Goal: Task Accomplishment & Management: Complete application form

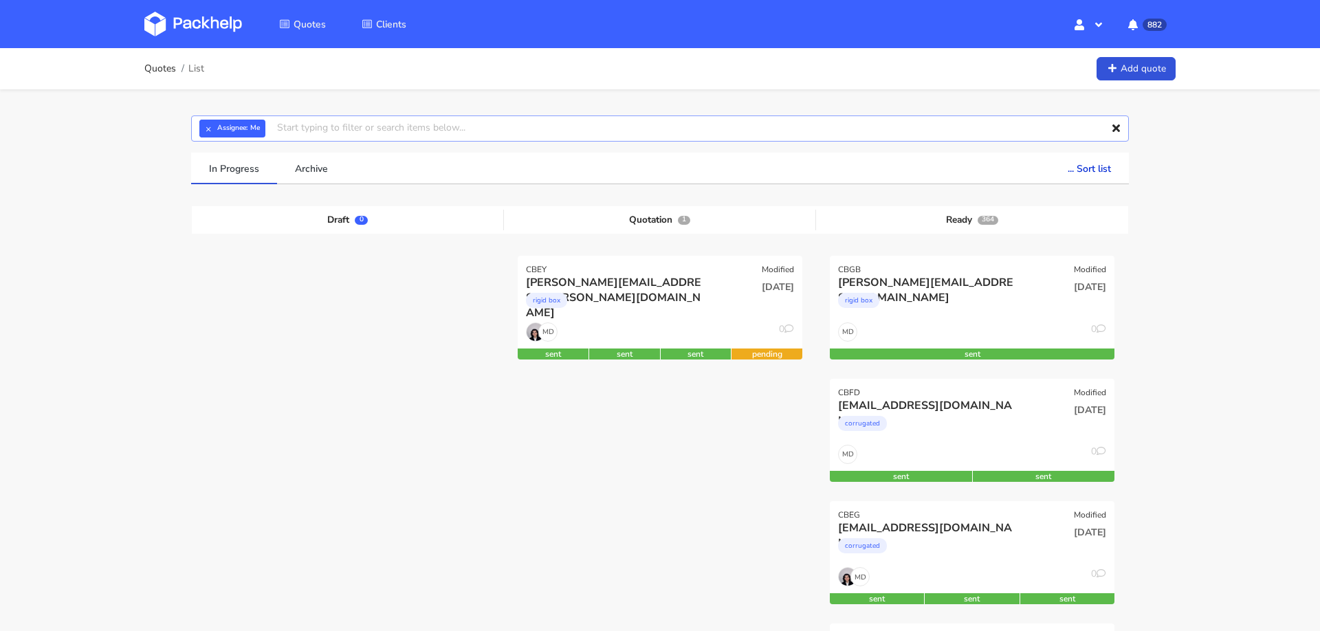
click at [398, 125] on input "text" at bounding box center [660, 129] width 938 height 26
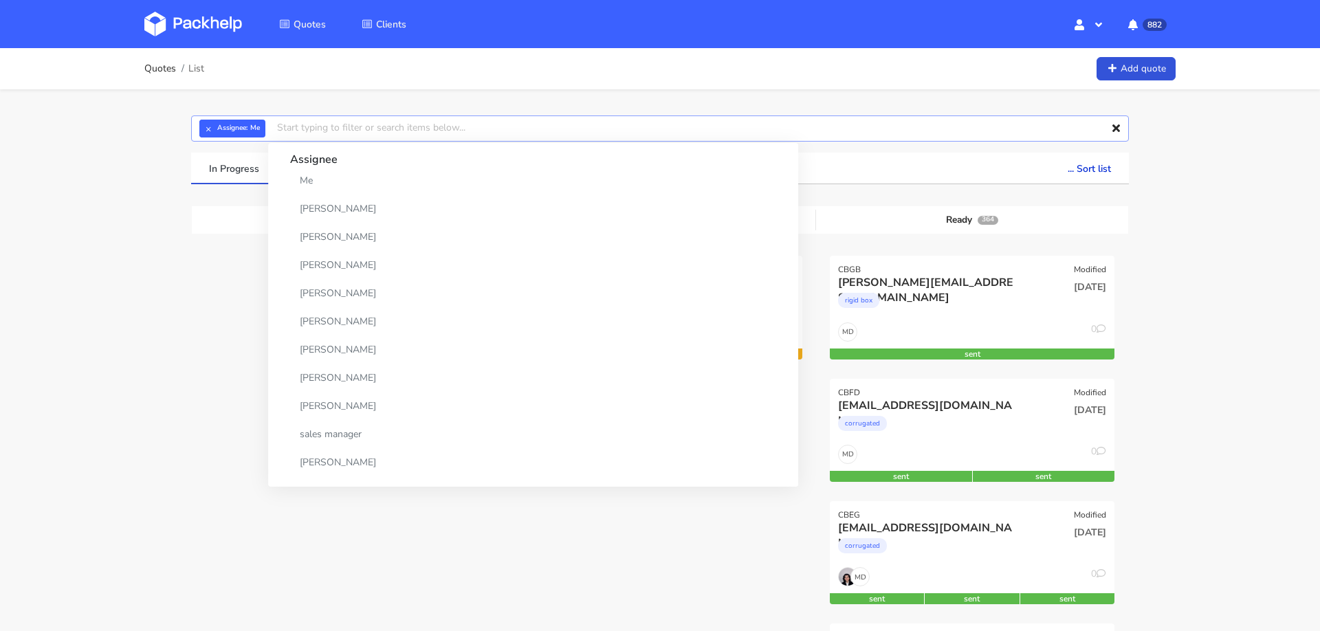
paste input "CBFM2"
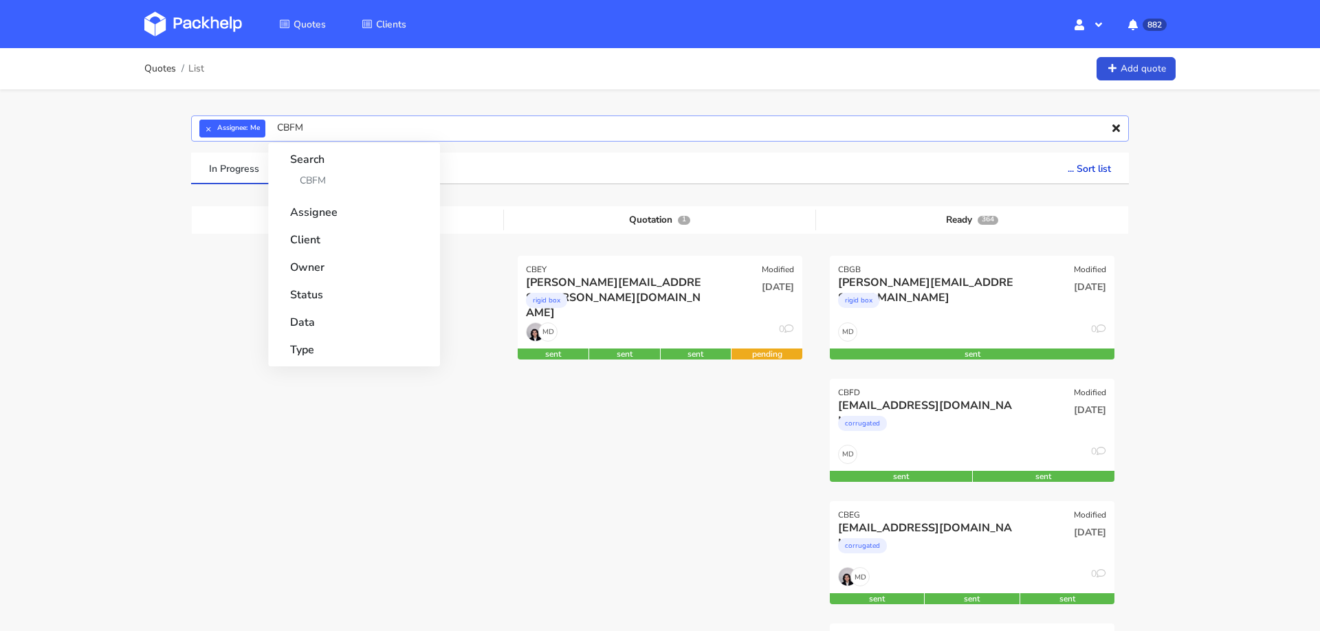
click at [398, 125] on input "CBFM" at bounding box center [660, 129] width 938 height 26
type input "CBFM"
click at [204, 130] on button "×" at bounding box center [208, 129] width 18 height 18
click at [252, 130] on input "CBFM" at bounding box center [660, 129] width 938 height 26
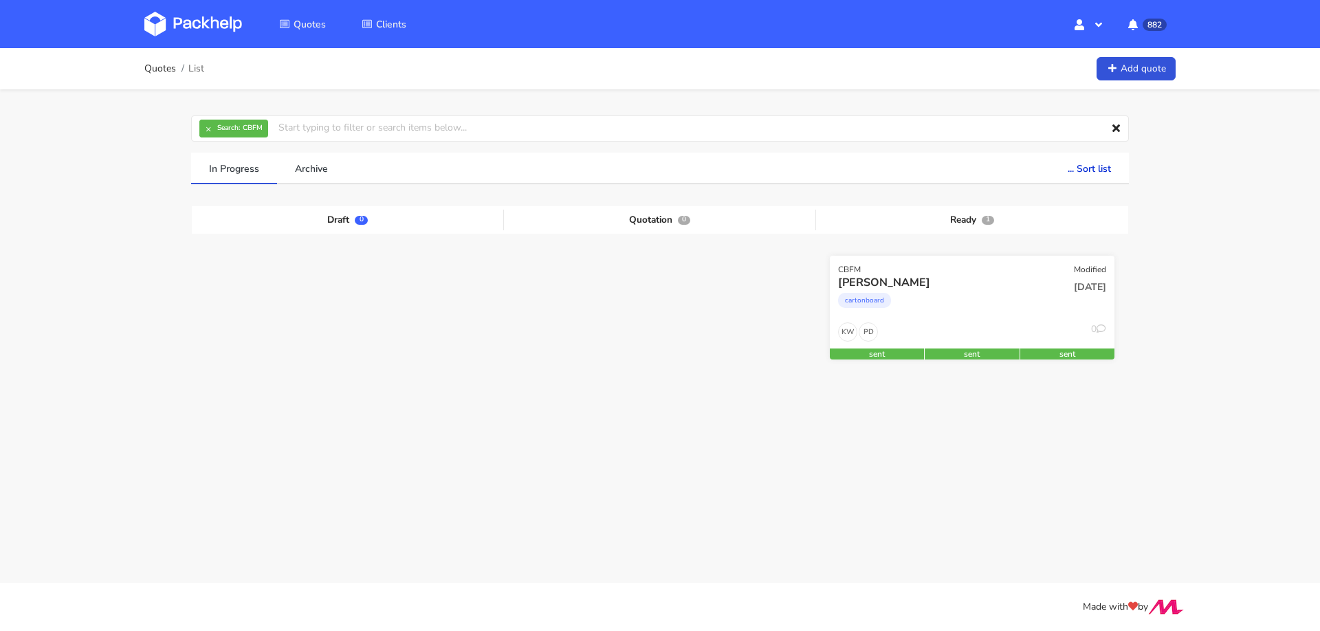
click at [930, 305] on div "cartonboard" at bounding box center [929, 304] width 182 height 28
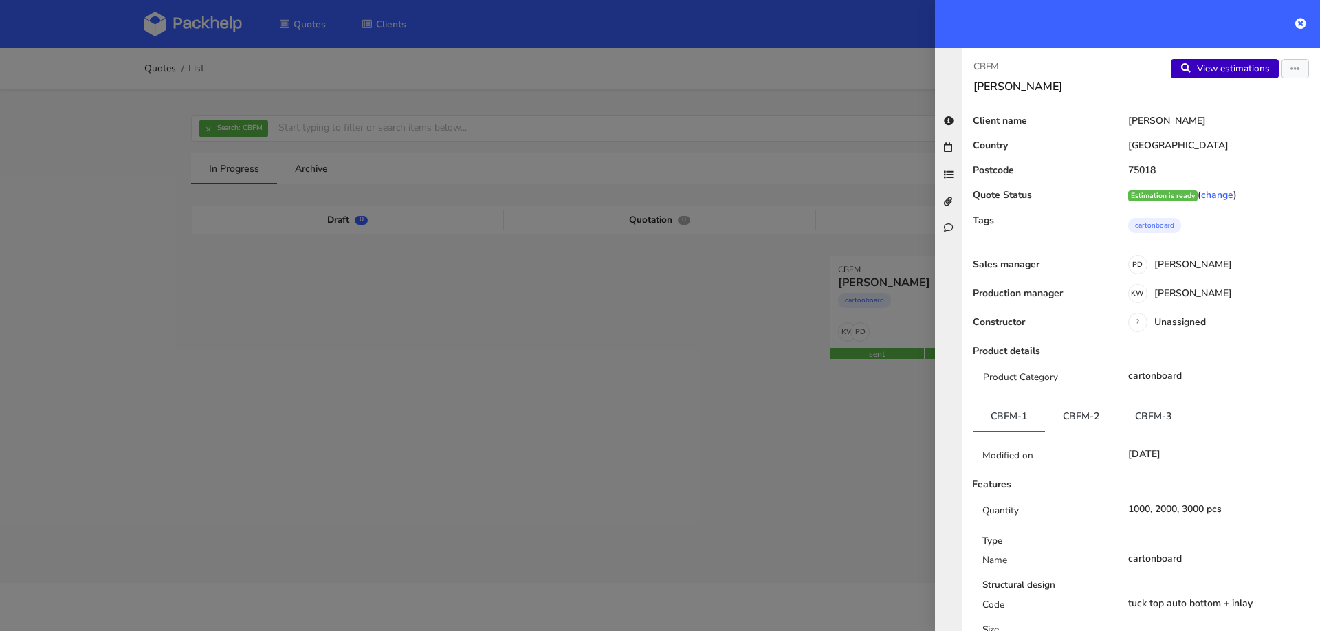
click at [1216, 63] on link "View estimations" at bounding box center [1225, 68] width 108 height 19
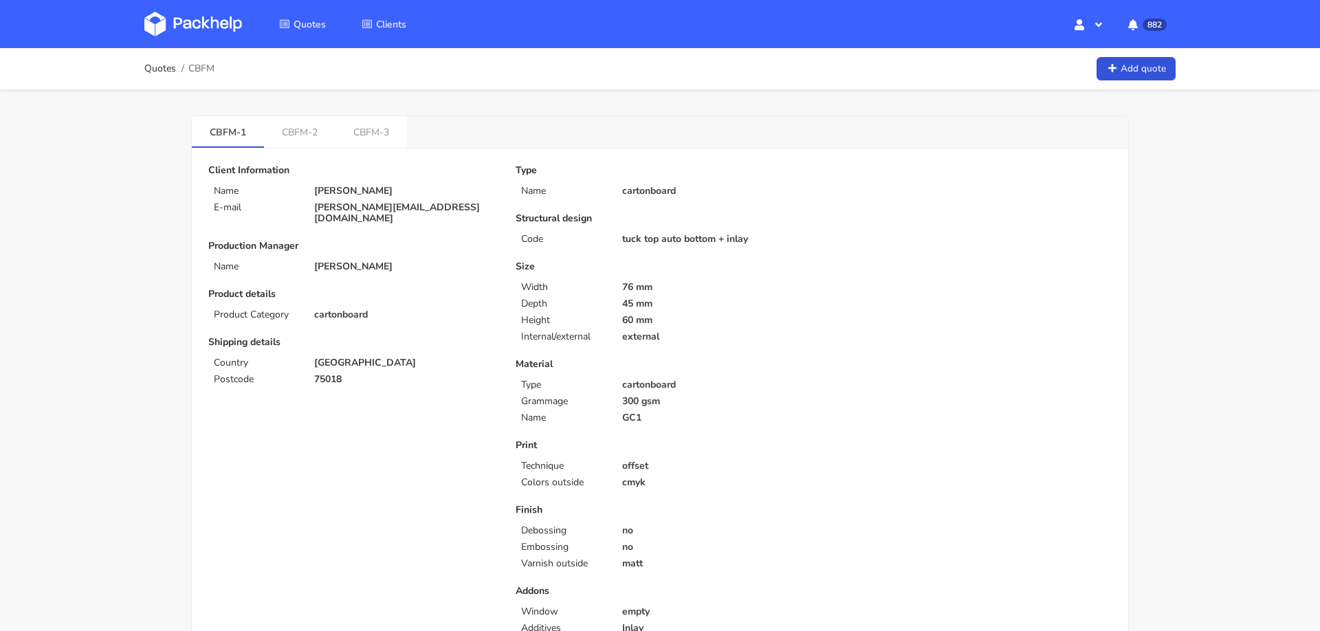
click at [298, 132] on link "CBFM-2" at bounding box center [300, 131] width 72 height 30
click at [220, 133] on link "CBFM-1" at bounding box center [228, 131] width 72 height 30
click at [277, 129] on link "CBFM-2" at bounding box center [300, 131] width 72 height 30
click at [245, 131] on link "CBFM-1" at bounding box center [228, 131] width 72 height 30
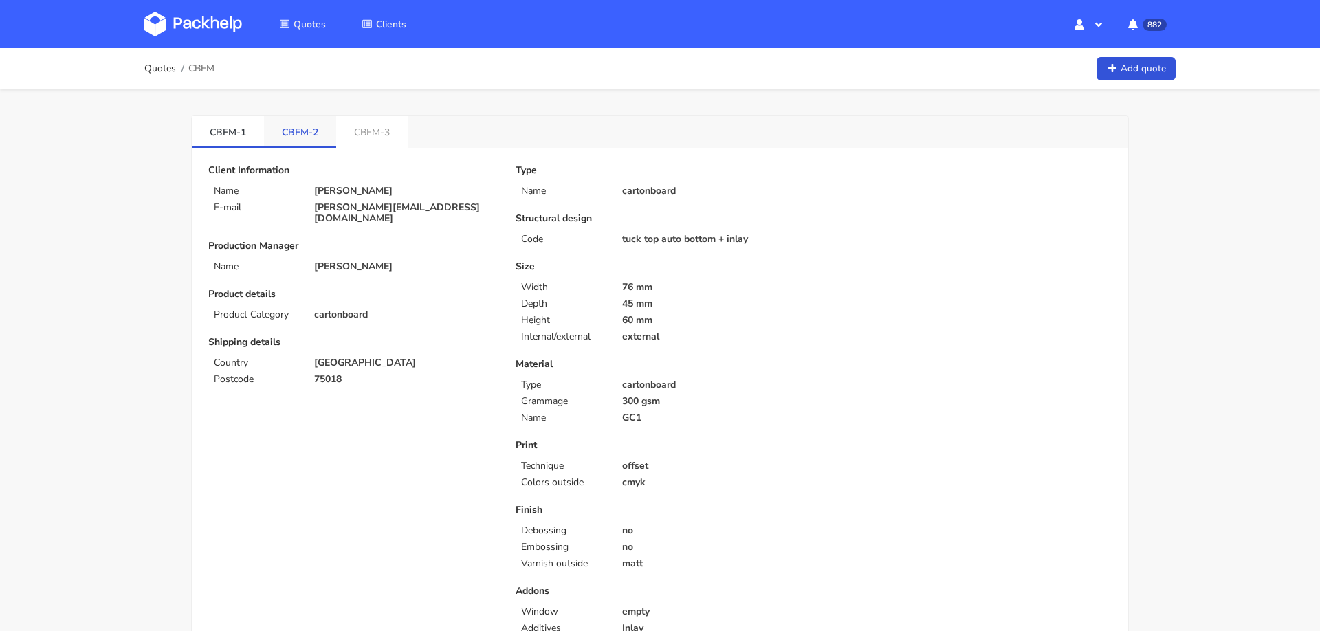
click at [295, 130] on link "CBFM-2" at bounding box center [300, 131] width 72 height 30
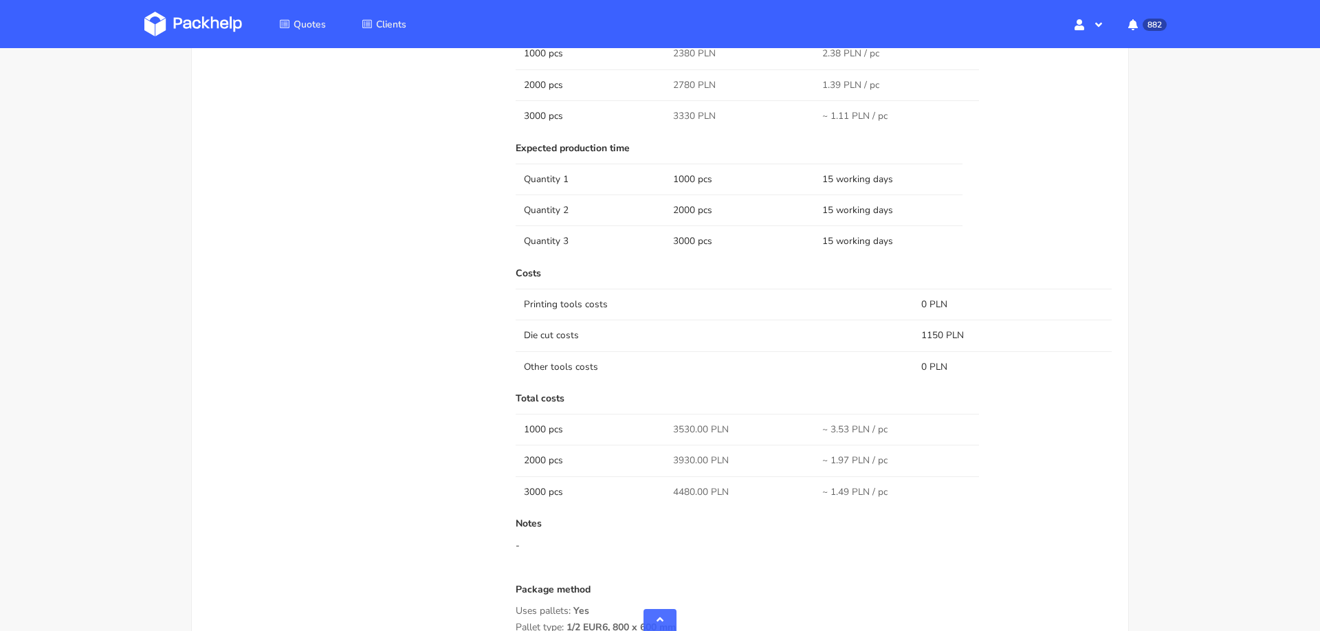
scroll to position [1529, 0]
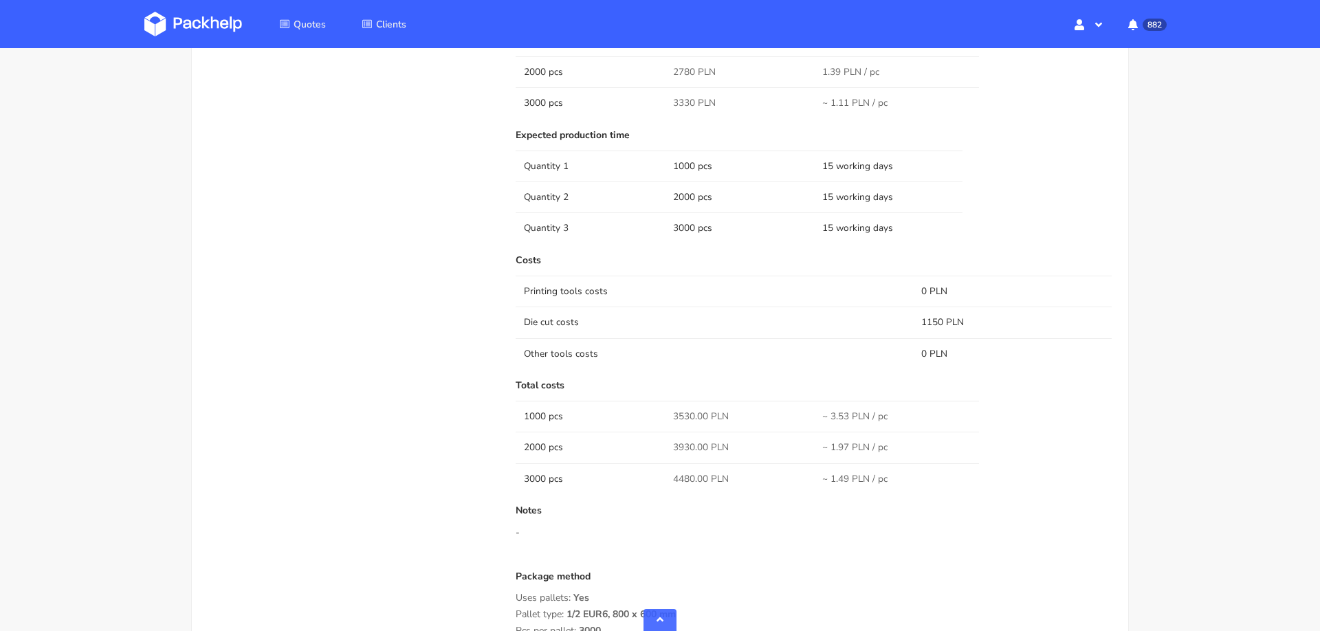
click at [677, 415] on span "3530.00 PLN" at bounding box center [701, 417] width 56 height 14
copy tr "3530.00 PLN"
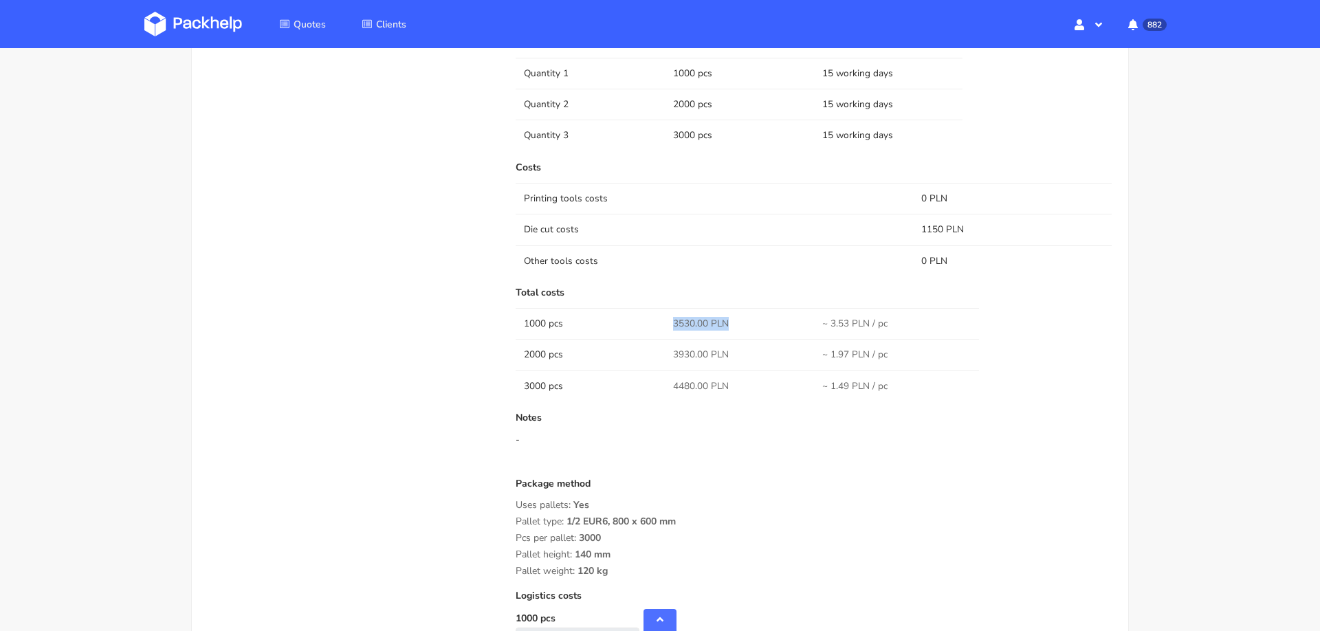
scroll to position [1630, 0]
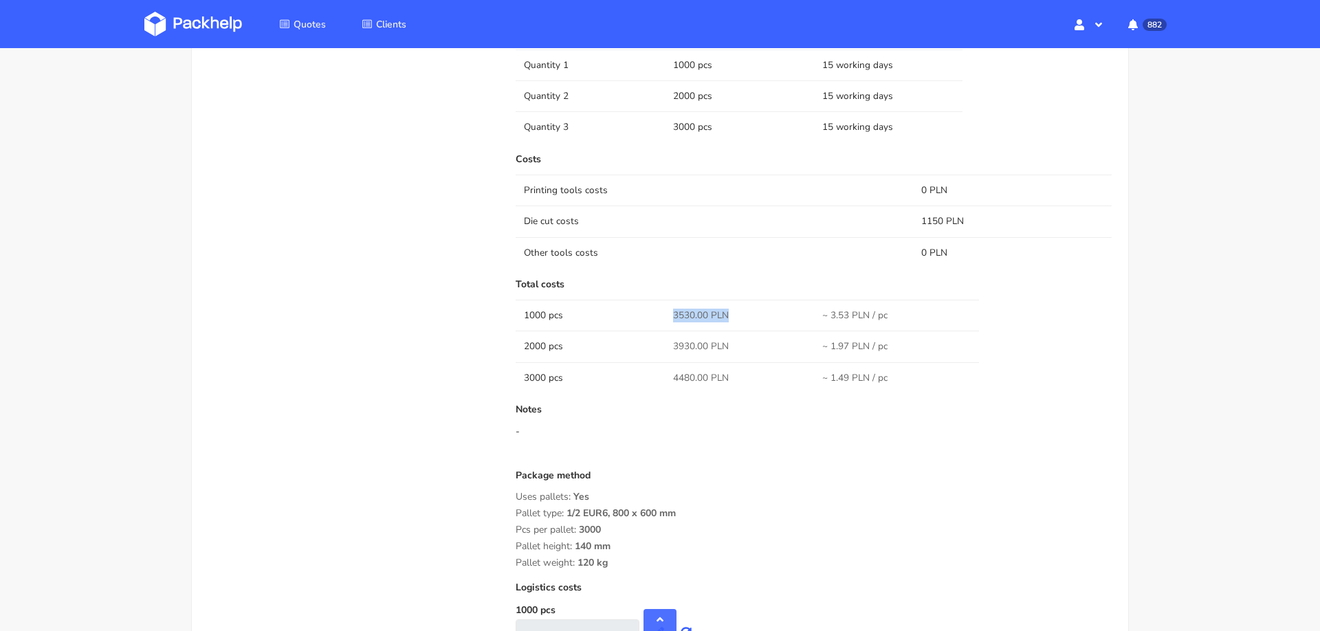
click at [704, 288] on div "Total costs 1000 pcs 3530.00 PLN ~ 3.53 PLN / pc 2000 pcs 3930.00 PLN ~ 1.97 PL…" at bounding box center [814, 336] width 596 height 114
click at [684, 310] on span "3530.00 PLN" at bounding box center [701, 316] width 56 height 14
copy span "3530.00"
drag, startPoint x: 673, startPoint y: 345, endPoint x: 694, endPoint y: 345, distance: 21.3
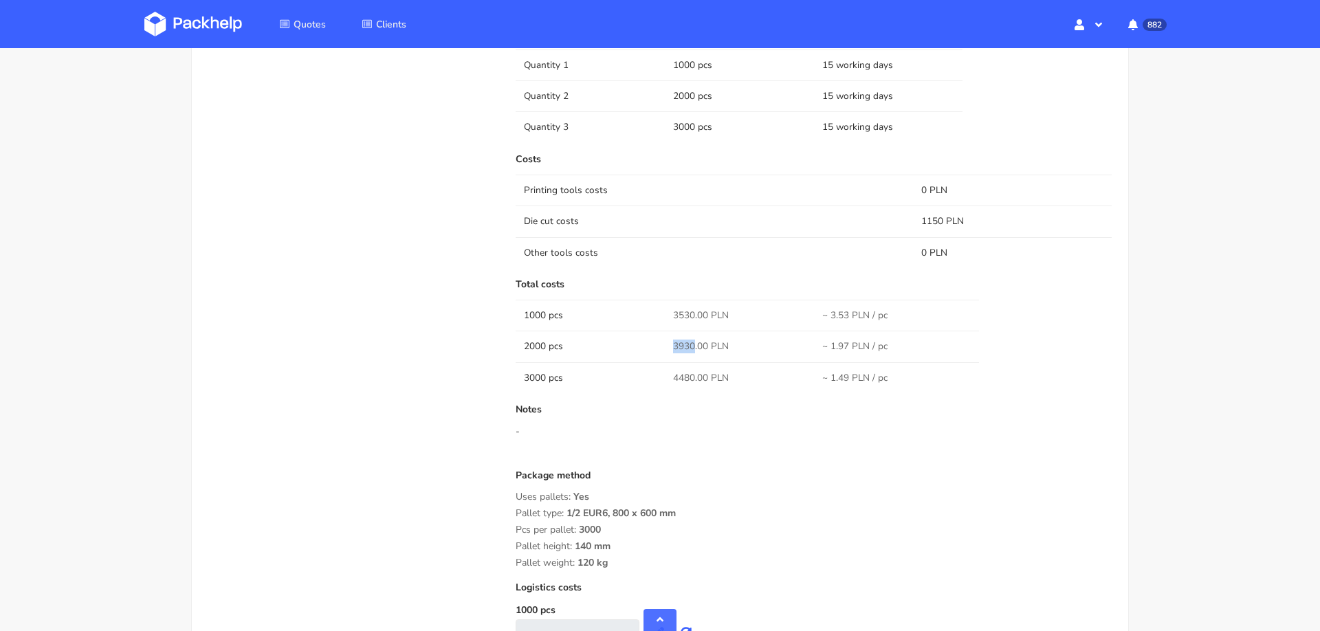
click at [695, 345] on span "3930.00 PLN" at bounding box center [701, 347] width 56 height 14
copy span "3930"
drag, startPoint x: 679, startPoint y: 373, endPoint x: 728, endPoint y: 371, distance: 48.8
click at [693, 373] on span "4480.00 PLN" at bounding box center [701, 378] width 56 height 14
copy span "4480"
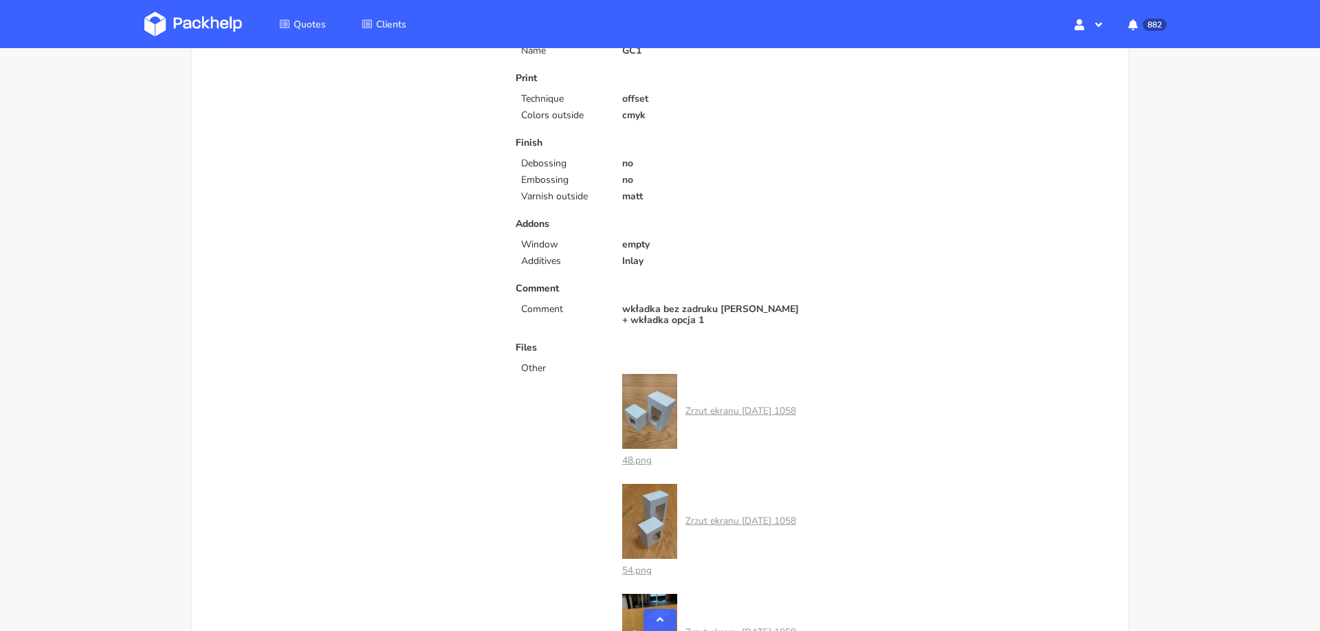
scroll to position [0, 0]
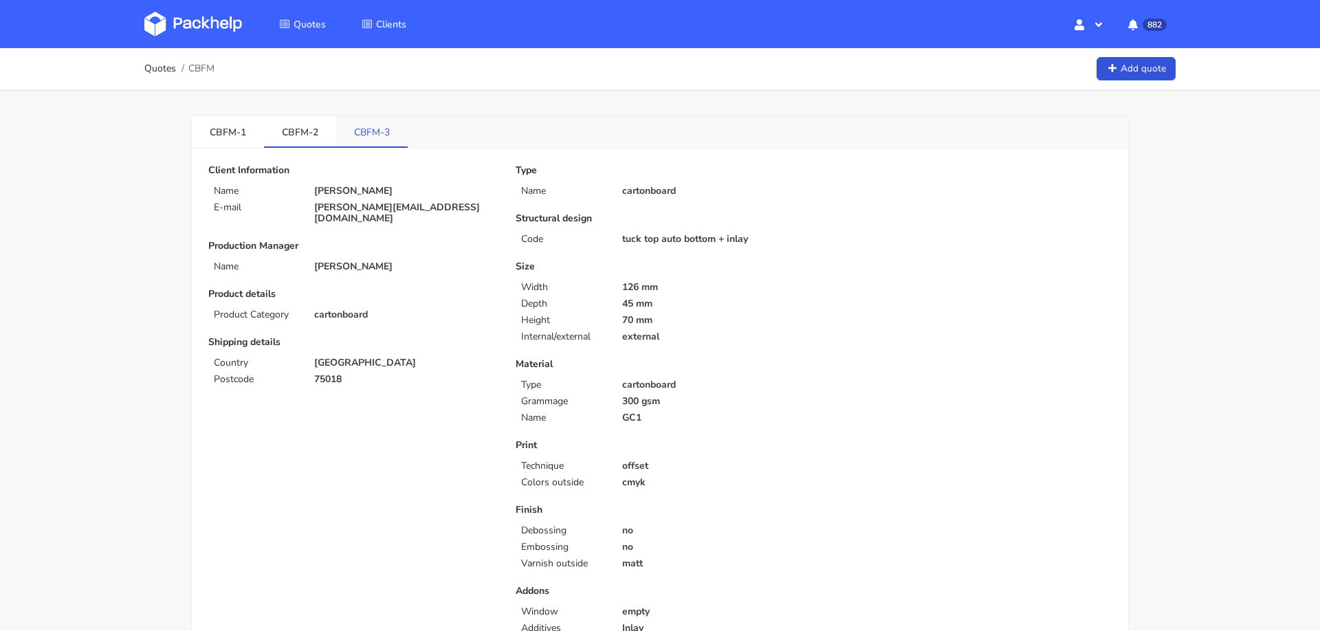
click at [371, 129] on link "CBFM-3" at bounding box center [372, 131] width 72 height 30
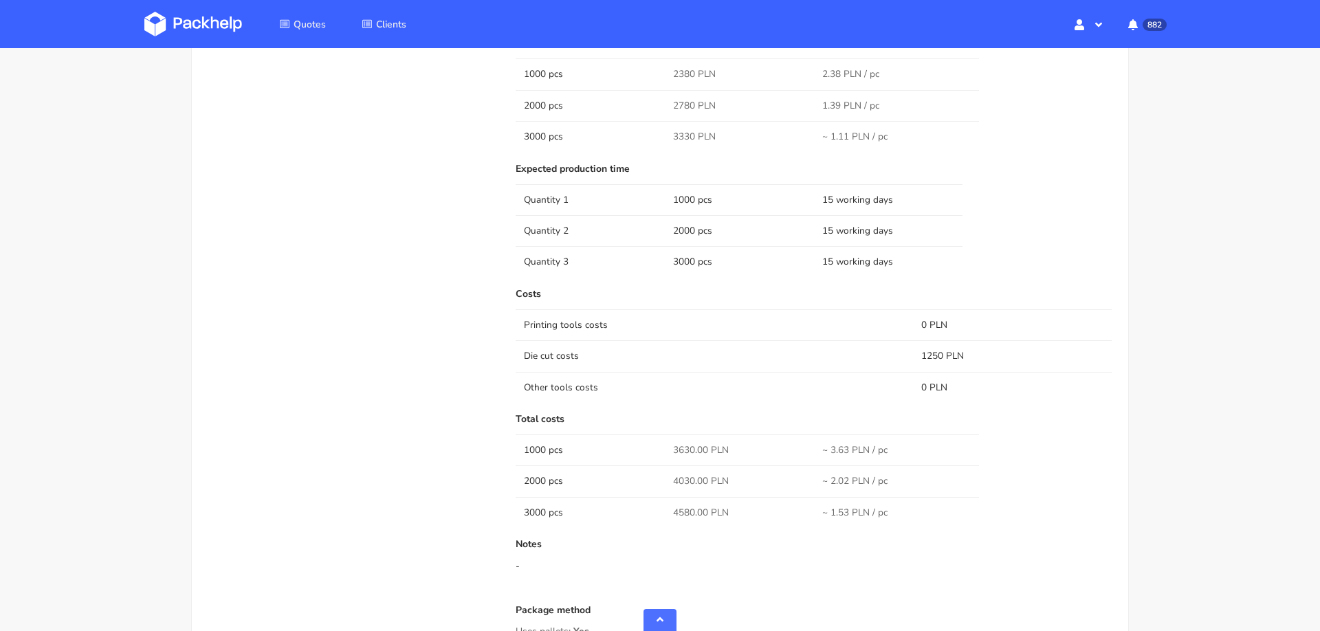
scroll to position [1506, 0]
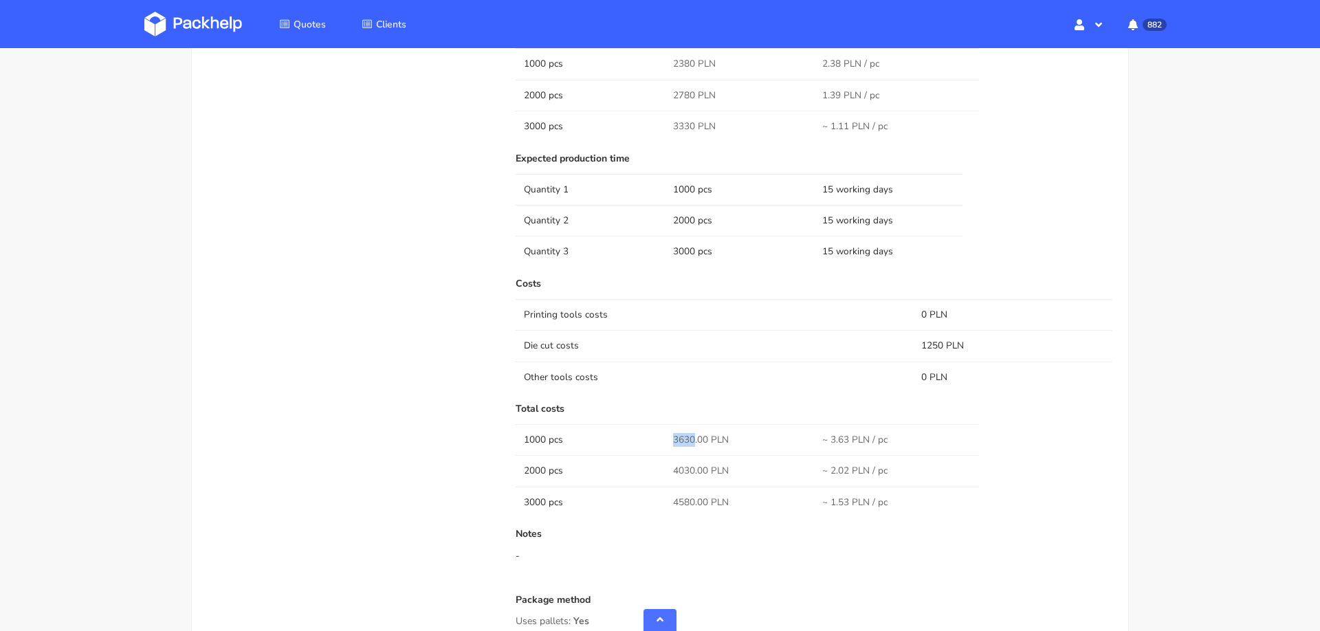
drag, startPoint x: 674, startPoint y: 435, endPoint x: 692, endPoint y: 435, distance: 18.6
click at [692, 435] on span "3630.00 PLN" at bounding box center [701, 440] width 56 height 14
copy span "3630"
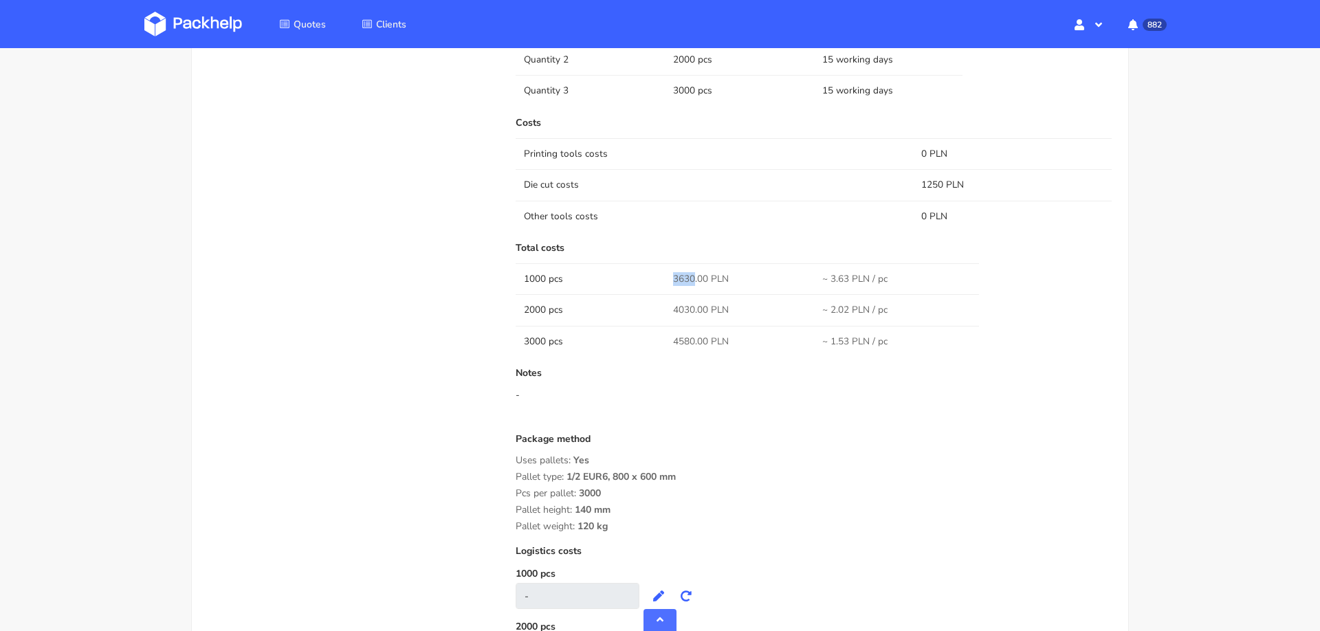
scroll to position [1667, 0]
drag, startPoint x: 670, startPoint y: 305, endPoint x: 694, endPoint y: 305, distance: 24.1
click at [694, 305] on td "4030.00 PLN" at bounding box center [739, 309] width 149 height 31
copy span "4030"
click at [685, 334] on span "4580.00 PLN" at bounding box center [701, 341] width 56 height 14
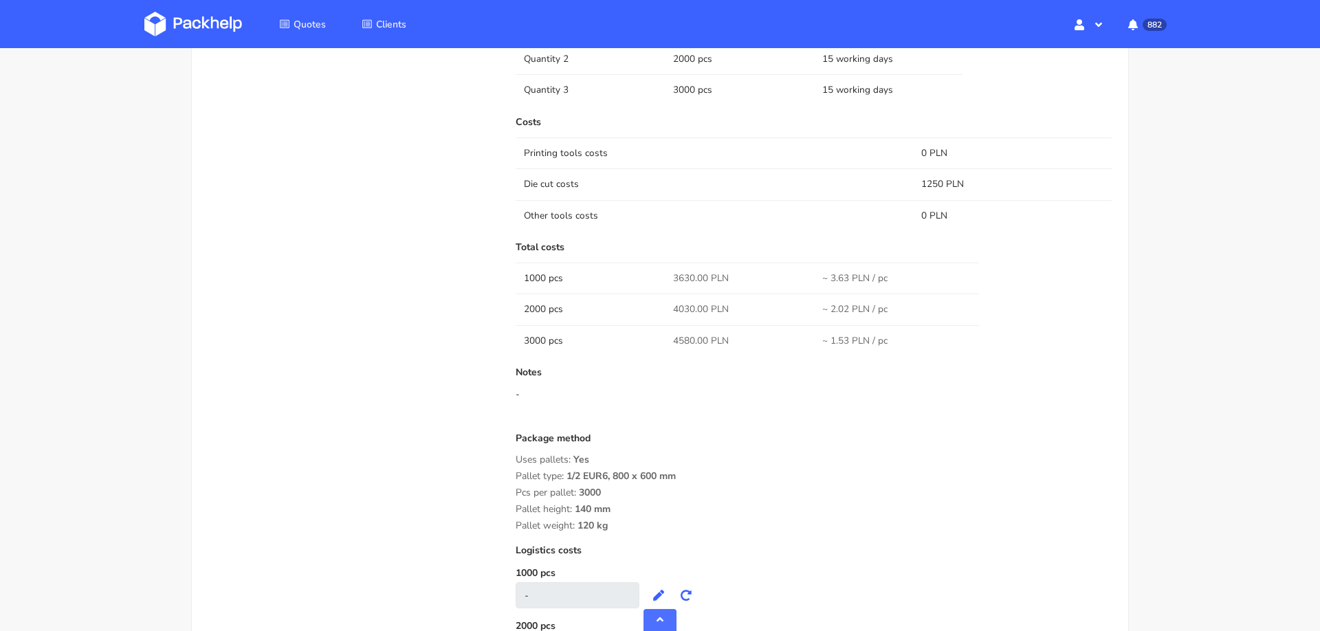
click at [685, 334] on span "4580.00 PLN" at bounding box center [701, 341] width 56 height 14
copy span "4580.00"
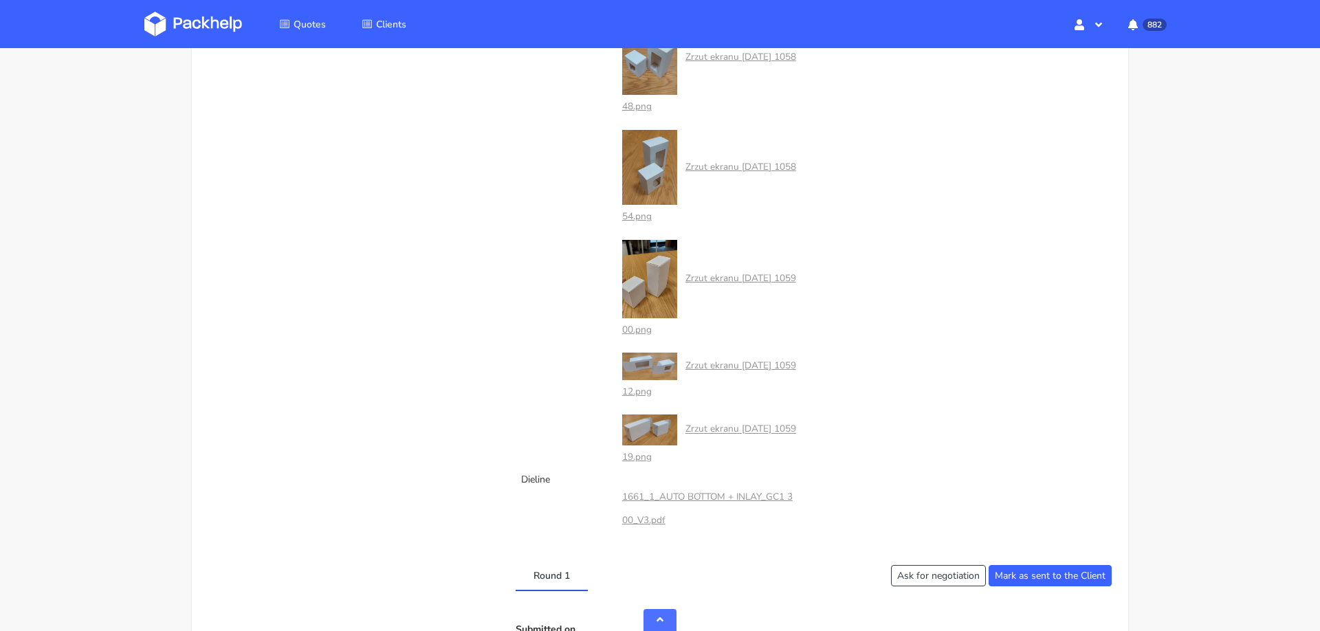
scroll to position [723, 0]
click at [636, 357] on img at bounding box center [649, 365] width 55 height 28
click at [635, 390] on link "Zrzut ekranu 2025-08-29 105912.png" at bounding box center [709, 376] width 174 height 39
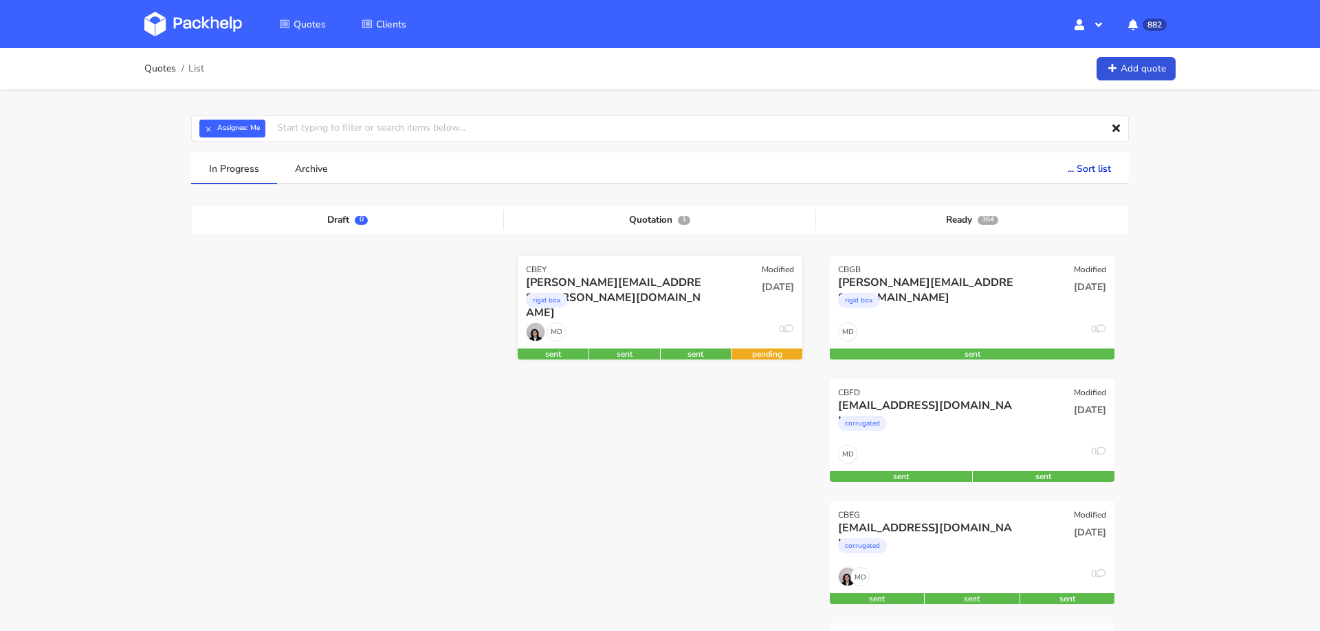
click at [611, 342] on div "MD 0" at bounding box center [660, 335] width 285 height 26
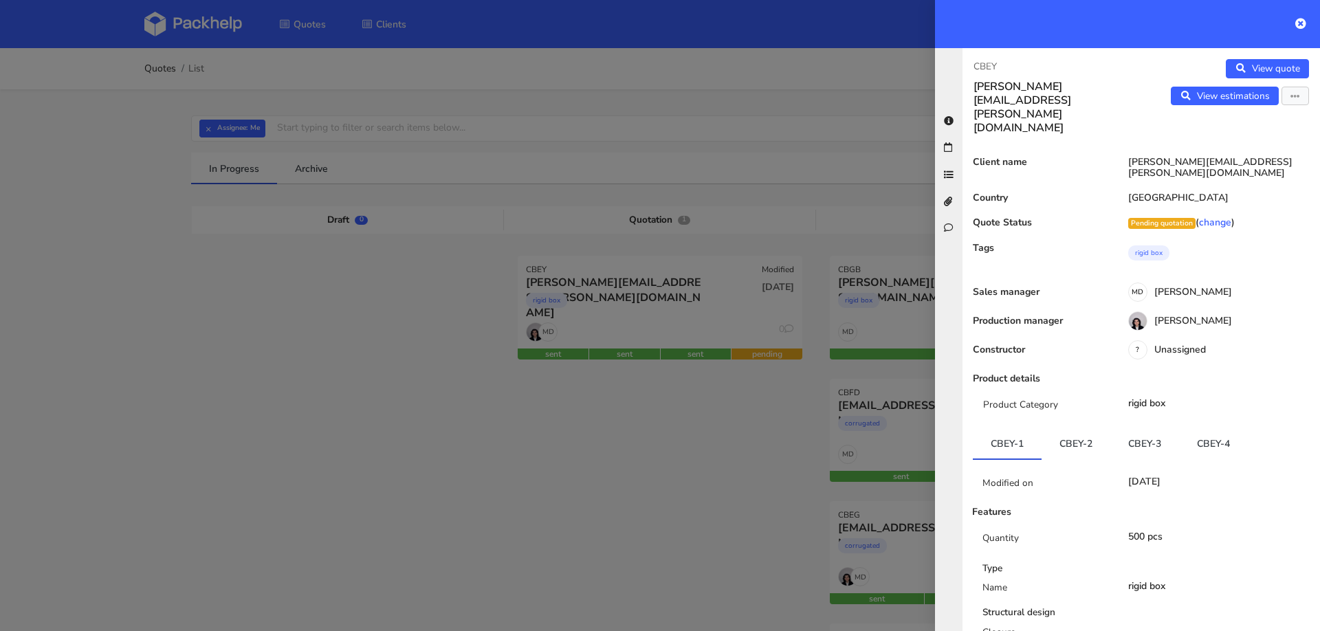
click at [788, 119] on div at bounding box center [660, 315] width 1320 height 631
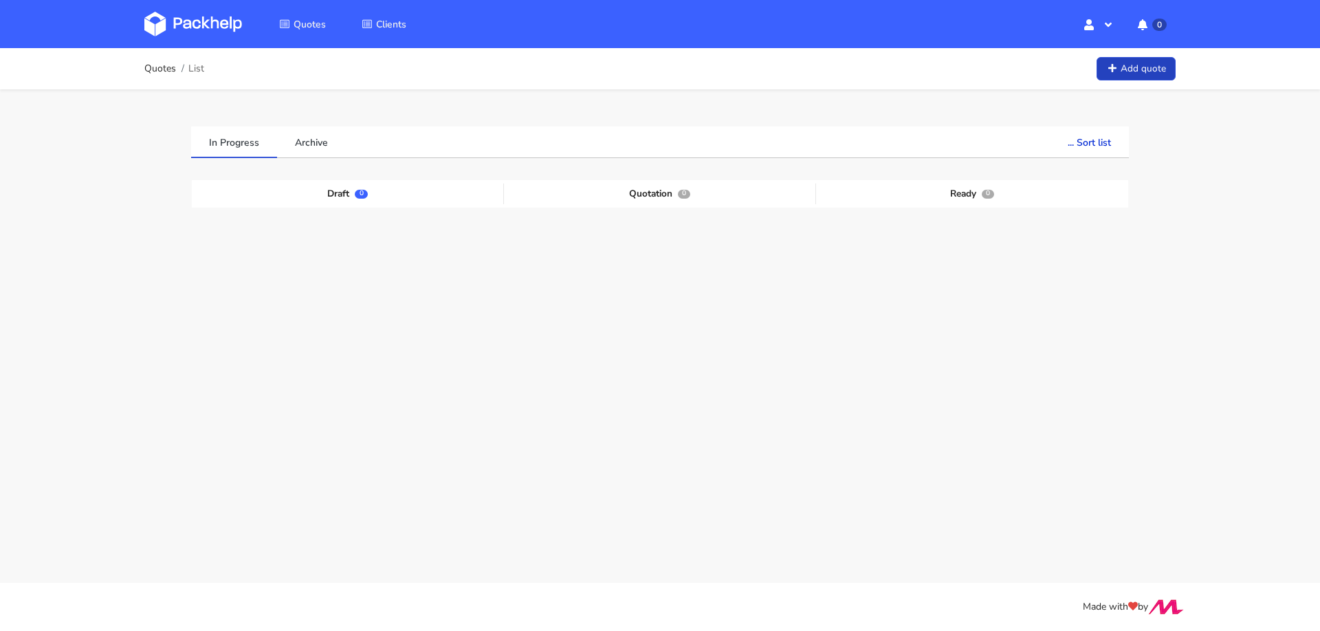
click at [1150, 72] on link "Add quote" at bounding box center [1136, 69] width 79 height 24
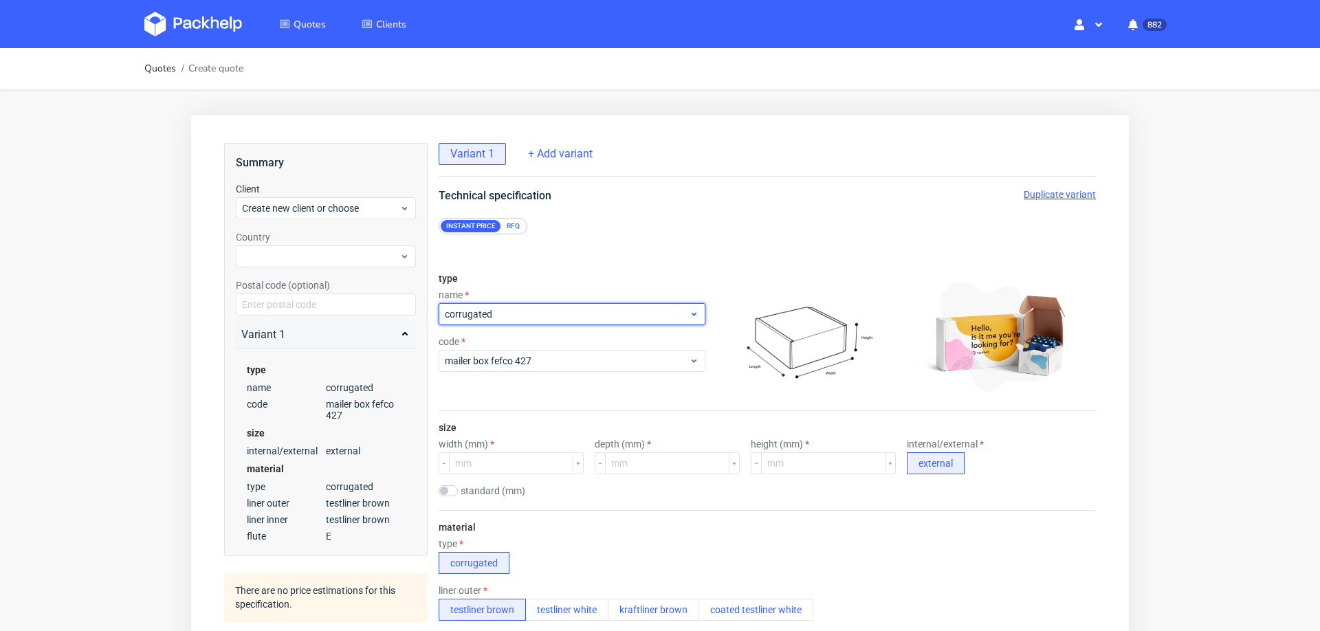
click at [489, 320] on div "corrugated" at bounding box center [572, 314] width 267 height 22
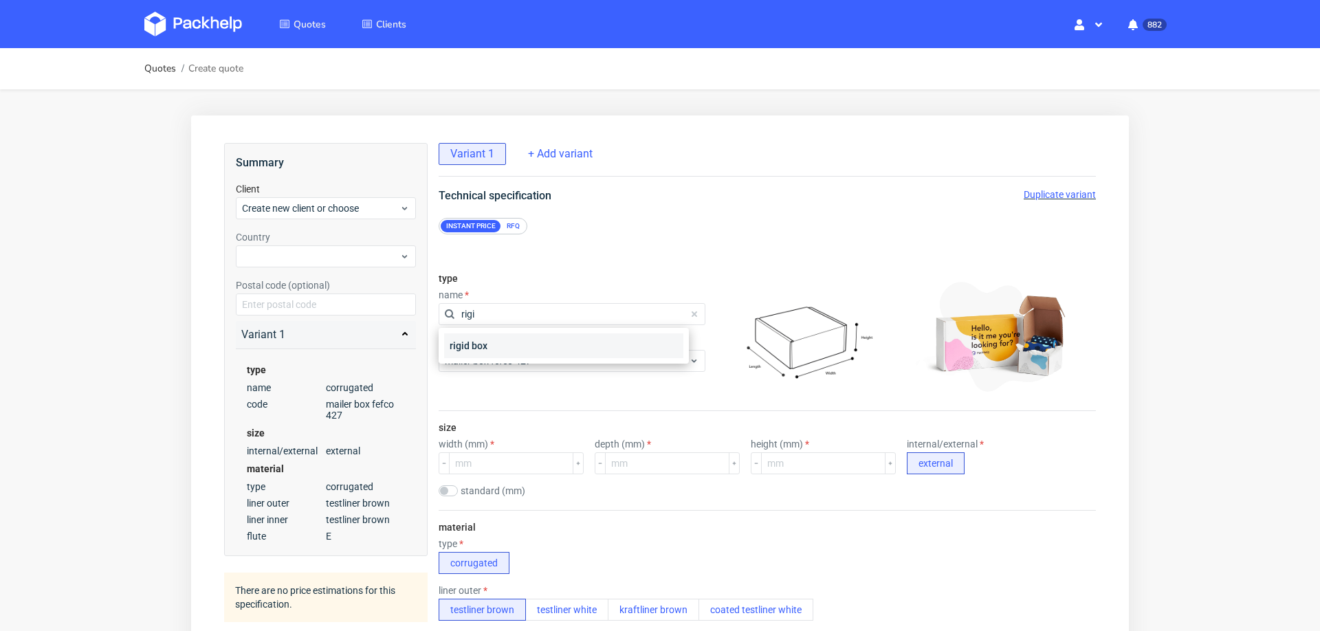
type input "rigi"
click at [479, 345] on div "rigid box" at bounding box center [563, 345] width 239 height 25
click at [479, 345] on div "code" at bounding box center [572, 341] width 267 height 11
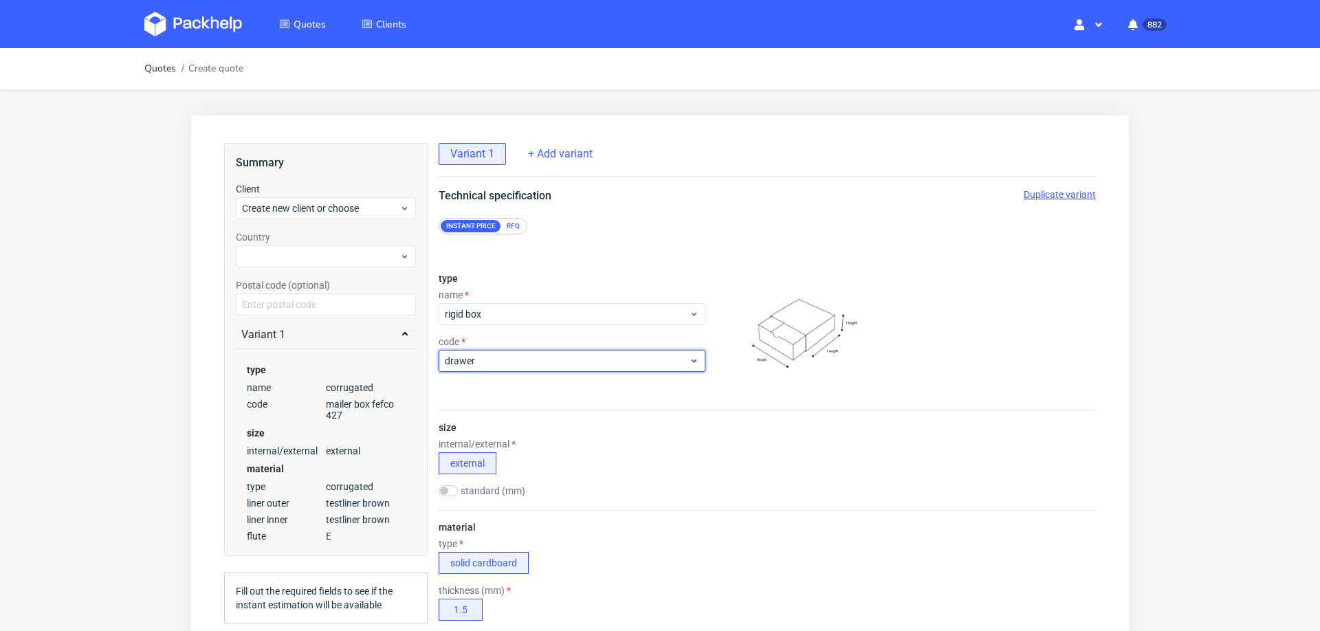
click at [480, 357] on span "drawer" at bounding box center [567, 361] width 244 height 14
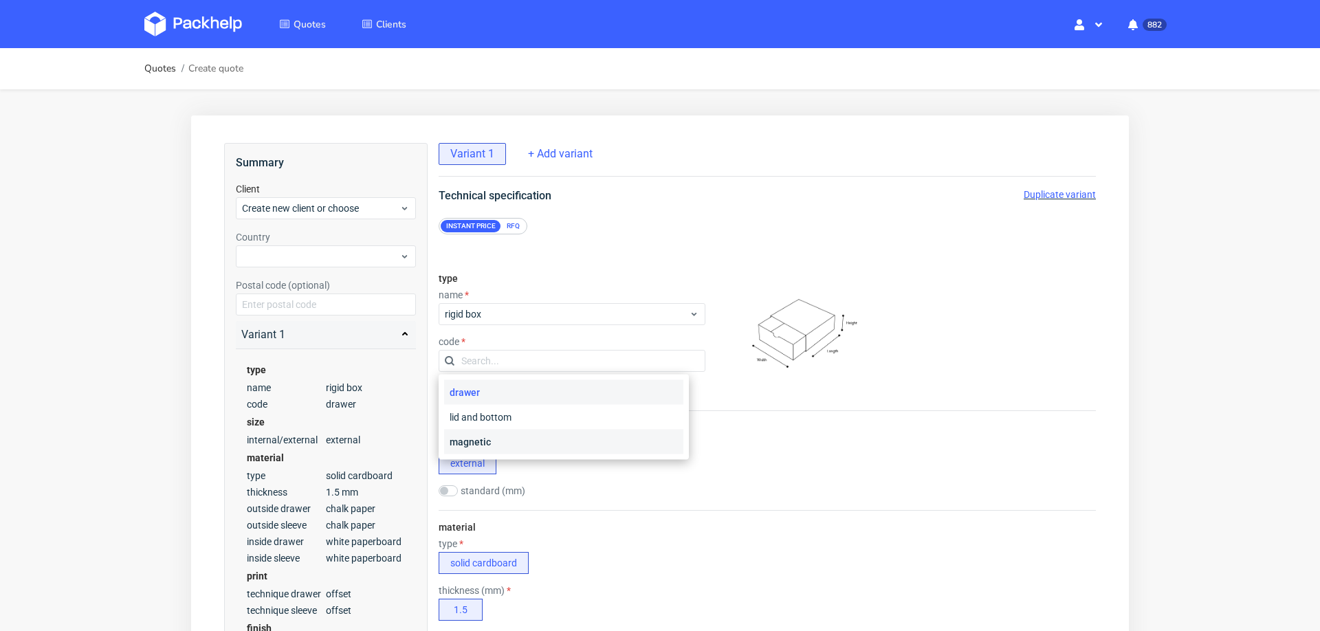
click at [506, 437] on div "magnetic" at bounding box center [563, 442] width 239 height 25
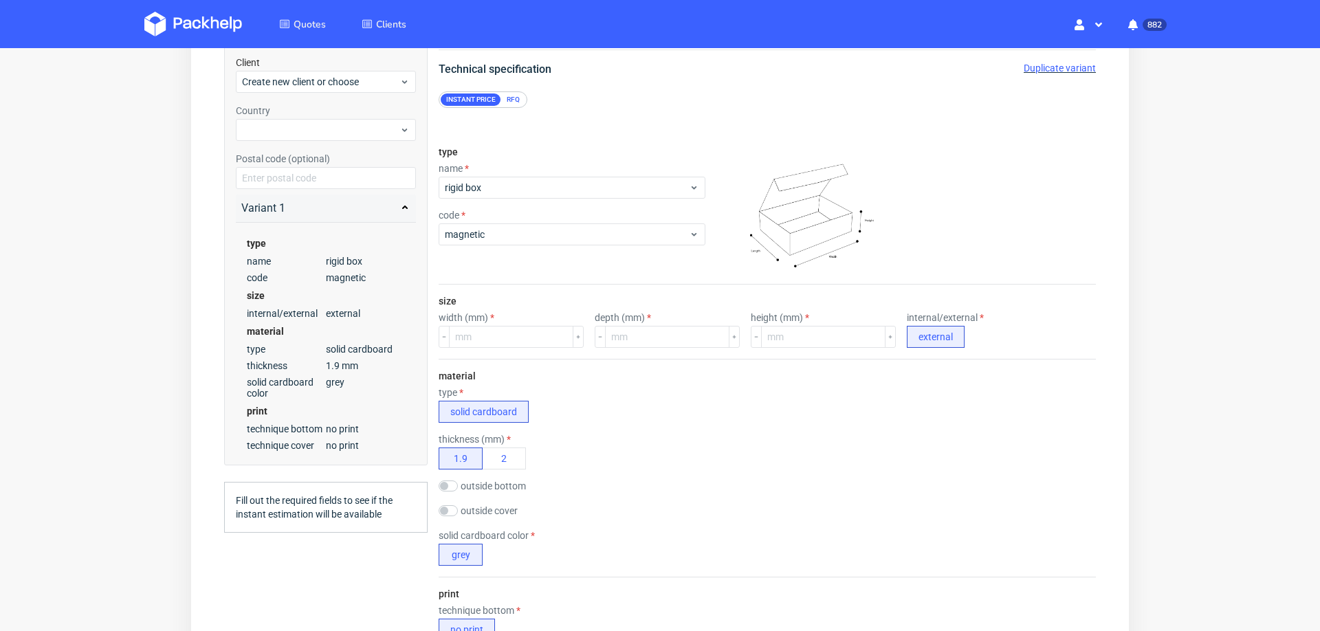
scroll to position [128, 0]
click at [518, 92] on div "RFQ" at bounding box center [513, 98] width 24 height 12
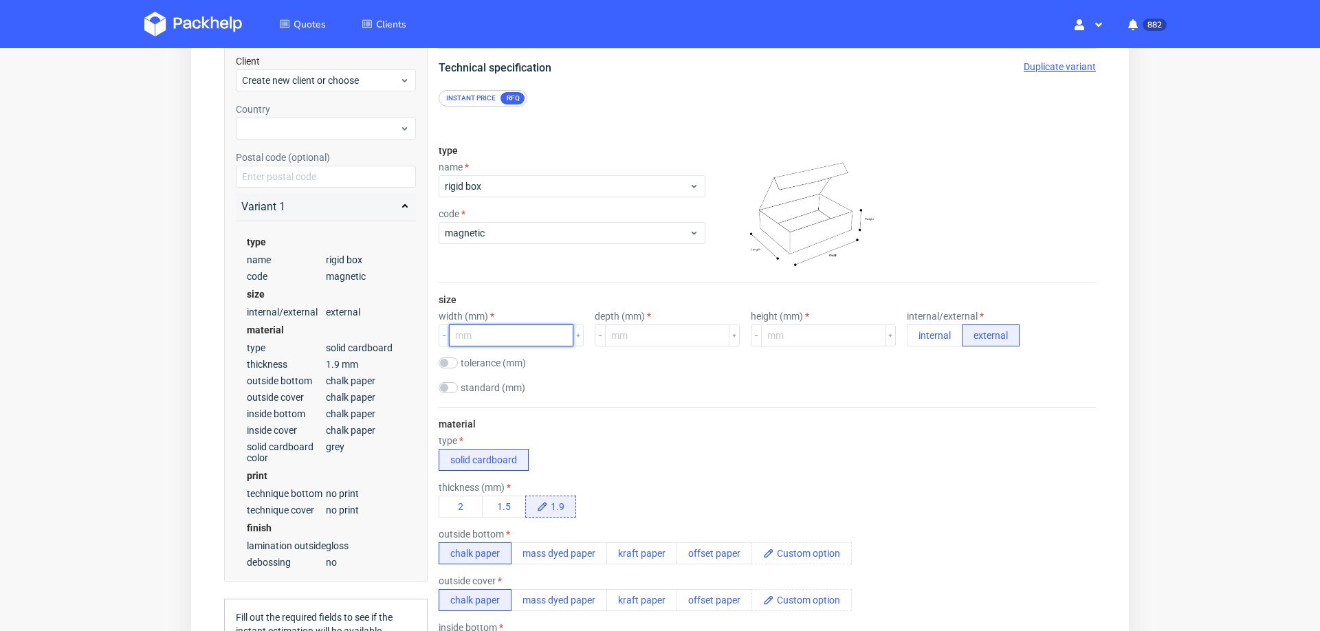
click at [494, 338] on input "number" at bounding box center [511, 336] width 124 height 22
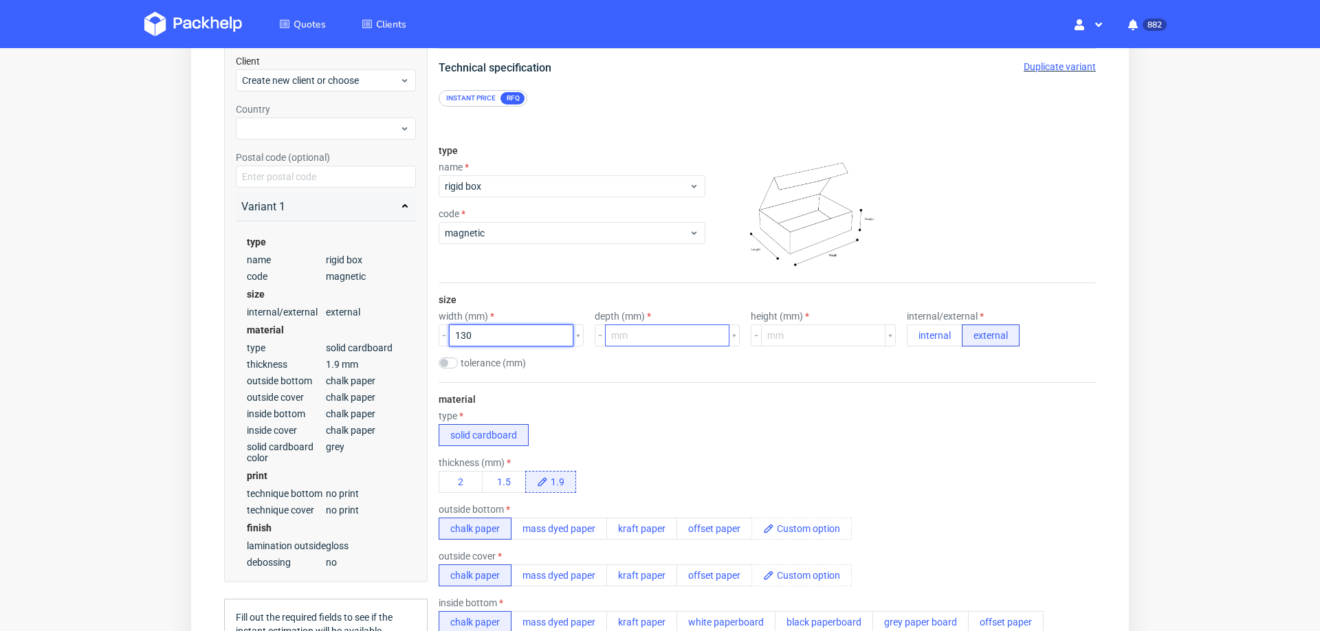
type input "130"
click at [622, 338] on input "number" at bounding box center [667, 336] width 124 height 22
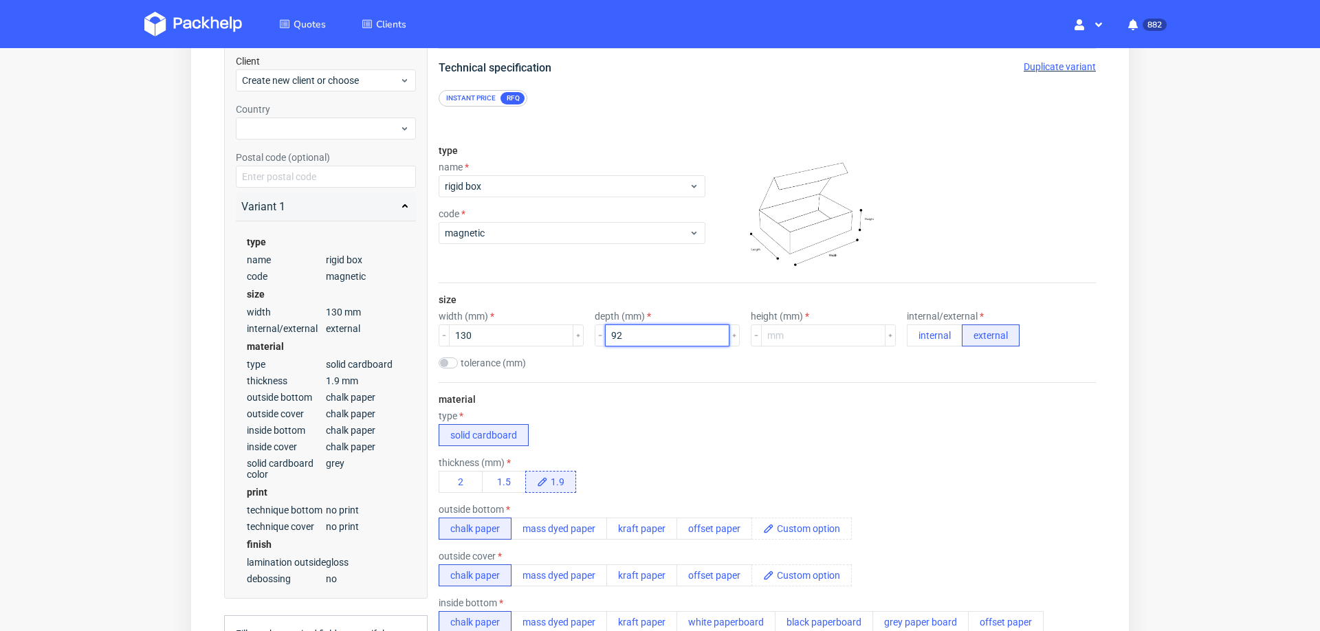
type input "92"
click at [747, 371] on div "size width (mm) 130 depth (mm) 92 height (mm) internal/external internal extern…" at bounding box center [767, 332] width 657 height 99
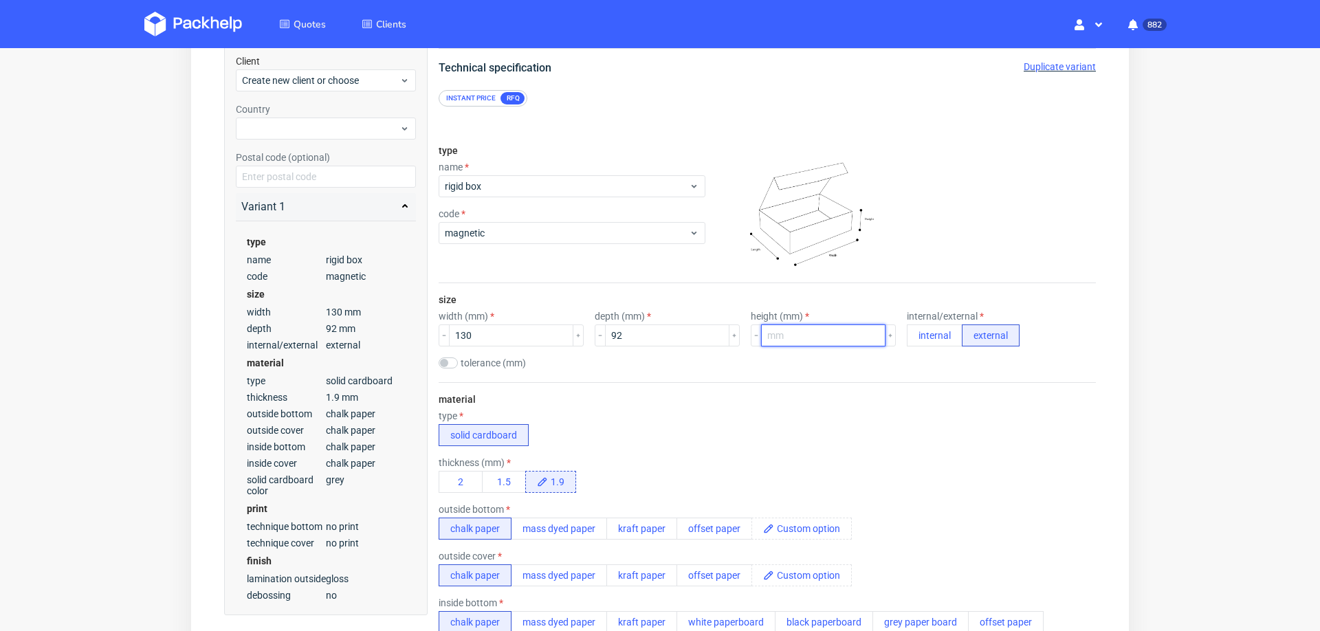
click at [784, 336] on input "number" at bounding box center [823, 336] width 124 height 22
type input "55"
click at [766, 406] on div "material type solid cardboard thickness (mm) 2 1.5 1.9 outside bottom chalk pap…" at bounding box center [767, 584] width 657 height 405
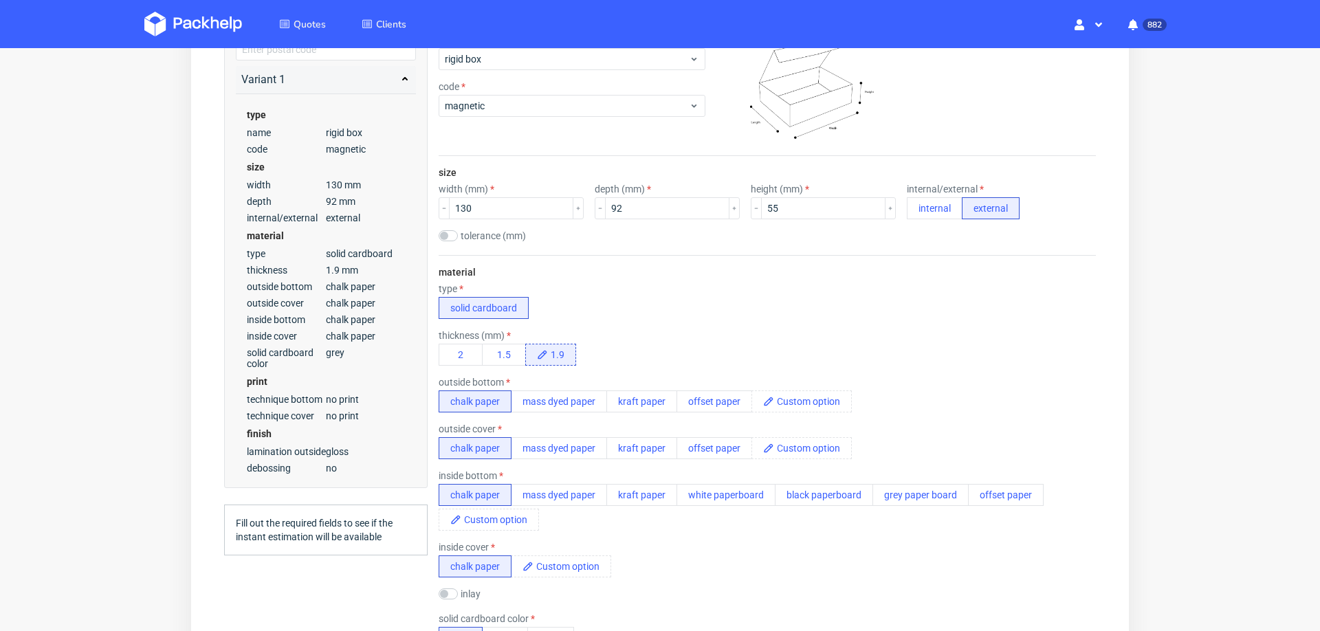
scroll to position [256, 0]
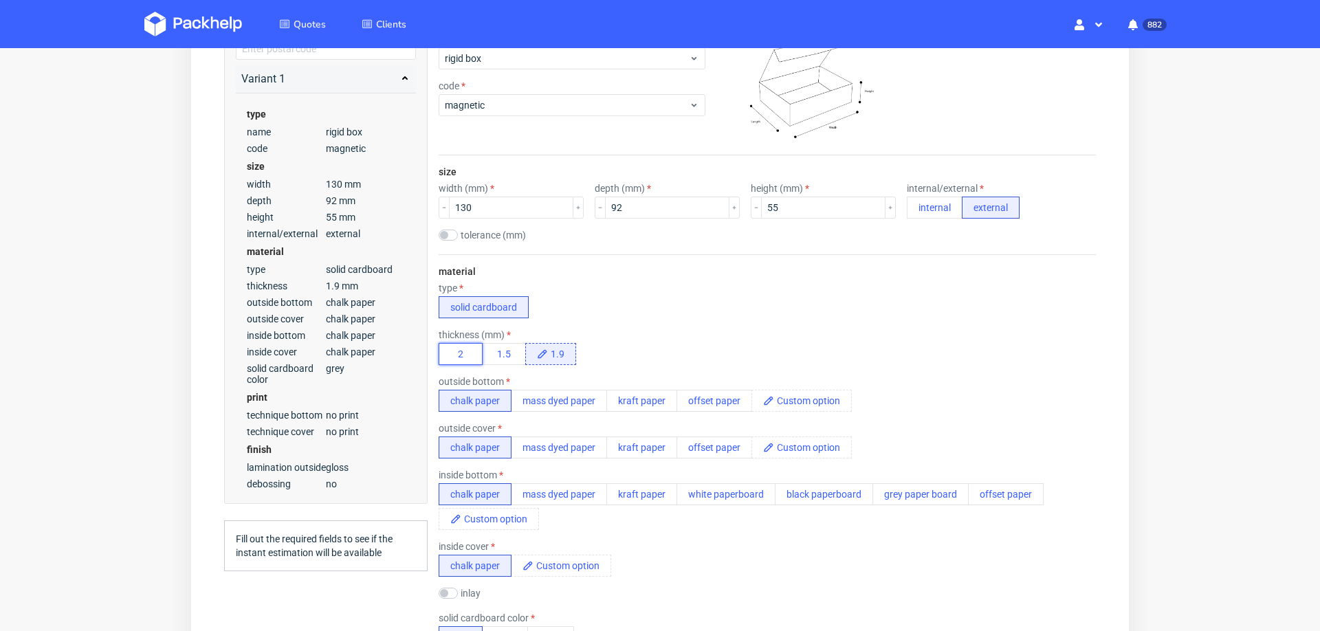
click at [452, 351] on button "2" at bounding box center [461, 354] width 44 height 22
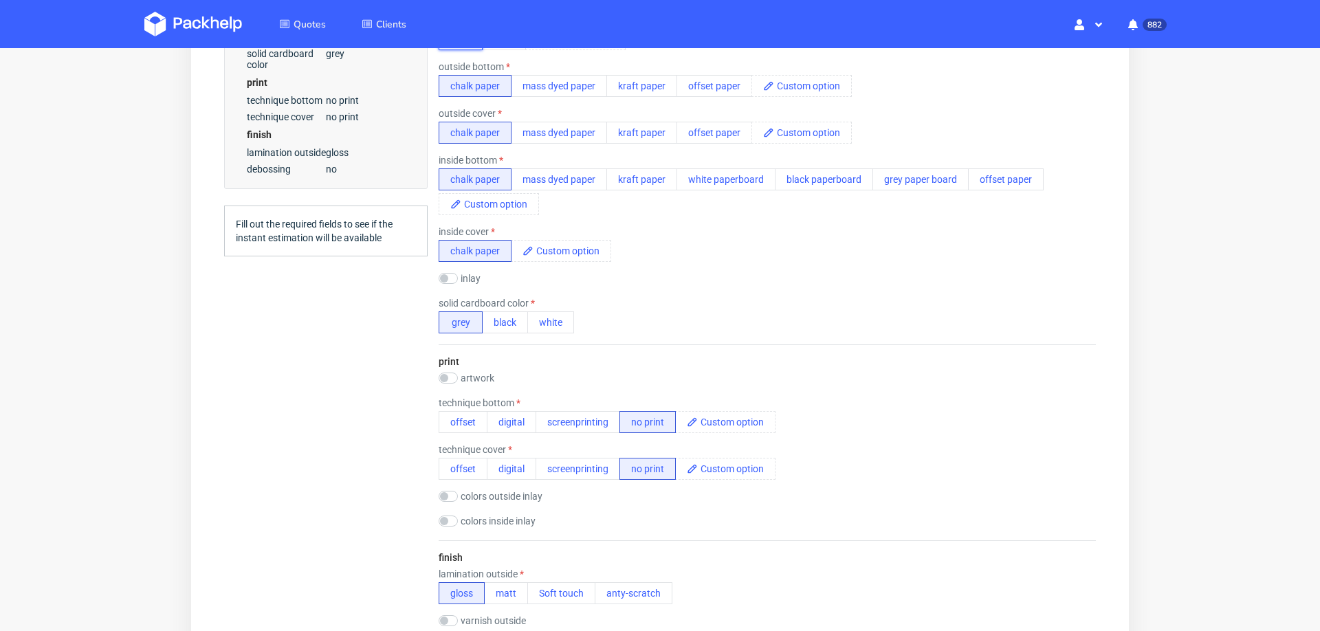
scroll to position [573, 0]
click at [454, 413] on button "offset" at bounding box center [463, 419] width 49 height 22
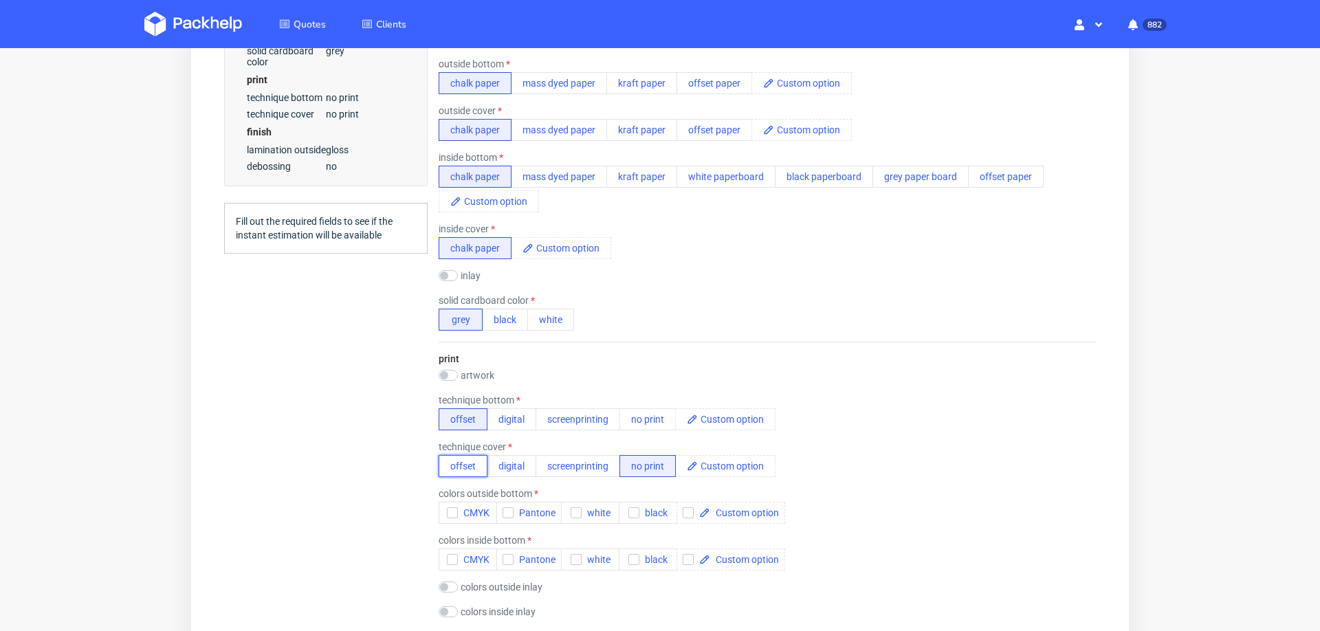
click at [455, 460] on button "offset" at bounding box center [463, 466] width 49 height 22
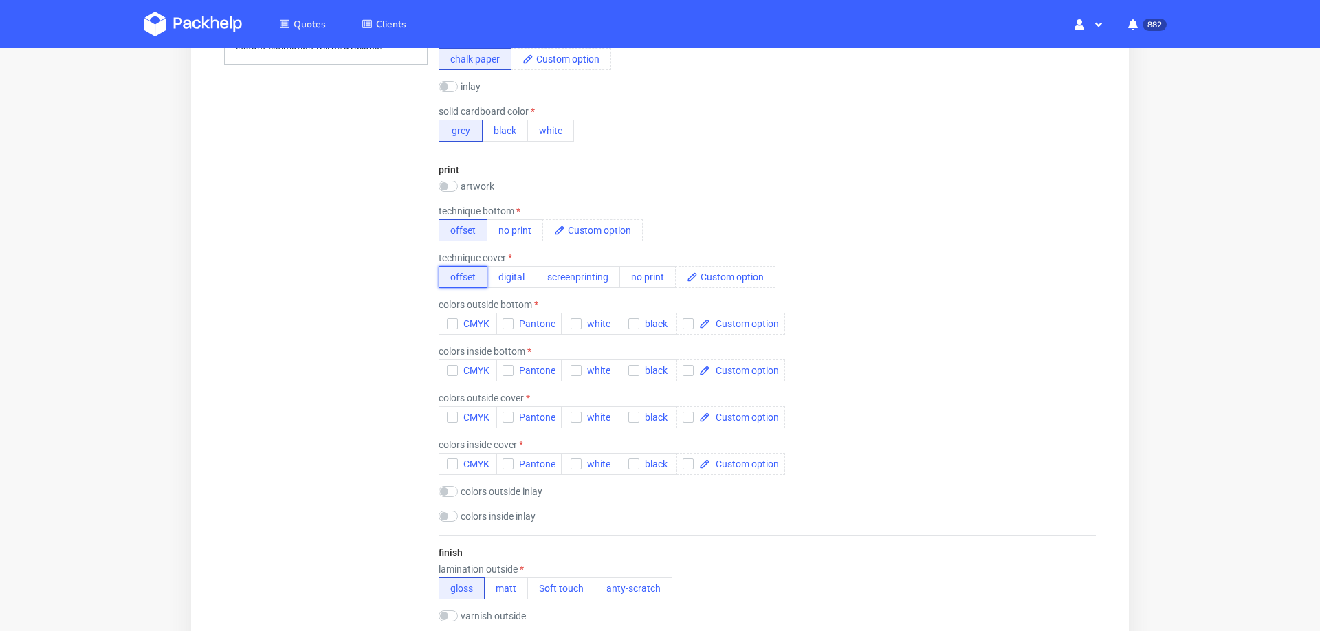
scroll to position [763, 0]
click at [454, 318] on icon "button" at bounding box center [453, 323] width 10 height 10
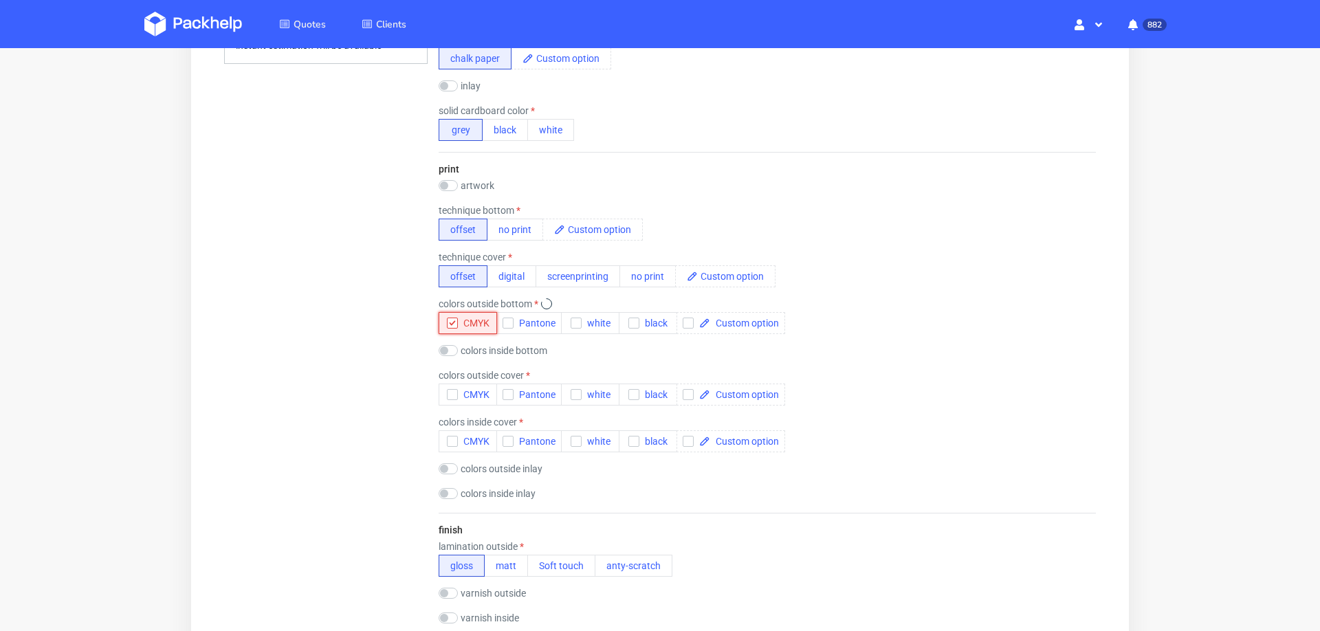
scroll to position [0, 0]
click at [448, 372] on label "colors outside cover" at bounding box center [484, 375] width 91 height 11
click at [452, 402] on button "CMYK" at bounding box center [468, 395] width 58 height 22
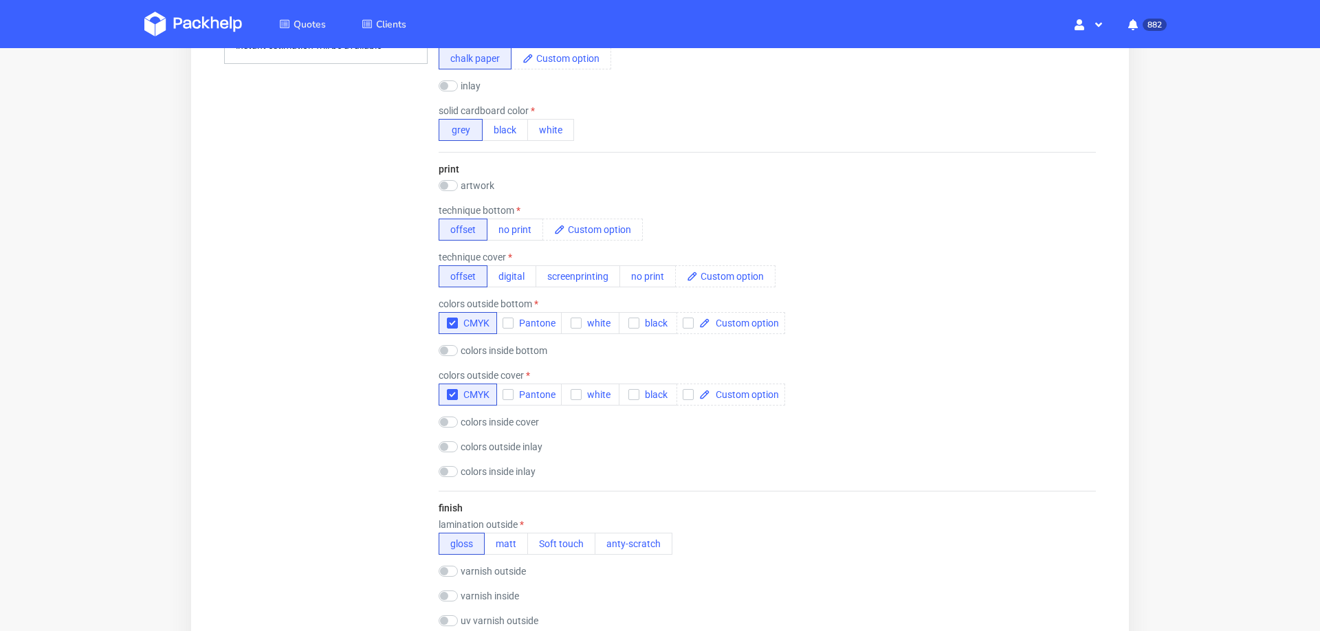
click at [452, 436] on div "print artwork drop technique bottom offset no print technique cover offset digi…" at bounding box center [767, 321] width 657 height 339
click at [451, 347] on input "checkbox" at bounding box center [448, 350] width 19 height 11
checkbox input "true"
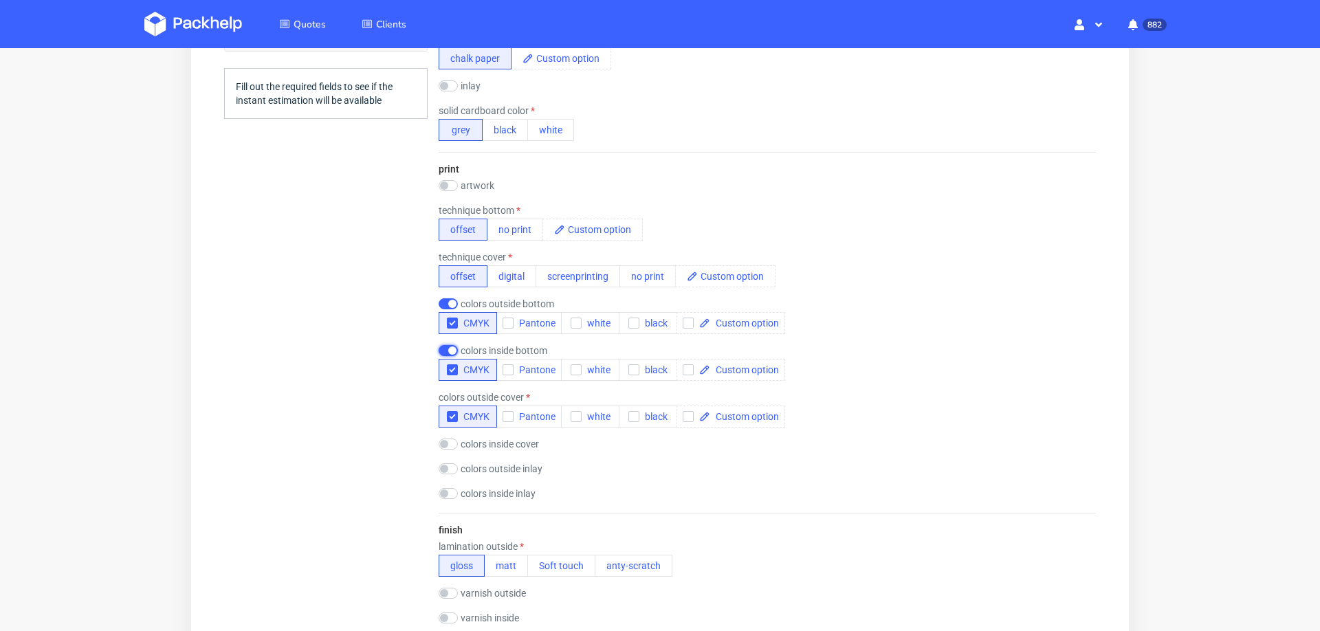
scroll to position [828, 0]
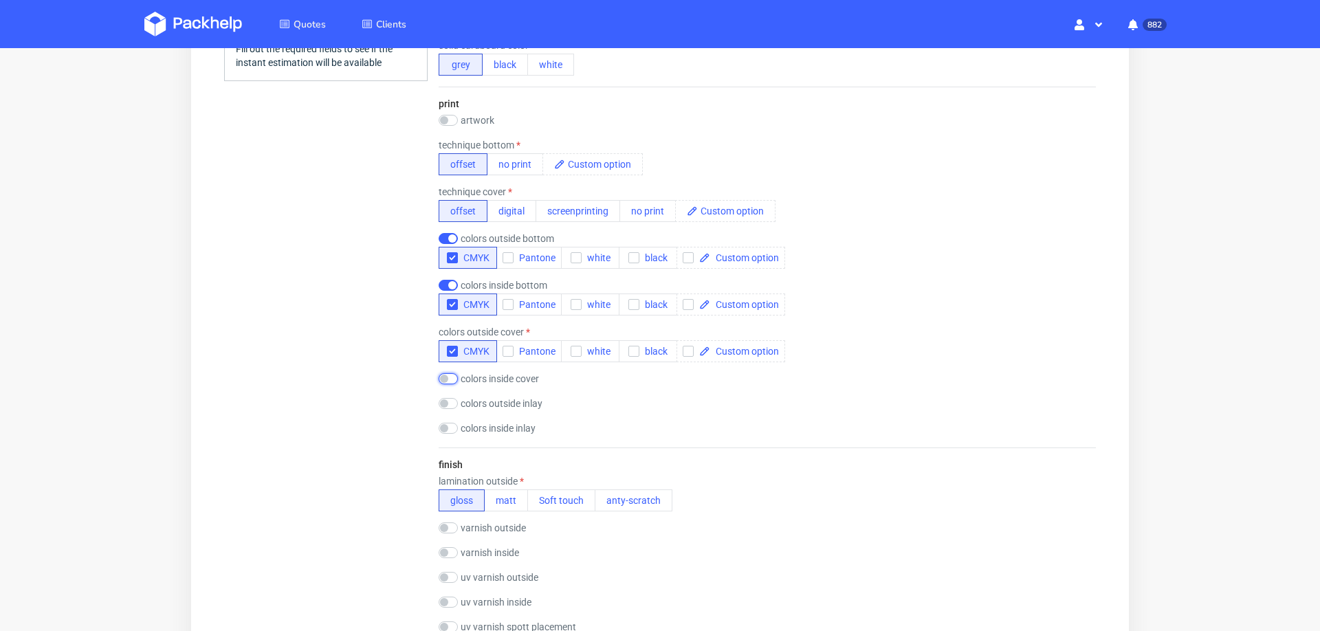
click at [448, 373] on input "checkbox" at bounding box center [448, 378] width 19 height 11
checkbox input "true"
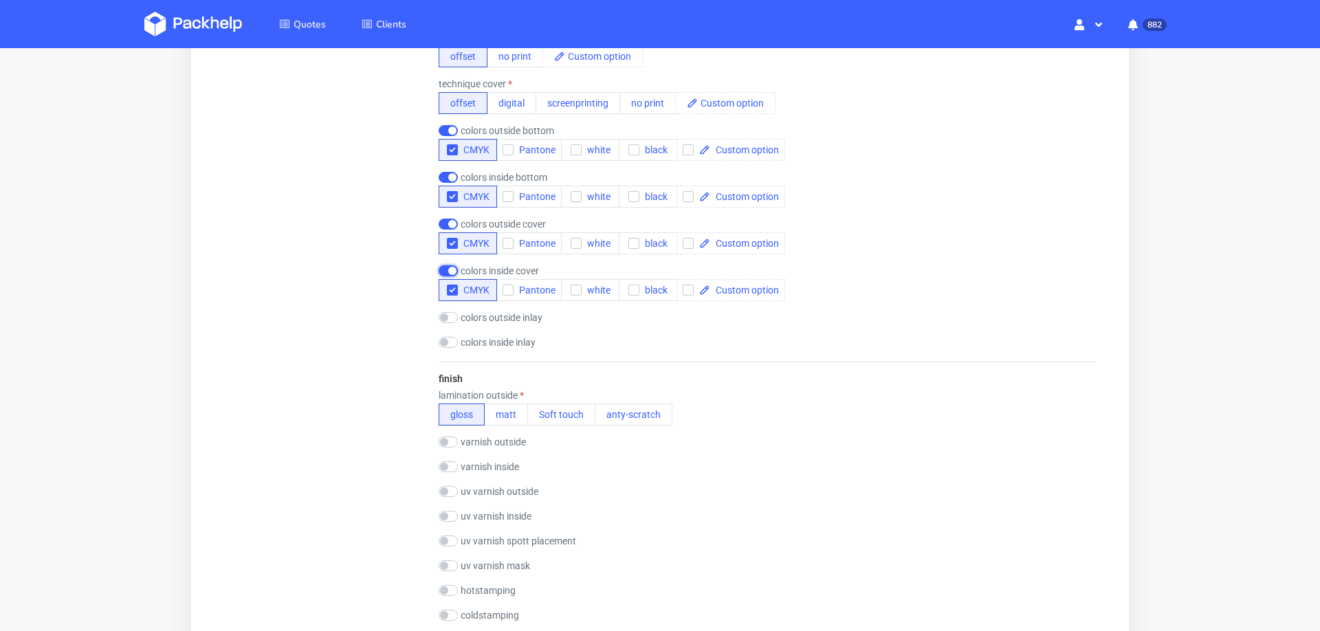
scroll to position [938, 0]
click at [512, 402] on button "matt" at bounding box center [506, 413] width 44 height 22
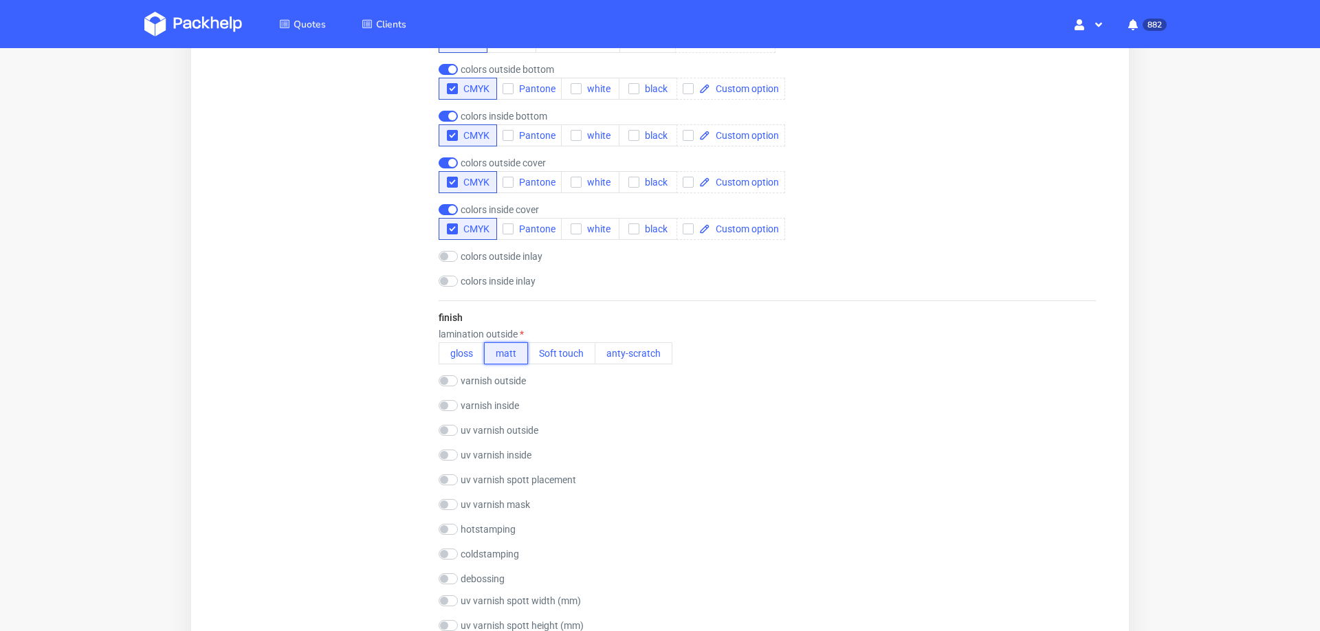
scroll to position [998, 0]
click at [448, 375] on input "checkbox" at bounding box center [448, 380] width 19 height 11
checkbox input "true"
click at [487, 388] on button "matt" at bounding box center [506, 399] width 44 height 22
click at [507, 347] on button "matt" at bounding box center [506, 353] width 44 height 22
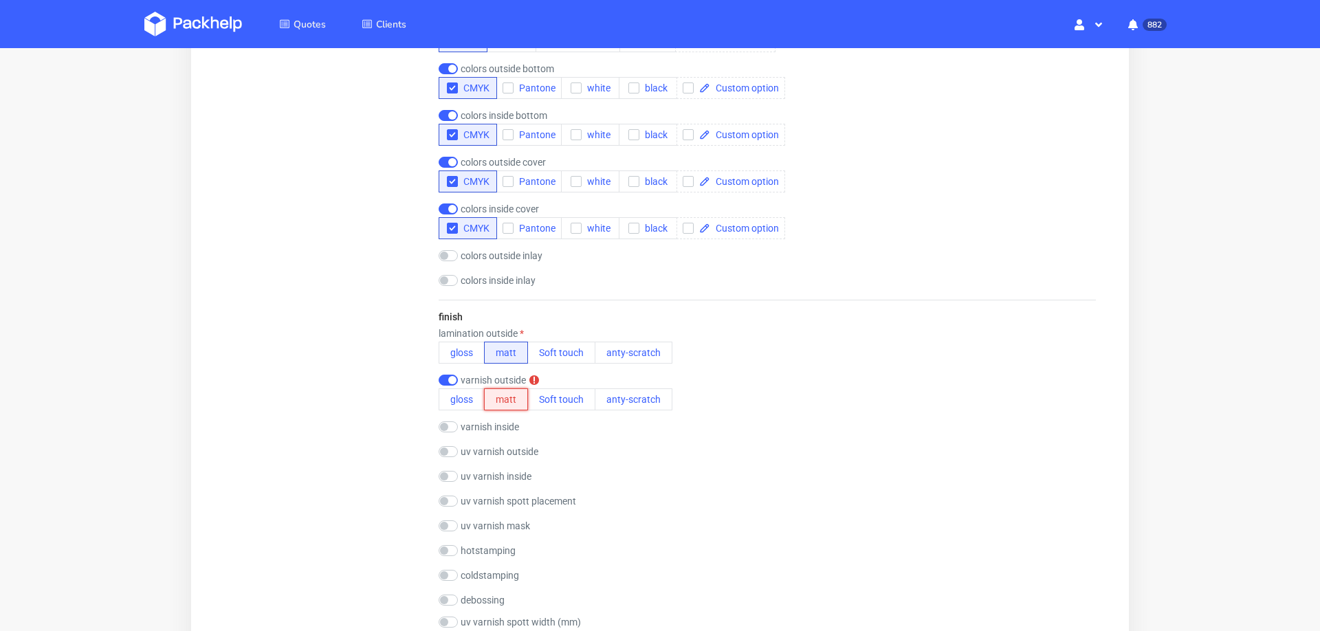
click at [498, 391] on button "matt" at bounding box center [506, 399] width 44 height 22
click at [454, 421] on input "checkbox" at bounding box center [448, 426] width 19 height 11
checkbox input "true"
click at [506, 445] on button "matt" at bounding box center [506, 446] width 44 height 22
click at [493, 347] on button "matt" at bounding box center [506, 353] width 44 height 22
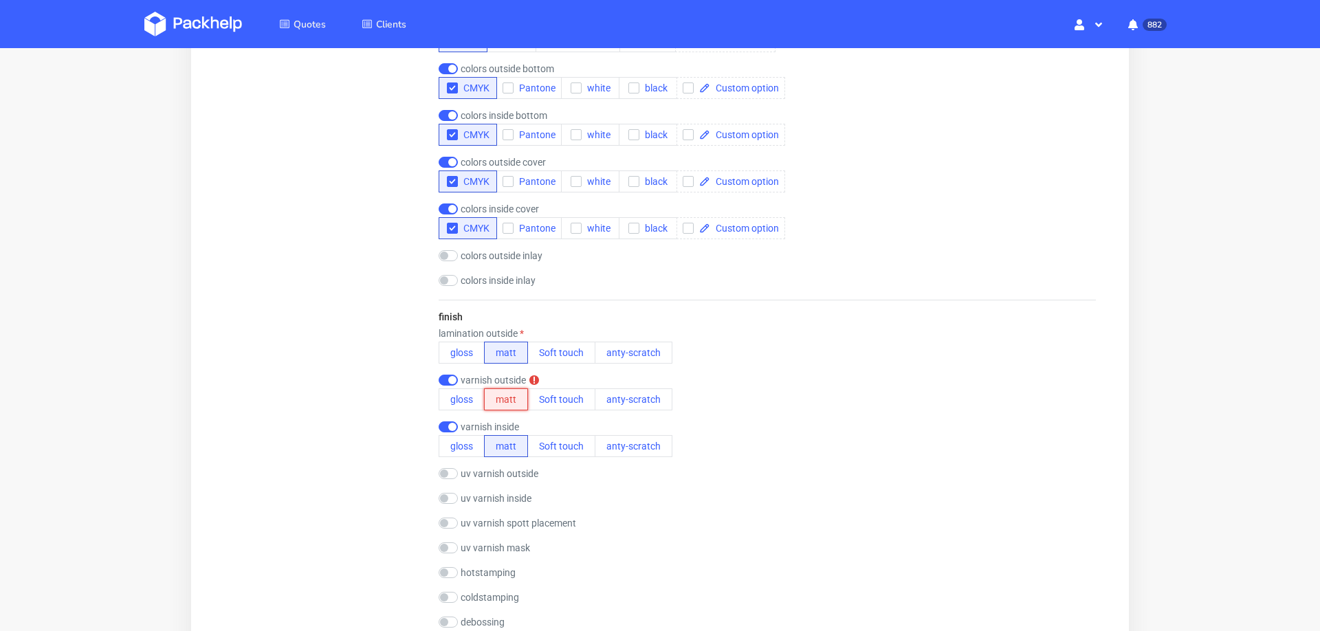
click at [503, 391] on button "matt" at bounding box center [506, 399] width 44 height 22
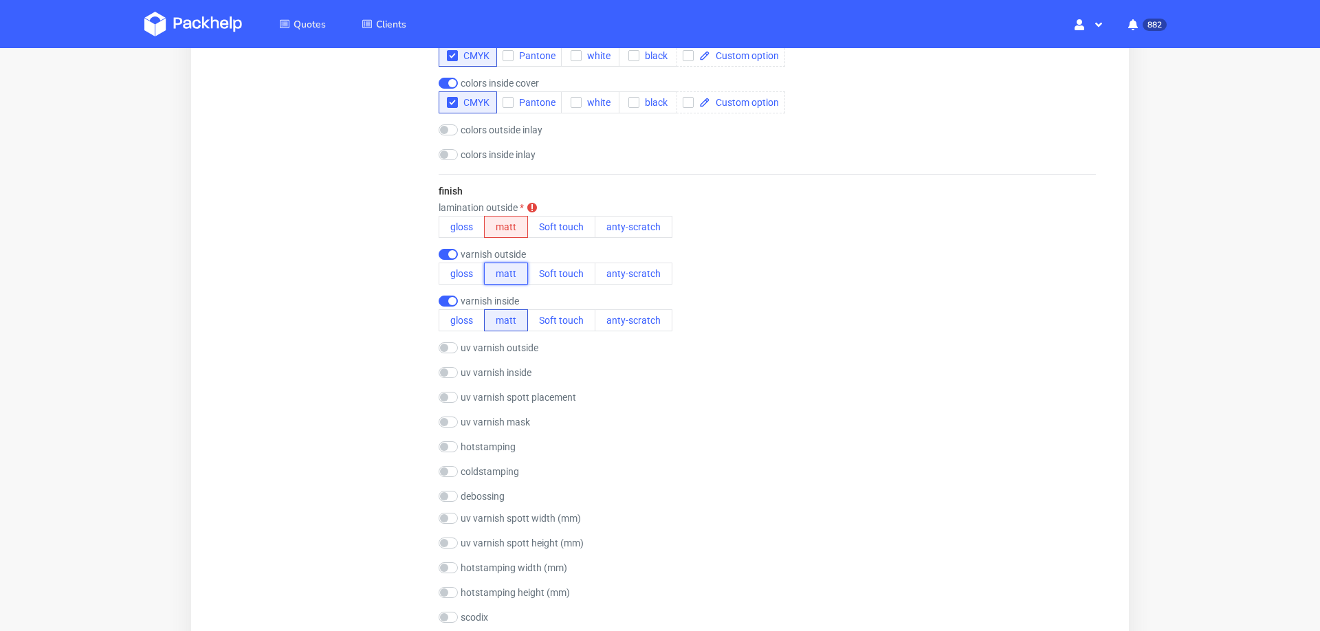
scroll to position [1114, 0]
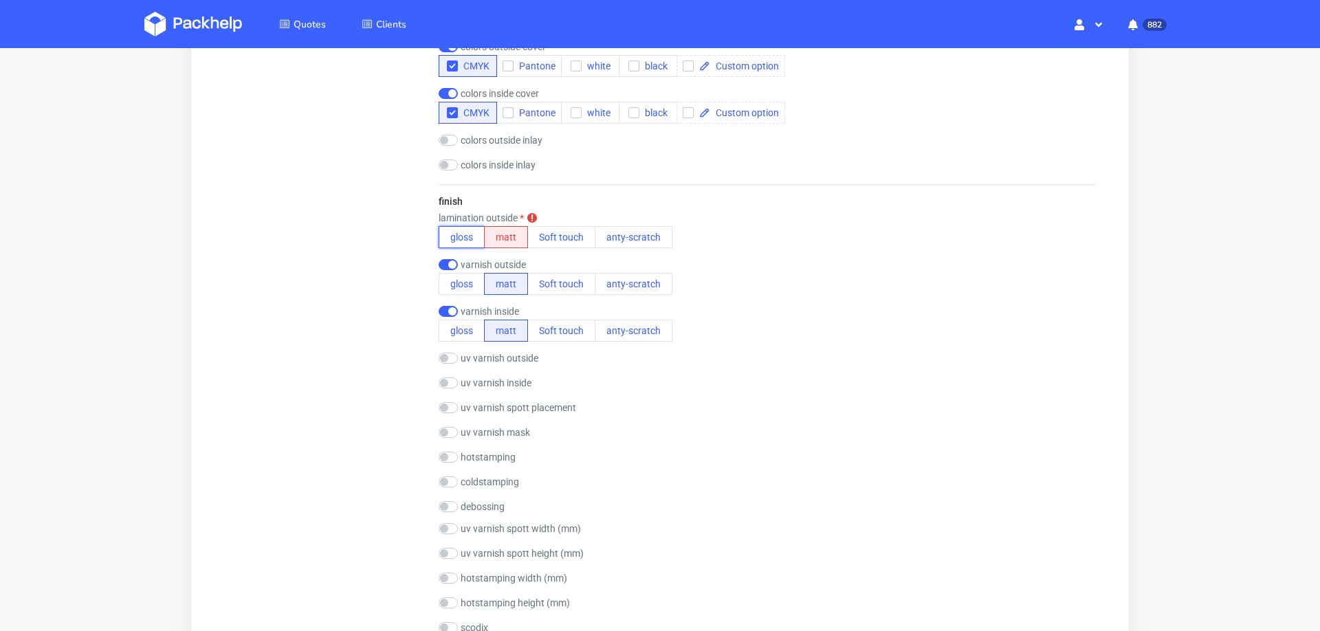
click at [456, 234] on button "gloss" at bounding box center [462, 237] width 46 height 22
click at [497, 279] on button "matt" at bounding box center [506, 284] width 44 height 22
click at [430, 255] on form "type name rigid box code magnetic size width (mm) 130 depth (mm) 92 height (mm)…" at bounding box center [767, 177] width 712 height 2113
click at [452, 259] on input "checkbox" at bounding box center [448, 264] width 19 height 11
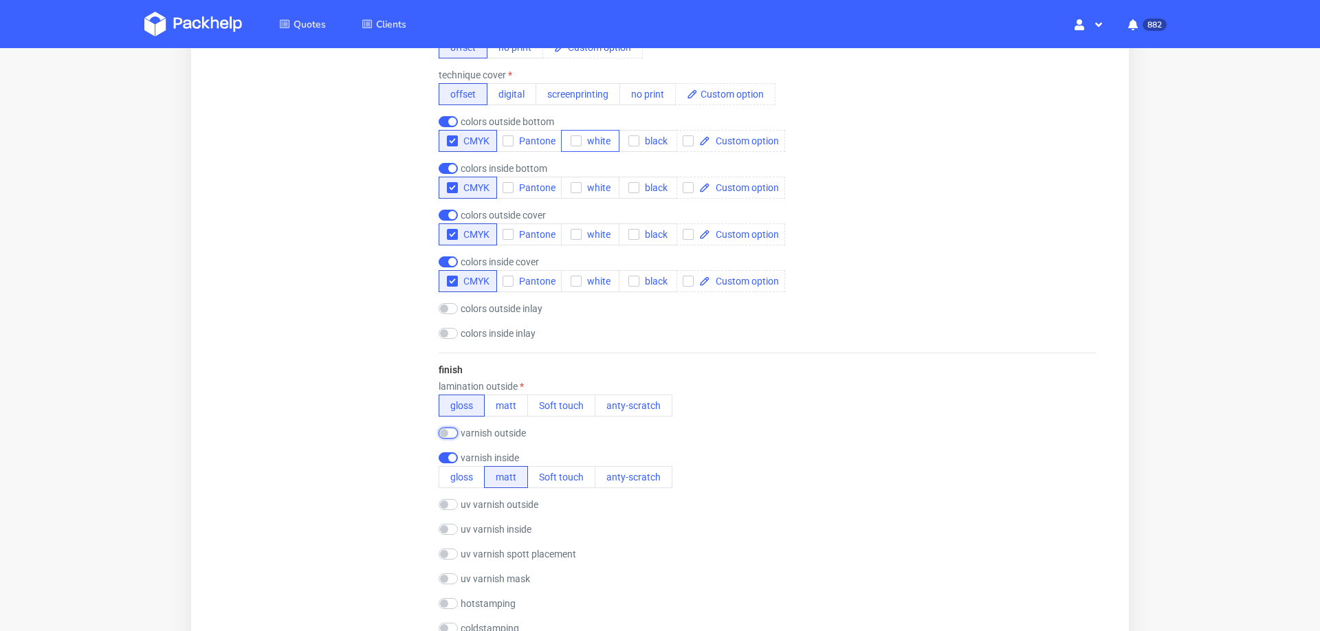
scroll to position [947, 0]
click at [454, 426] on input "checkbox" at bounding box center [448, 431] width 19 height 11
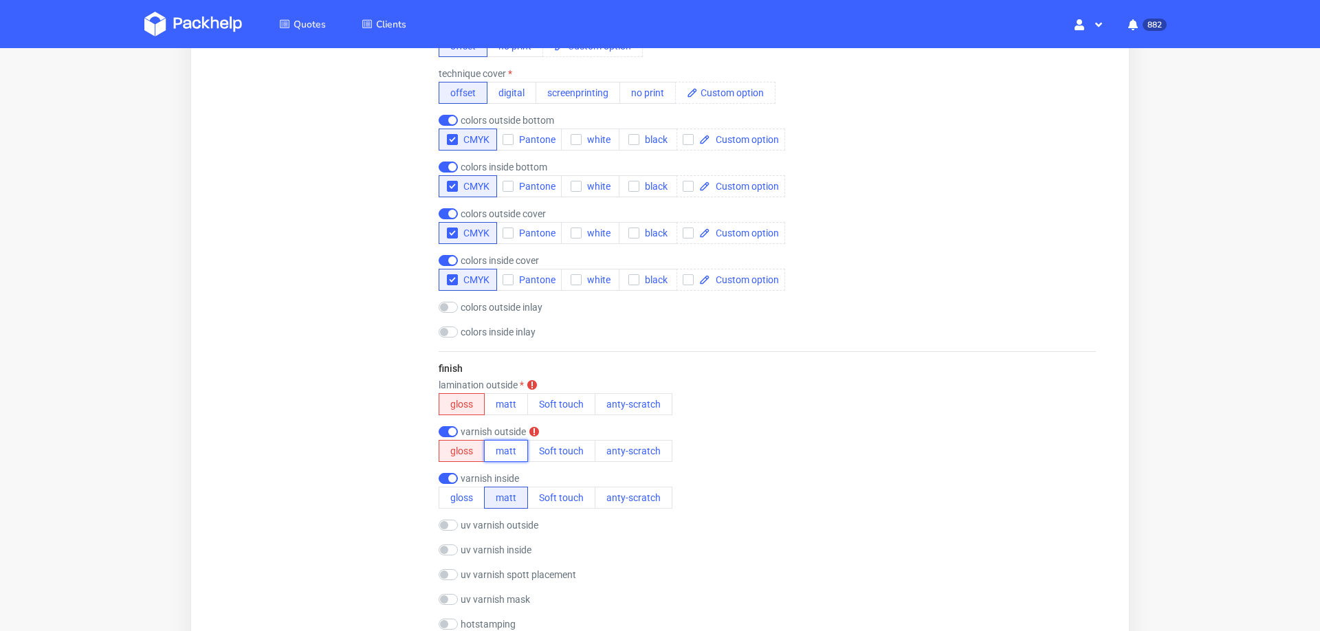
click at [496, 440] on button "matt" at bounding box center [506, 451] width 44 height 22
click at [446, 426] on input "checkbox" at bounding box center [448, 431] width 19 height 11
checkbox input "false"
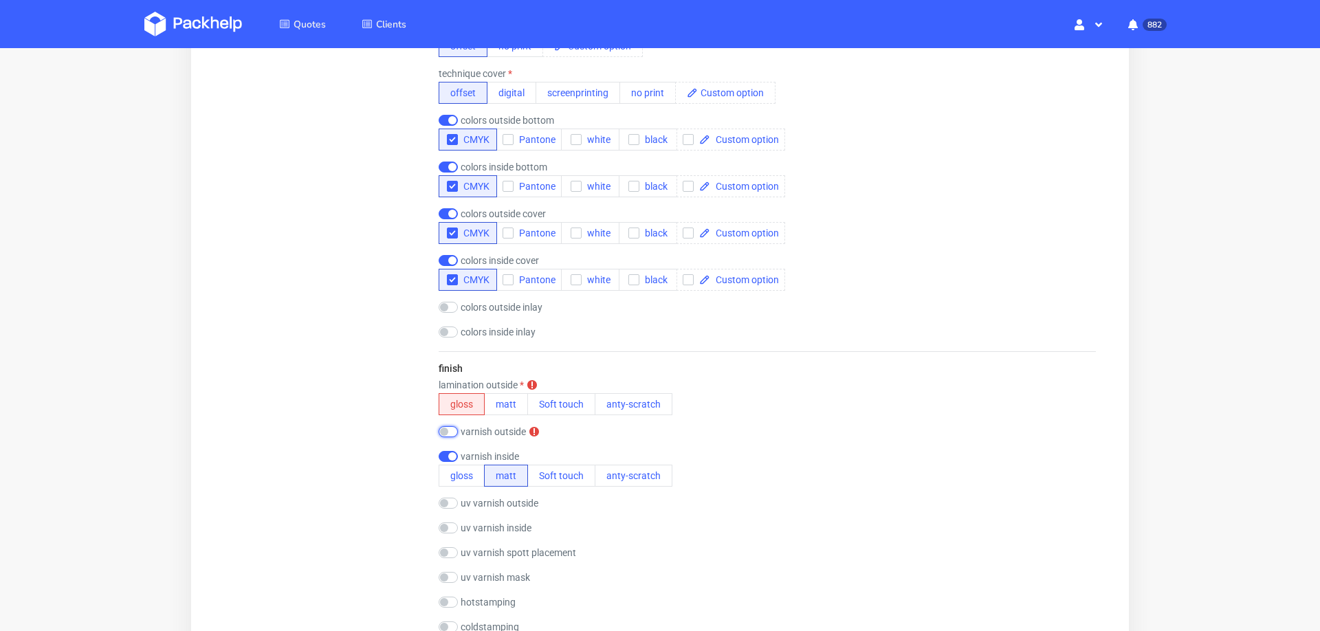
scroll to position [0, 0]
click at [506, 411] on button "matt" at bounding box center [506, 404] width 44 height 22
click at [822, 400] on div "lamination outside gloss matt Soft touch anty-scratch" at bounding box center [767, 398] width 657 height 36
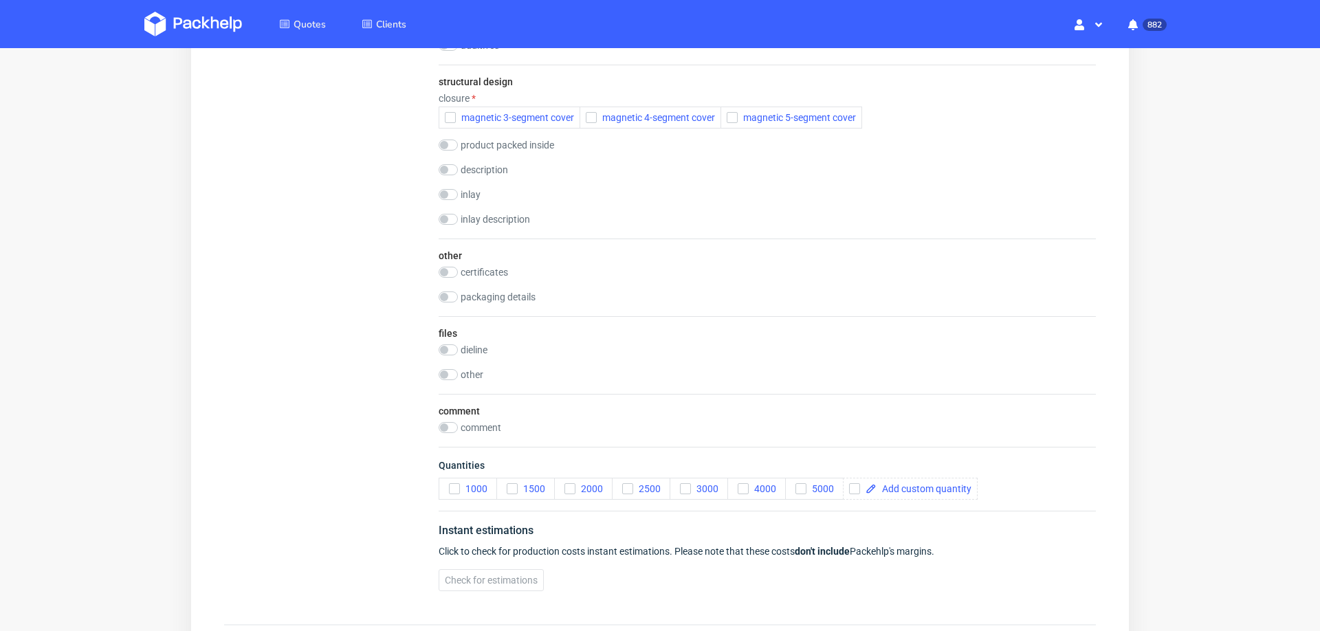
scroll to position [1854, 0]
click at [447, 109] on icon "button" at bounding box center [451, 114] width 10 height 10
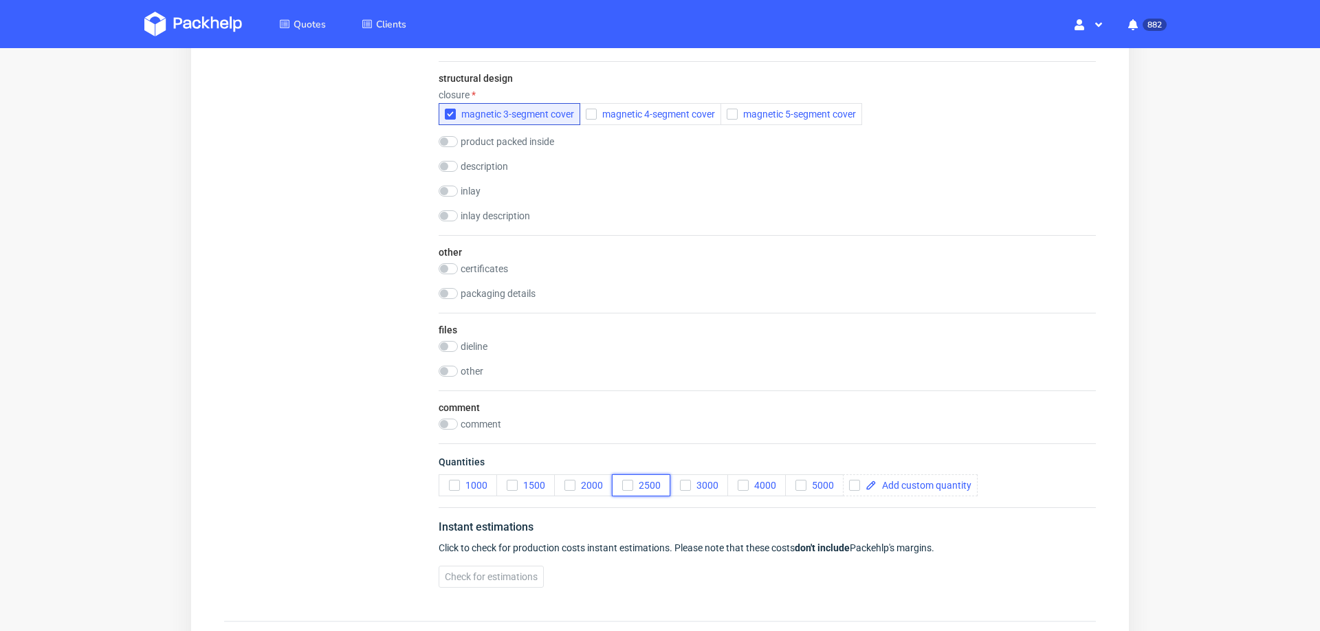
click at [627, 483] on use "button" at bounding box center [627, 485] width 6 height 5
click at [454, 419] on input "checkbox" at bounding box center [448, 424] width 19 height 11
checkbox input "true"
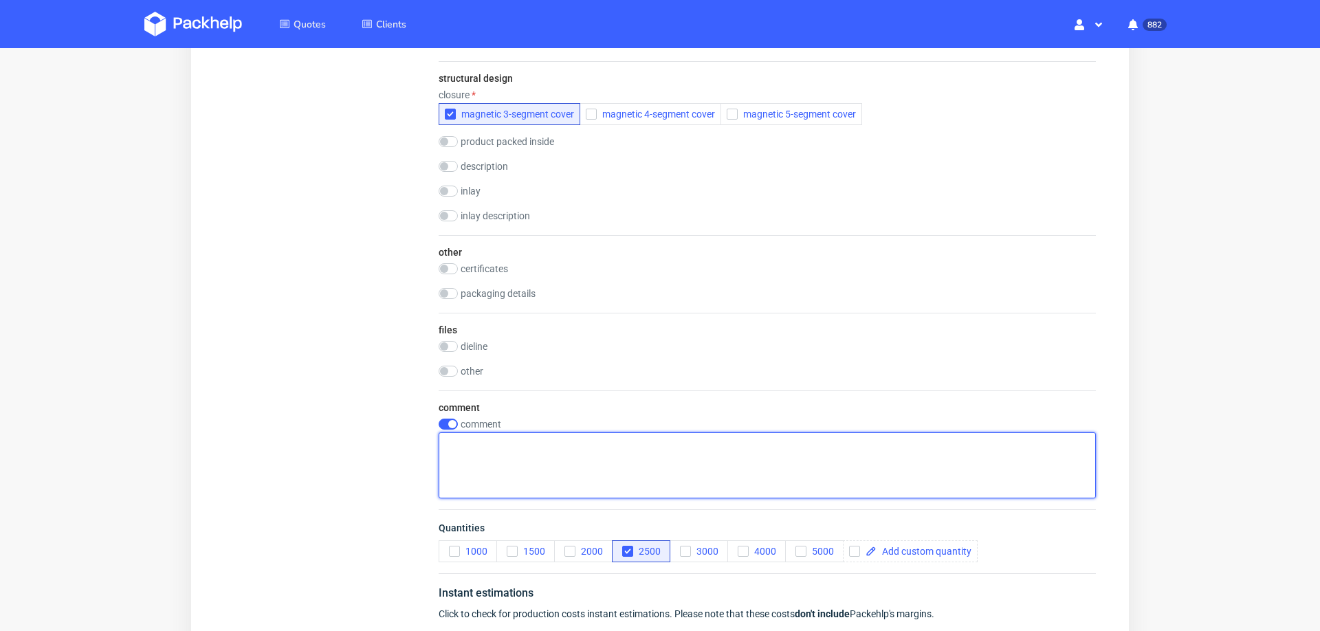
click at [482, 451] on textarea at bounding box center [767, 465] width 657 height 66
paste textarea "2.000 magnetic boxes in Slovene language 500 magnetic boxes English language."
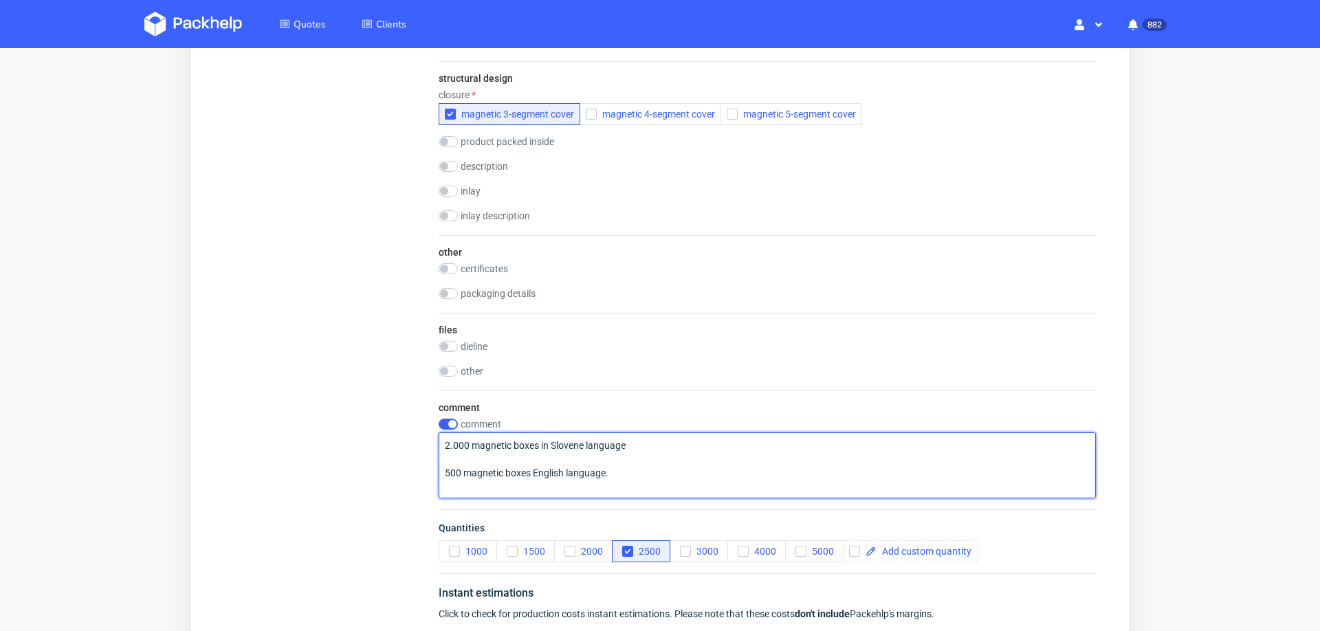
click at [473, 448] on textarea "2.000 magnetic boxes in Slovene language 500 magnetic boxes English language." at bounding box center [767, 465] width 657 height 66
type textarea "2.000 magnetic boxes in Slovene language 500 magnetic boxes English language."
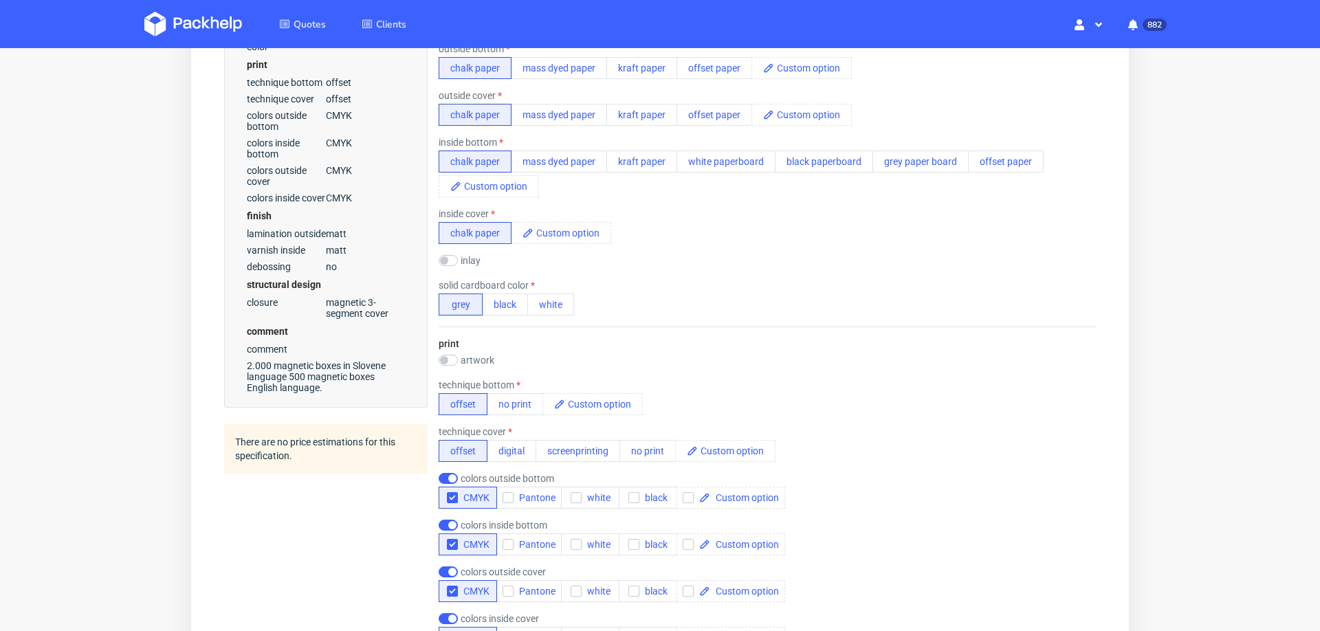
scroll to position [592, 0]
click at [453, 351] on input "checkbox" at bounding box center [448, 356] width 19 height 11
checkbox input "true"
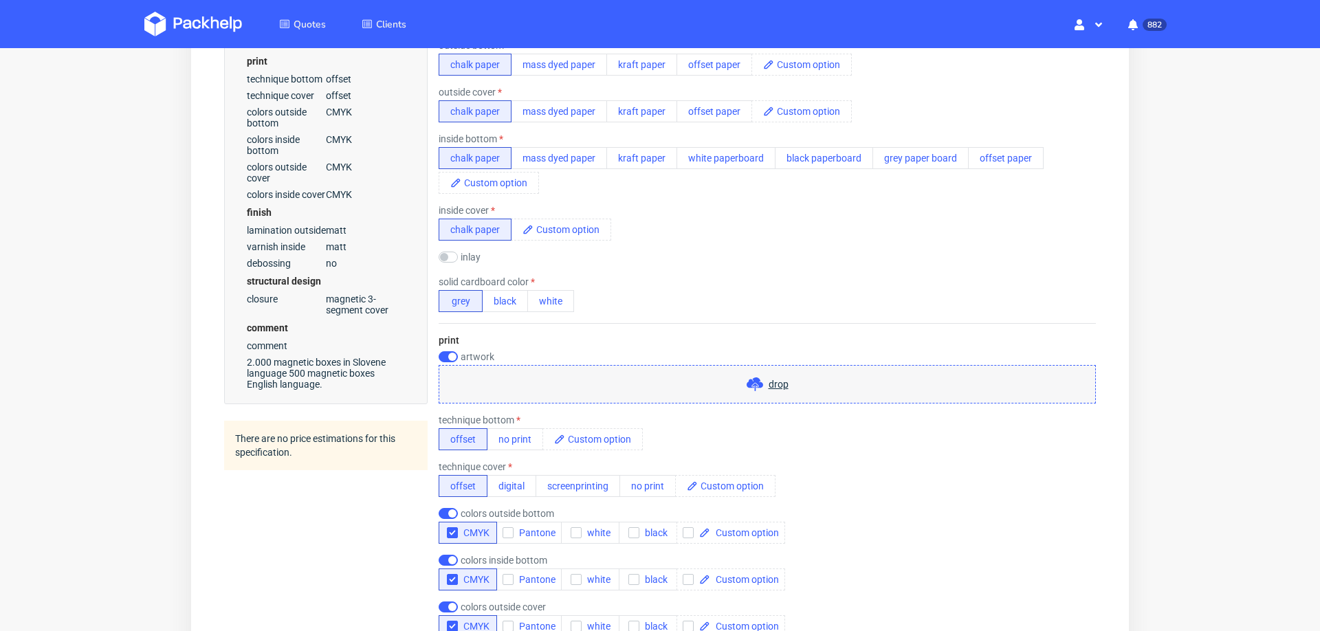
click at [769, 377] on span "drop" at bounding box center [779, 384] width 20 height 14
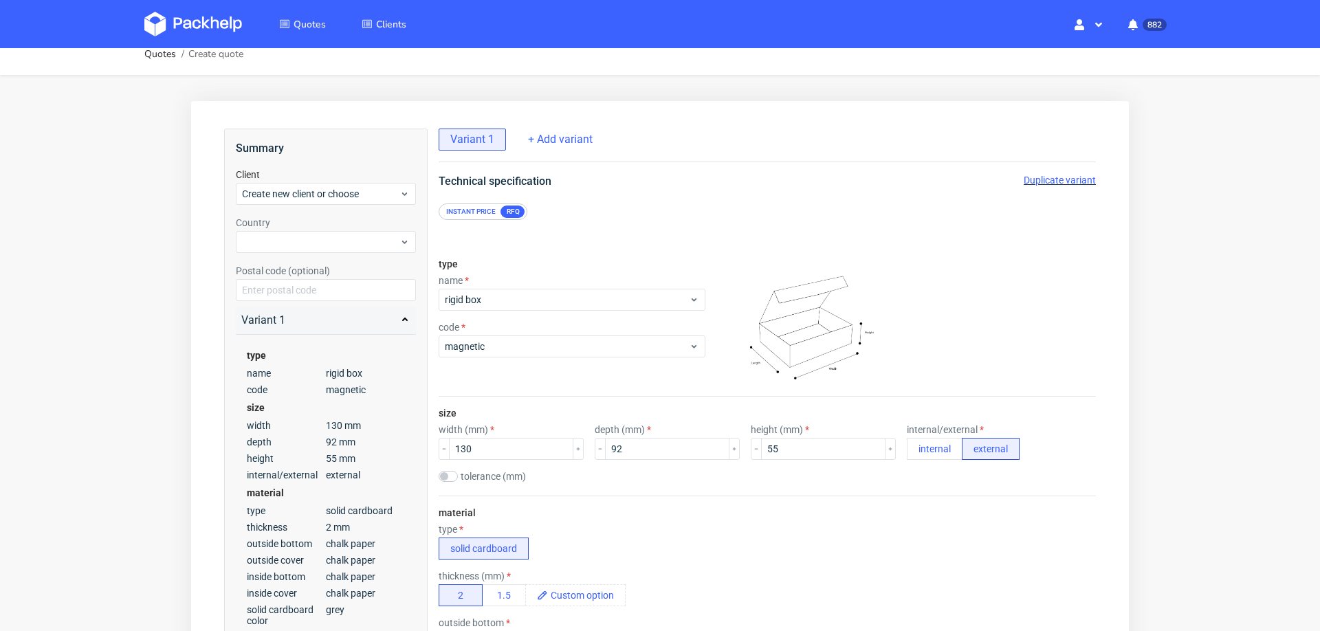
scroll to position [0, 0]
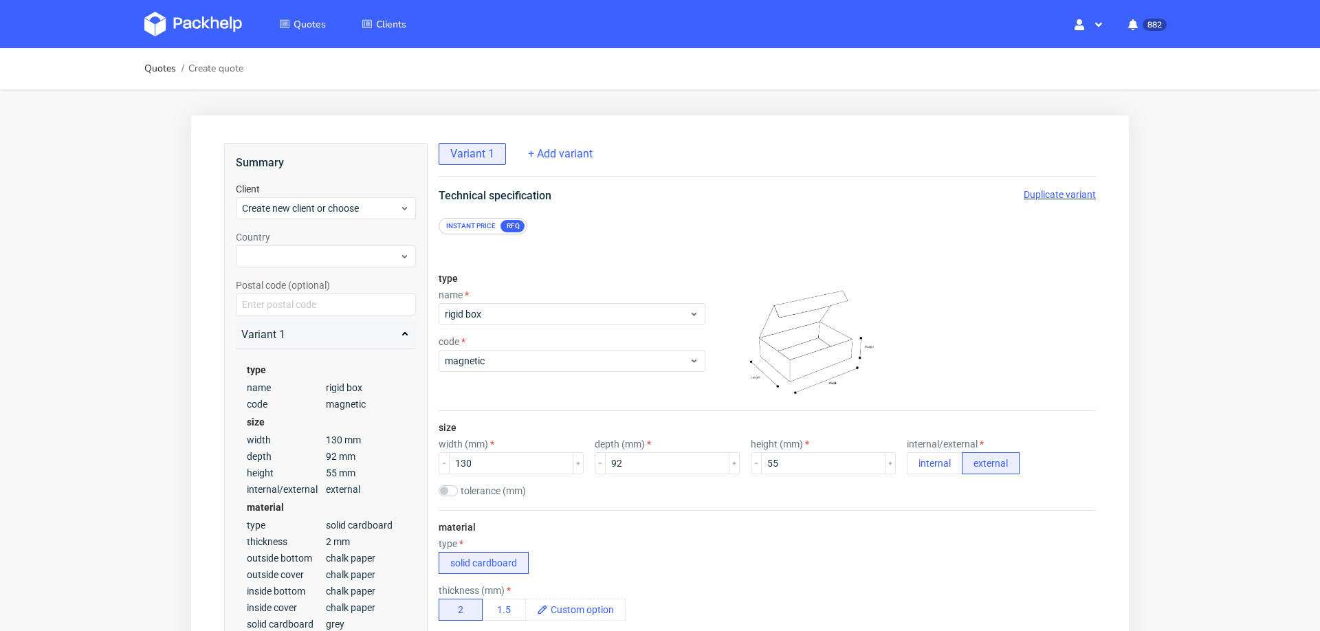
click at [1049, 194] on span "Duplicate variant" at bounding box center [1060, 194] width 72 height 11
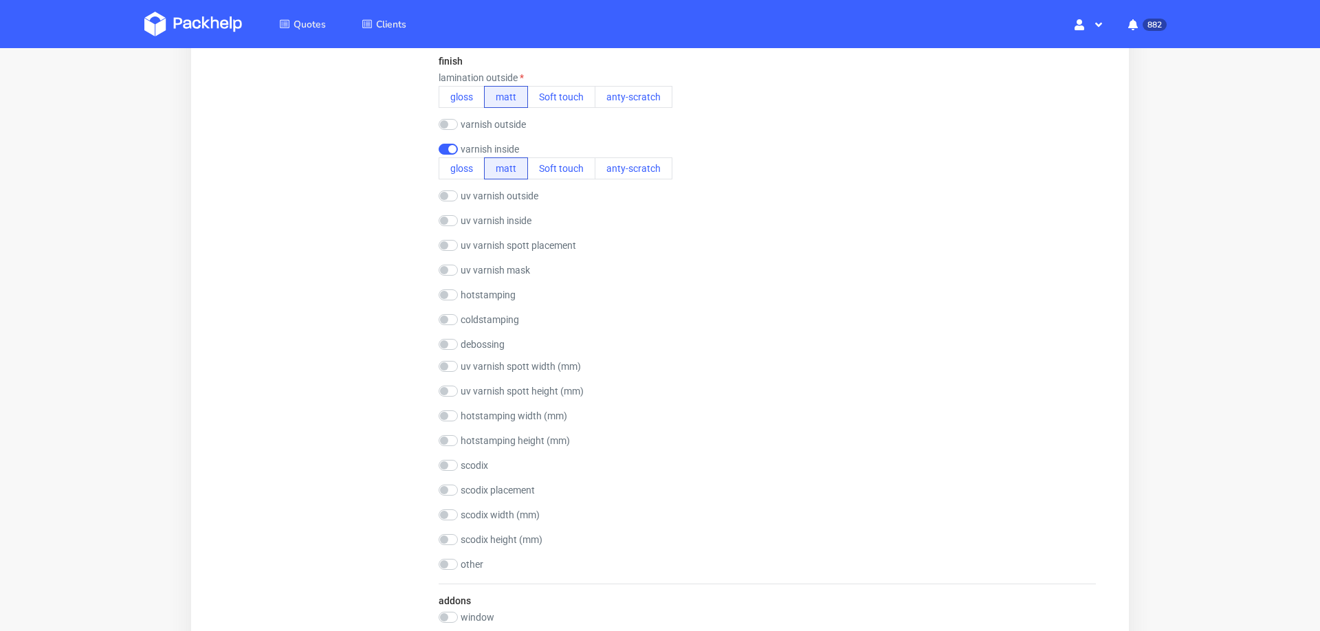
scroll to position [1345, 0]
click at [448, 190] on input "checkbox" at bounding box center [448, 193] width 19 height 11
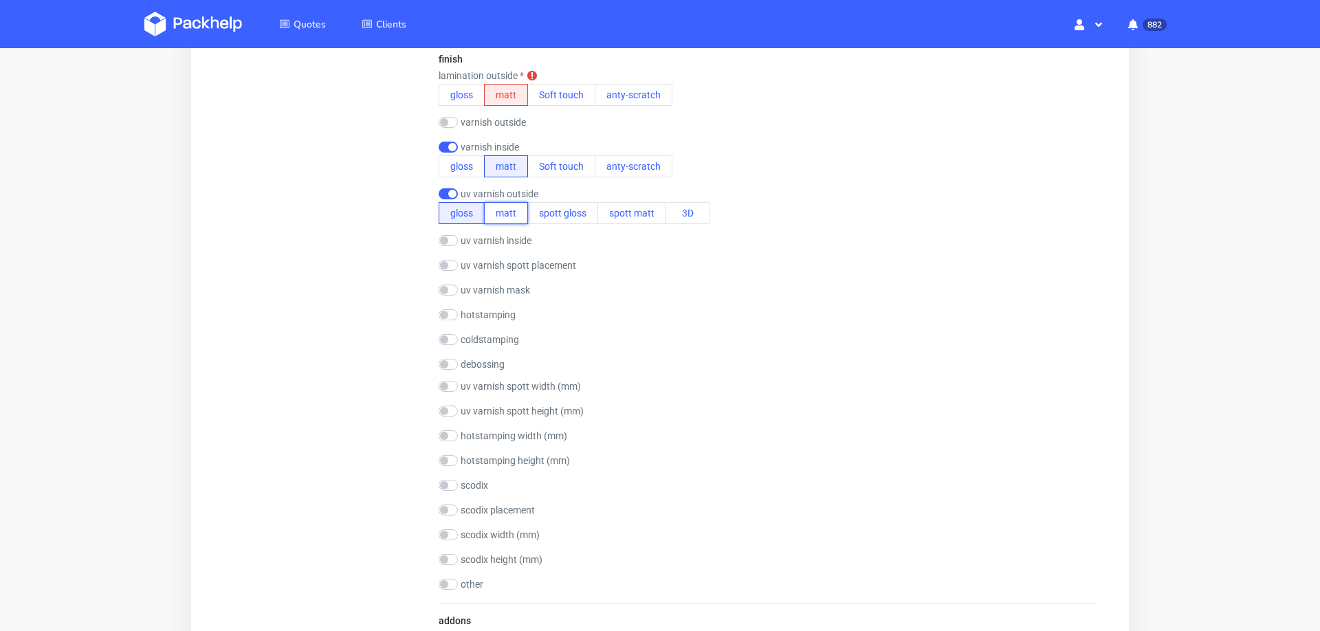
click at [488, 208] on button "matt" at bounding box center [506, 213] width 44 height 22
click at [509, 97] on button "matt" at bounding box center [506, 95] width 44 height 22
click at [442, 188] on input "checkbox" at bounding box center [448, 193] width 19 height 11
checkbox input "false"
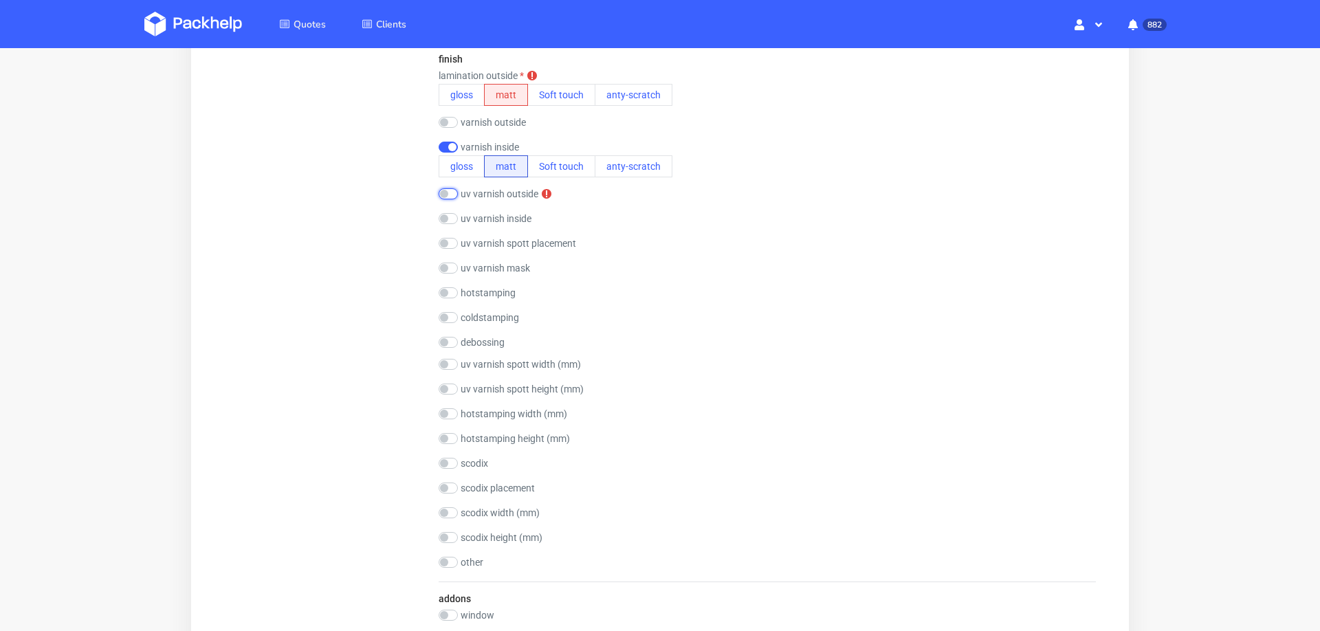
scroll to position [0, 0]
click at [452, 242] on input "checkbox" at bounding box center [448, 243] width 19 height 11
click at [495, 241] on label "uv varnish spott placement" at bounding box center [519, 243] width 116 height 11
click at [485, 255] on div "finish lamination outside gloss matt Soft touch anty-scratch varnish outside gl…" at bounding box center [767, 312] width 657 height 540
click at [454, 249] on div "uv varnish spott placement" at bounding box center [508, 245] width 138 height 14
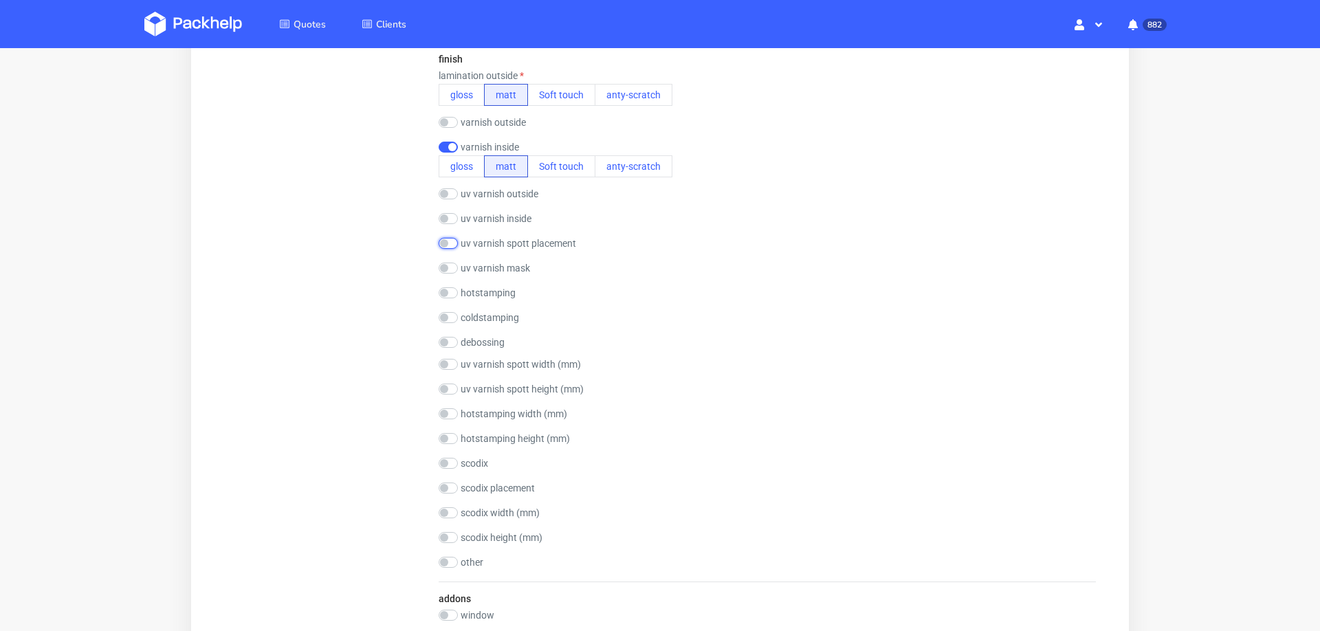
click at [453, 240] on input "checkbox" at bounding box center [448, 243] width 19 height 11
checkbox input "true"
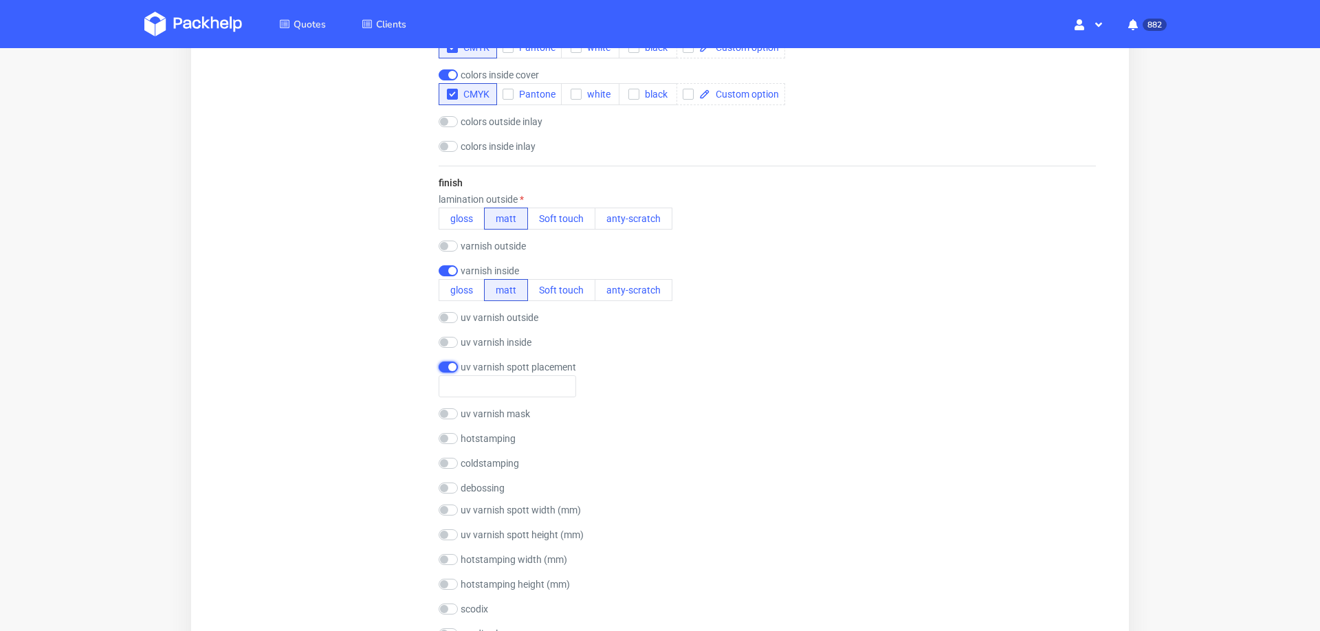
scroll to position [1211, 0]
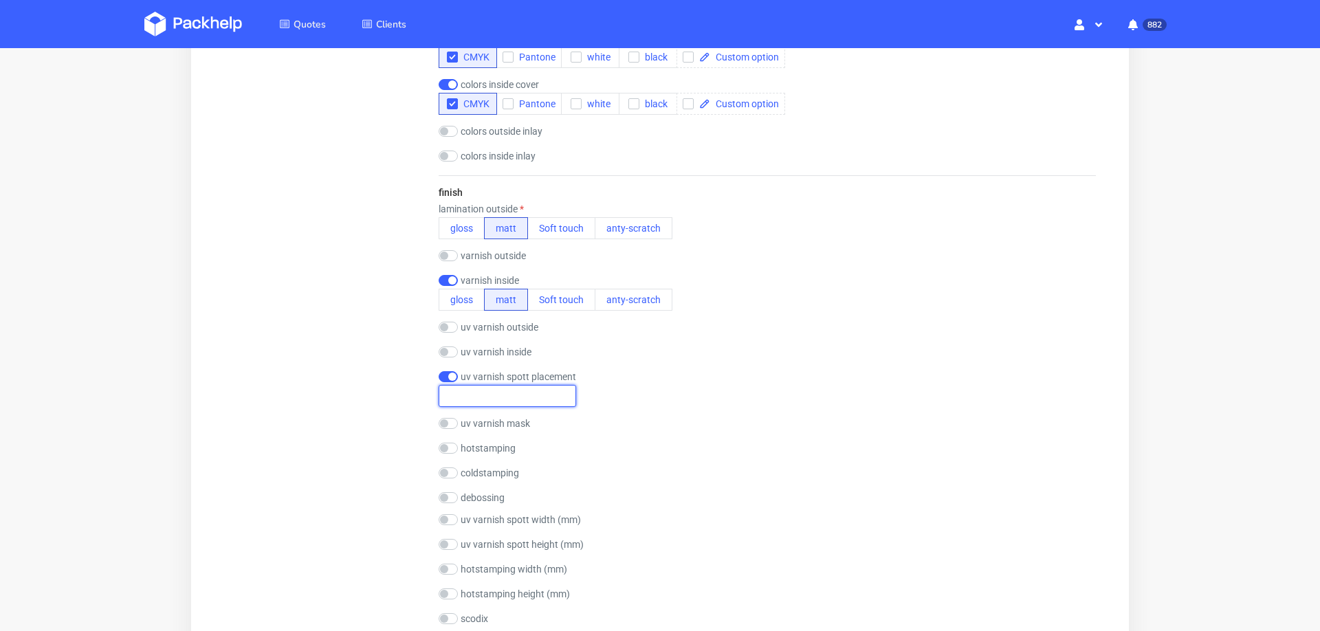
click at [481, 396] on input "text" at bounding box center [508, 396] width 138 height 22
type input "on the front flap"
click at [817, 369] on div "finish lamination outside gloss matt Soft touch anty-scratch varnish outside gl…" at bounding box center [767, 456] width 657 height 562
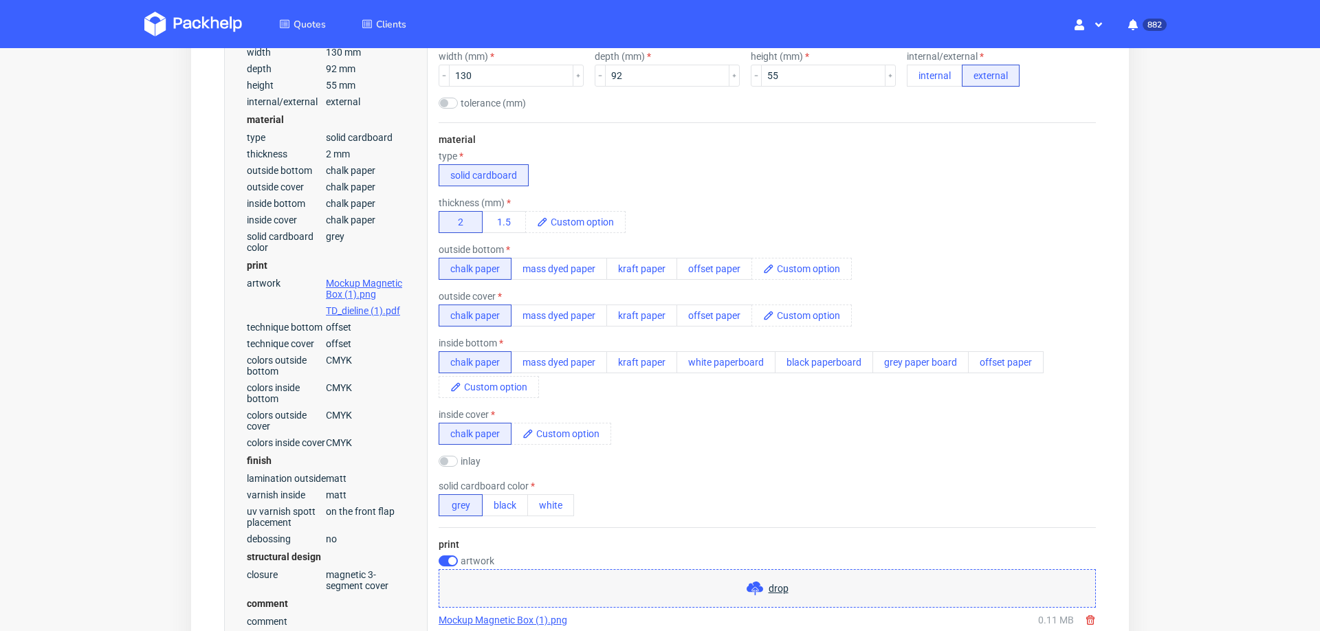
scroll to position [0, 0]
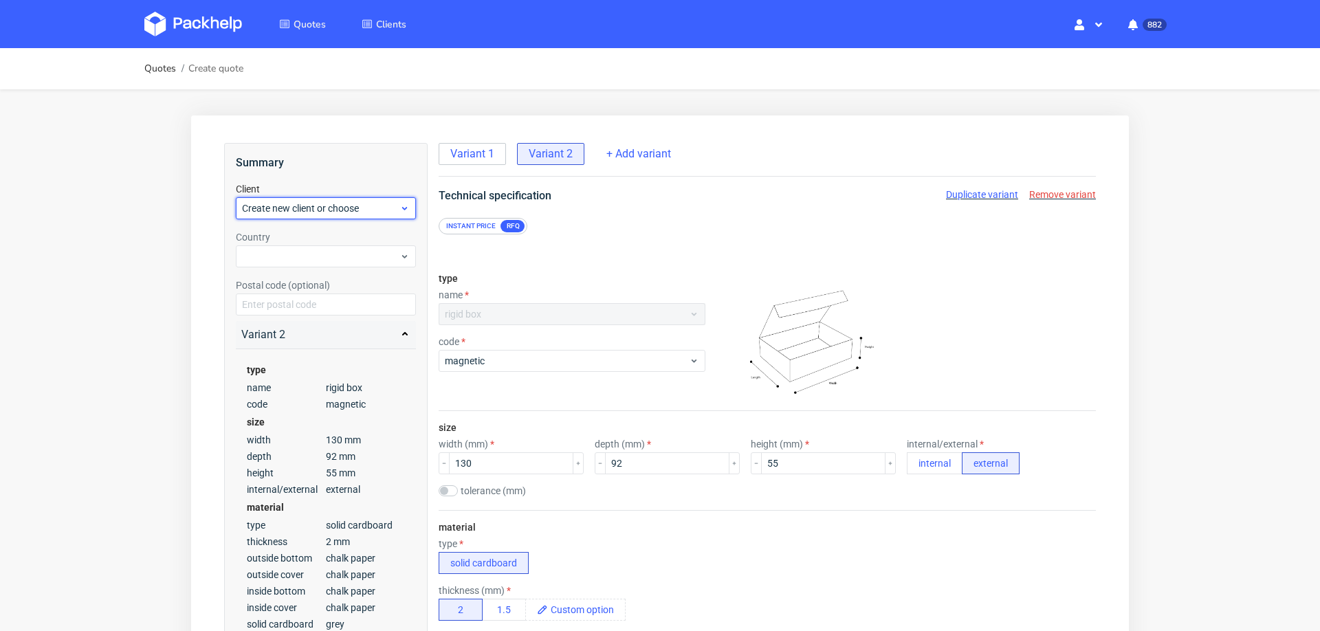
click at [320, 208] on span "Create new client or choose" at bounding box center [320, 208] width 157 height 14
type input "events@tjasadorelay.com"
click at [298, 241] on div "Add new client" at bounding box center [326, 240] width 170 height 25
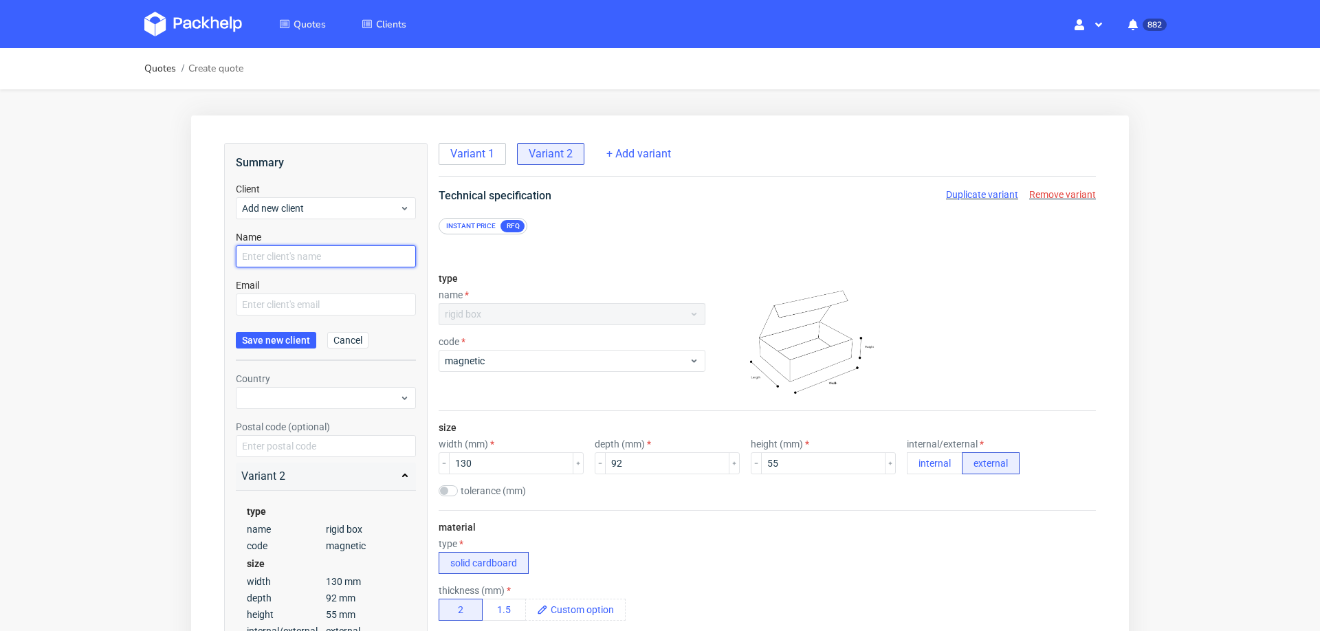
click at [298, 254] on input "text" at bounding box center [326, 256] width 180 height 22
paste input "events@tjasadorelay.com"
type input "events@tjasadorelay.com"
click at [277, 305] on input "text" at bounding box center [326, 305] width 180 height 22
paste input "events@tjasadorelay.com"
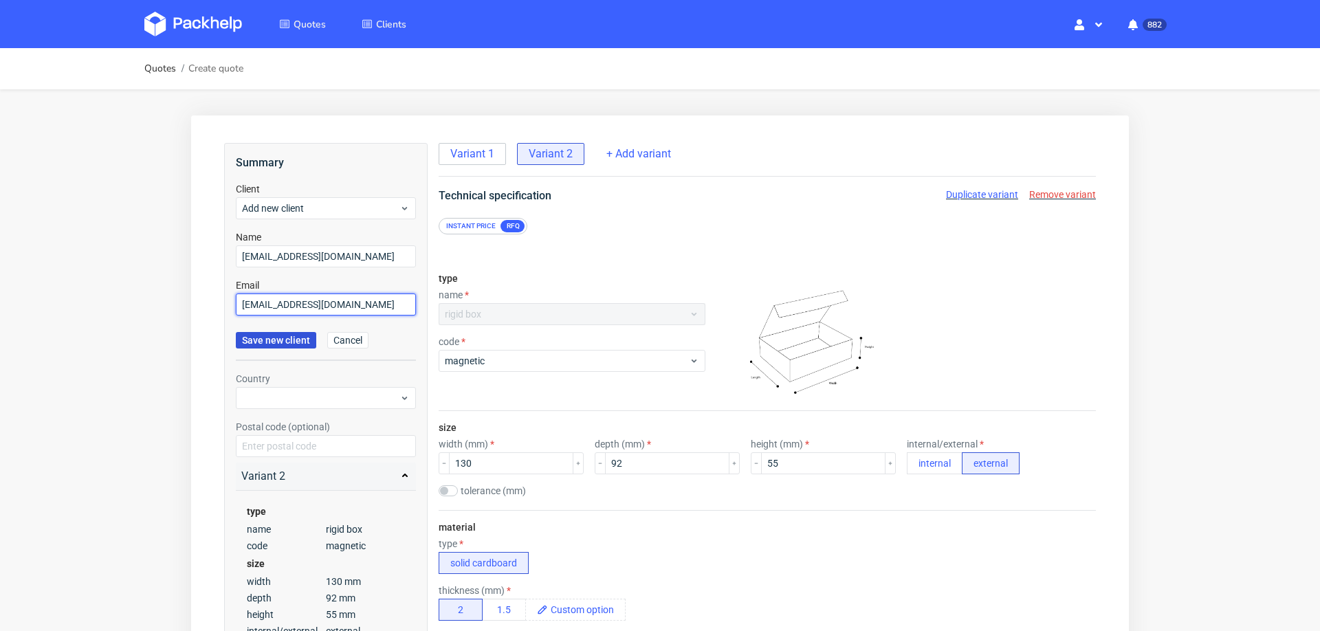
type input "events@tjasadorelay.com"
click at [251, 342] on span "Save new client" at bounding box center [276, 341] width 68 height 10
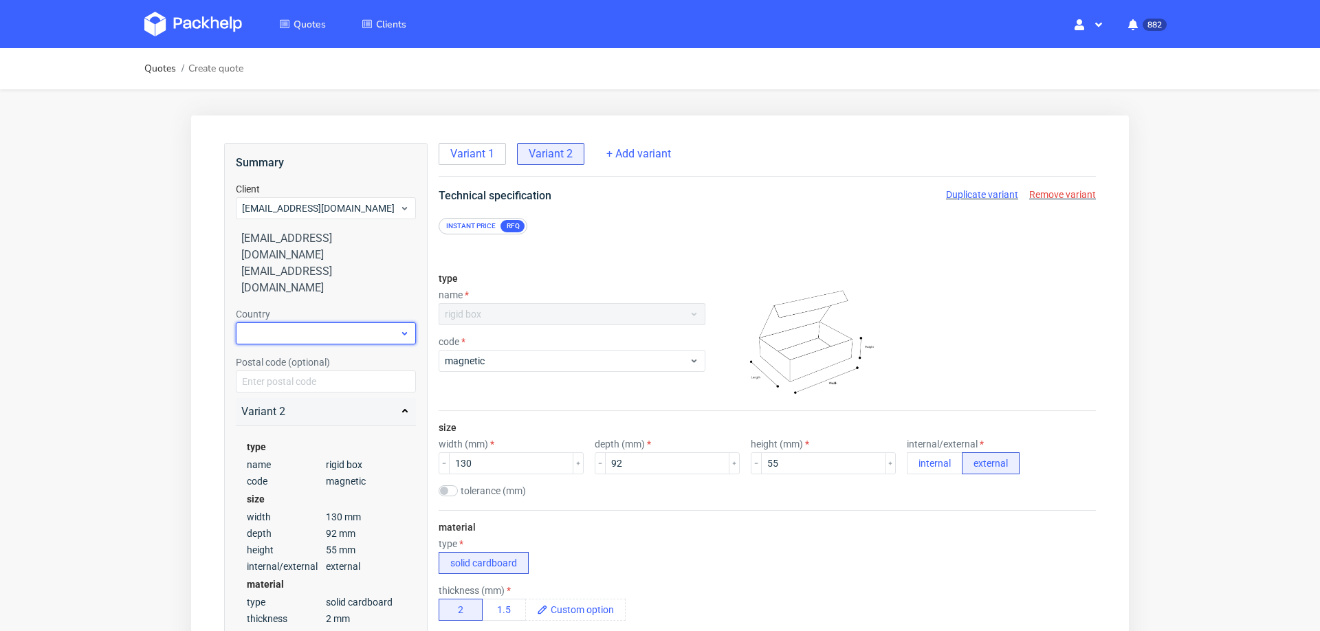
click at [328, 322] on div at bounding box center [326, 333] width 180 height 22
type input "slove"
click at [275, 337] on div "Slovenia" at bounding box center [326, 332] width 170 height 25
click at [275, 355] on div "Postal code (optional)" at bounding box center [326, 373] width 180 height 37
drag, startPoint x: 275, startPoint y: 337, endPoint x: 374, endPoint y: 504, distance: 194.2
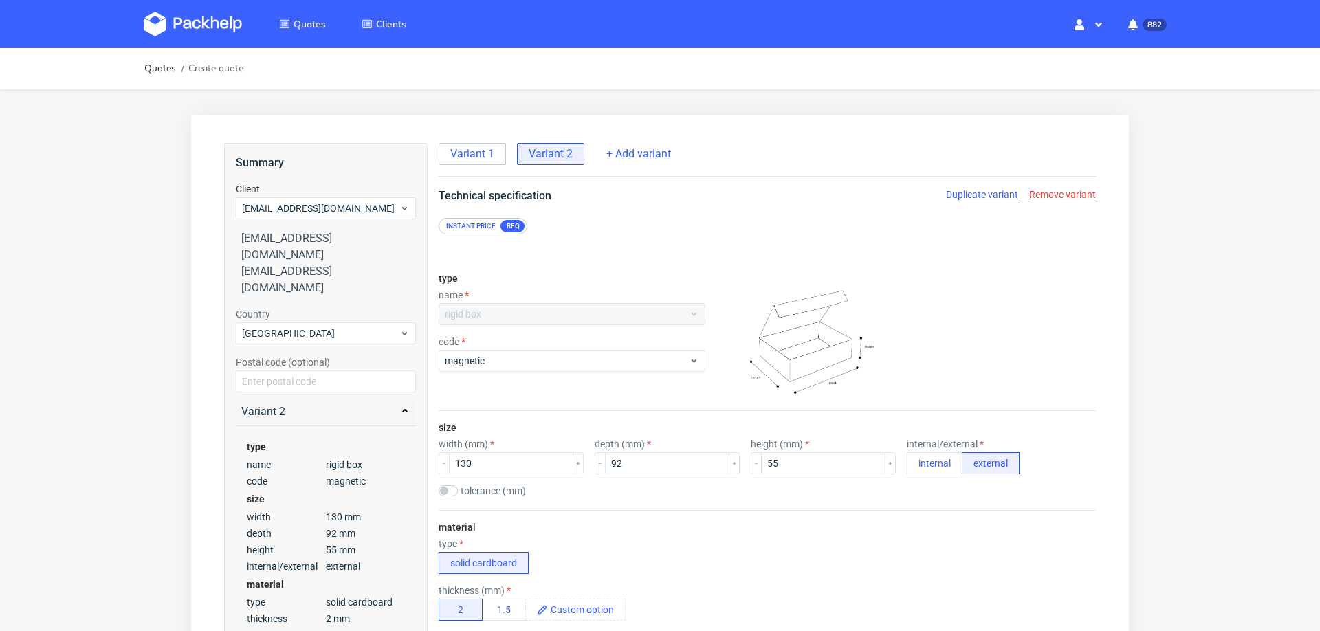
click at [275, 355] on div "Postal code (optional)" at bounding box center [326, 373] width 180 height 37
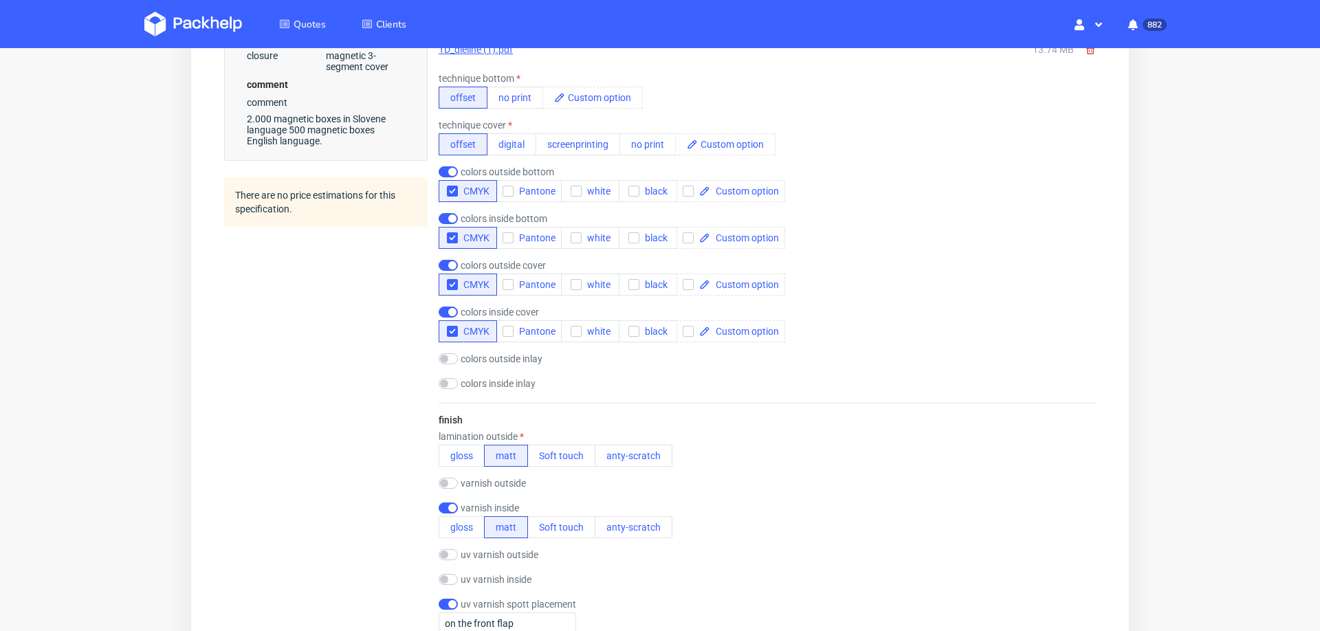
scroll to position [2168, 0]
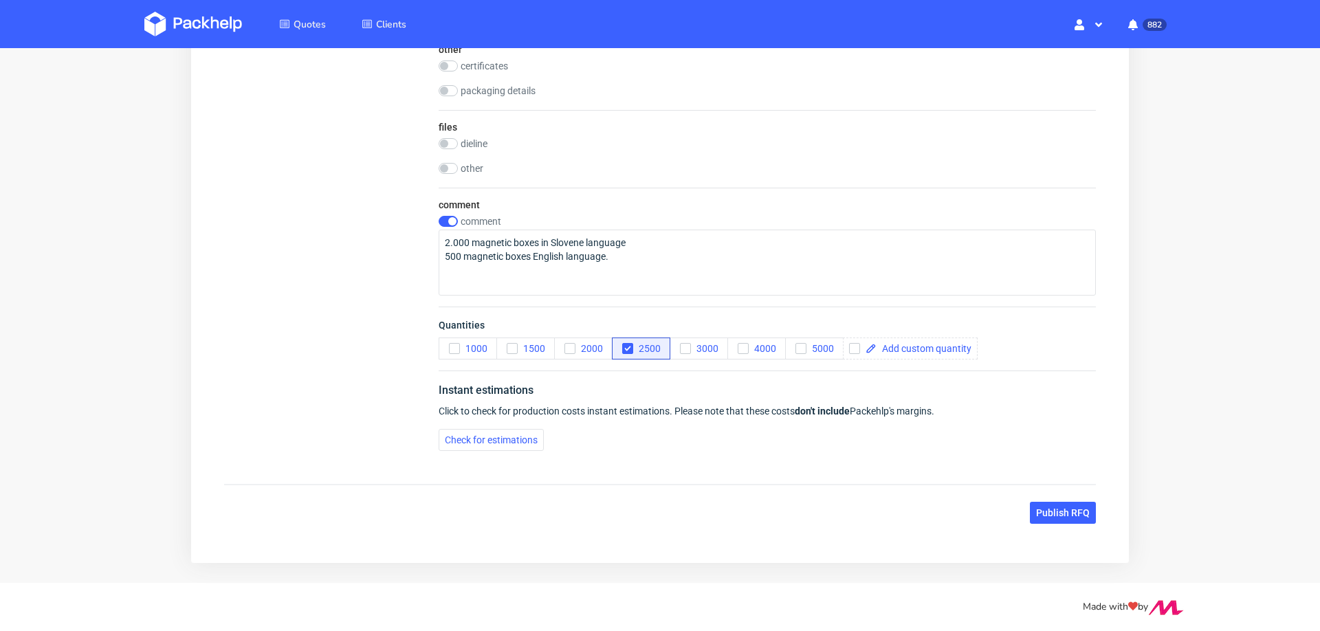
click at [1065, 508] on span "Publish RFQ" at bounding box center [1063, 513] width 54 height 10
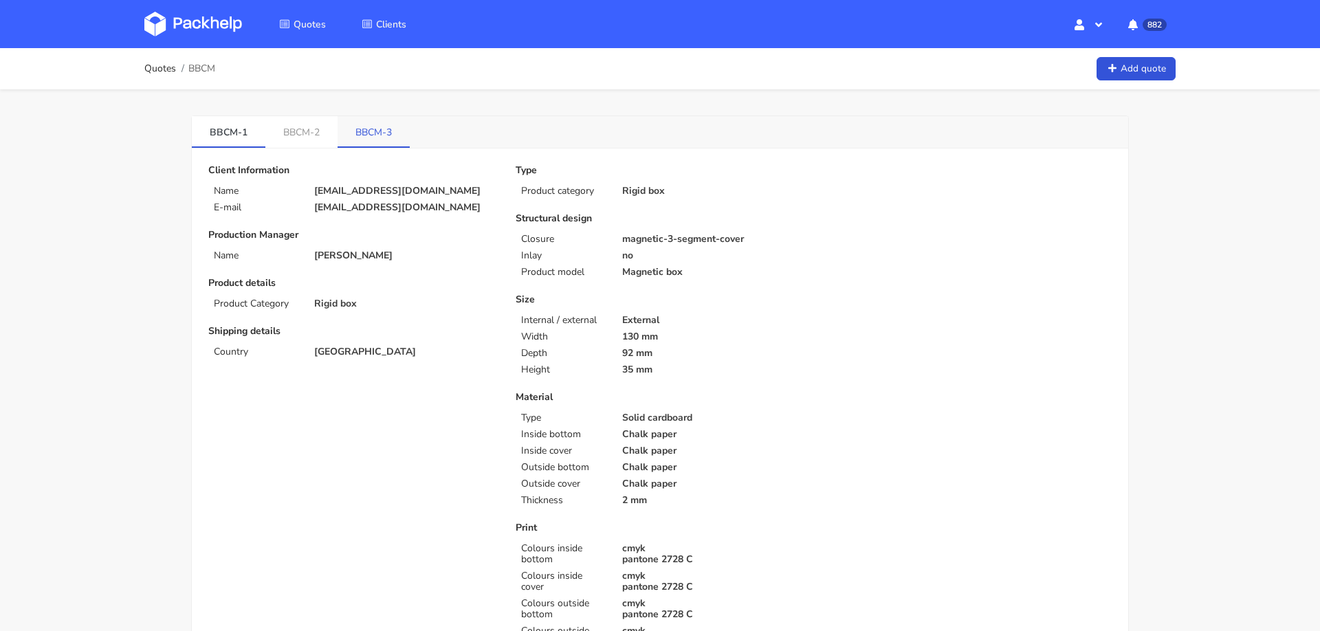
click at [372, 123] on link "BBCM-3" at bounding box center [374, 131] width 72 height 30
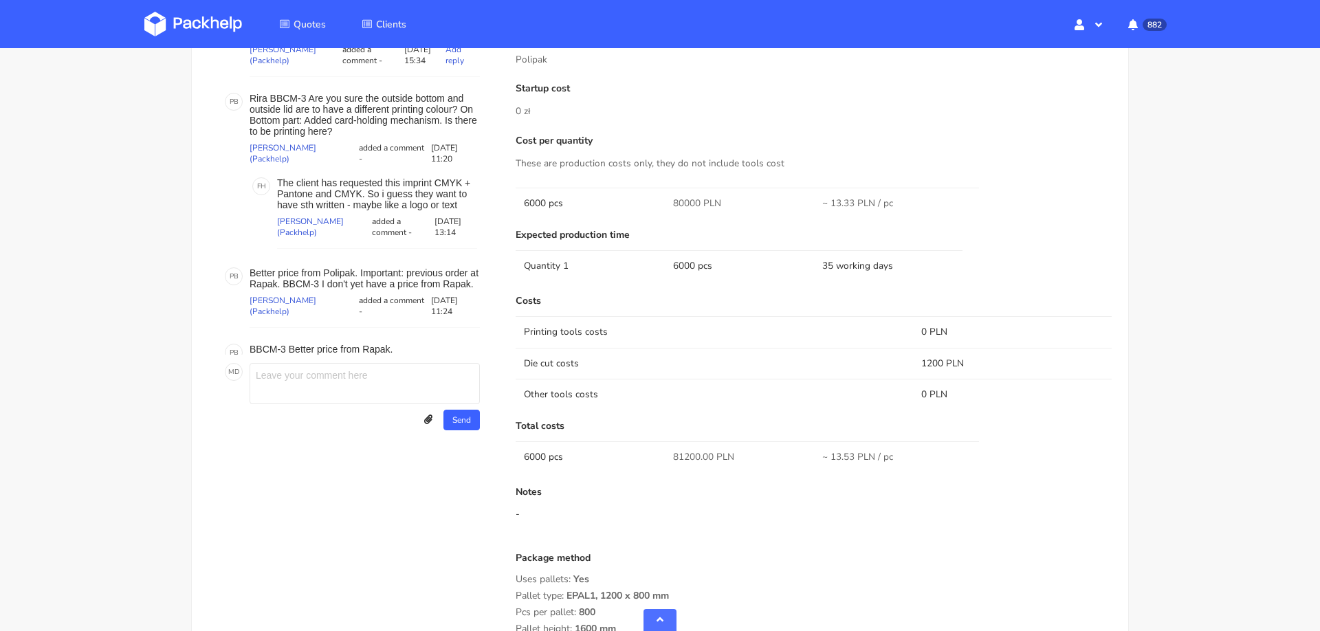
scroll to position [1122, 0]
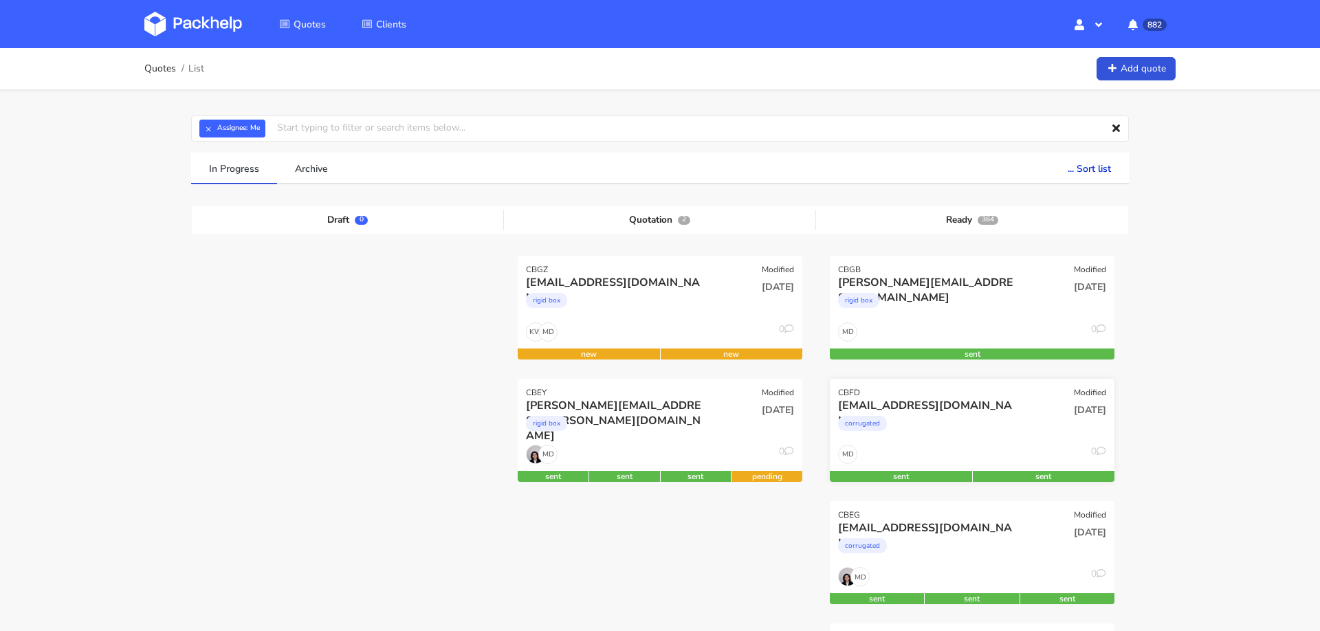
click at [1020, 428] on div "[DATE]" at bounding box center [1068, 421] width 96 height 47
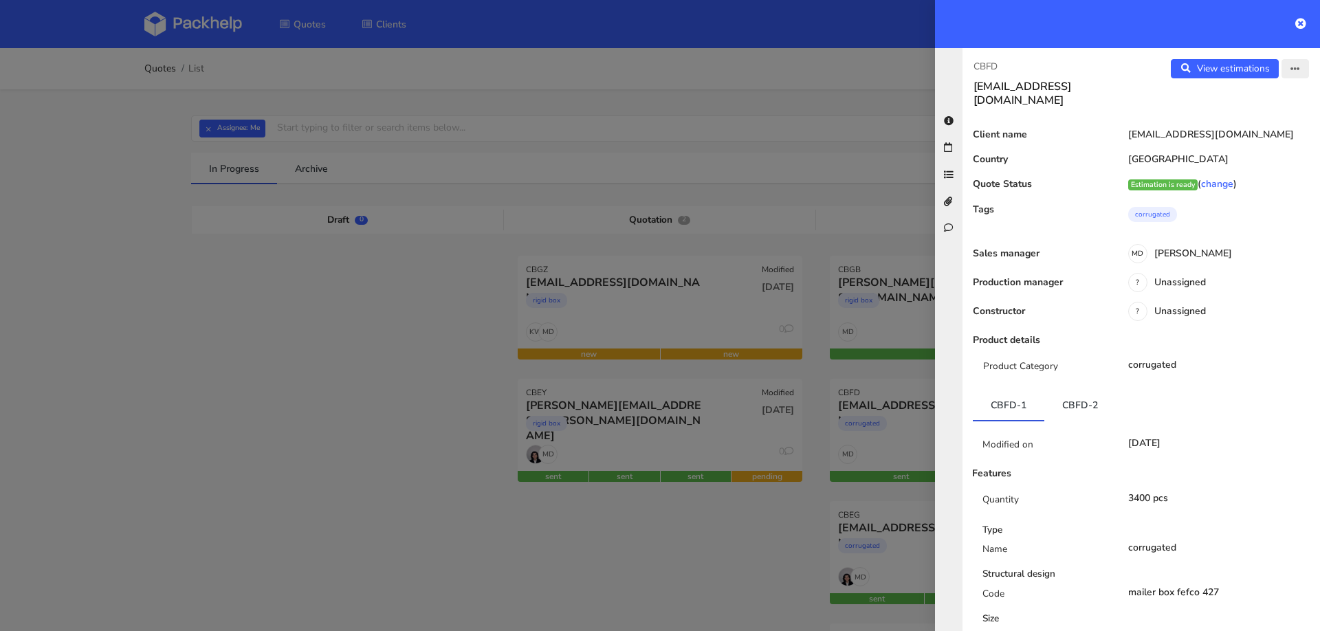
click at [1296, 66] on icon "button" at bounding box center [1295, 70] width 10 height 10
click at [1216, 123] on link "Edit quote" at bounding box center [1249, 122] width 121 height 23
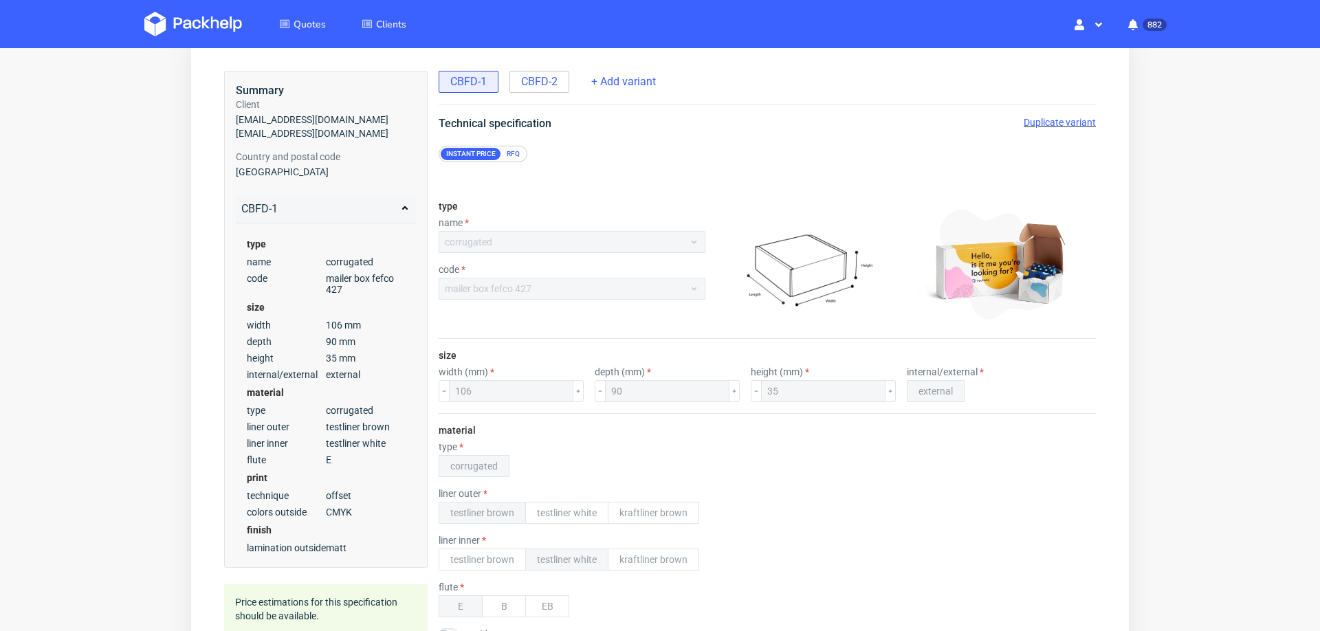
scroll to position [74, 0]
click at [534, 72] on span "CBFD-2" at bounding box center [539, 79] width 36 height 15
click at [461, 78] on span "CBFD-1" at bounding box center [468, 79] width 36 height 15
drag, startPoint x: 239, startPoint y: 131, endPoint x: 367, endPoint y: 129, distance: 128.6
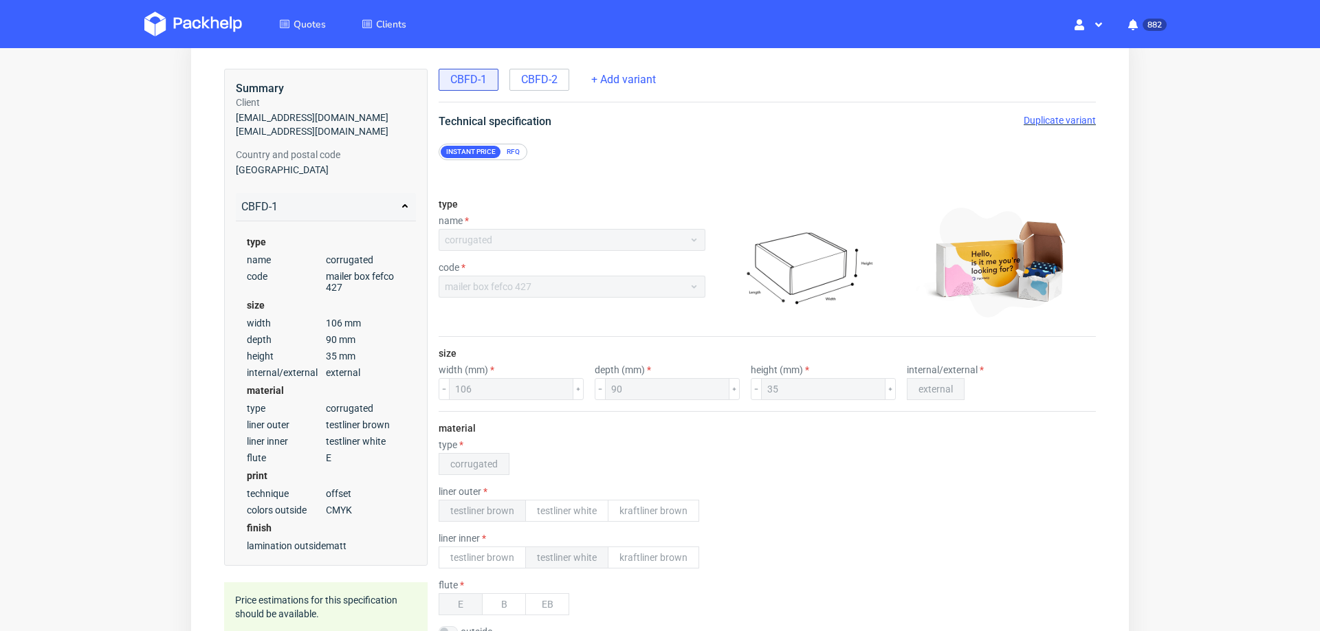
click at [367, 129] on span "[EMAIL_ADDRESS][DOMAIN_NAME]" at bounding box center [326, 131] width 180 height 14
click at [332, 131] on span "[EMAIL_ADDRESS][DOMAIN_NAME]" at bounding box center [326, 131] width 180 height 14
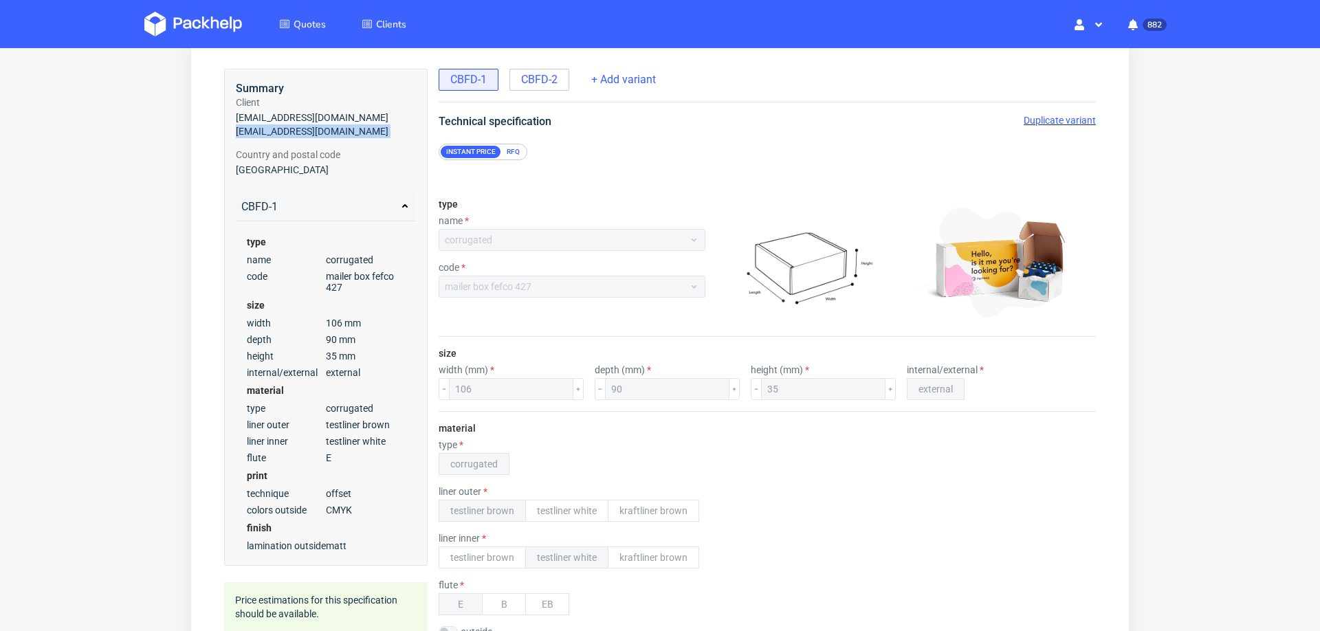
copy span "[EMAIL_ADDRESS][DOMAIN_NAME]"
click at [1024, 118] on span "Duplicate variant" at bounding box center [1060, 120] width 72 height 11
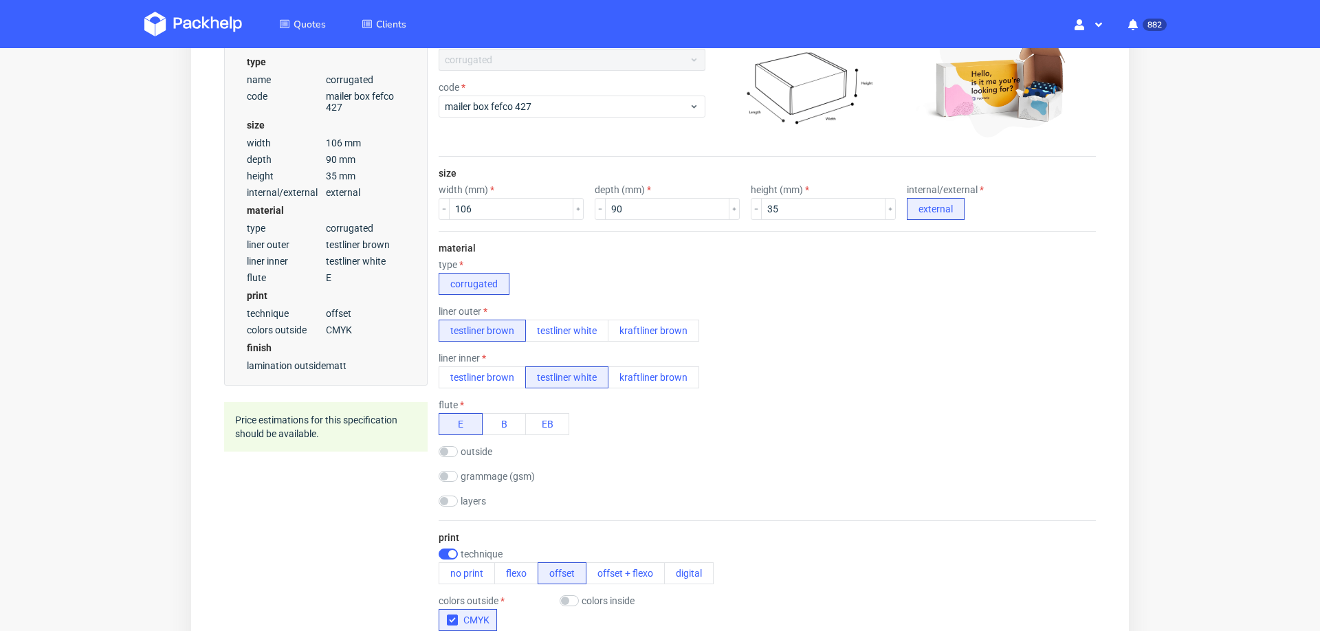
scroll to position [258, 0]
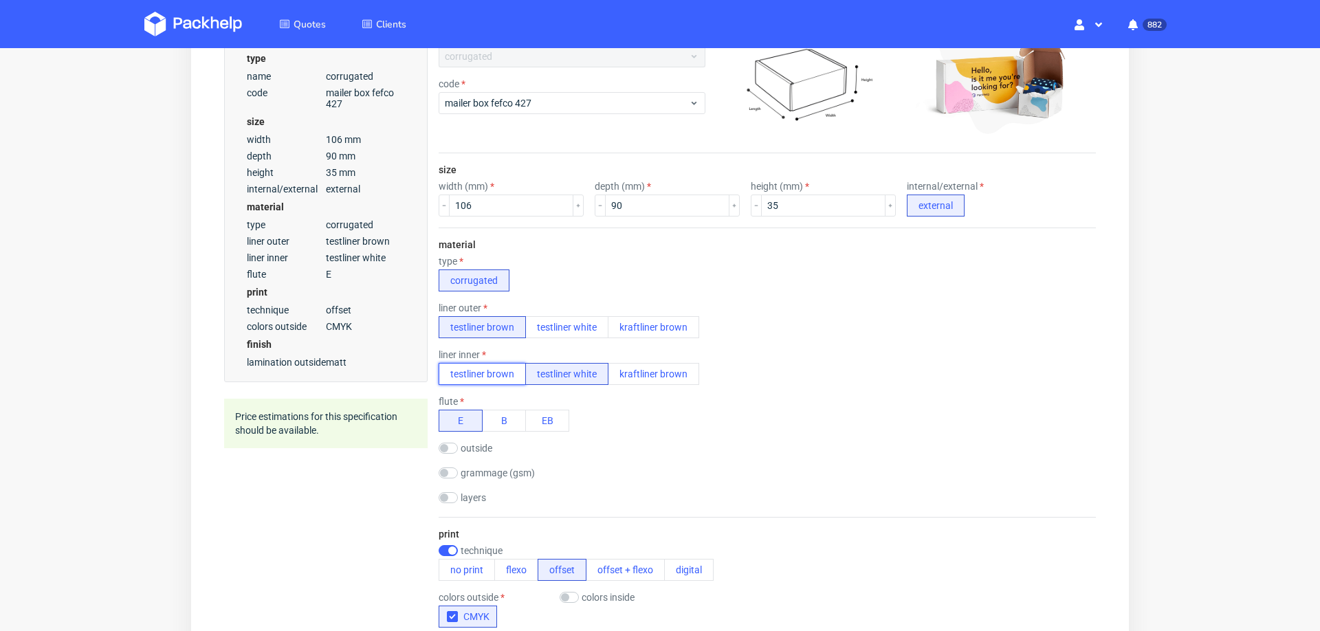
click at [492, 363] on button "testliner brown" at bounding box center [482, 374] width 87 height 22
click at [578, 371] on button "testliner white" at bounding box center [566, 374] width 83 height 22
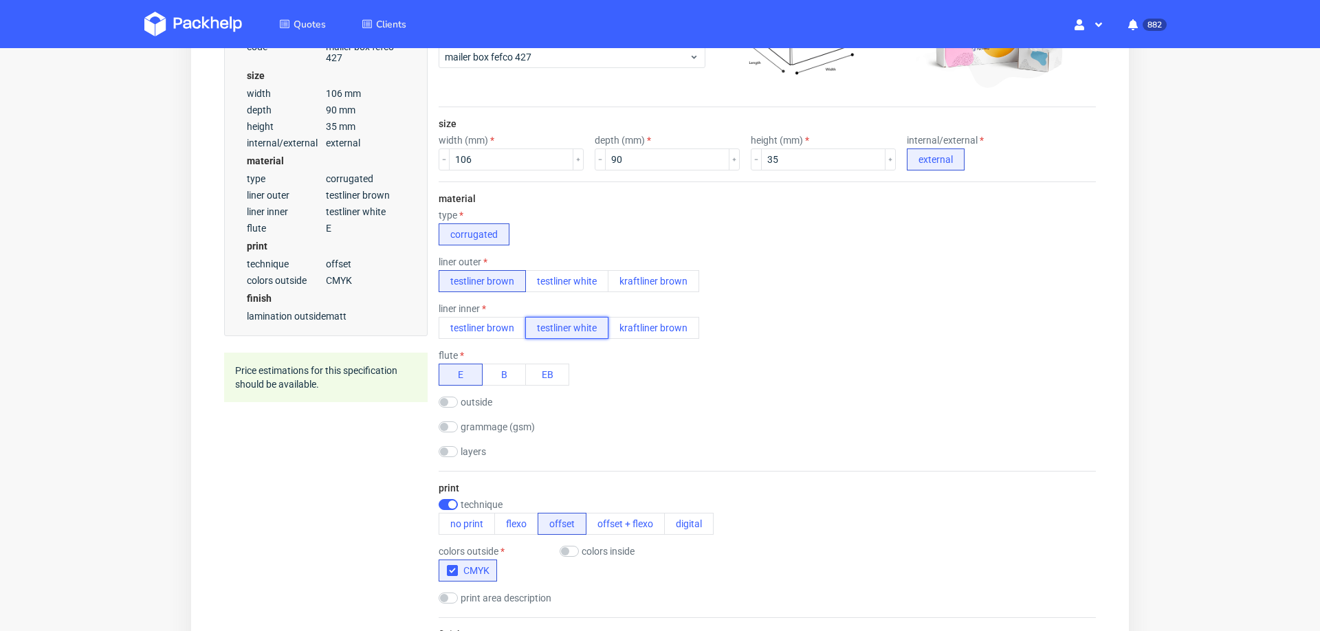
scroll to position [309, 0]
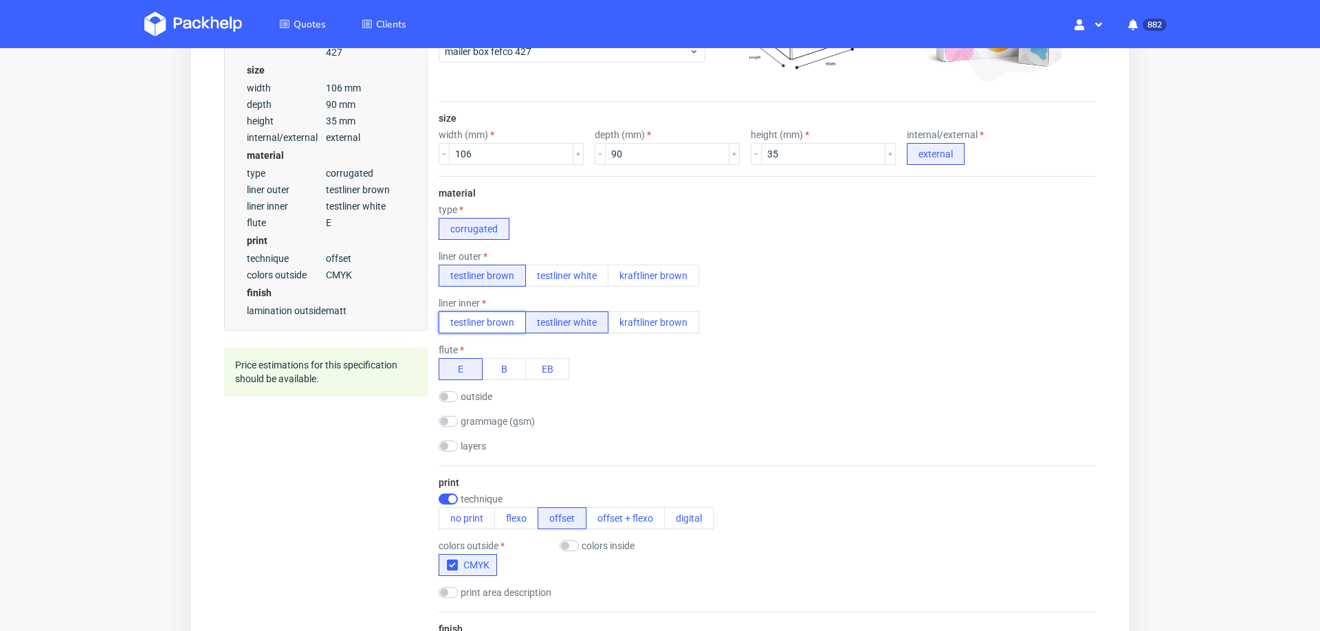
click at [478, 320] on button "testliner brown" at bounding box center [482, 322] width 87 height 22
click at [571, 540] on input "checkbox" at bounding box center [569, 545] width 19 height 11
checkbox input "true"
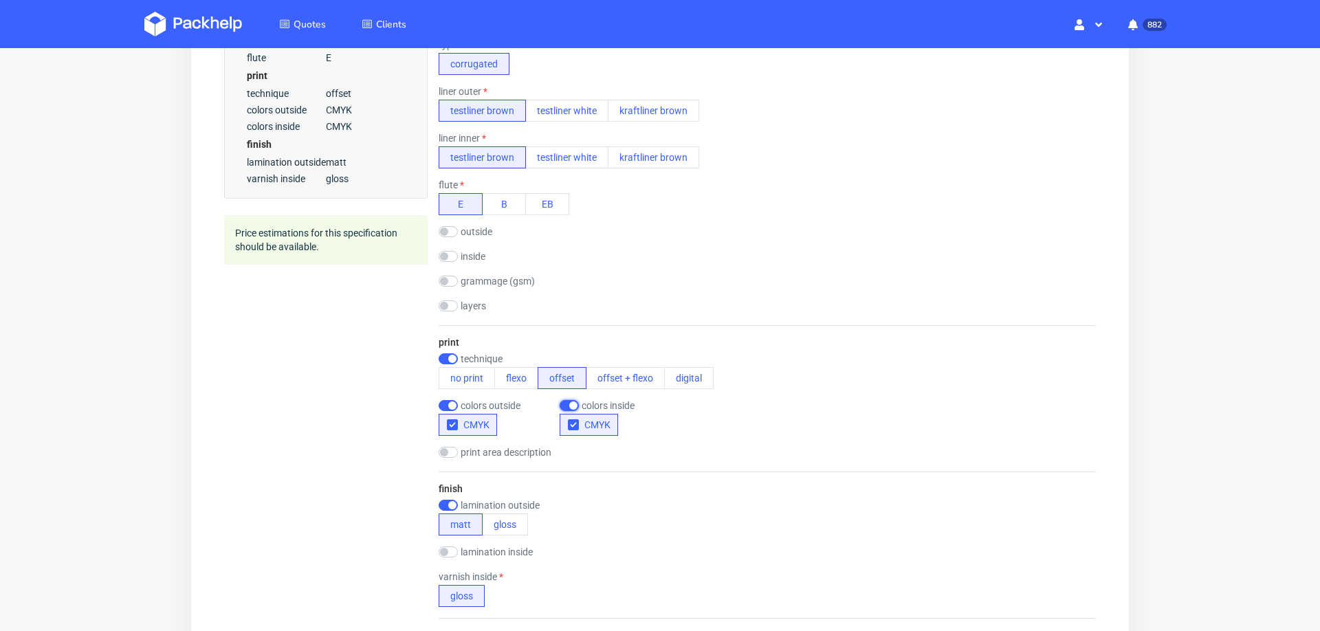
scroll to position [475, 0]
click at [510, 518] on button "gloss" at bounding box center [505, 524] width 46 height 22
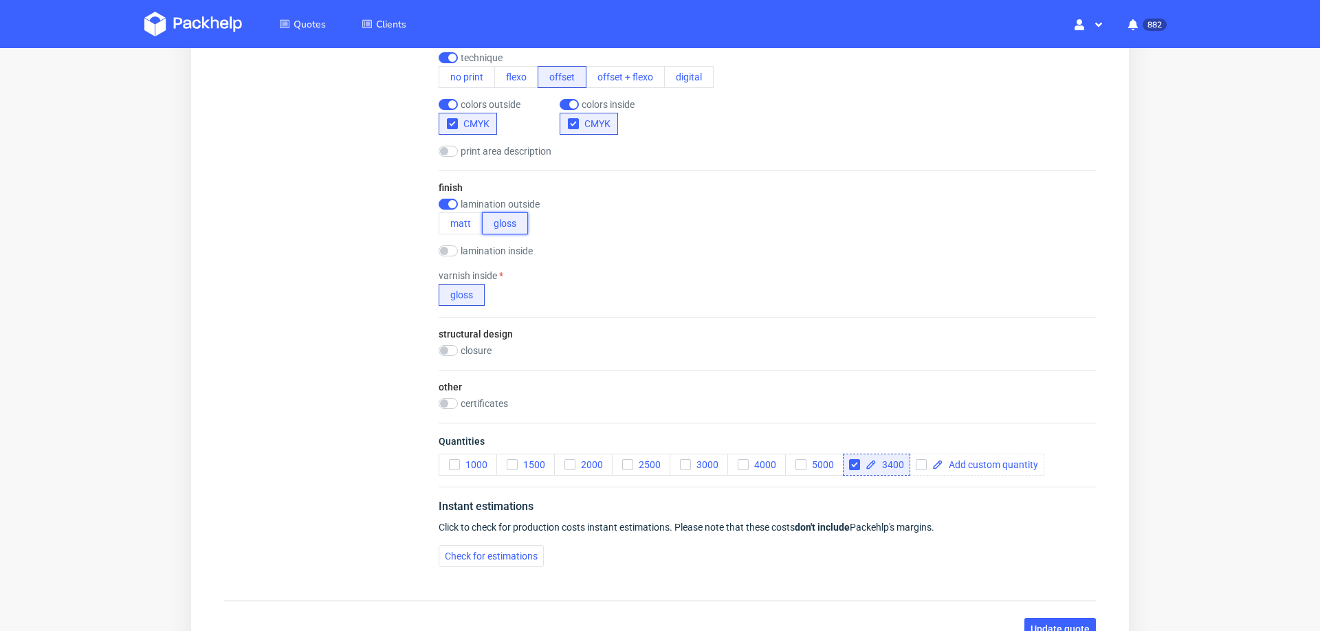
scroll to position [778, 0]
click at [523, 542] on button "Check for estimations" at bounding box center [491, 553] width 105 height 22
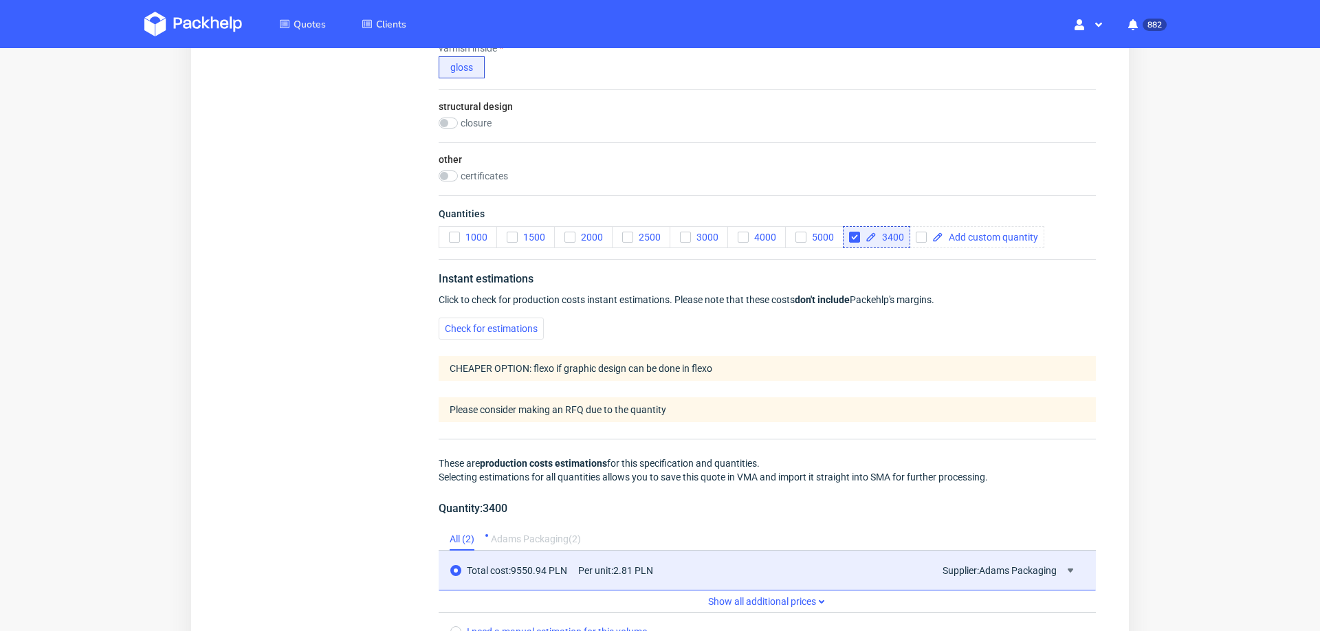
scroll to position [1052, 0]
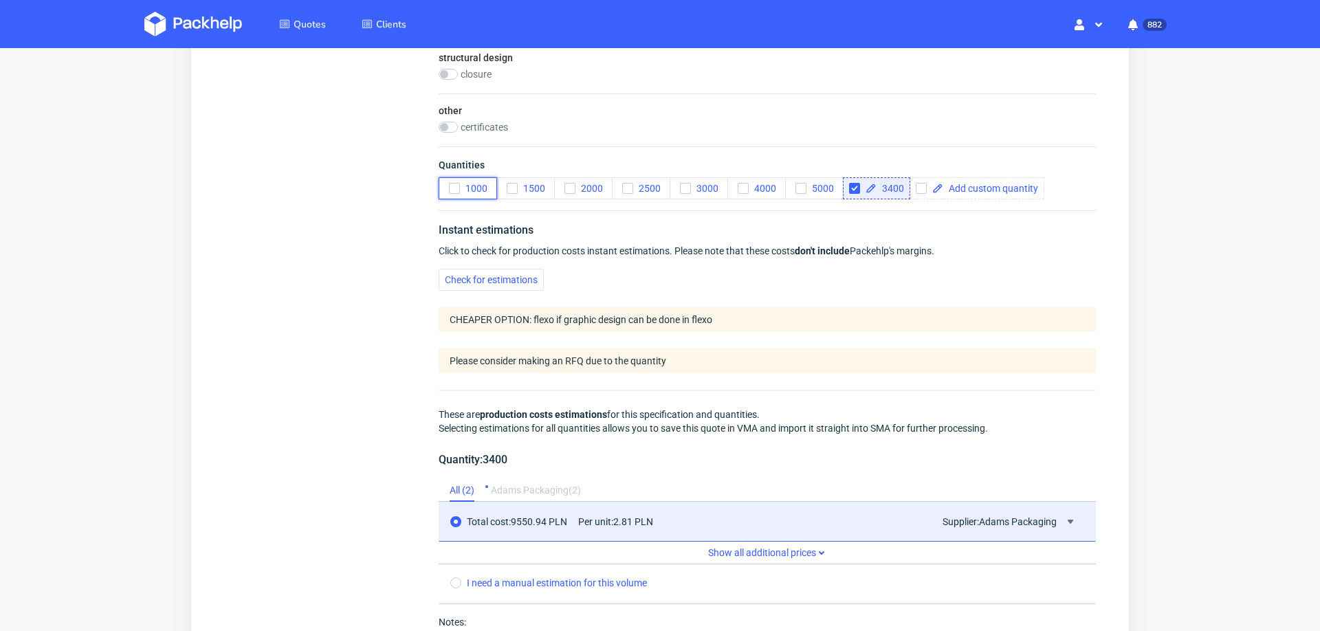
click at [456, 184] on icon "button" at bounding box center [455, 189] width 10 height 10
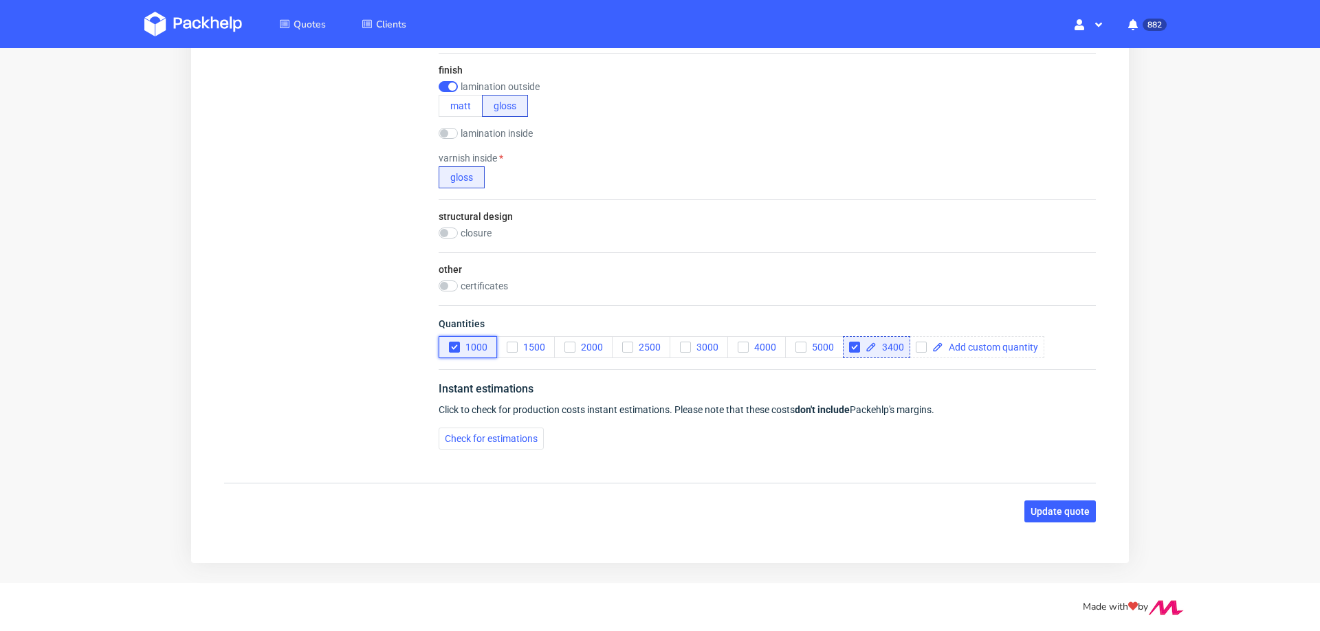
scroll to position [0, 0]
click at [457, 442] on span "Check for estimations" at bounding box center [491, 439] width 93 height 10
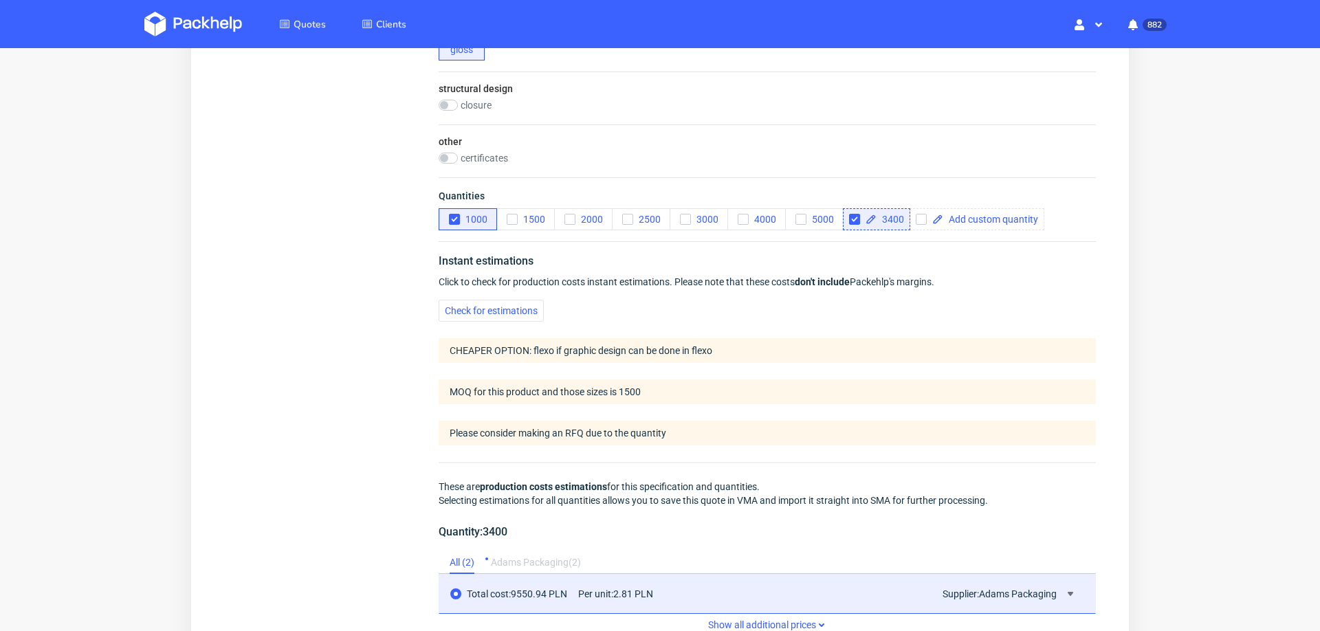
scroll to position [1024, 0]
click at [514, 212] on icon "button" at bounding box center [512, 217] width 10 height 10
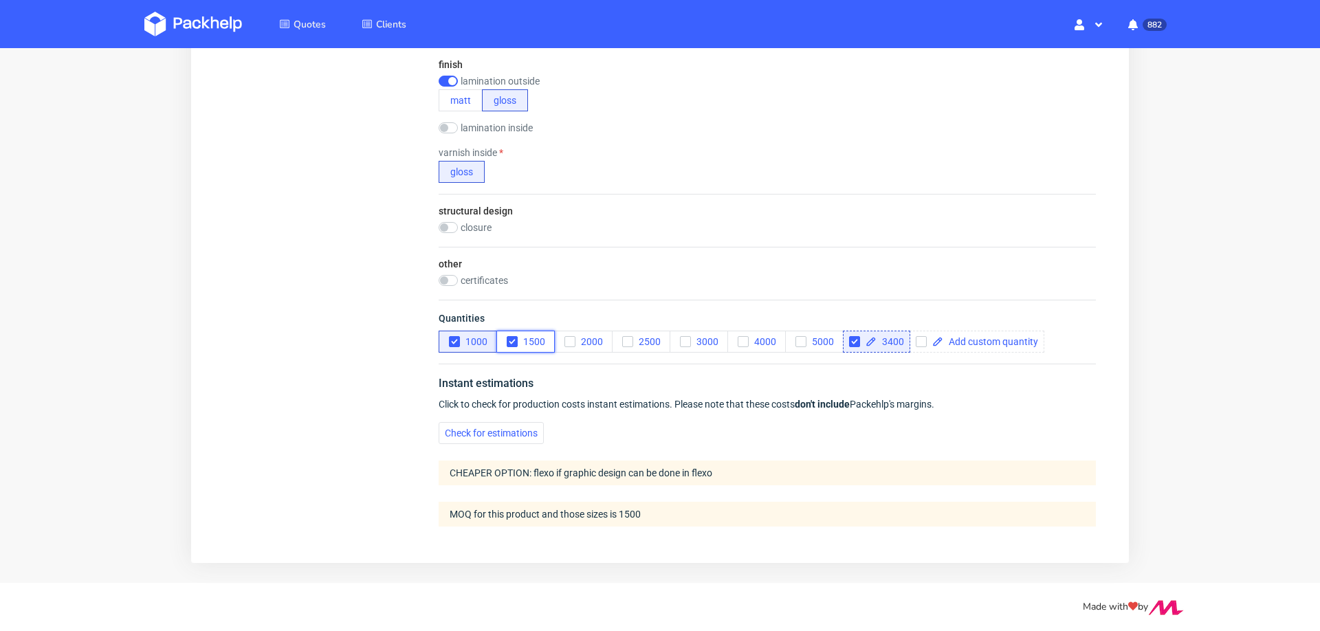
scroll to position [893, 0]
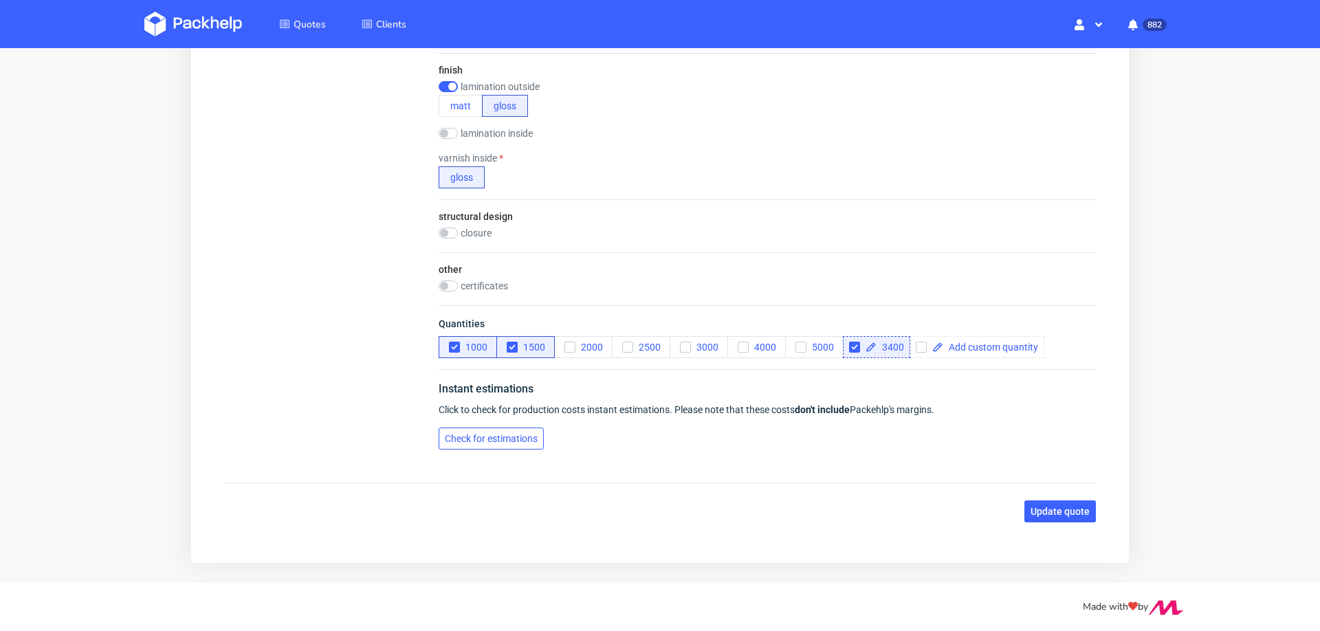
click at [454, 437] on span "Check for estimations" at bounding box center [491, 439] width 93 height 10
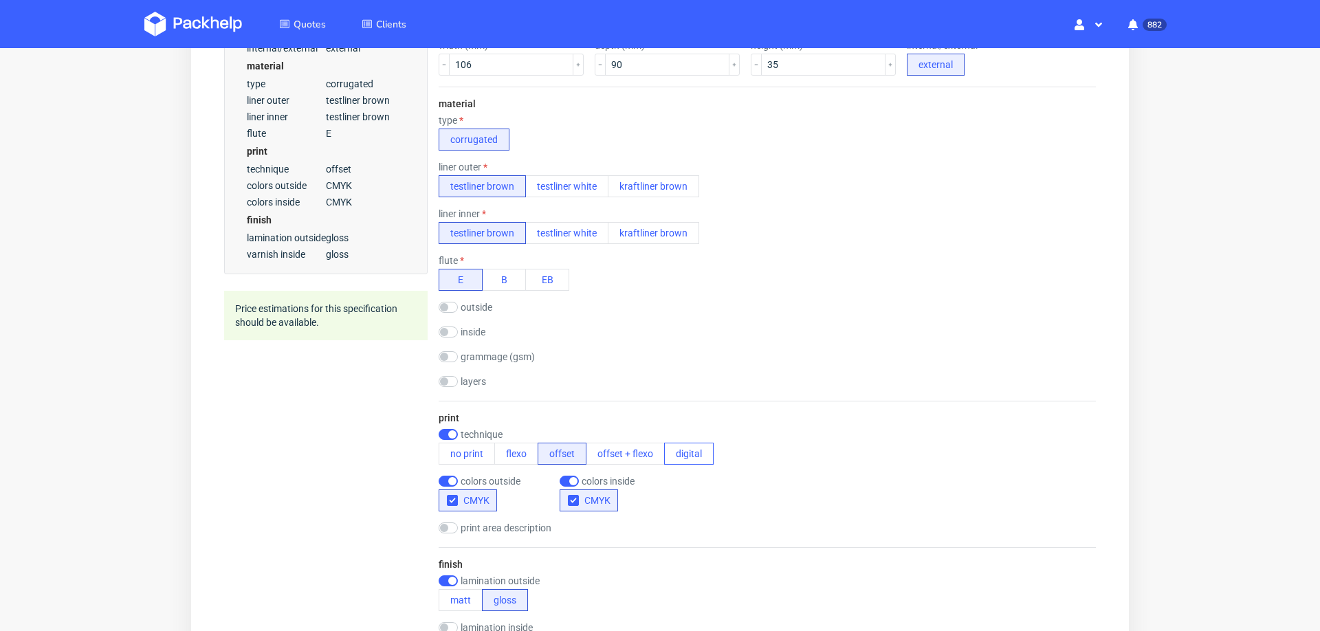
scroll to position [394, 0]
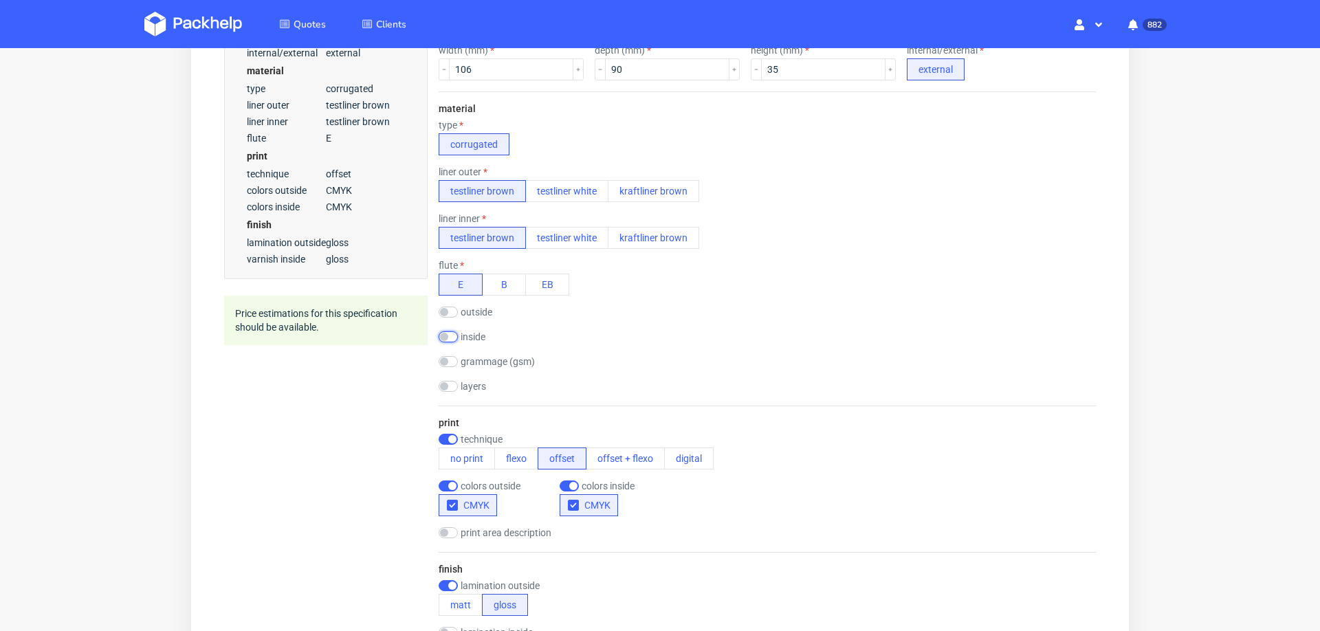
click at [451, 338] on input "checkbox" at bounding box center [448, 336] width 19 height 11
checkbox input "true"
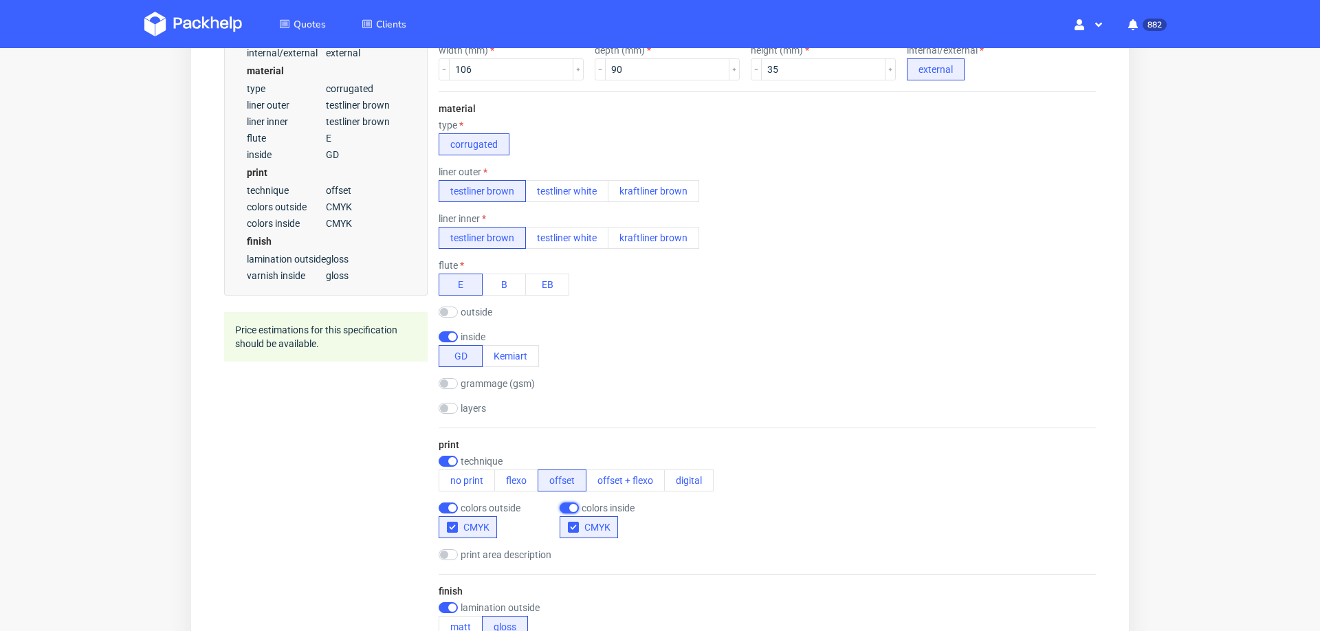
click at [565, 507] on input "checkbox" at bounding box center [569, 508] width 19 height 11
checkbox input "false"
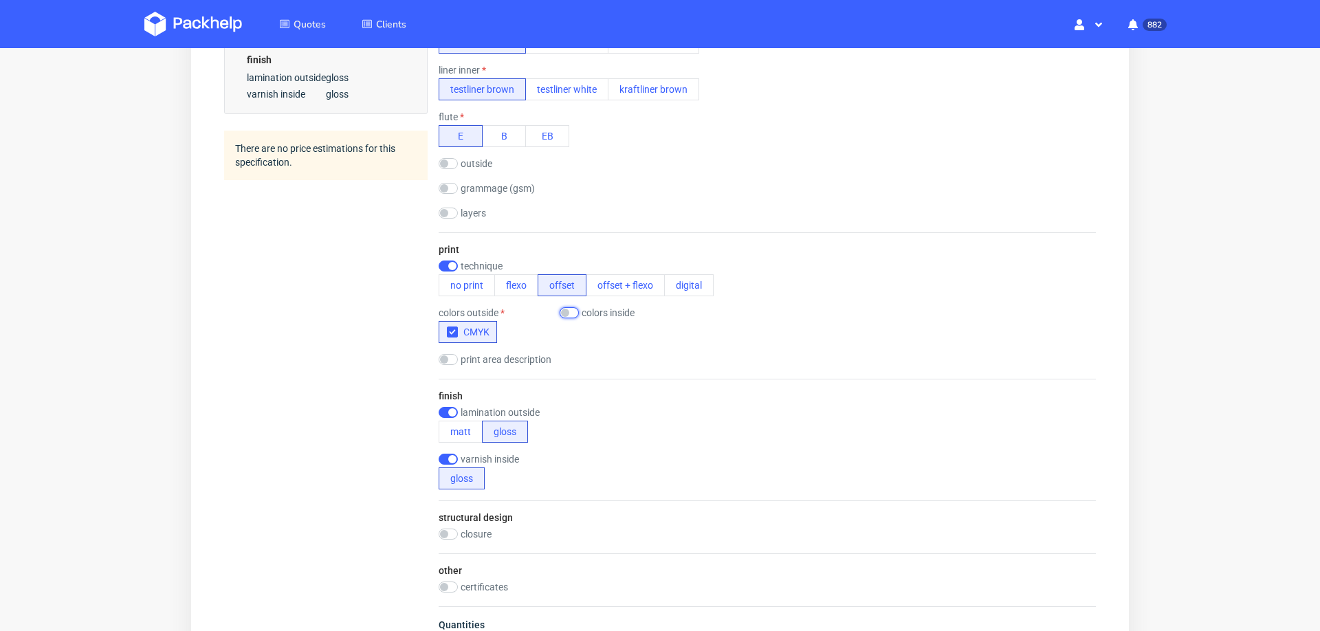
scroll to position [844, 0]
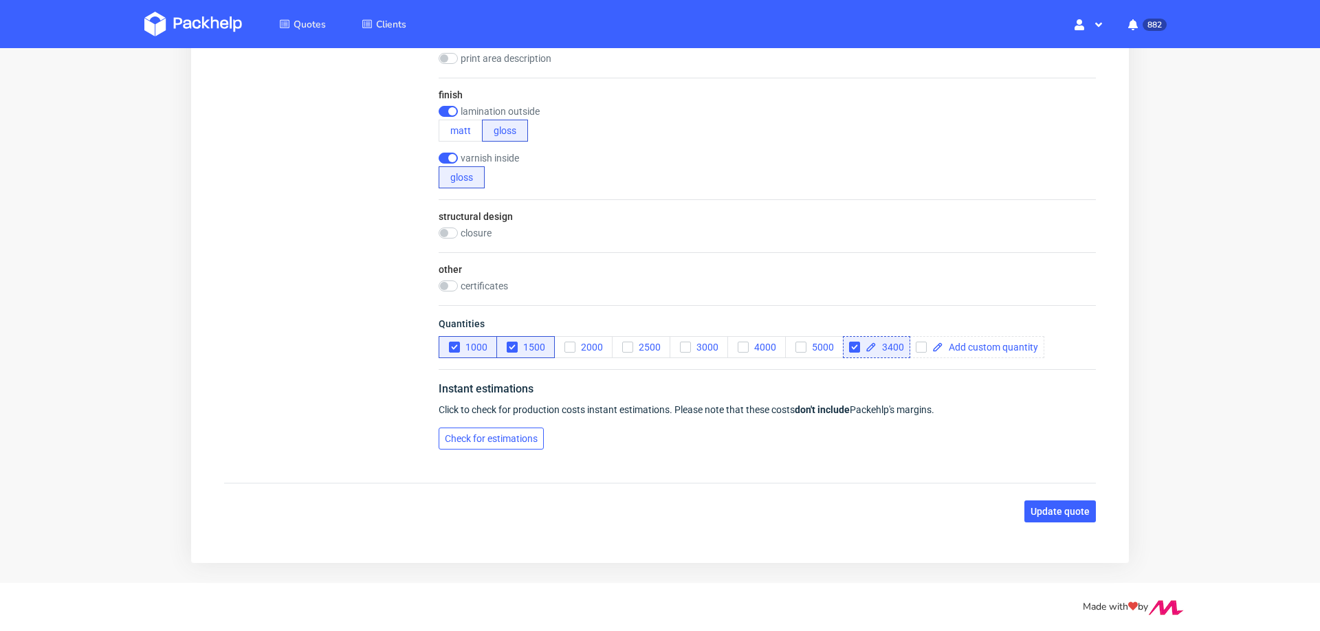
click at [498, 434] on span "Check for estimations" at bounding box center [491, 439] width 93 height 10
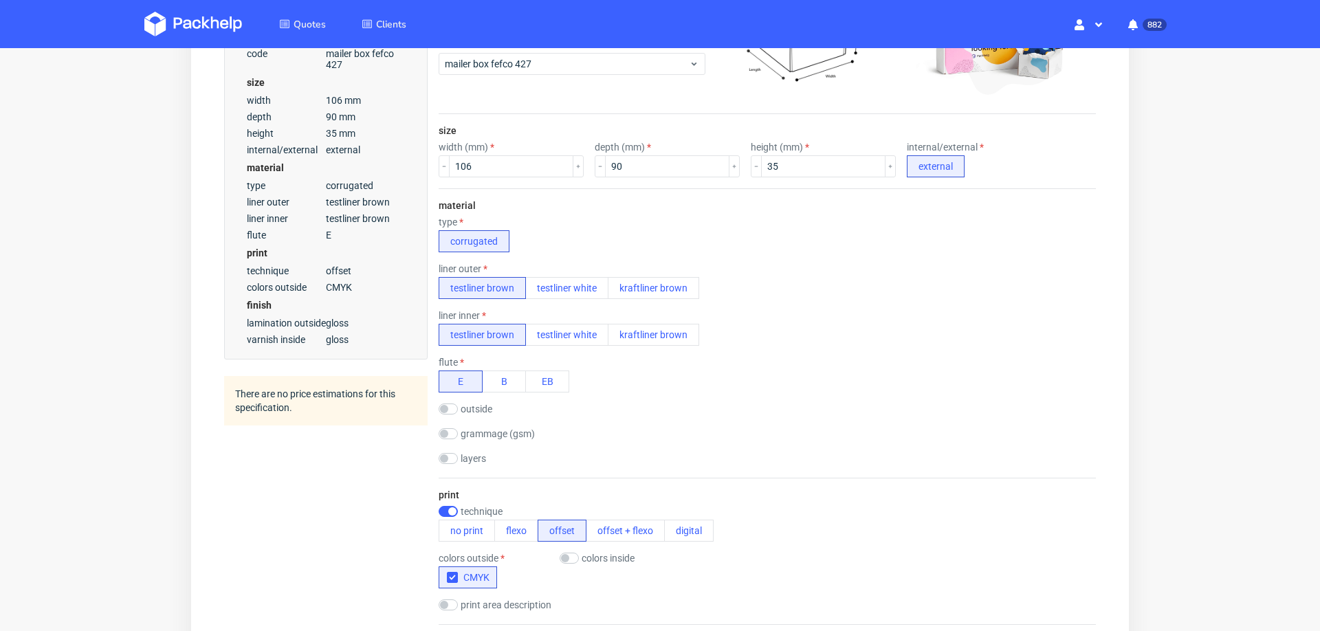
scroll to position [5, 0]
click at [512, 531] on button "flexo" at bounding box center [516, 531] width 44 height 22
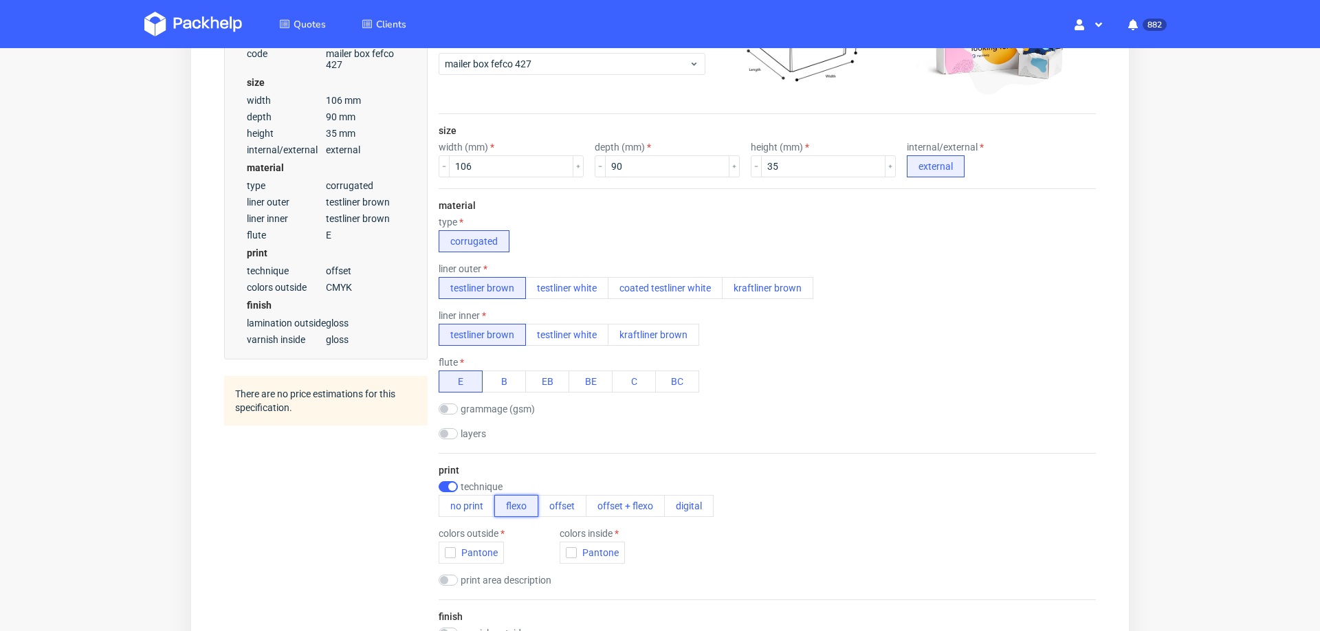
scroll to position [0, 0]
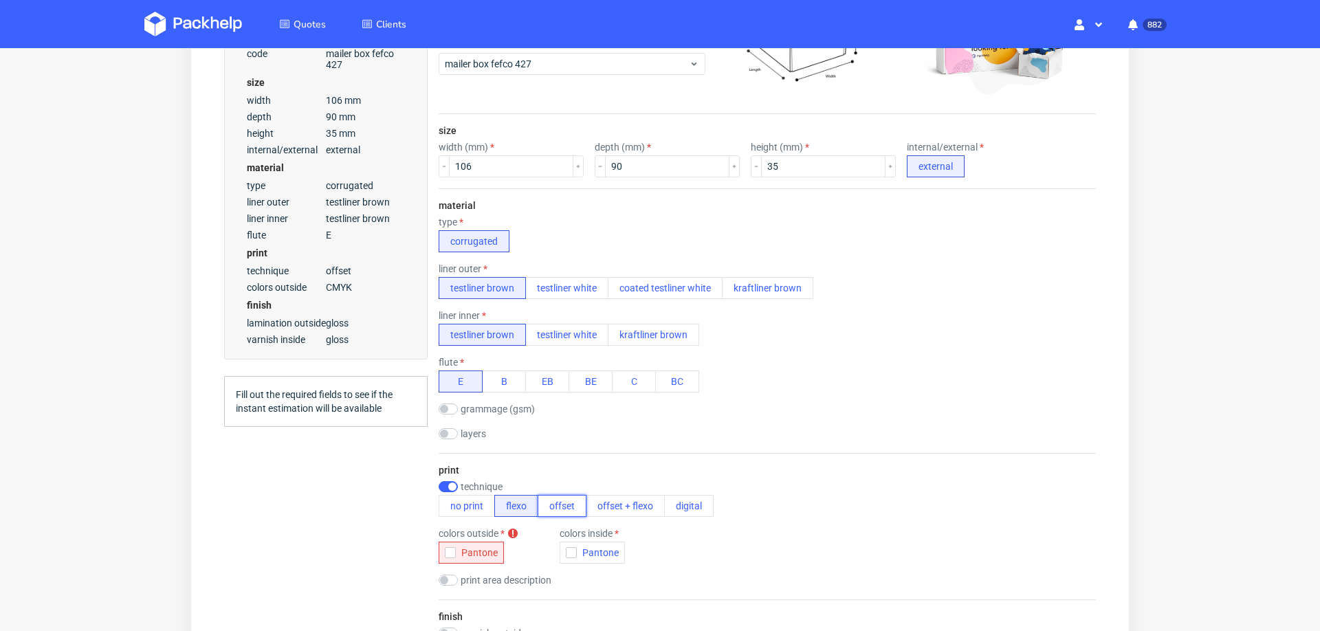
click at [556, 505] on button "offset" at bounding box center [562, 506] width 49 height 22
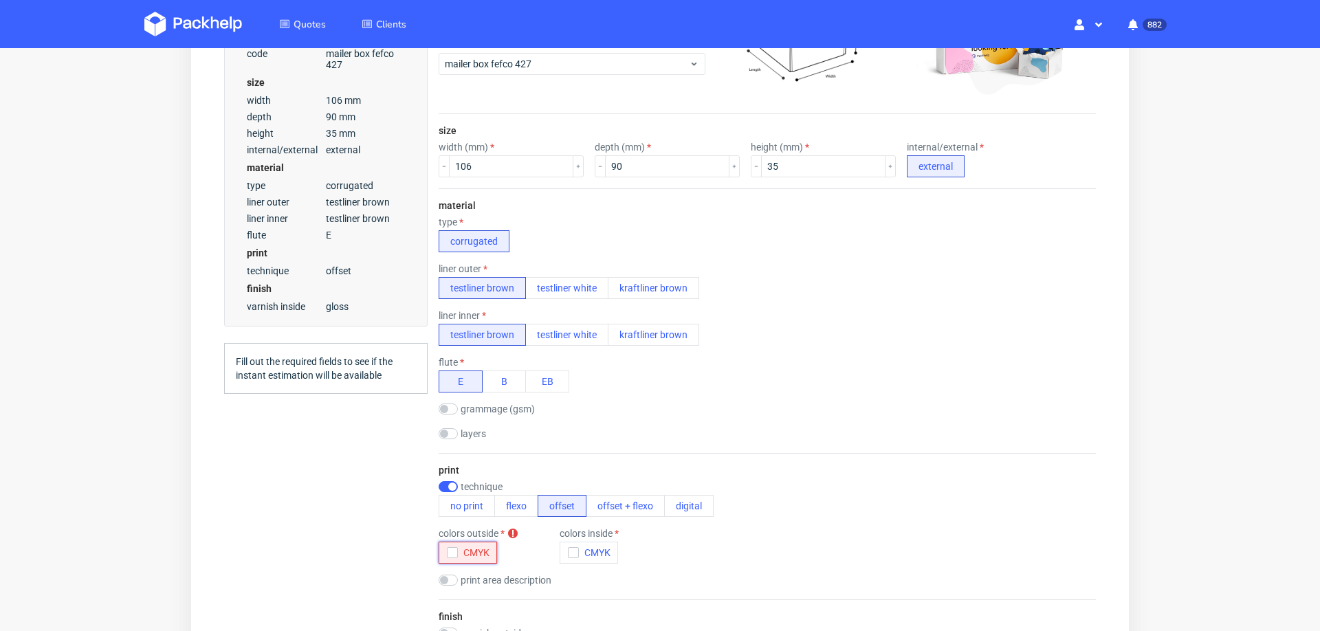
click at [454, 547] on div "button" at bounding box center [452, 552] width 11 height 11
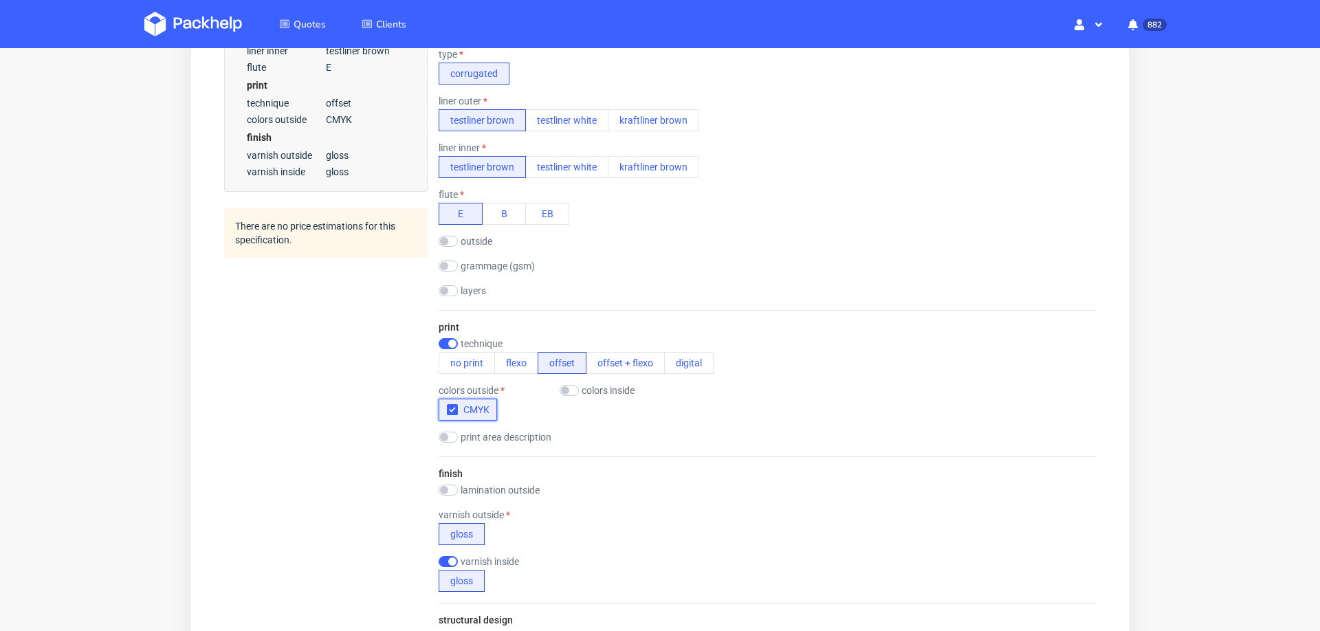
scroll to position [468, 0]
click at [575, 386] on div "colors inside CMYK" at bounding box center [615, 400] width 110 height 36
click at [582, 382] on label "colors inside" at bounding box center [608, 387] width 53 height 11
checkbox input "true"
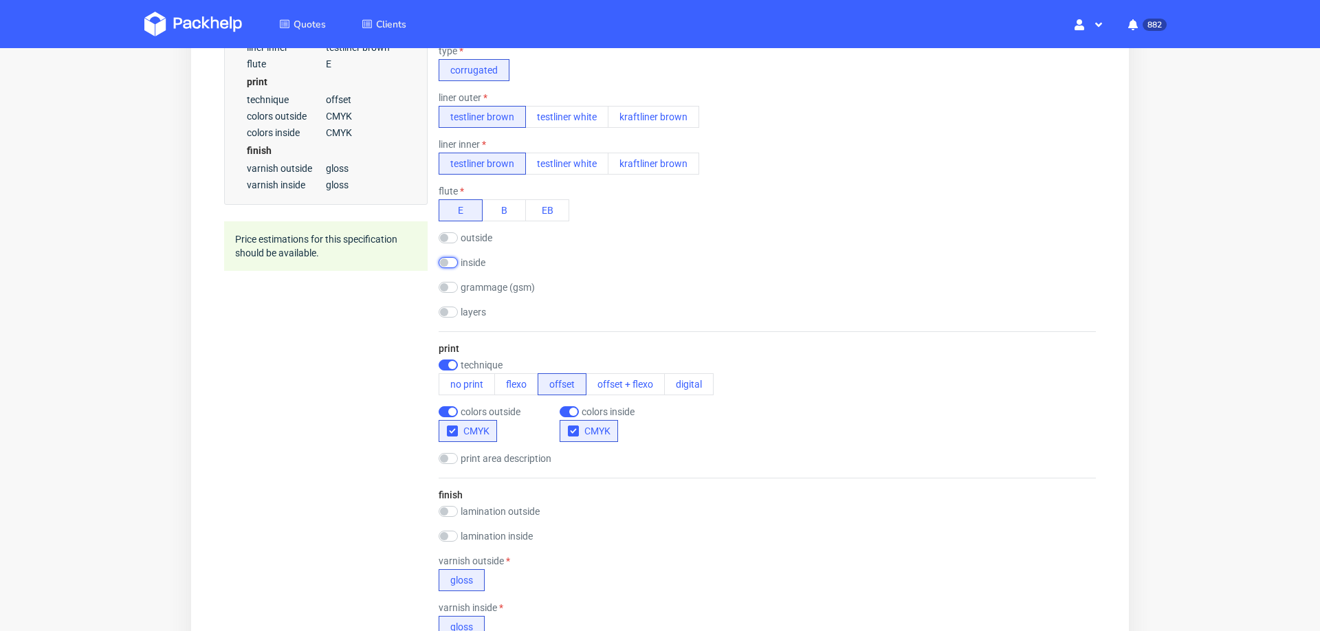
click at [448, 257] on input "checkbox" at bounding box center [448, 262] width 19 height 11
checkbox input "true"
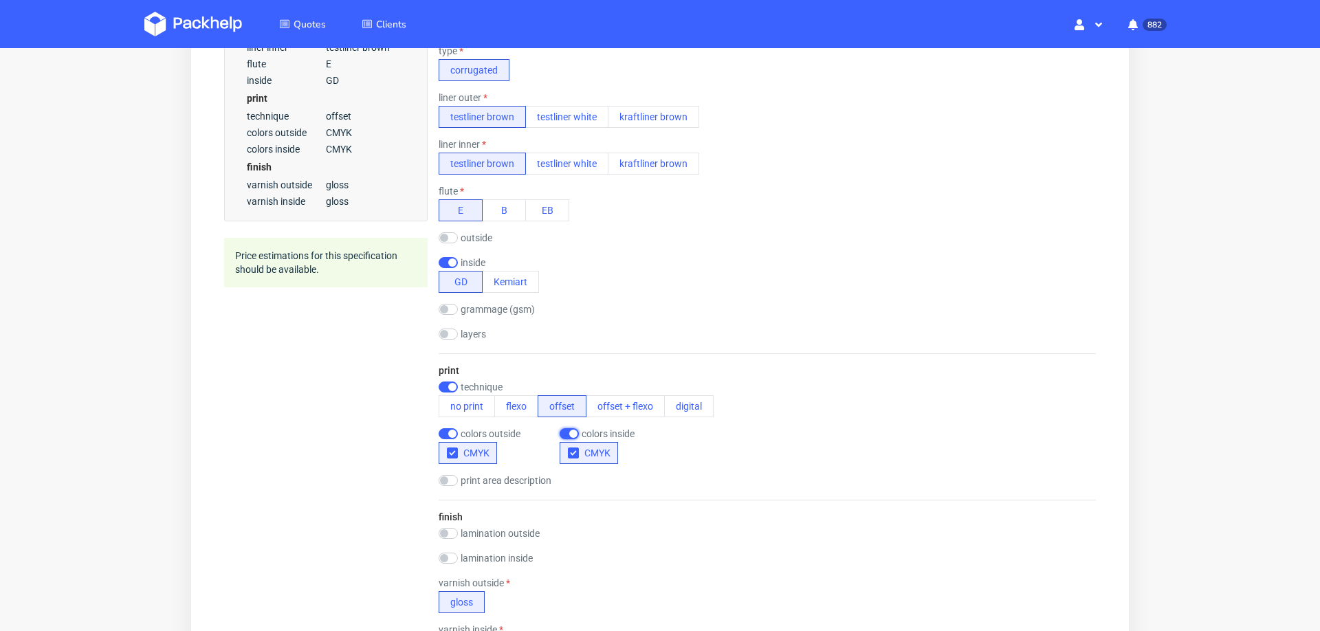
click at [567, 428] on input "checkbox" at bounding box center [569, 433] width 19 height 11
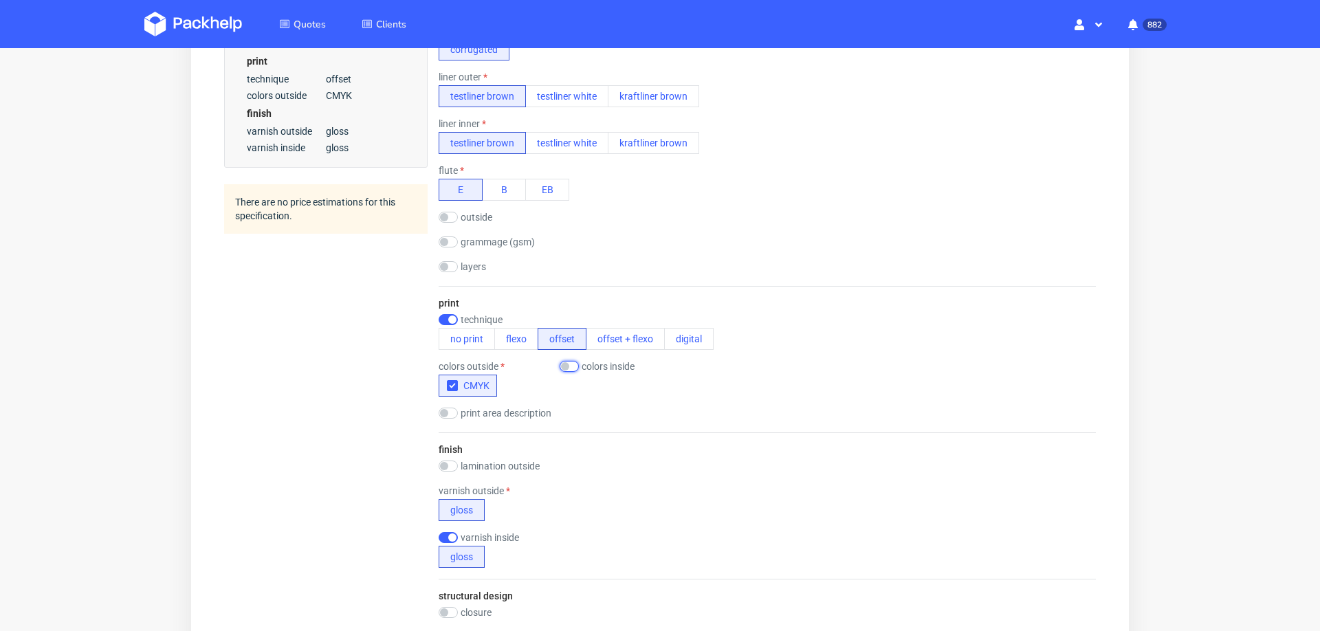
scroll to position [483, 0]
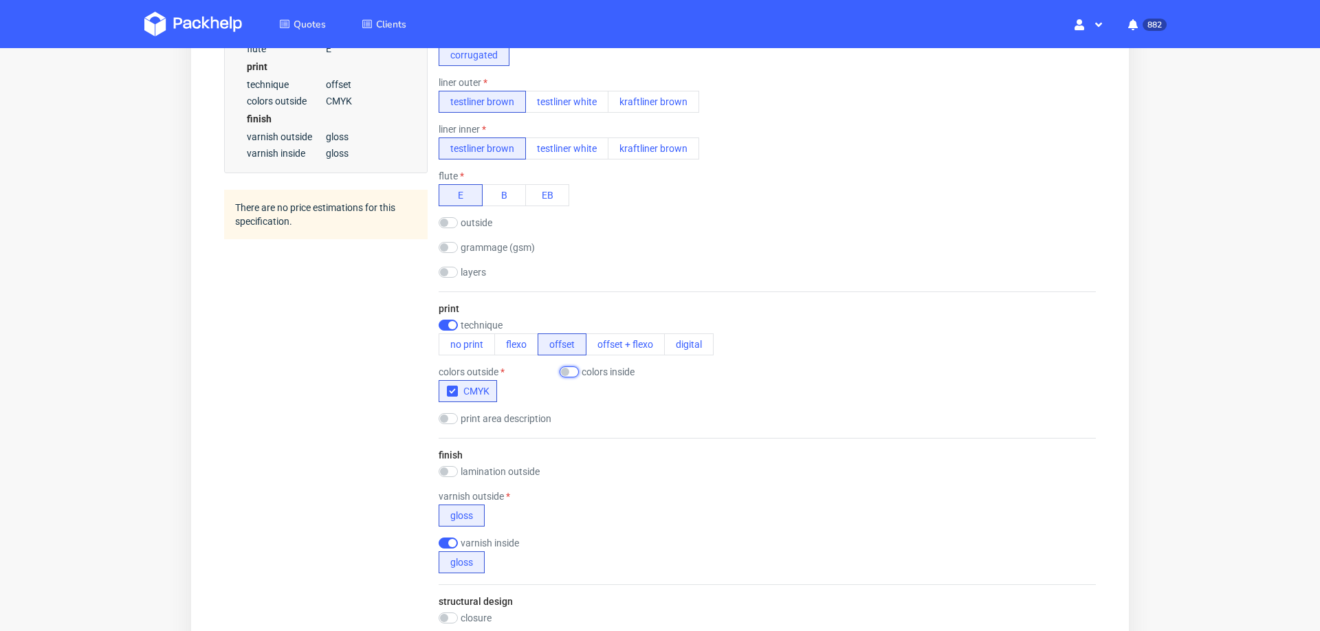
click at [573, 366] on input "checkbox" at bounding box center [569, 371] width 19 height 11
checkbox input "true"
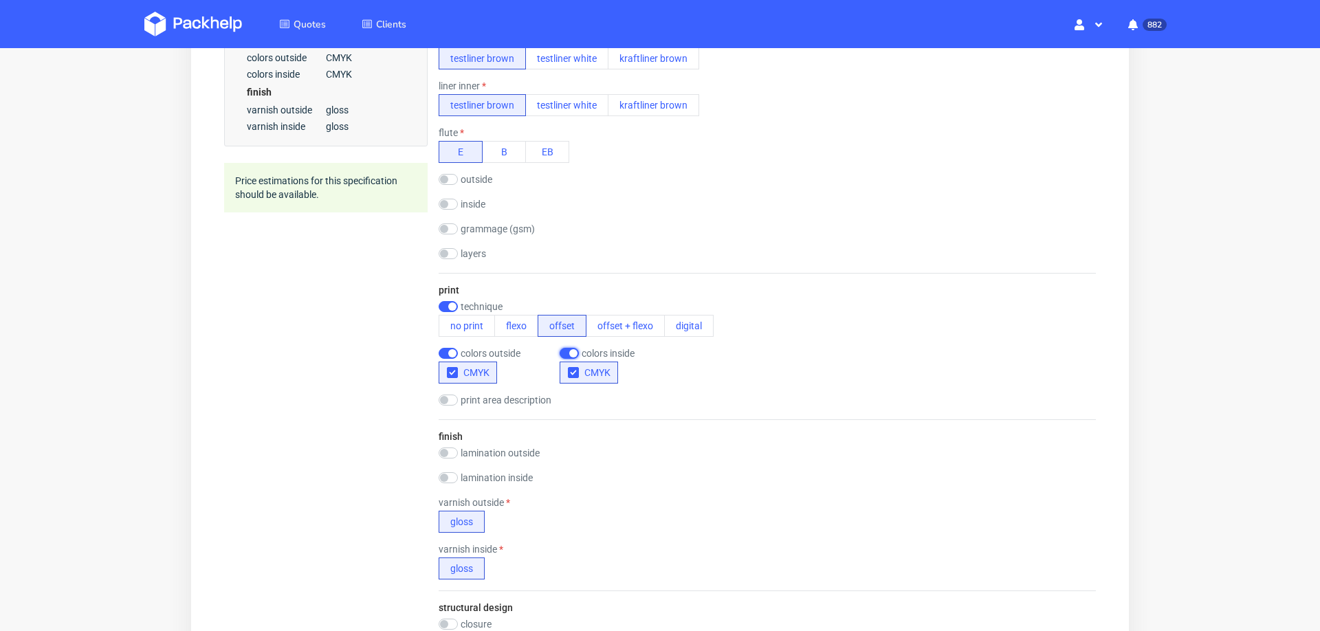
scroll to position [547, 0]
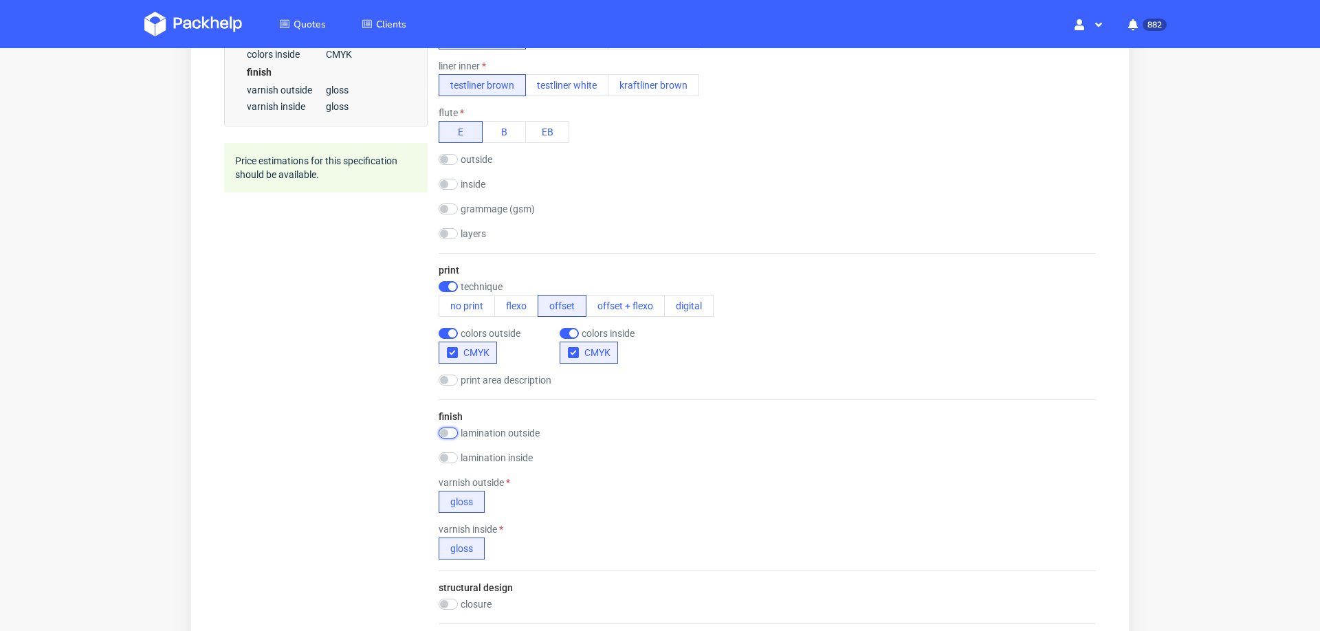
click at [452, 428] on input "checkbox" at bounding box center [448, 433] width 19 height 11
checkbox input "true"
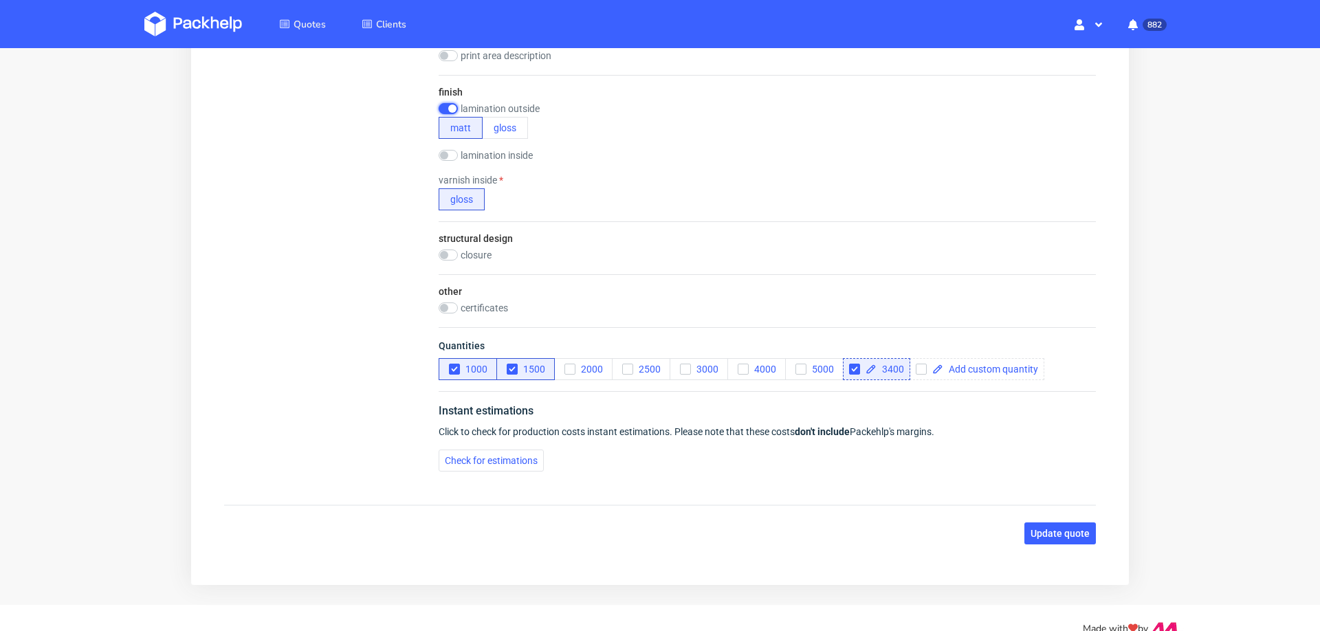
scroll to position [872, 0]
click at [490, 469] on div "Instant estimations Click to check for production costs instant estimations. Pl…" at bounding box center [767, 435] width 657 height 91
click at [507, 461] on button "Check for estimations" at bounding box center [491, 459] width 105 height 22
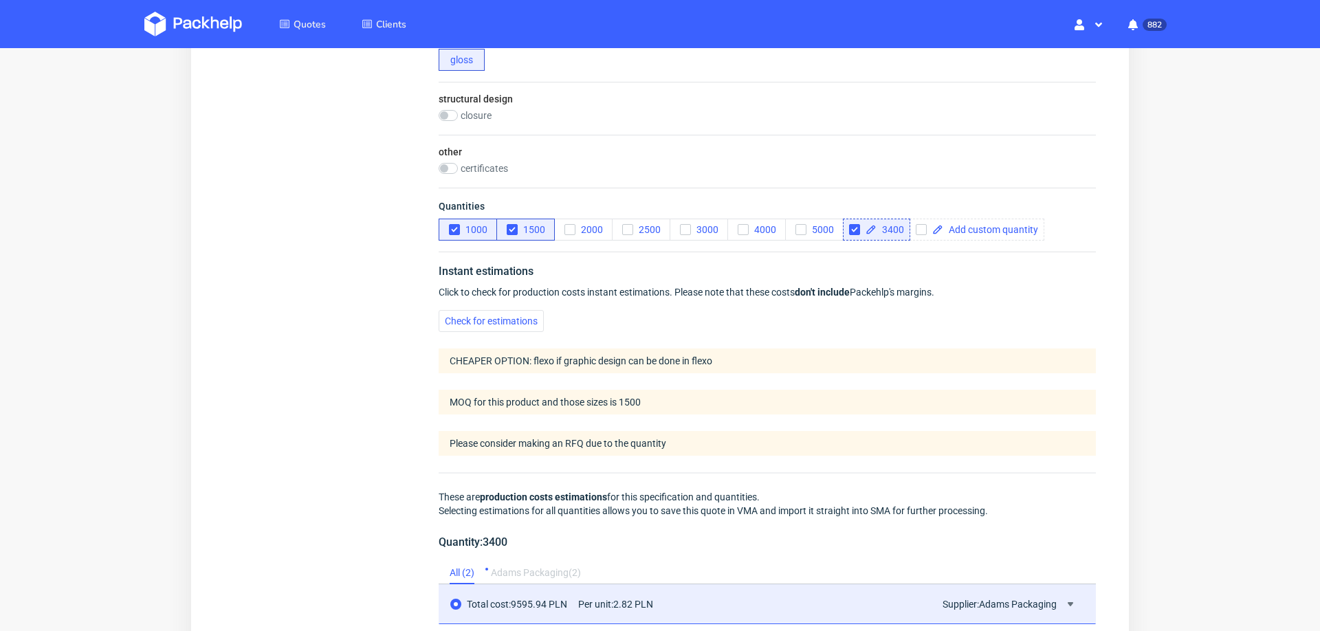
scroll to position [1017, 0]
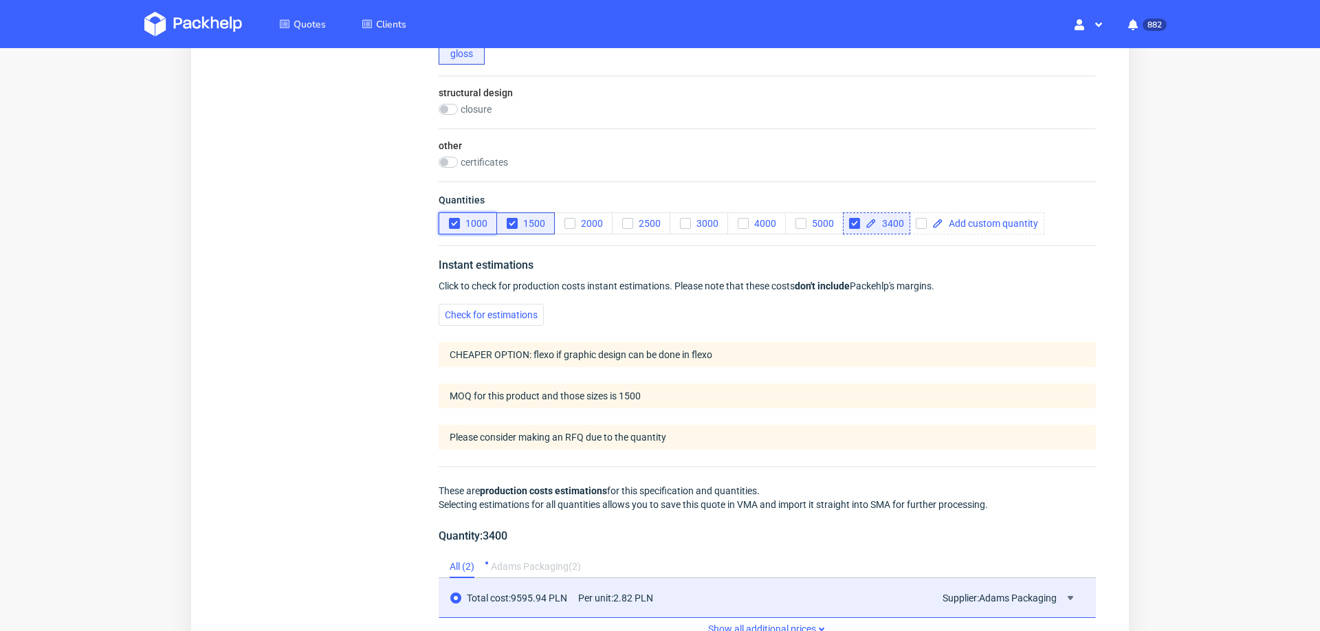
click at [448, 212] on button "1000" at bounding box center [468, 223] width 58 height 22
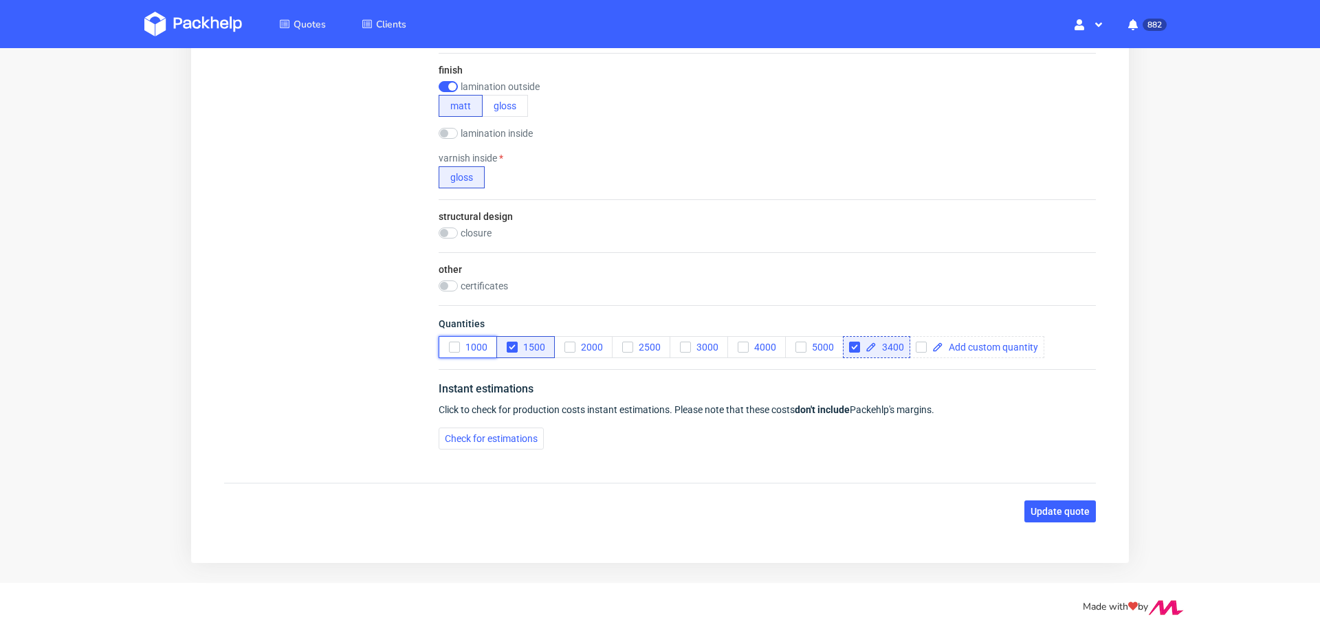
scroll to position [0, 0]
click at [468, 448] on div "Check for estimations" at bounding box center [767, 439] width 657 height 22
click at [472, 437] on span "Check for estimations" at bounding box center [491, 439] width 93 height 10
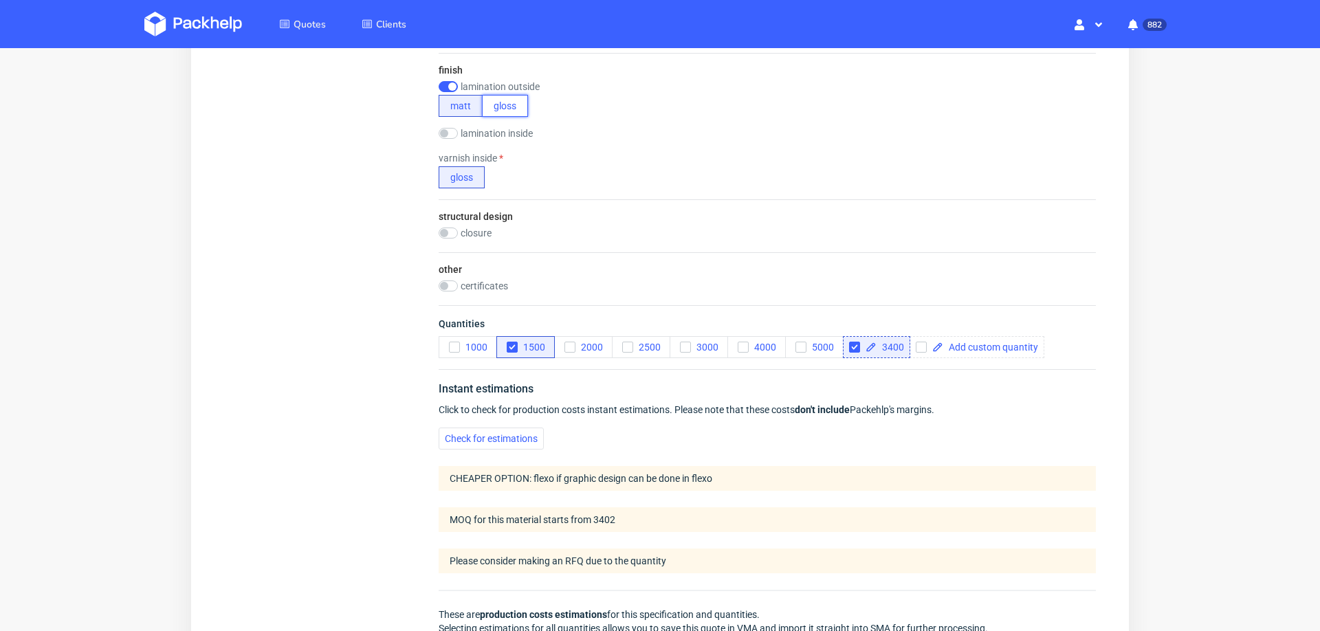
click at [504, 111] on button "gloss" at bounding box center [505, 106] width 46 height 22
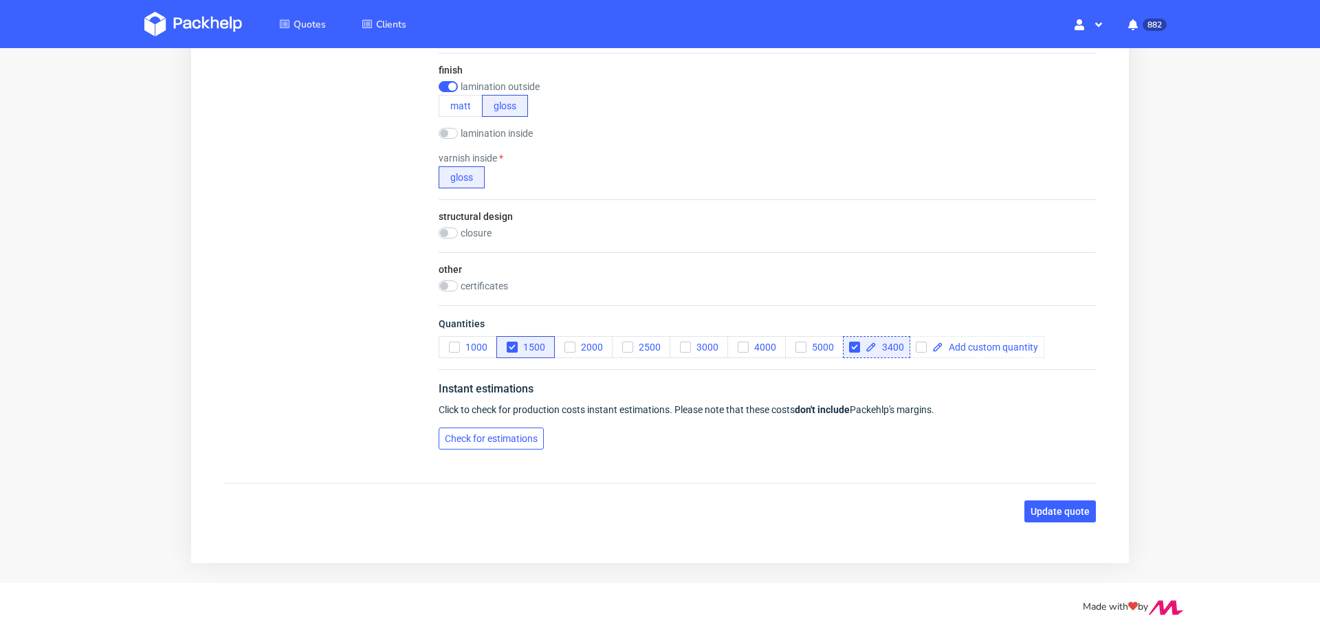
click at [456, 439] on span "Check for estimations" at bounding box center [491, 439] width 93 height 10
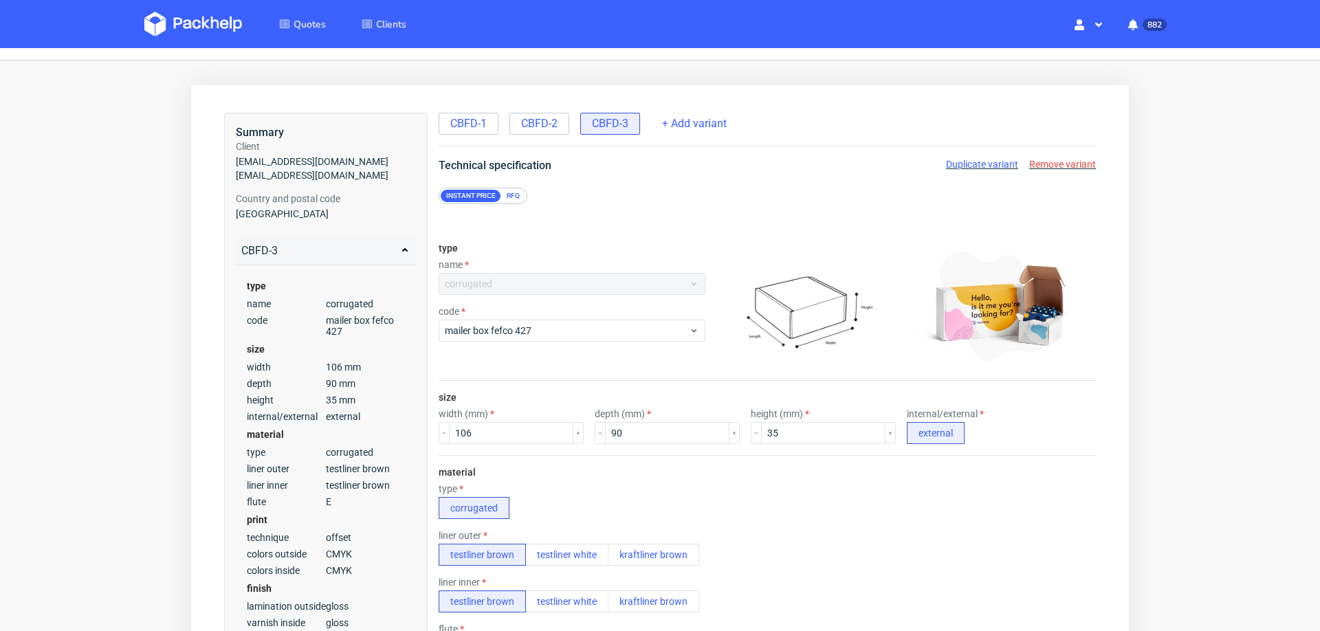
scroll to position [25, 0]
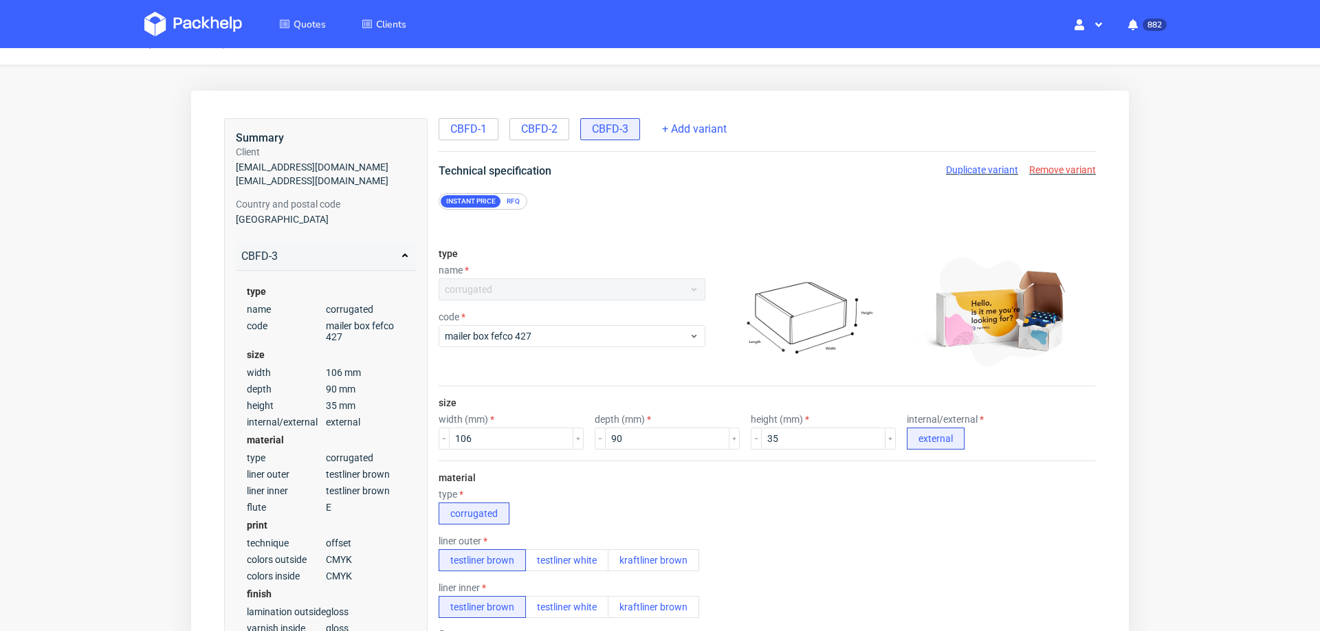
click at [335, 400] on span "35 mm" at bounding box center [365, 405] width 79 height 11
click at [534, 333] on span "mailer box fefco 427" at bounding box center [567, 336] width 244 height 14
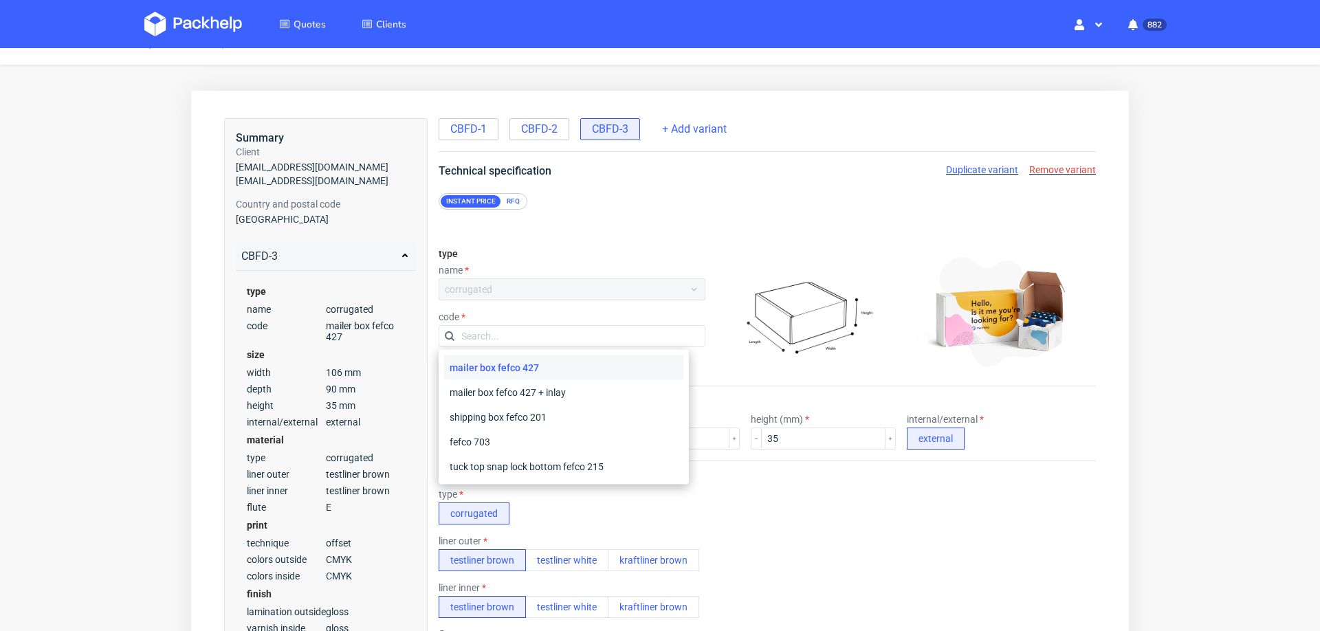
click at [501, 201] on div "RFQ" at bounding box center [513, 201] width 24 height 12
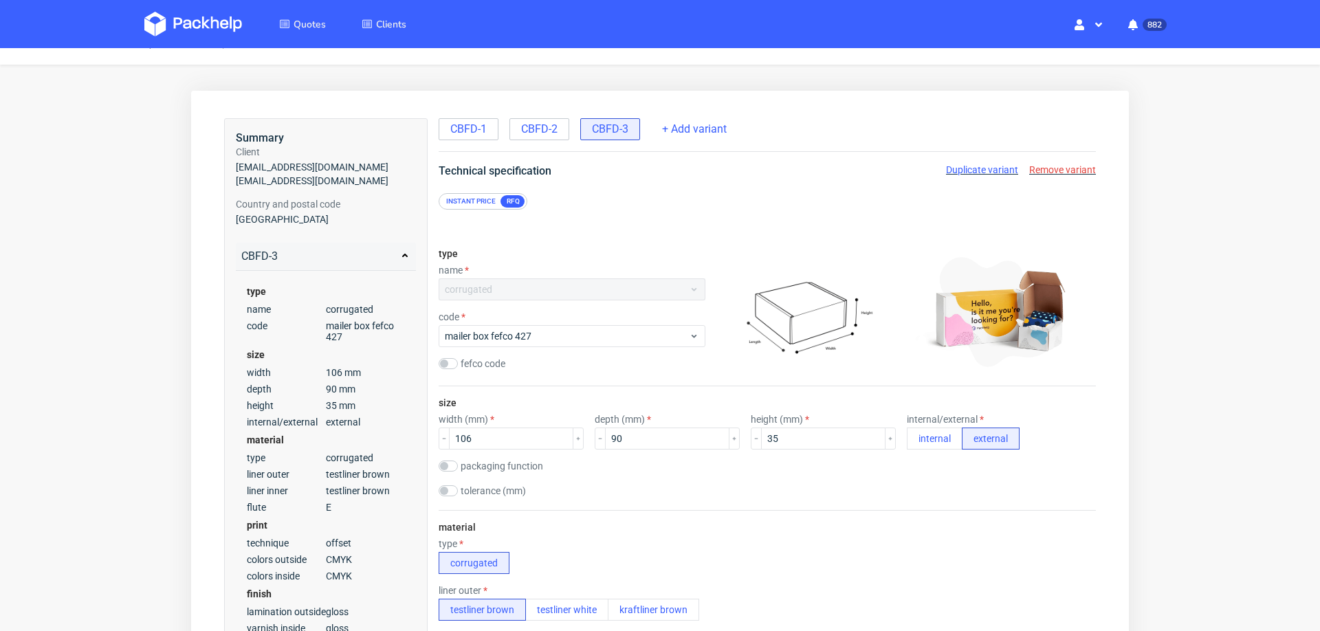
click at [520, 349] on div "type name corrugated code mailer box fefco 427 fefco code" at bounding box center [572, 311] width 267 height 149
click at [537, 344] on div "mailer box fefco 427" at bounding box center [572, 336] width 267 height 22
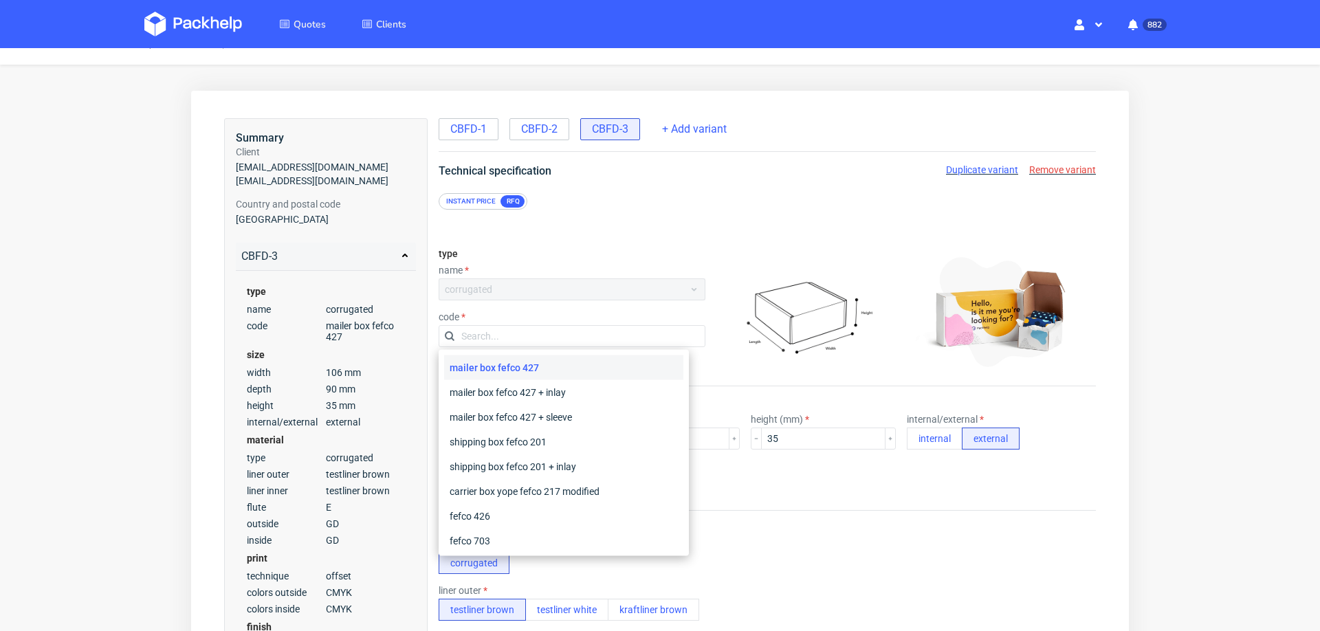
click at [685, 256] on div "type name corrugated code fefco code" at bounding box center [572, 311] width 267 height 149
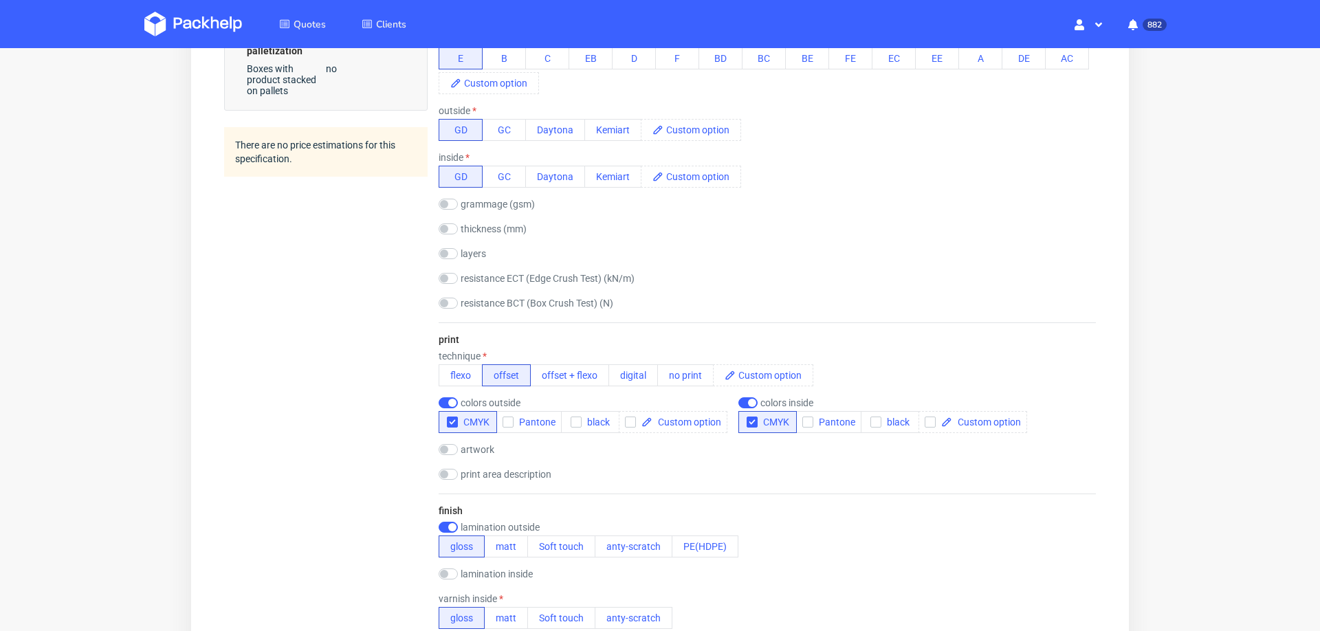
scroll to position [672, 0]
click at [740, 395] on input "checkbox" at bounding box center [747, 400] width 19 height 11
checkbox input "false"
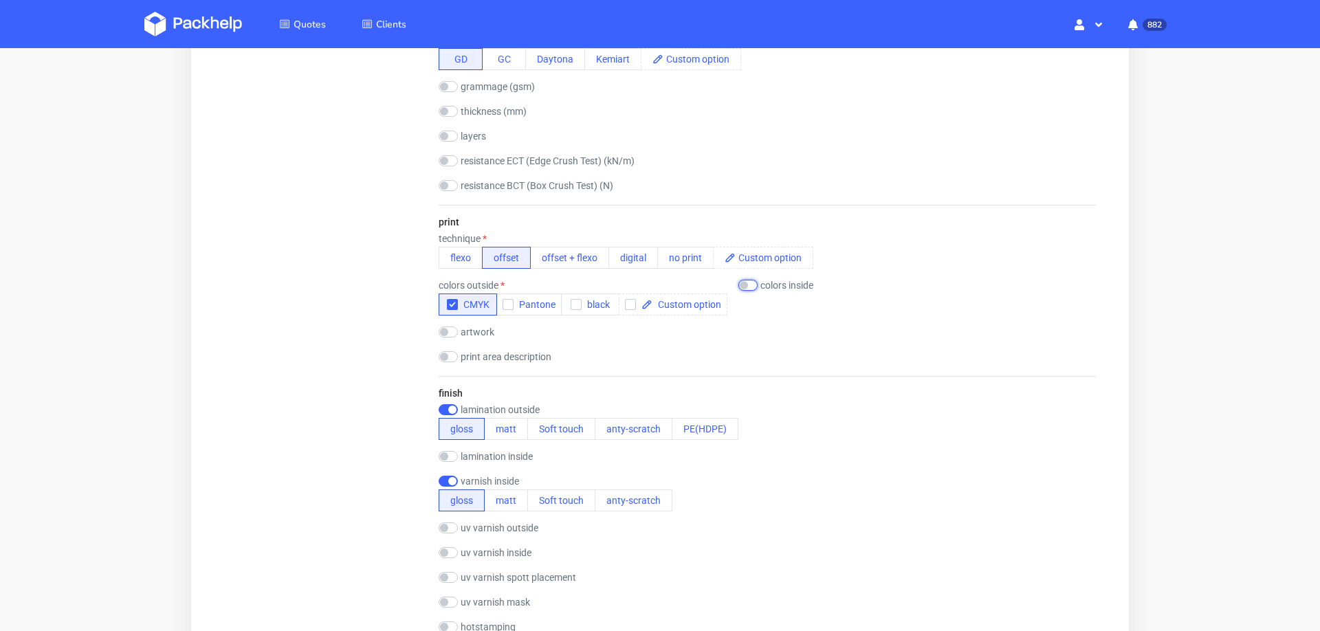
scroll to position [798, 0]
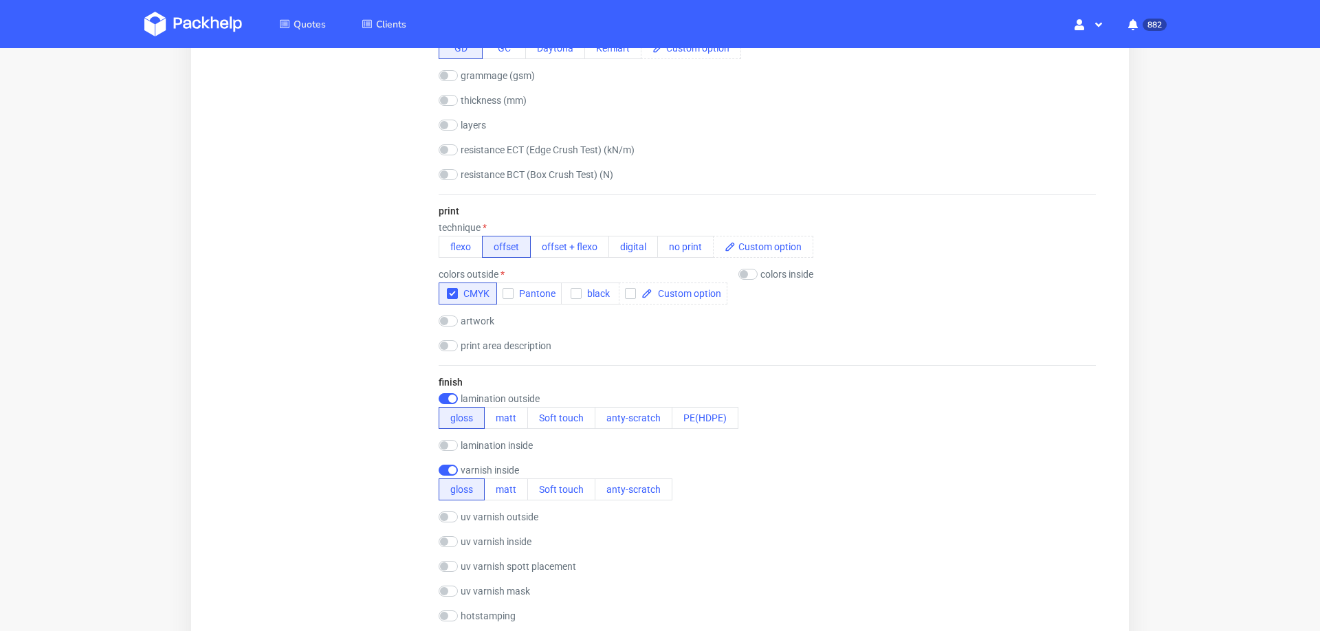
click at [453, 445] on div "lamination inside gloss matt Soft touch anty-scratch PE(HDPE)" at bounding box center [494, 447] width 110 height 14
click at [451, 440] on input "checkbox" at bounding box center [448, 445] width 19 height 11
checkbox input "true"
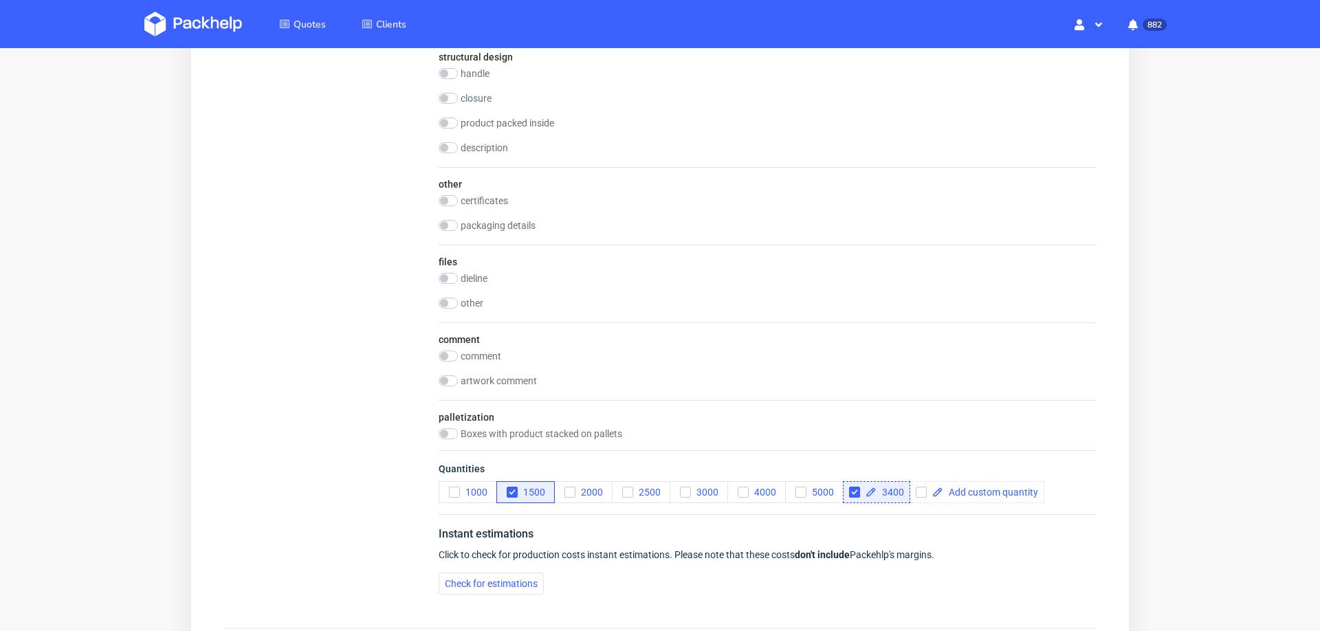
scroll to position [1559, 0]
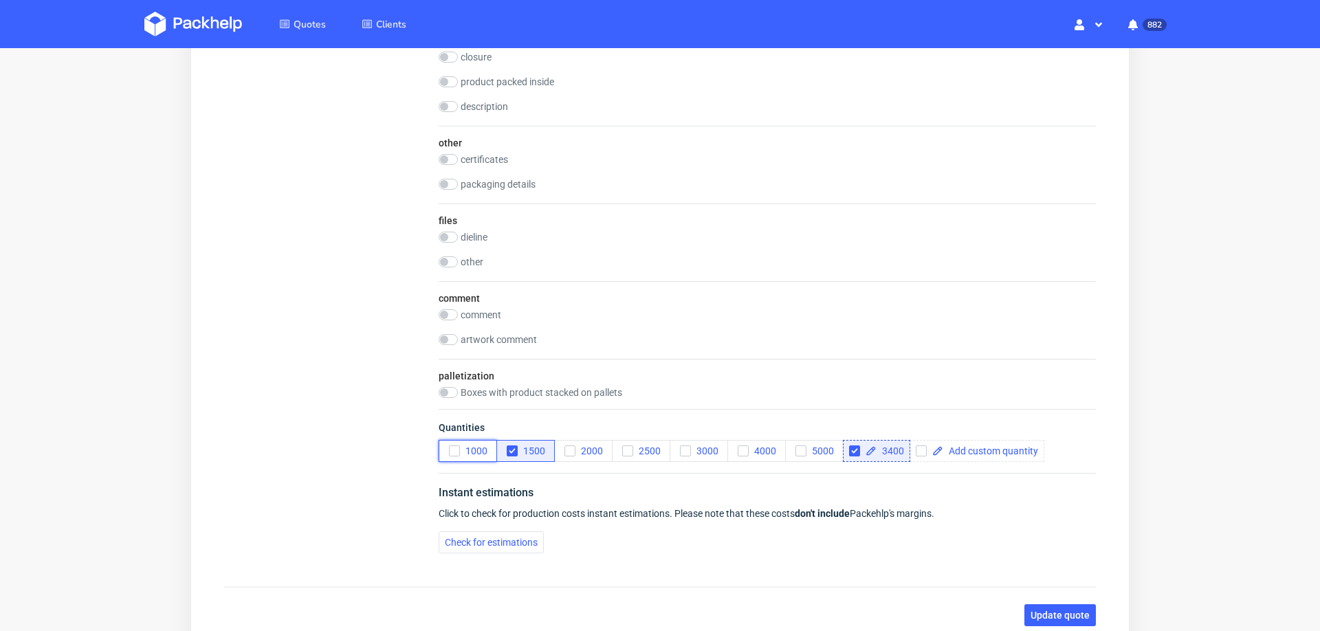
click at [452, 446] on icon "button" at bounding box center [455, 451] width 10 height 10
click at [509, 446] on icon "button" at bounding box center [512, 451] width 10 height 10
click at [855, 446] on input "checkbox" at bounding box center [854, 451] width 11 height 11
checkbox input "false"
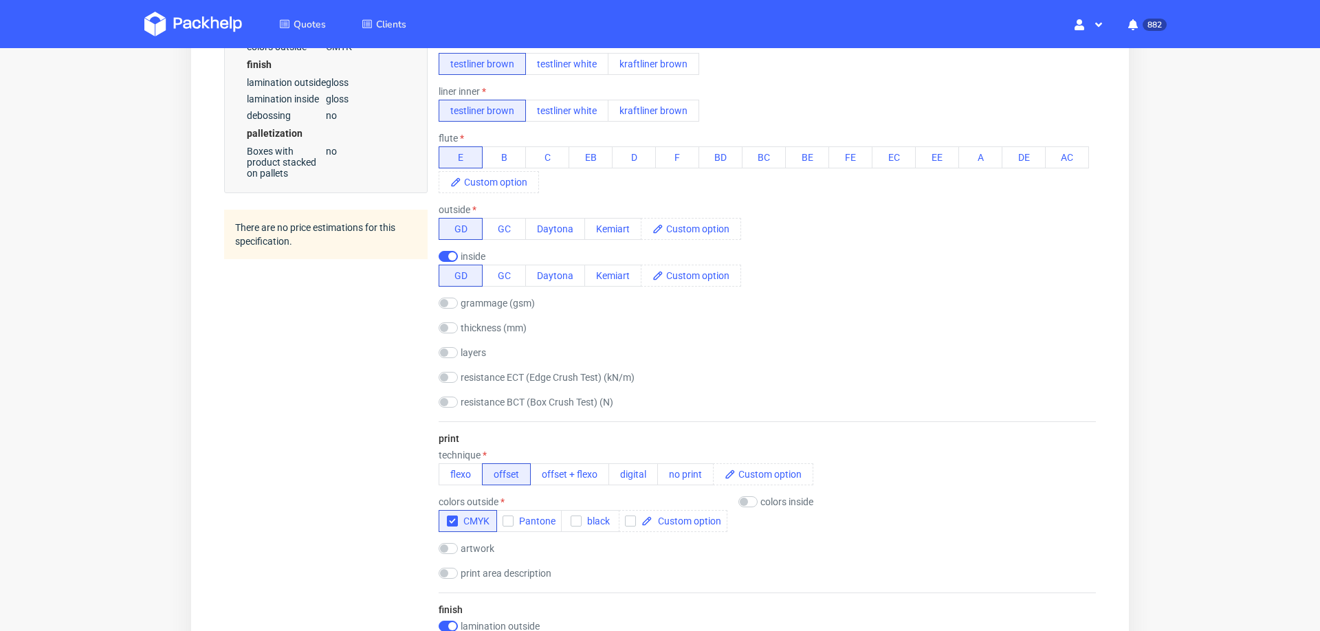
scroll to position [0, 0]
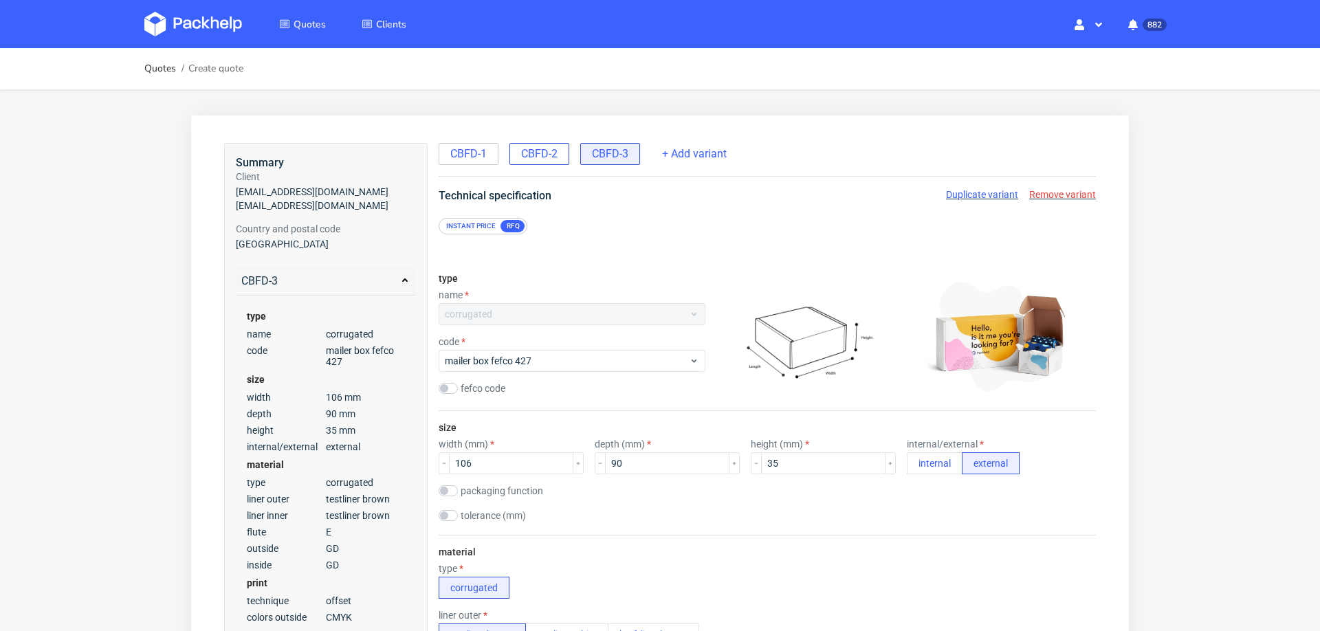
click at [553, 158] on span "CBFD-2" at bounding box center [539, 153] width 36 height 15
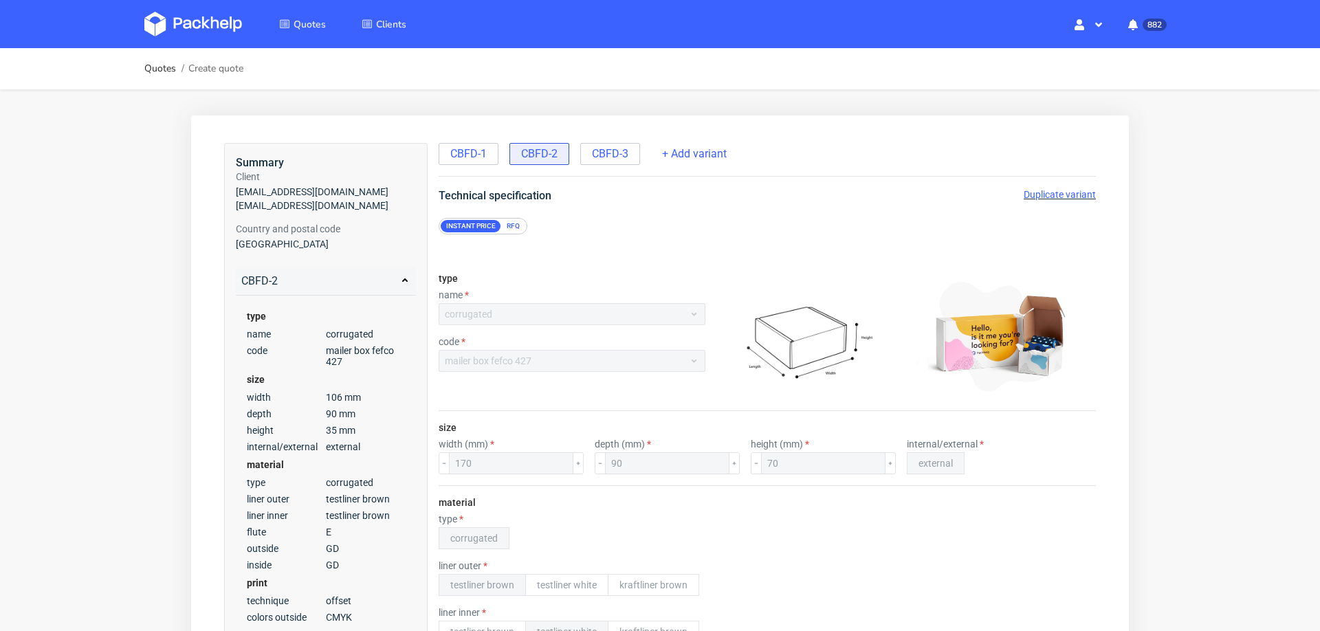
click at [1045, 193] on span "Duplicate variant" at bounding box center [1060, 194] width 72 height 11
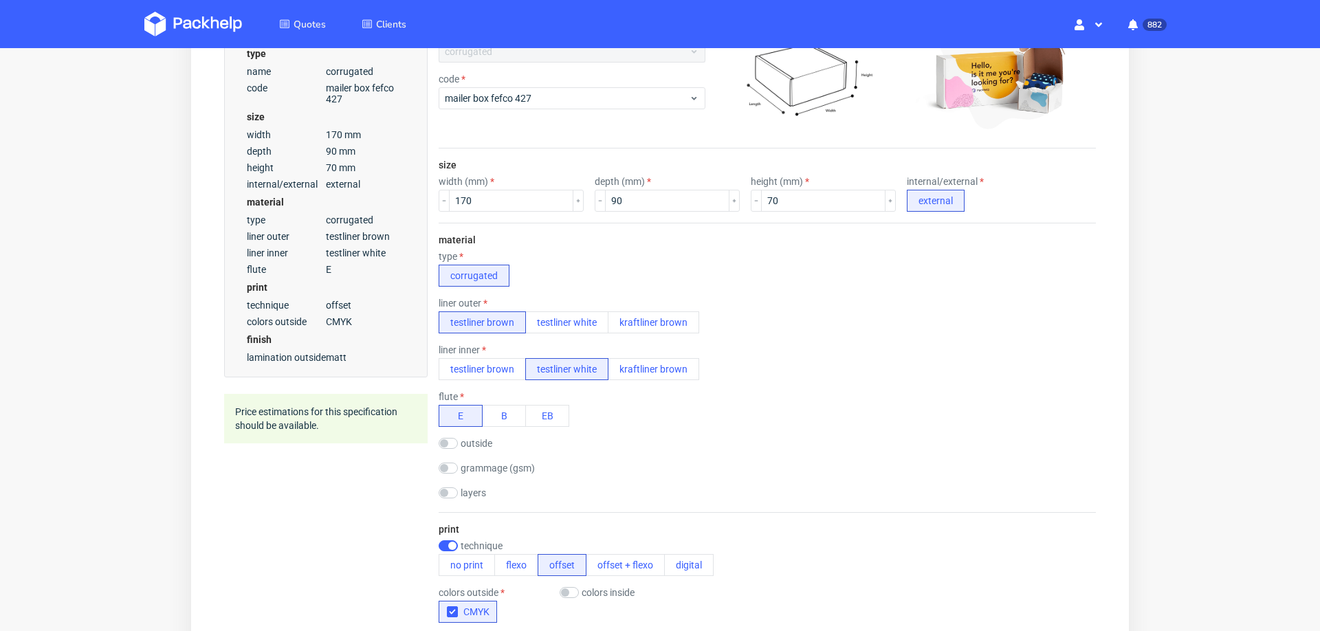
scroll to position [264, 0]
click at [475, 361] on button "testliner brown" at bounding box center [482, 368] width 87 height 22
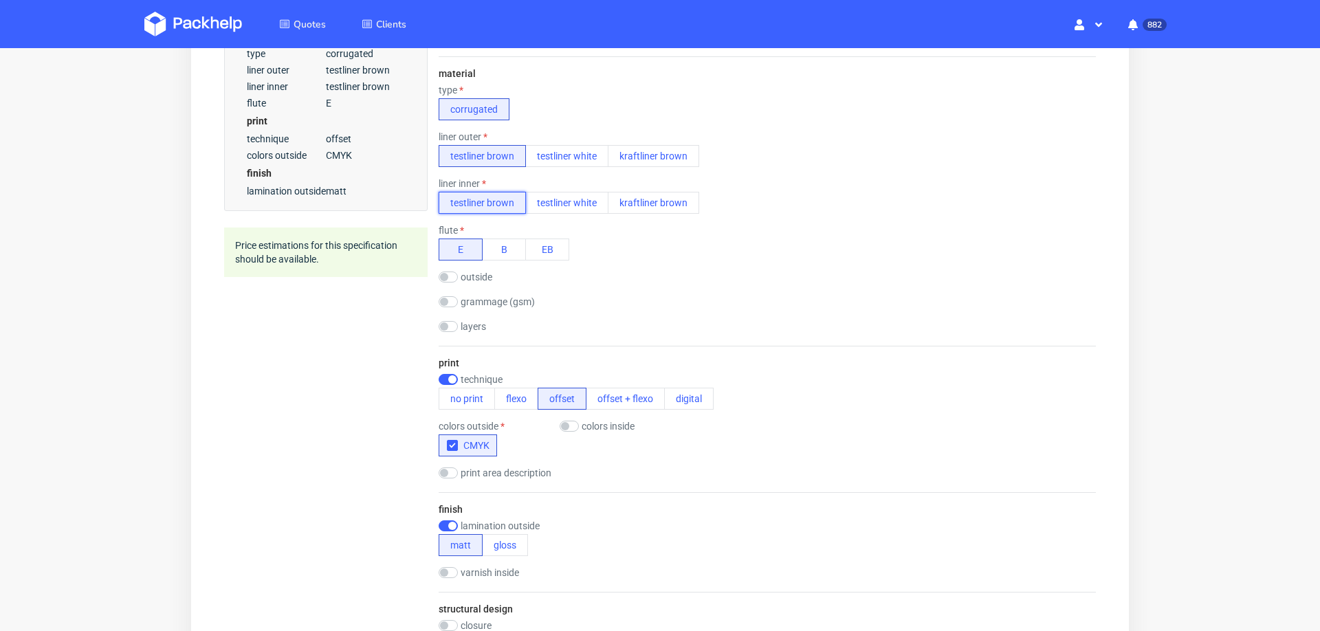
scroll to position [0, 0]
click at [573, 425] on input "checkbox" at bounding box center [569, 426] width 19 height 11
checkbox input "true"
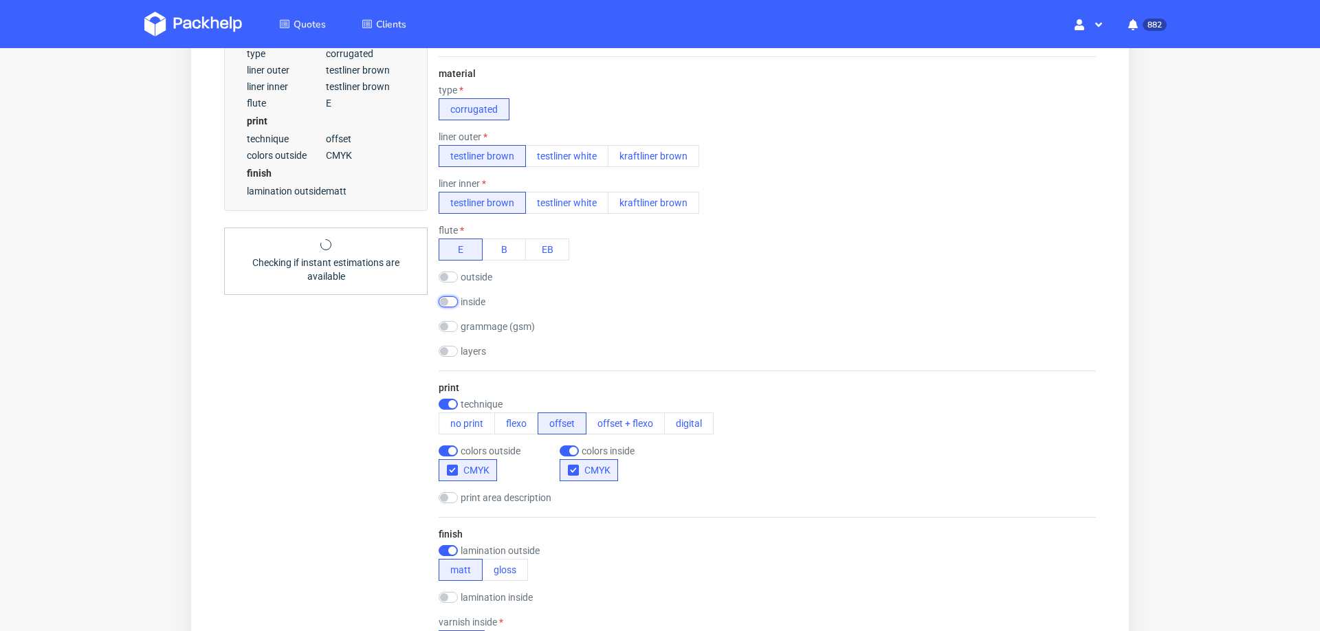
click at [454, 301] on input "checkbox" at bounding box center [448, 301] width 19 height 11
checkbox input "true"
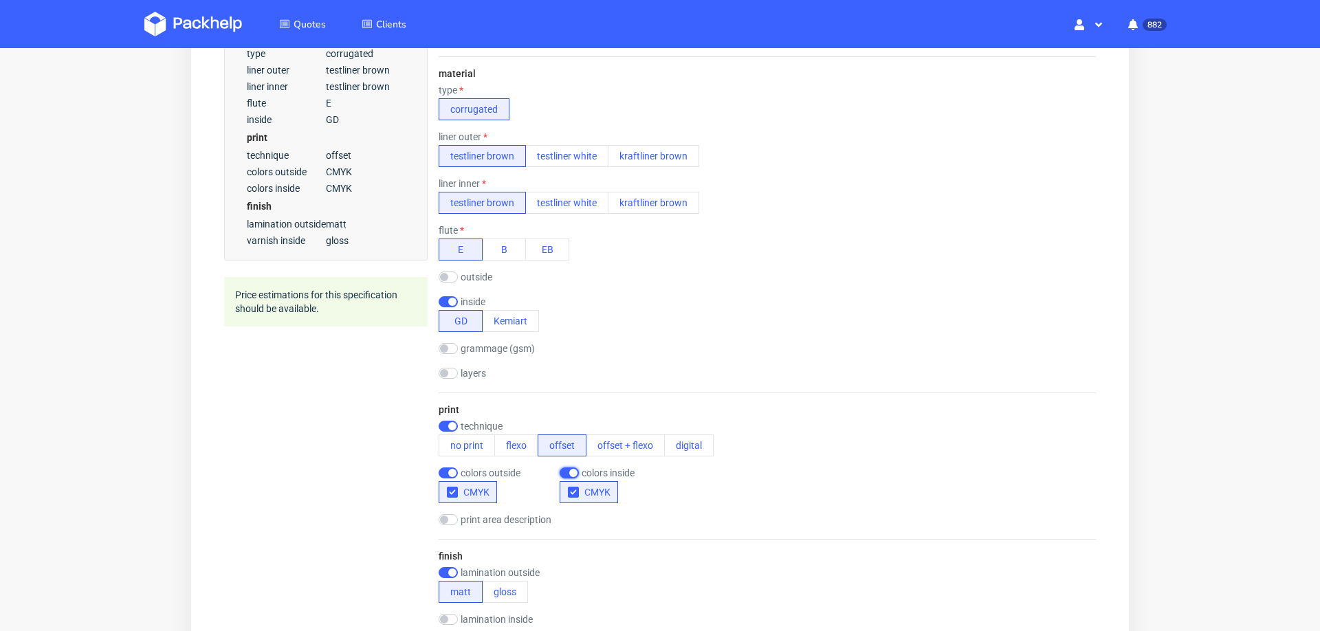
click at [564, 470] on input "checkbox" at bounding box center [569, 473] width 19 height 11
checkbox input "false"
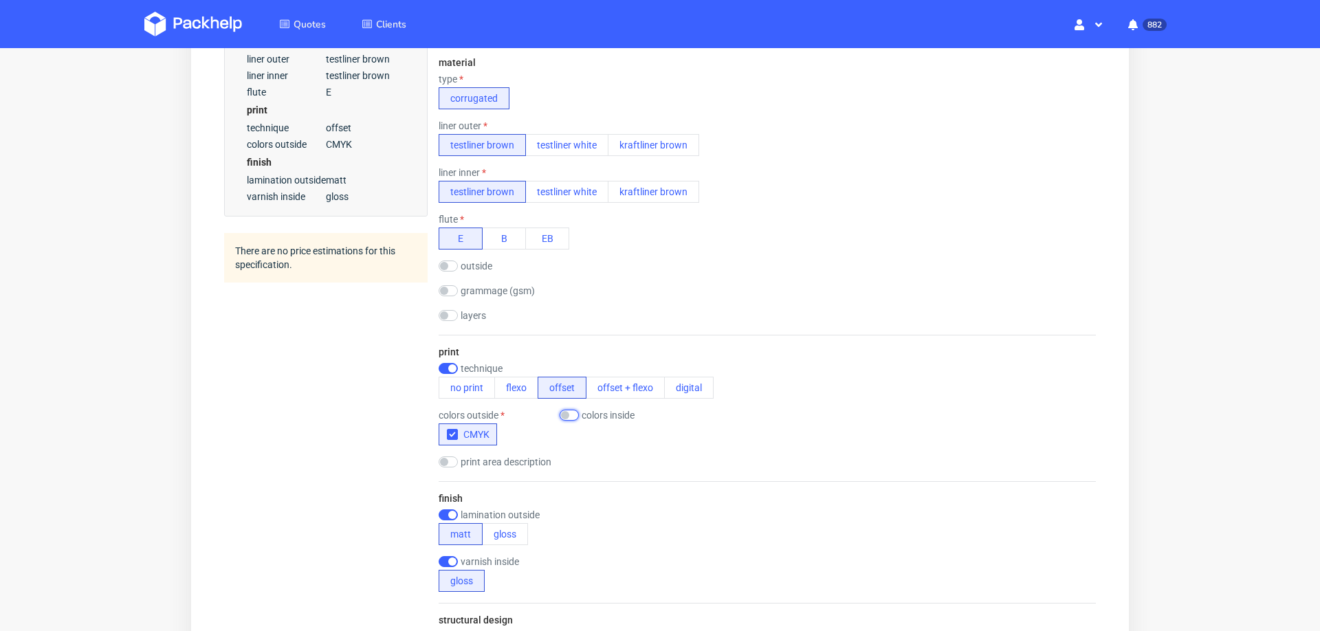
scroll to position [443, 0]
click at [453, 257] on input "checkbox" at bounding box center [448, 262] width 19 height 11
checkbox input "true"
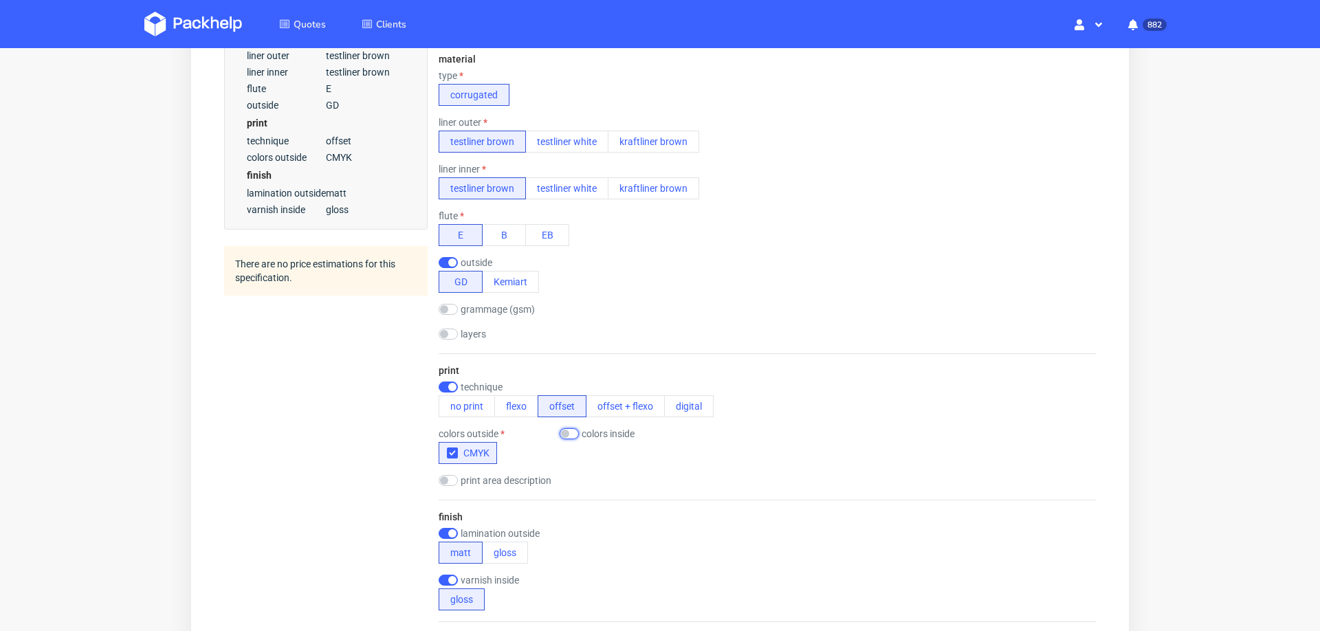
click at [569, 428] on input "checkbox" at bounding box center [569, 433] width 19 height 11
checkbox input "true"
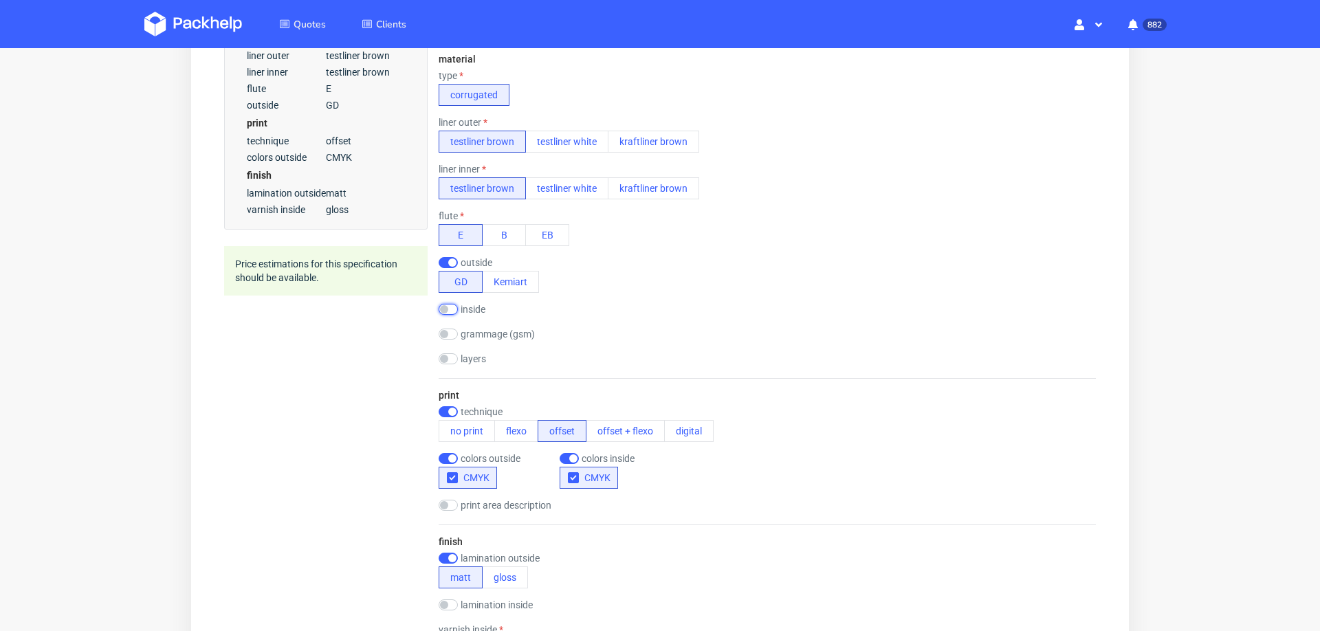
click at [452, 304] on input "checkbox" at bounding box center [448, 309] width 19 height 11
checkbox input "true"
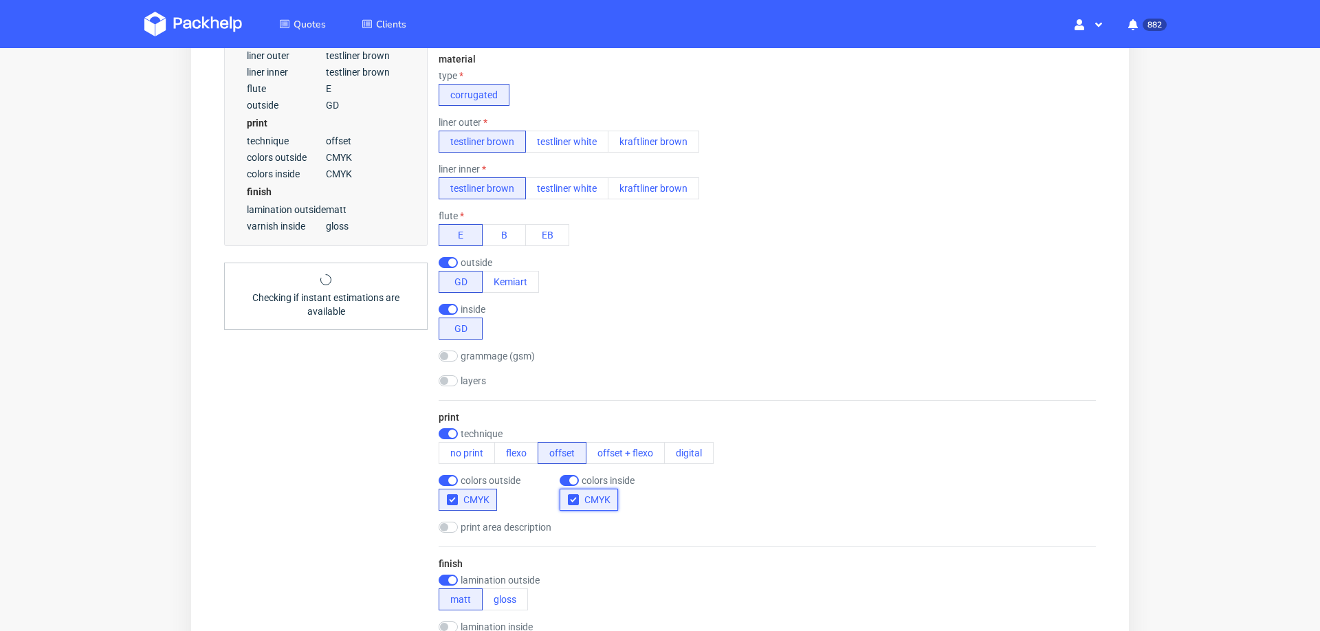
click at [573, 495] on icon "button" at bounding box center [574, 500] width 10 height 10
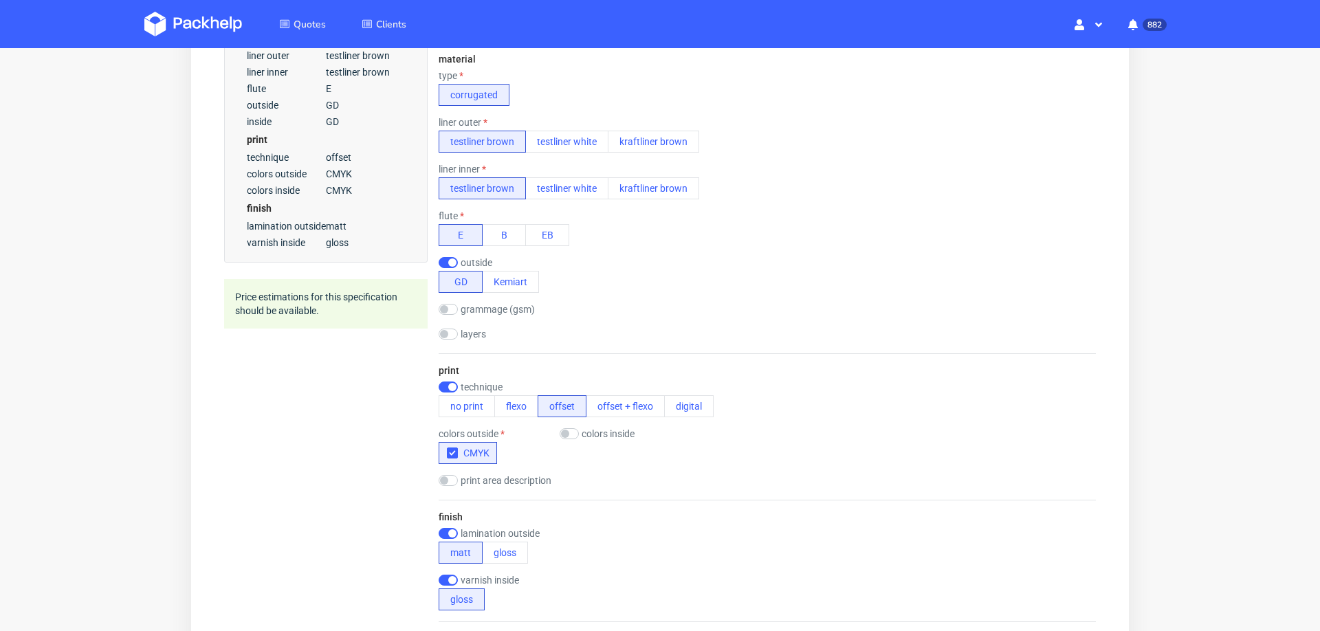
scroll to position [0, 0]
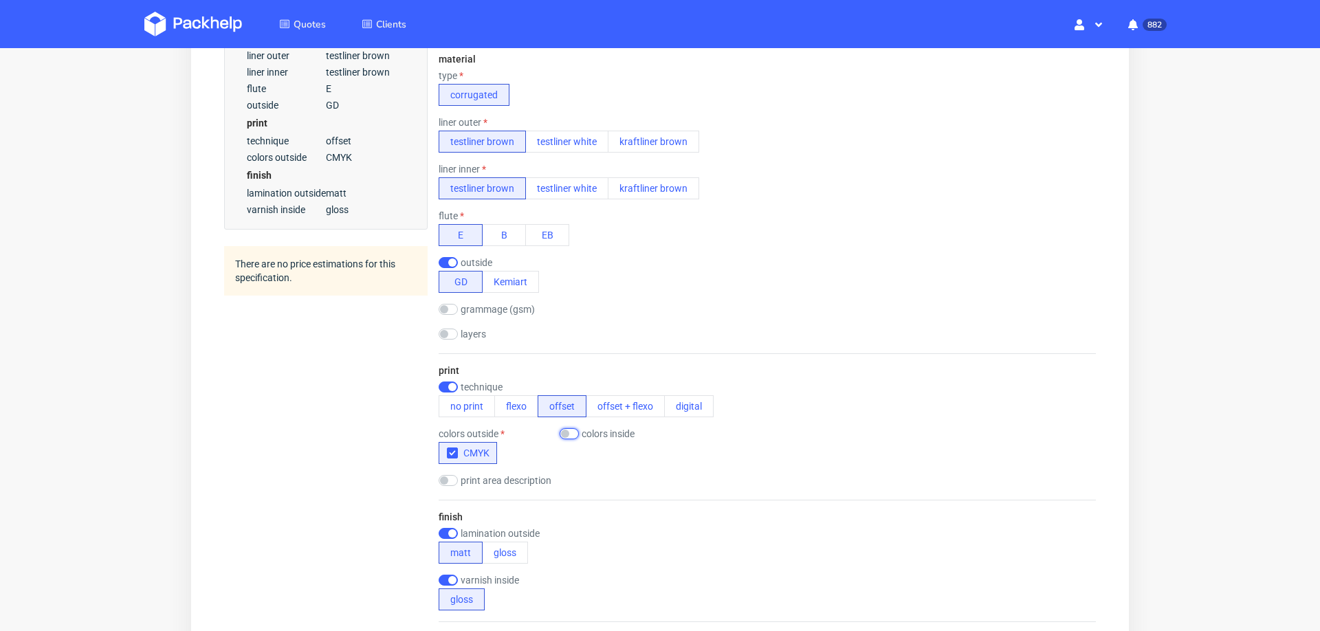
click at [576, 431] on input "checkbox" at bounding box center [569, 433] width 19 height 11
checkbox input "true"
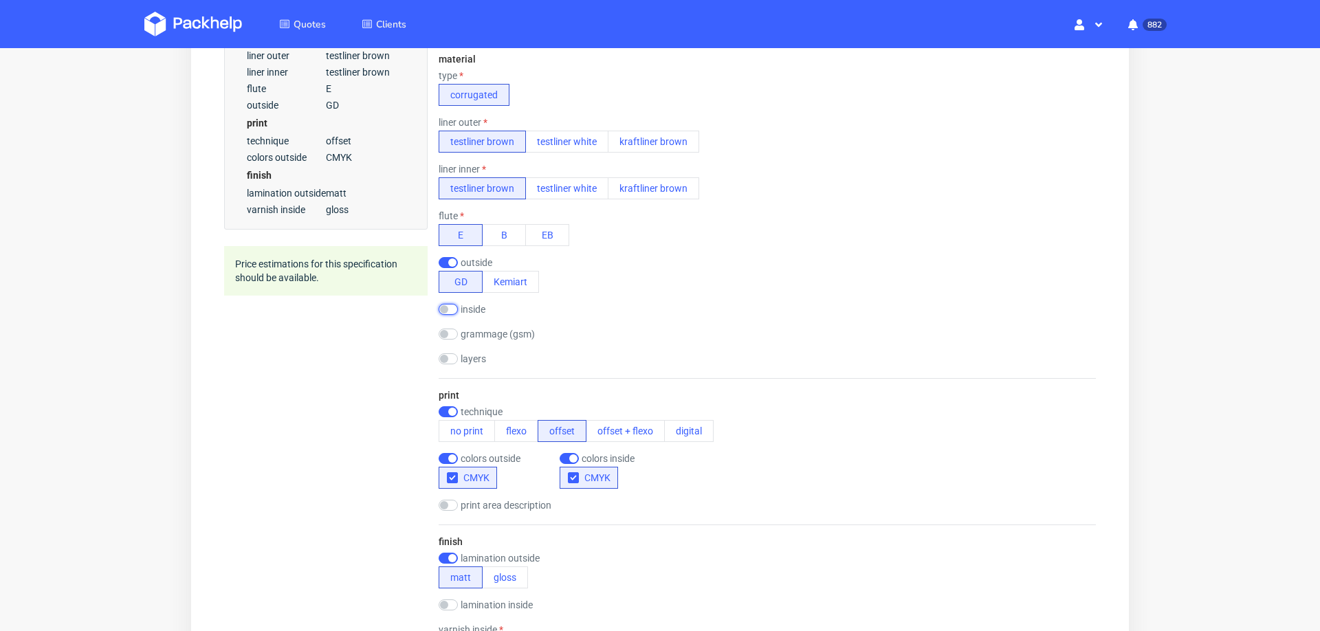
click at [452, 309] on input "checkbox" at bounding box center [448, 309] width 19 height 11
checkbox input "true"
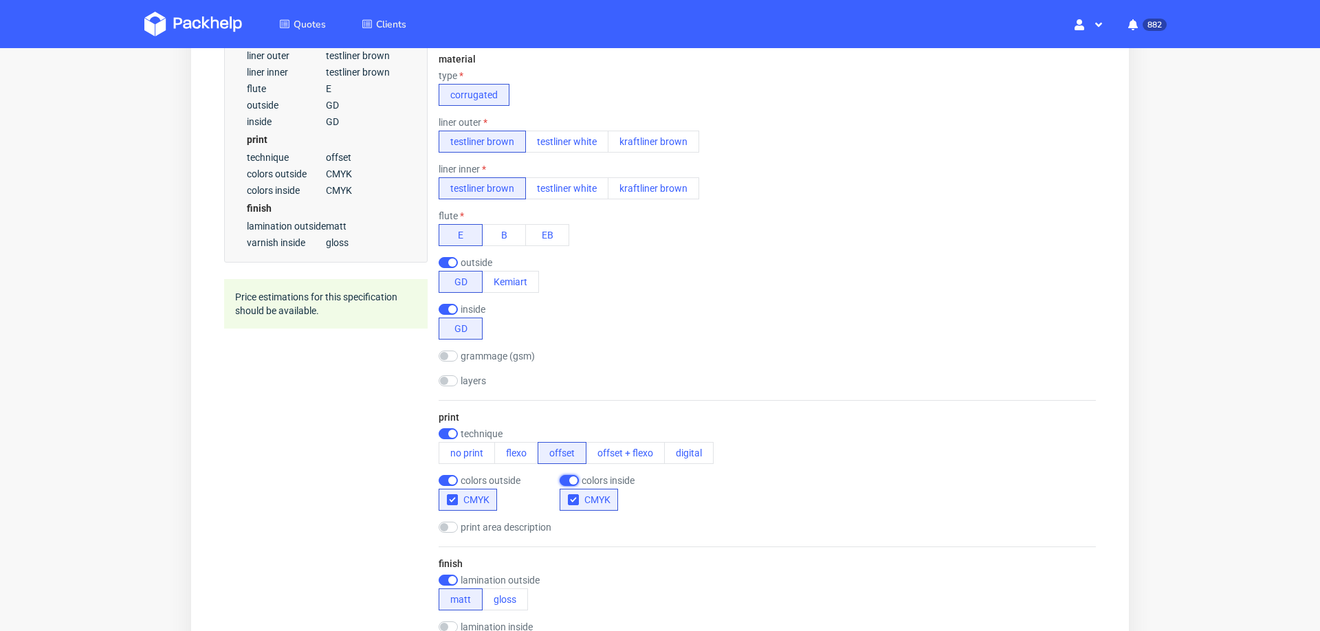
click at [567, 481] on input "checkbox" at bounding box center [569, 480] width 19 height 11
checkbox input "false"
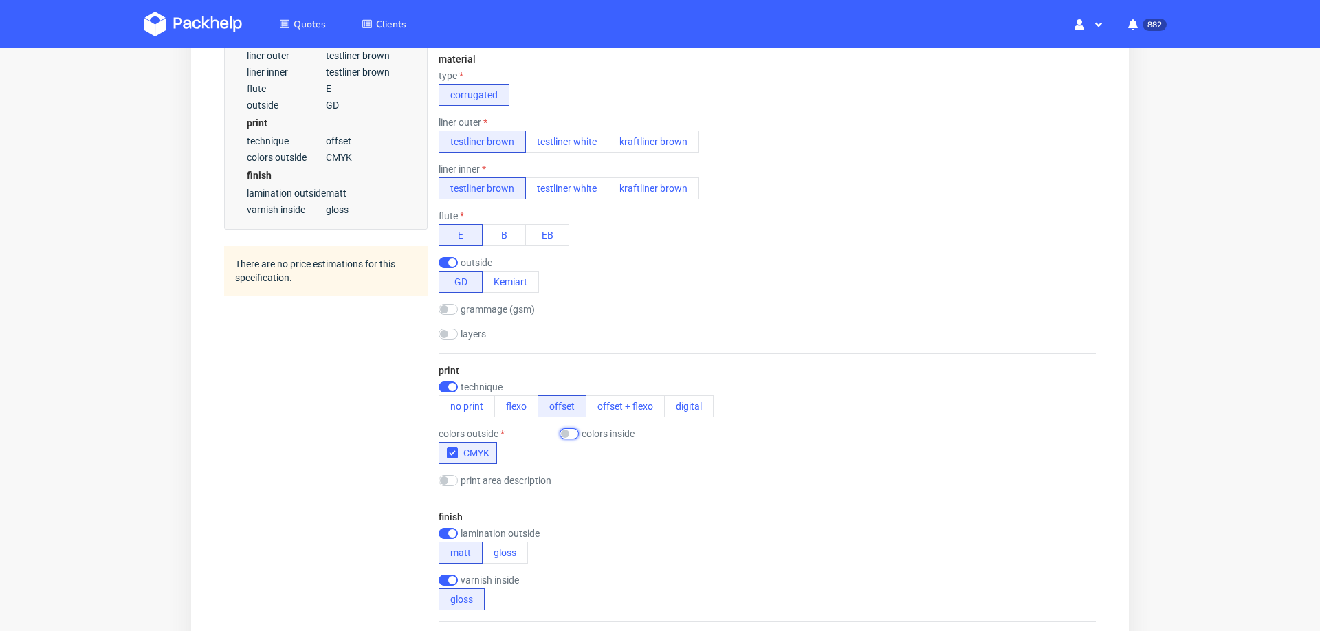
scroll to position [442, 0]
click at [560, 190] on button "testliner white" at bounding box center [566, 190] width 83 height 22
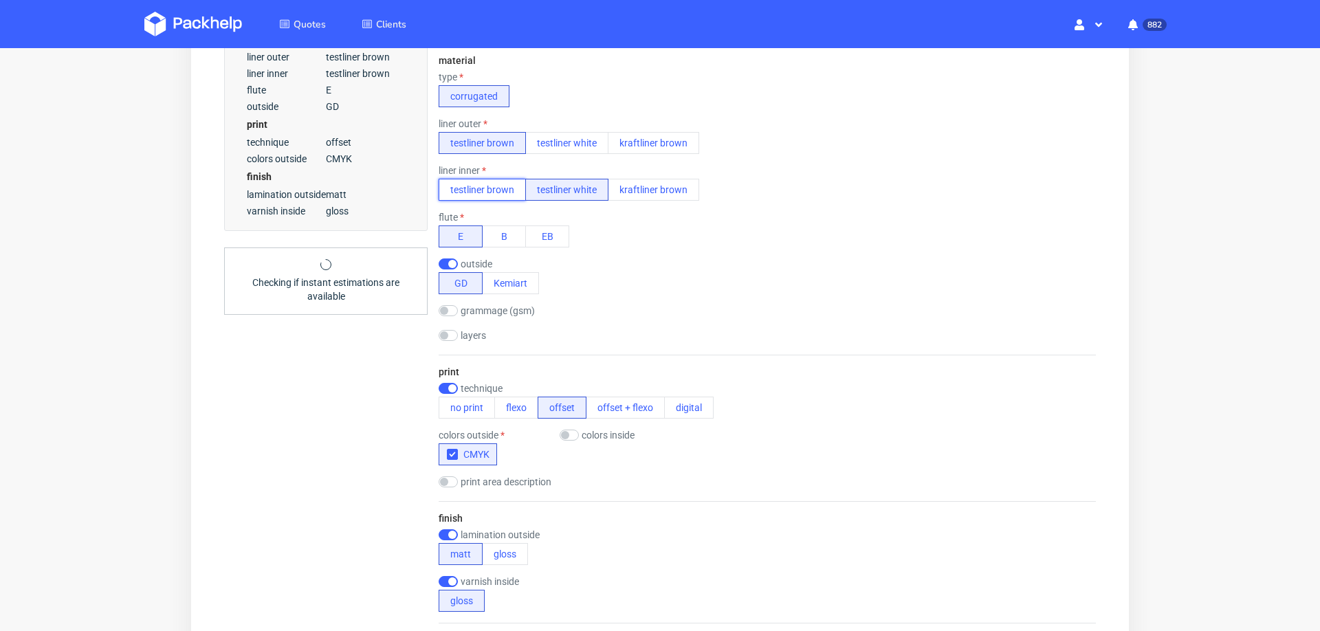
click at [494, 179] on button "testliner brown" at bounding box center [482, 190] width 87 height 22
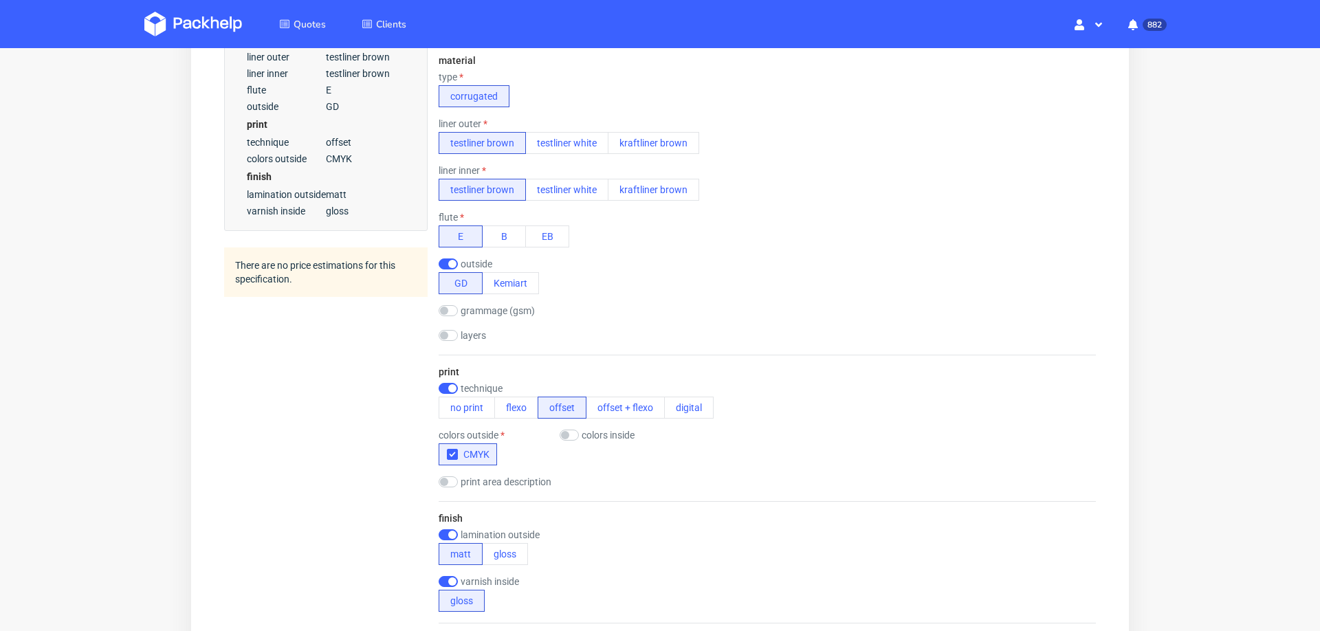
click at [503, 534] on div "lamination outside matt gloss" at bounding box center [494, 547] width 110 height 36
click at [504, 543] on button "gloss" at bounding box center [505, 554] width 46 height 22
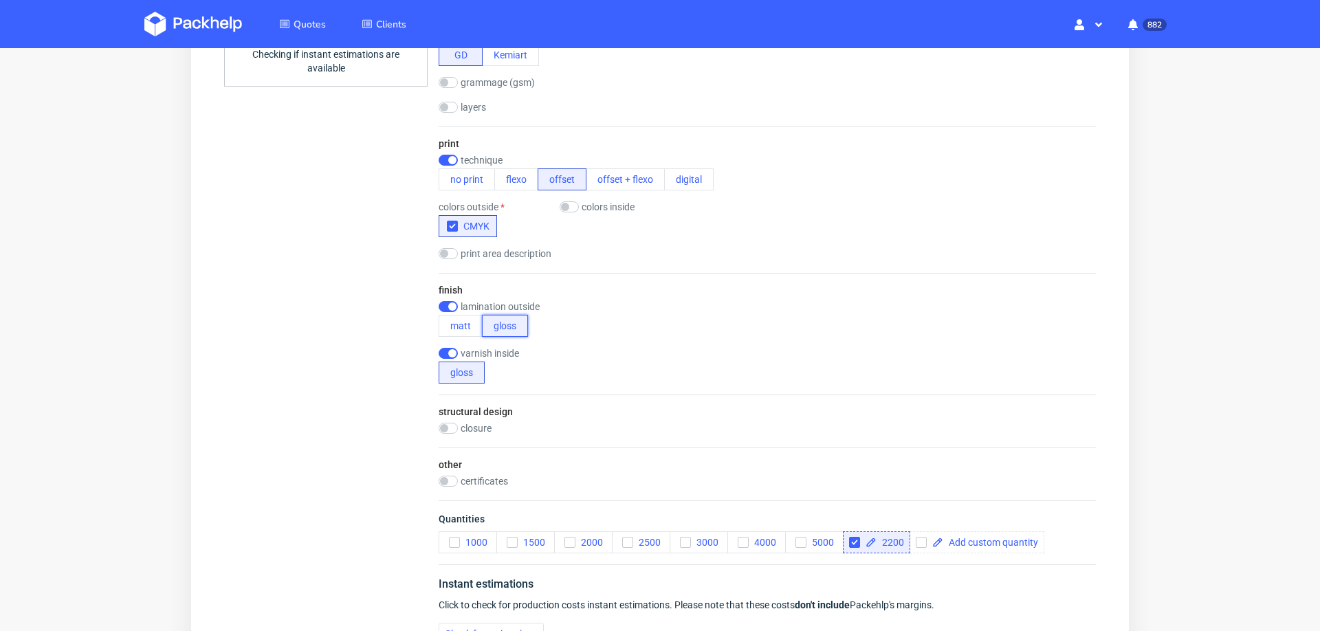
scroll to position [669, 0]
click at [456, 539] on icon "button" at bounding box center [455, 544] width 10 height 10
click at [857, 538] on input "checkbox" at bounding box center [854, 543] width 11 height 11
checkbox input "false"
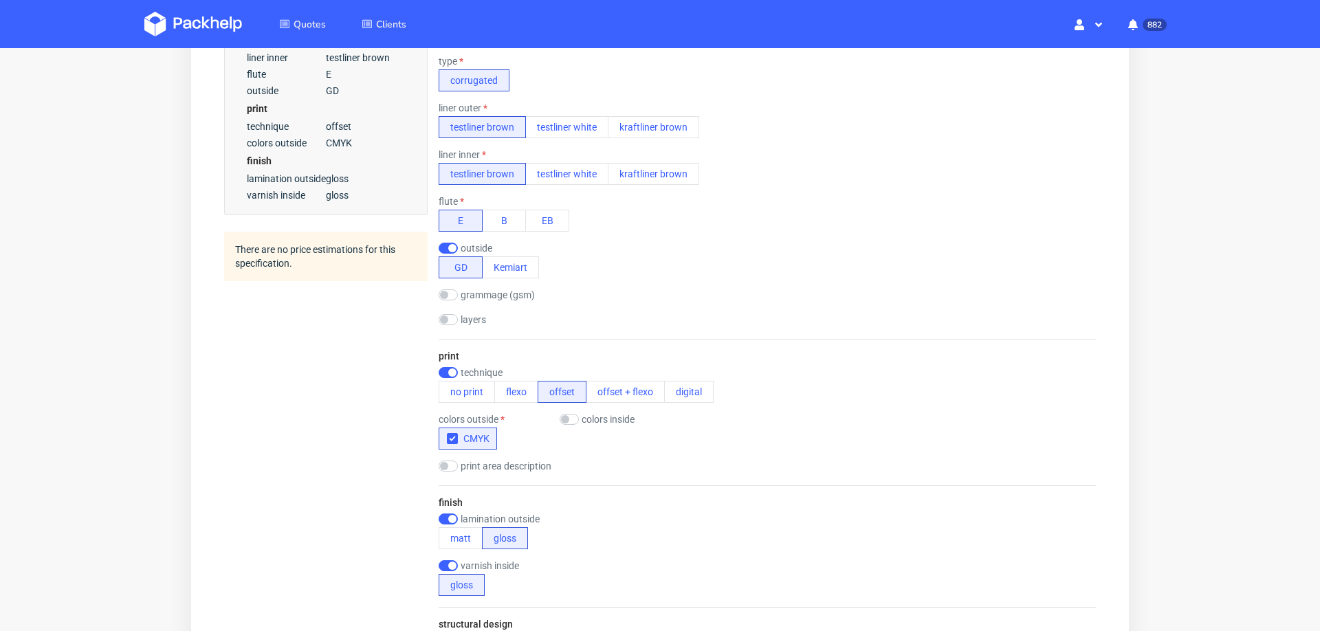
scroll to position [438, 0]
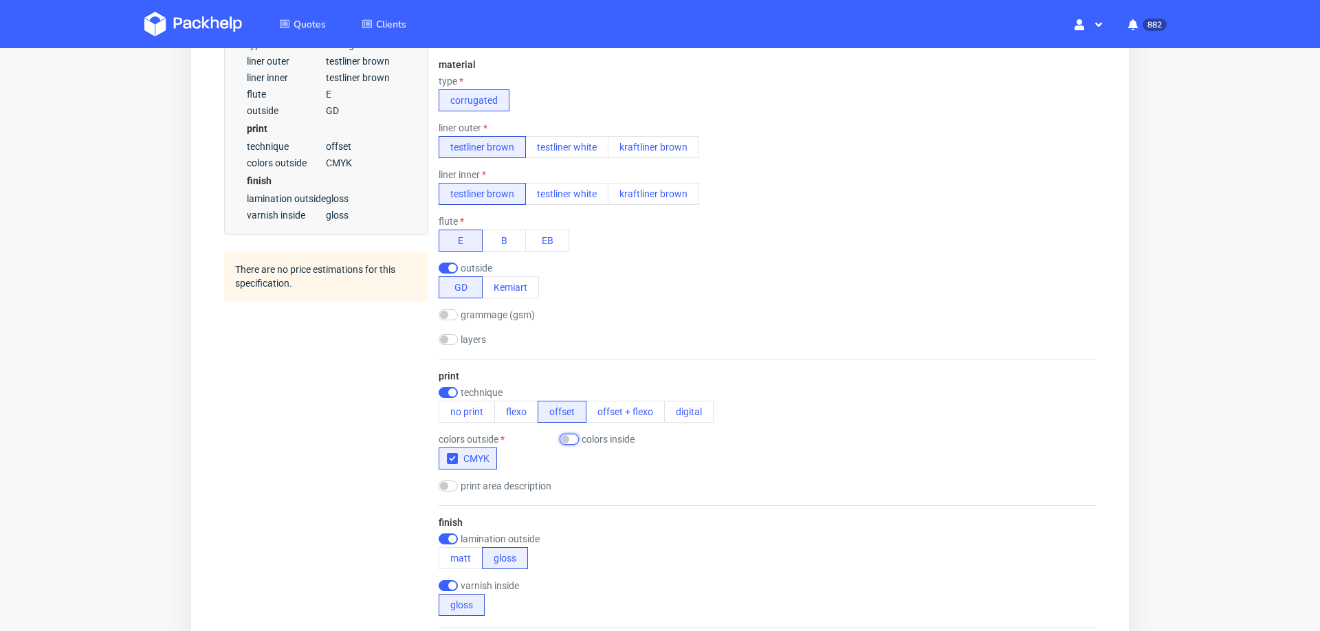
click at [575, 439] on input "checkbox" at bounding box center [569, 439] width 19 height 11
checkbox input "true"
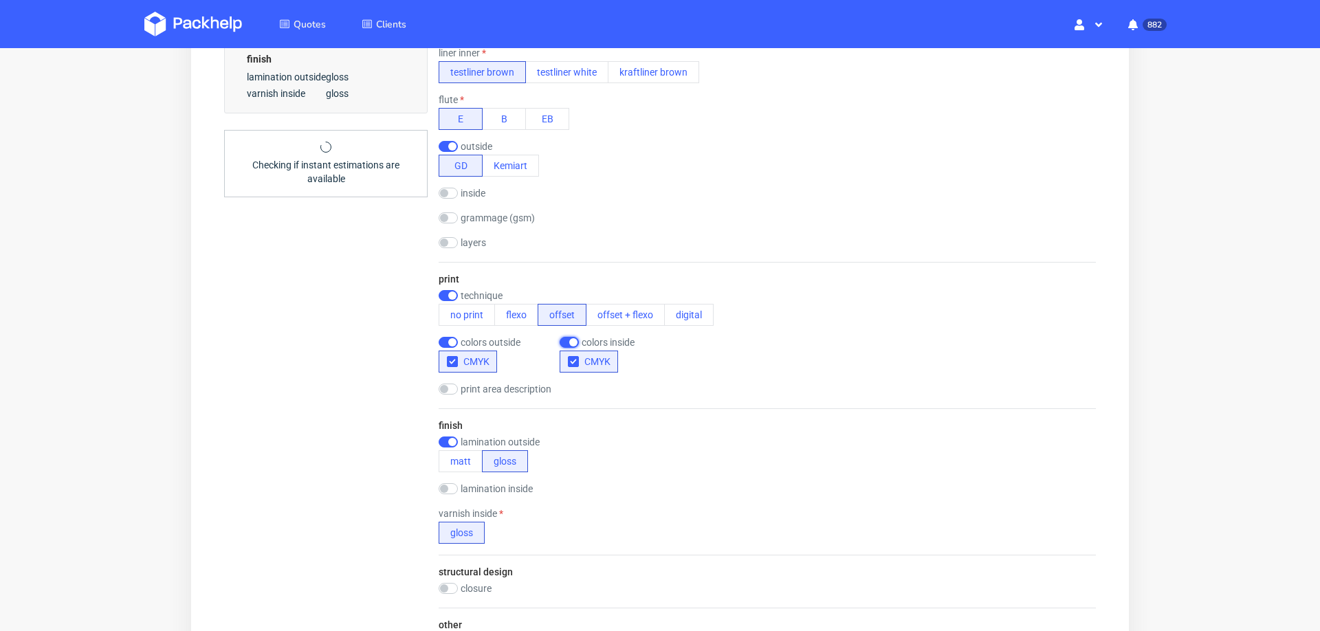
scroll to position [568, 0]
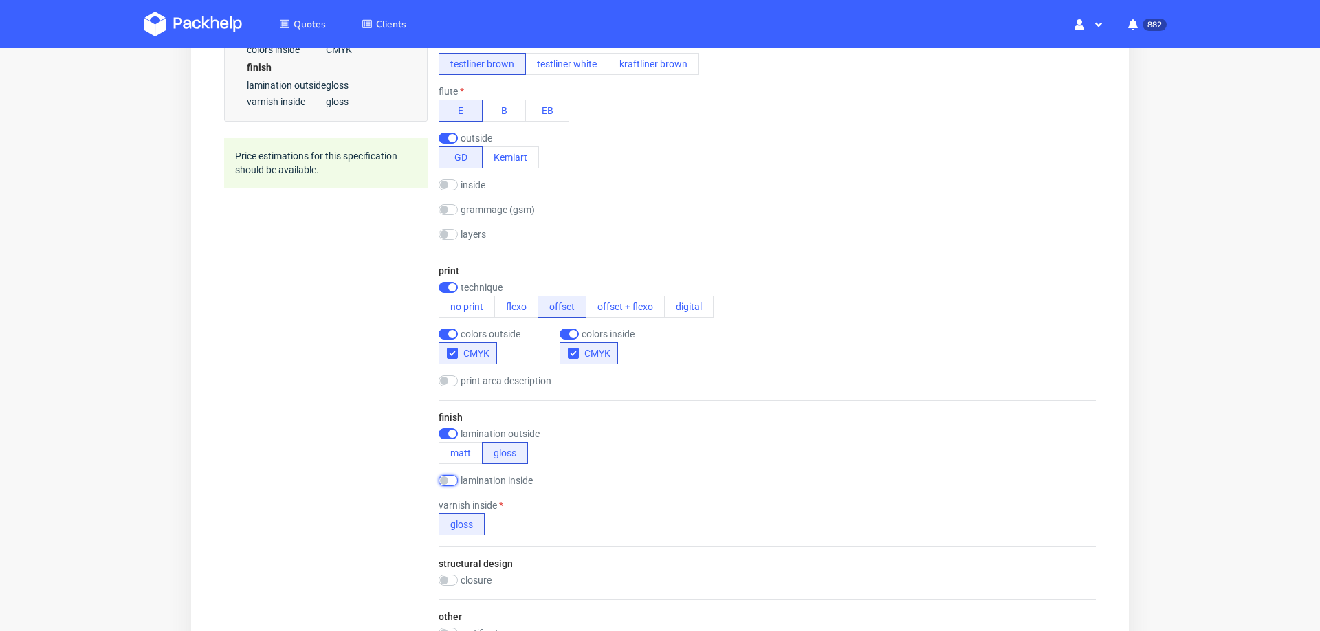
click at [450, 475] on input "checkbox" at bounding box center [448, 480] width 19 height 11
checkbox input "true"
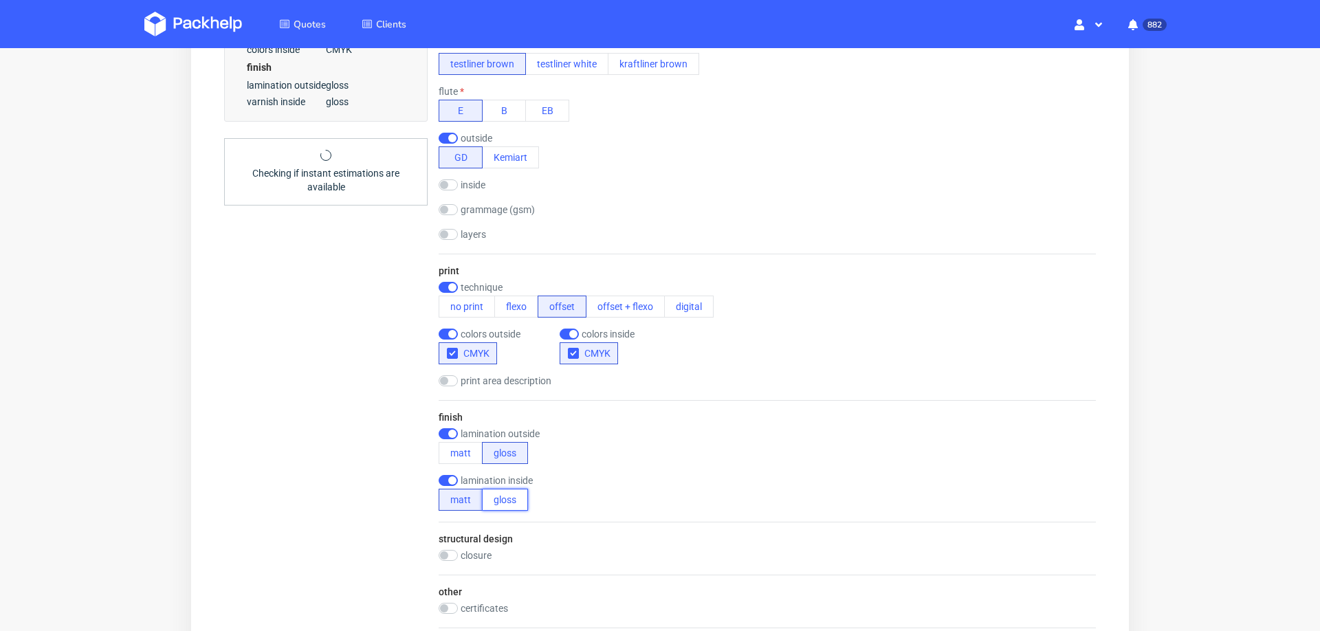
click at [495, 494] on button "gloss" at bounding box center [505, 500] width 46 height 22
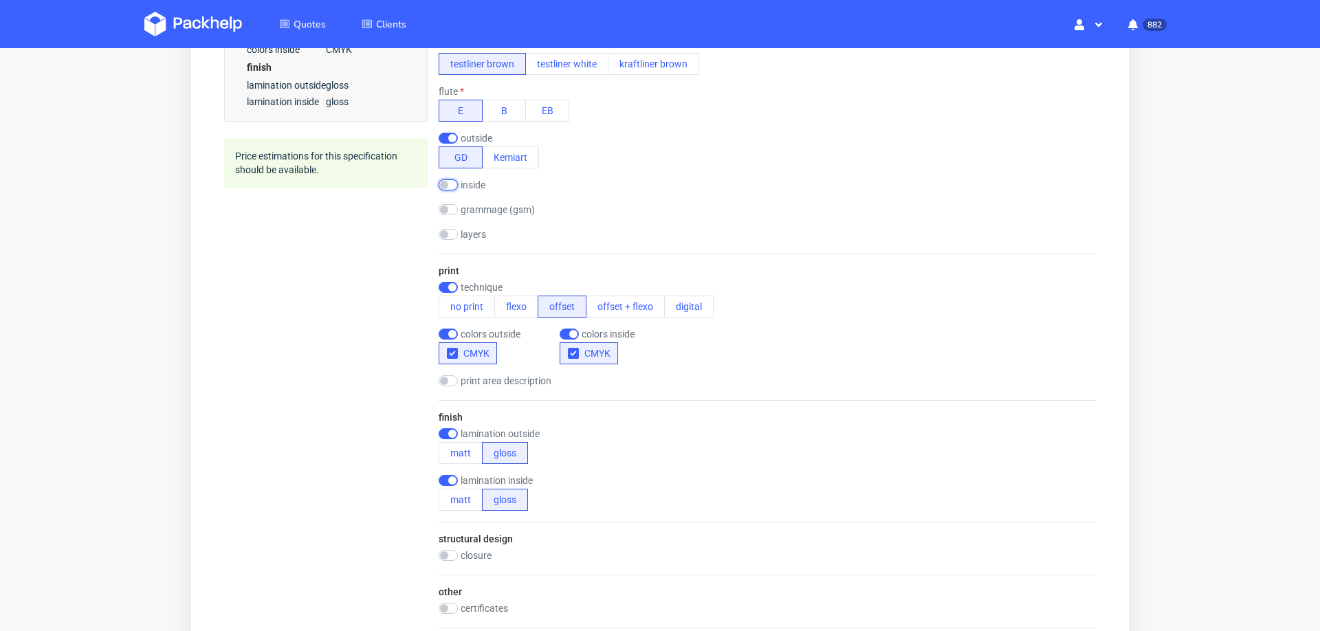
click at [454, 185] on input "checkbox" at bounding box center [448, 184] width 19 height 11
checkbox input "true"
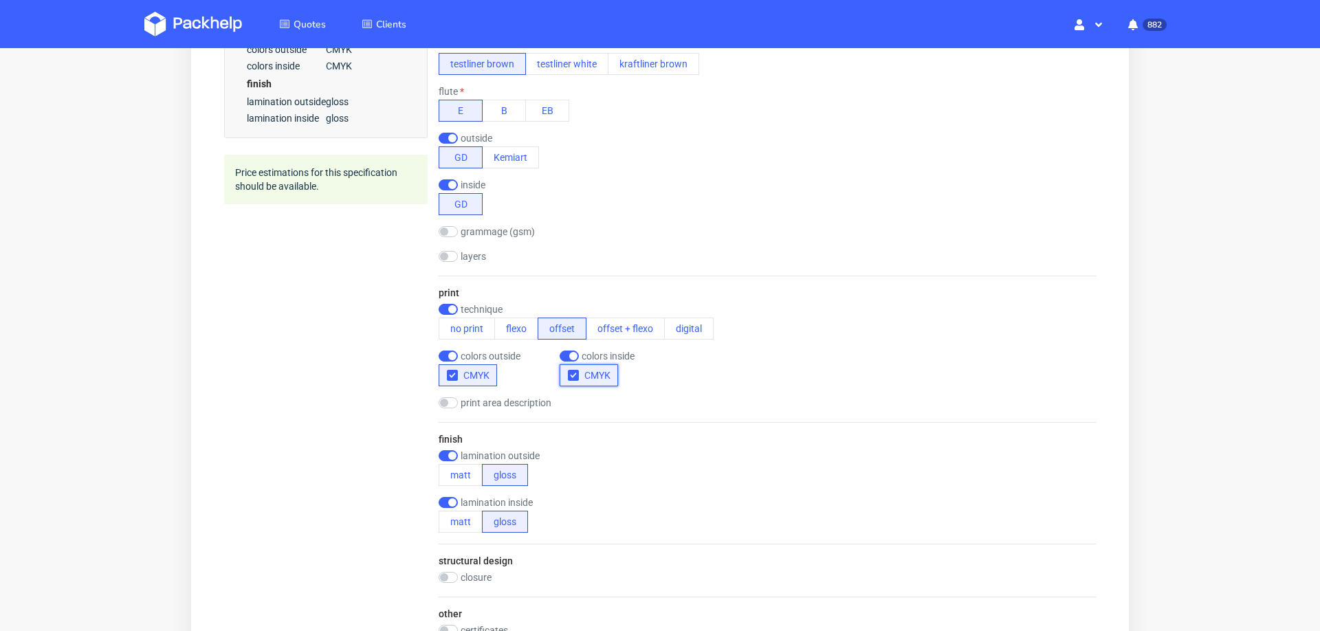
click at [572, 375] on use "button" at bounding box center [573, 375] width 6 height 5
checkbox input "false"
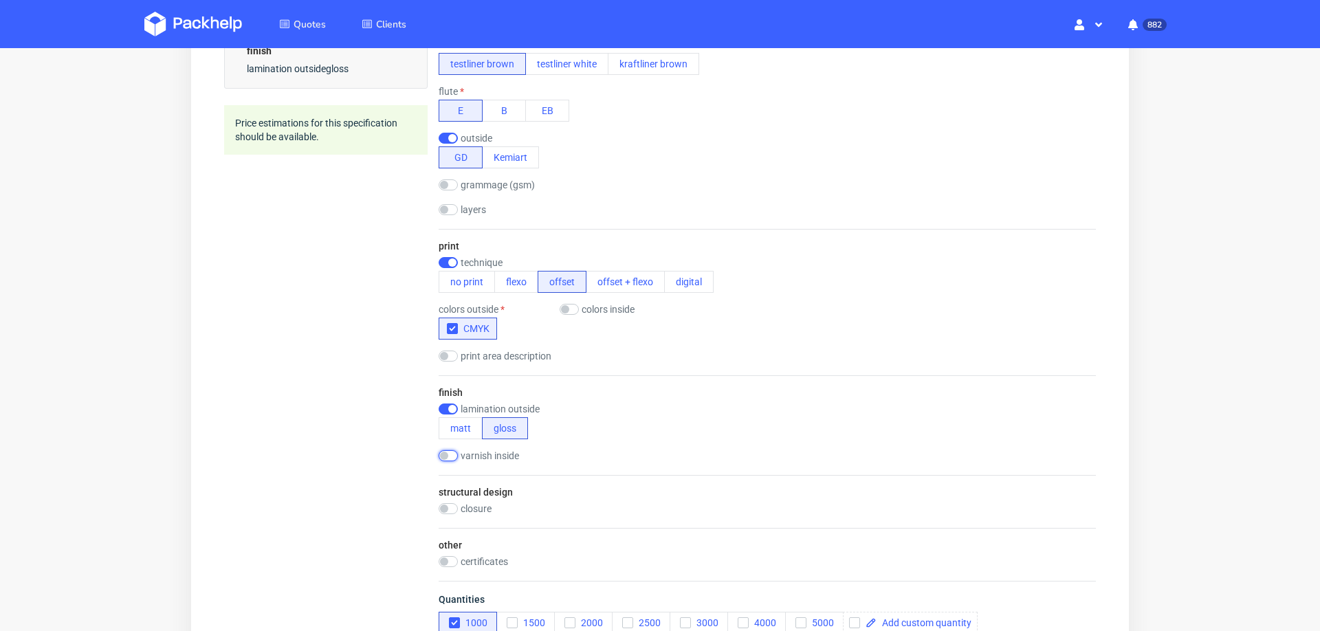
click at [448, 458] on input "checkbox" at bounding box center [448, 455] width 19 height 11
checkbox input "true"
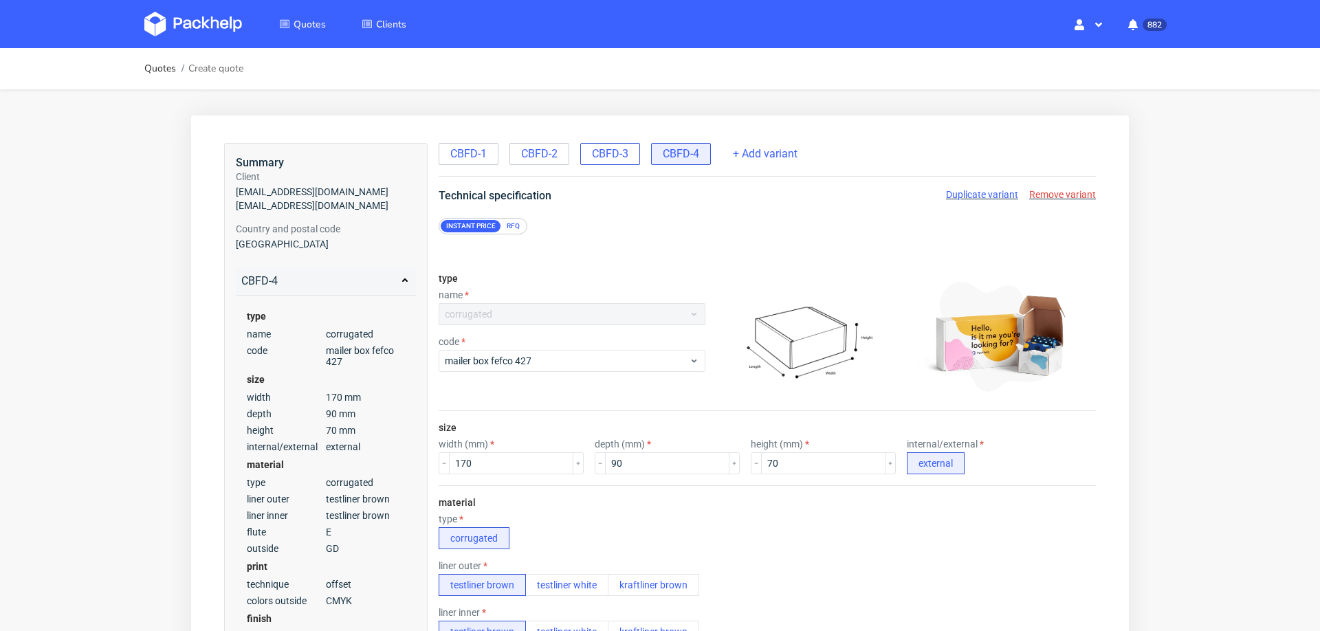
click at [613, 148] on span "CBFD-3" at bounding box center [610, 153] width 36 height 15
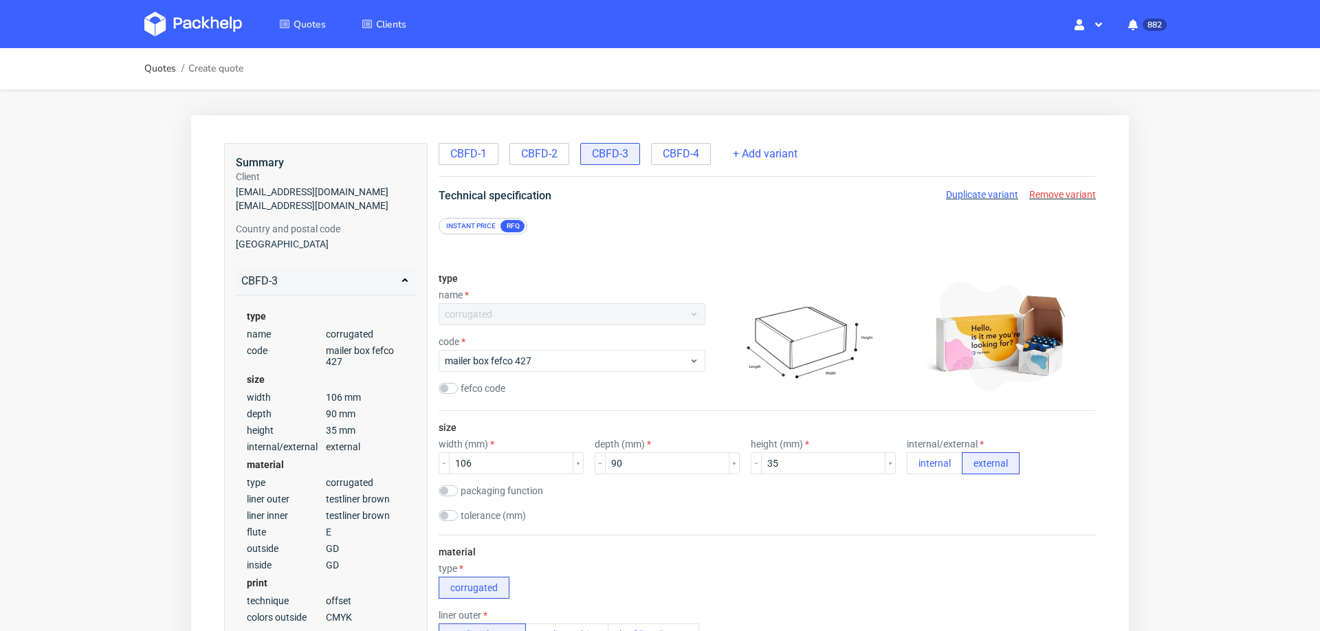
click at [967, 190] on span "Duplicate variant" at bounding box center [982, 194] width 72 height 11
click at [689, 157] on span "CBFD-4" at bounding box center [681, 153] width 36 height 15
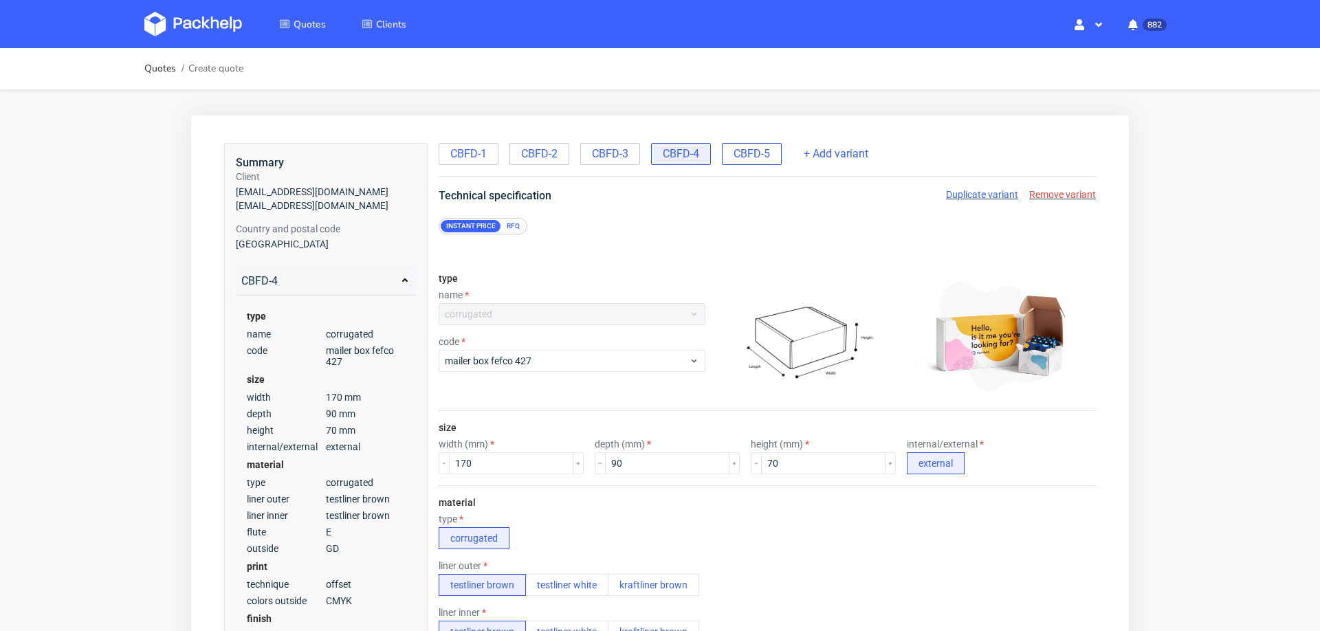
click at [745, 159] on span "CBFD-5" at bounding box center [752, 153] width 36 height 15
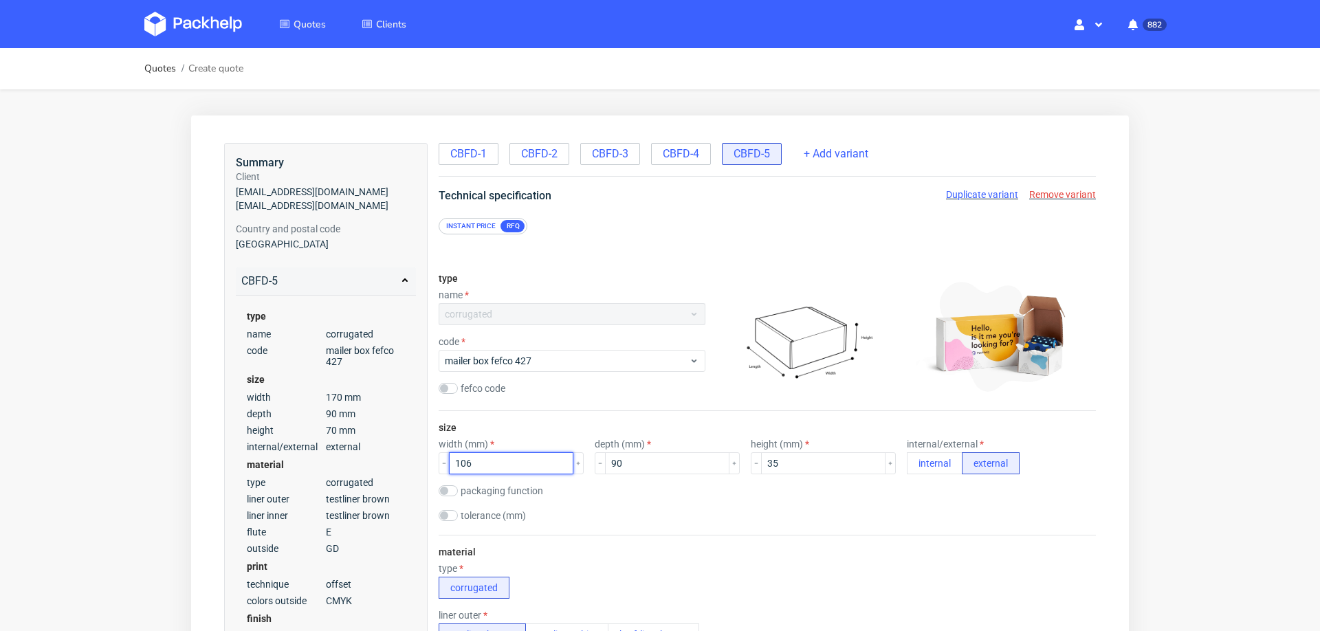
click at [499, 463] on input "106" at bounding box center [511, 463] width 124 height 22
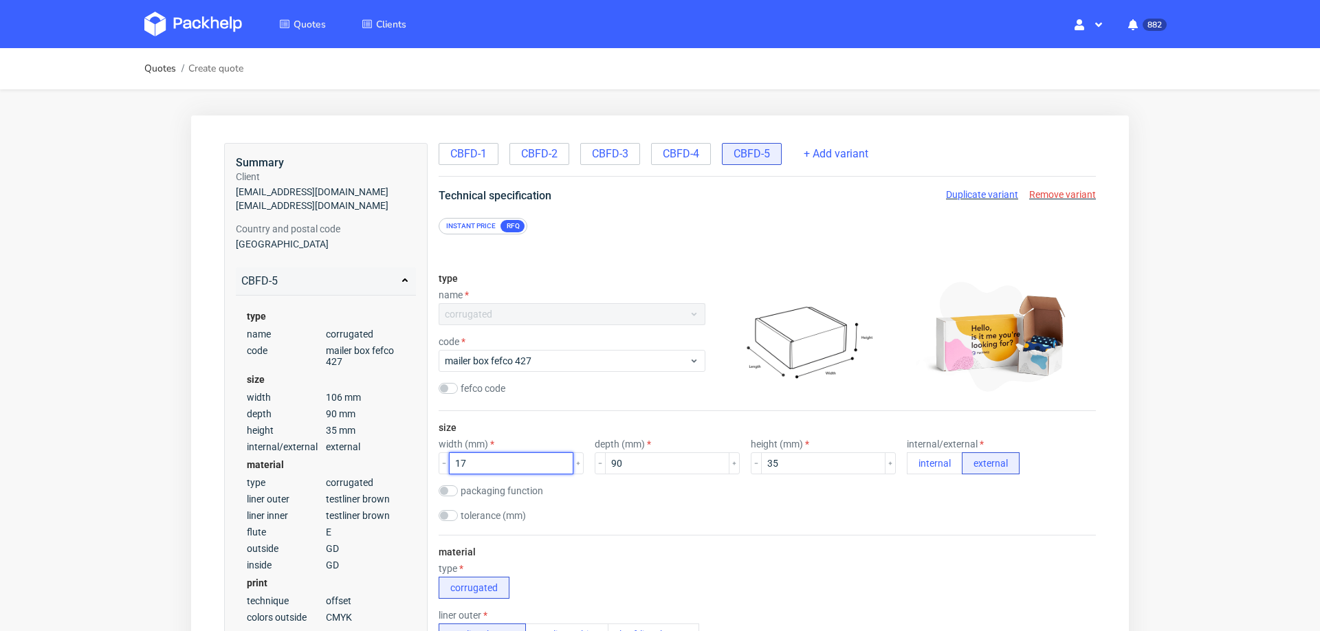
type input "170"
click at [614, 156] on span "CBFD-3" at bounding box center [610, 153] width 36 height 15
click at [668, 158] on span "CBFD-4" at bounding box center [681, 153] width 36 height 15
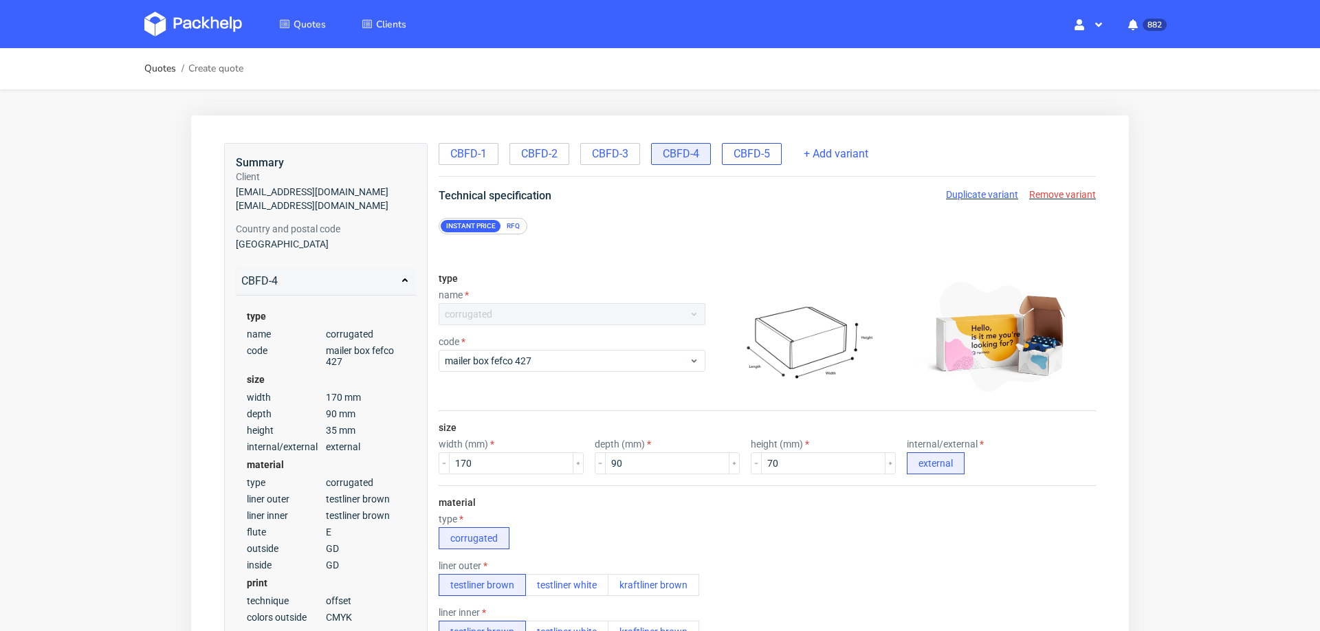
click at [756, 154] on span "CBFD-5" at bounding box center [752, 153] width 36 height 15
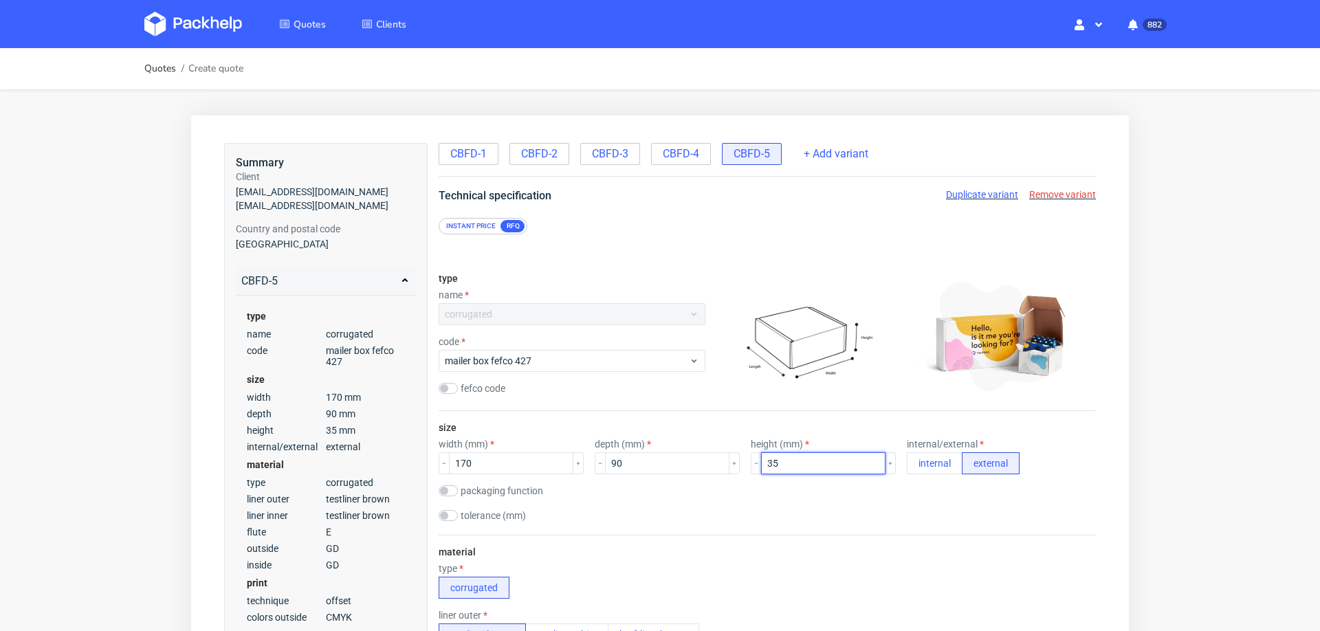
click at [765, 461] on input "35" at bounding box center [823, 463] width 124 height 22
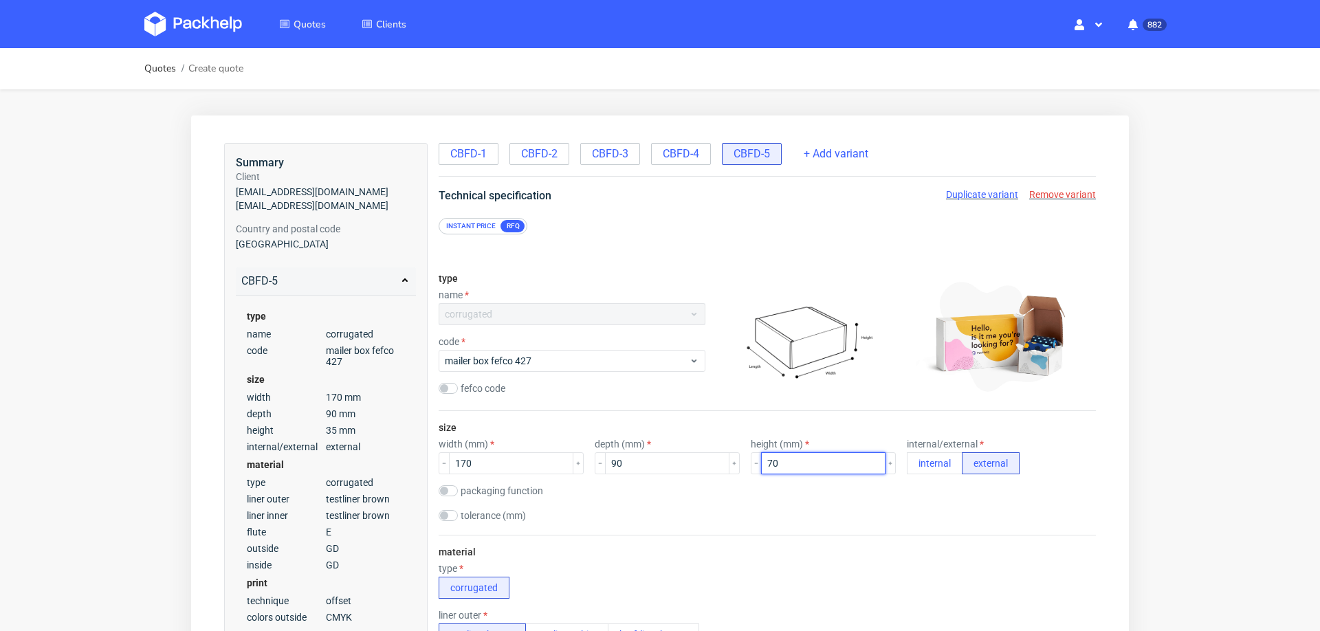
type input "70"
click at [748, 523] on div "tolerance (mm)" at bounding box center [767, 517] width 657 height 14
click at [676, 154] on span "CBFD-4" at bounding box center [681, 153] width 36 height 15
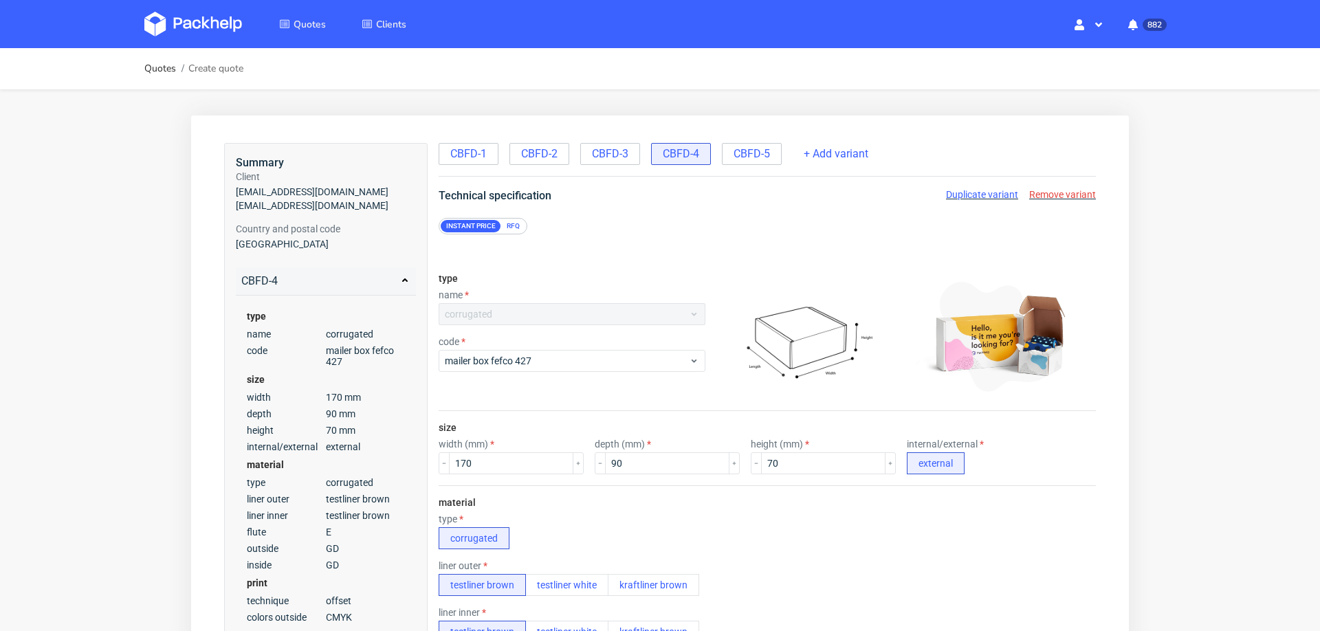
click at [1029, 190] on span "Remove variant" at bounding box center [1062, 194] width 67 height 11
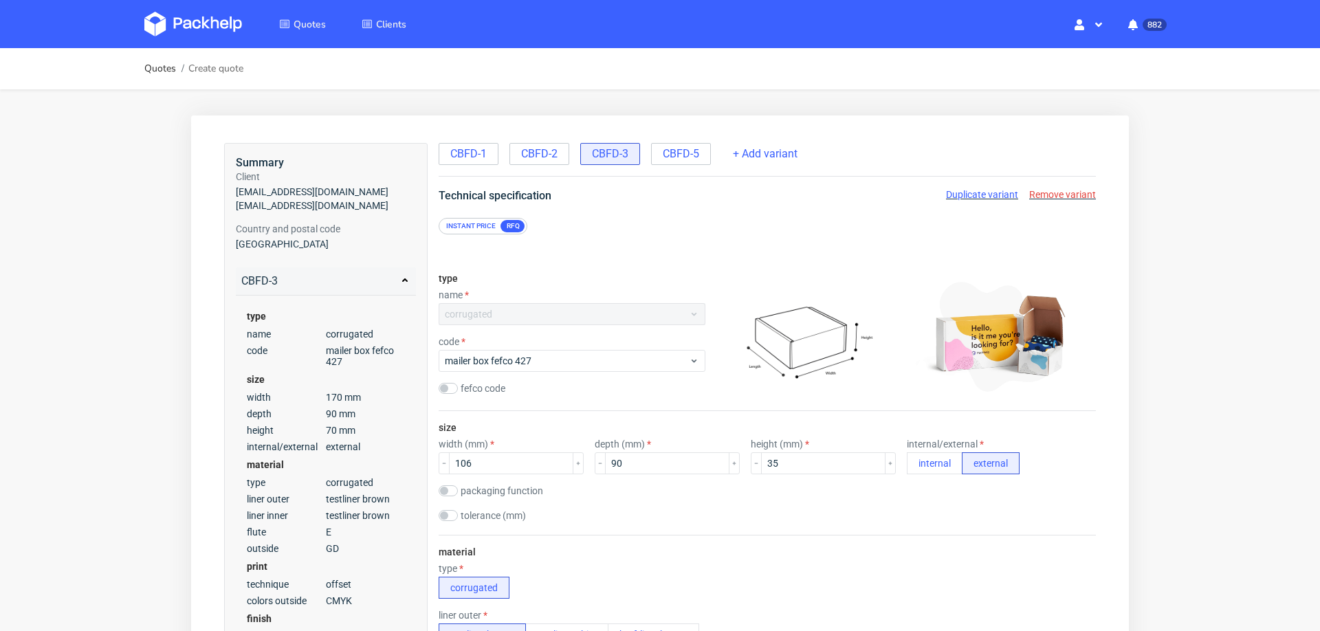
click at [668, 141] on div "CBFD-1 CBFD-2 CBFD-3 CBFD-5" at bounding box center [576, 152] width 275 height 25
click at [669, 153] on span "CBFD-5" at bounding box center [681, 153] width 36 height 15
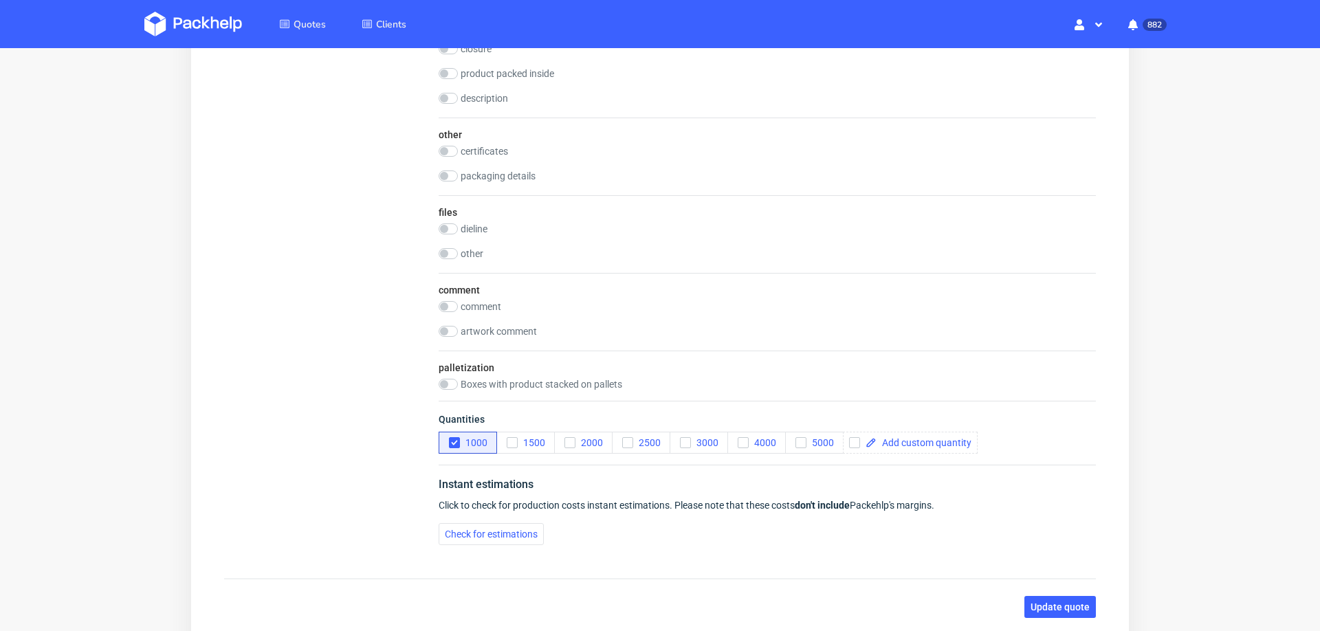
scroll to position [1662, 0]
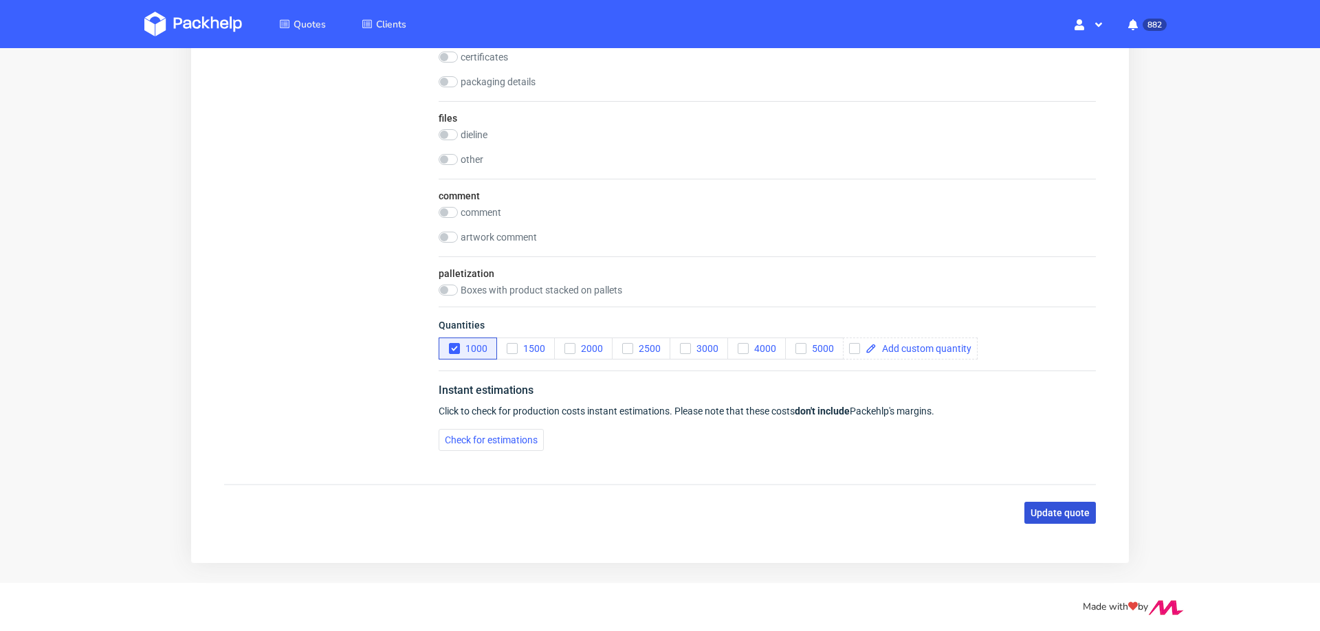
click at [1031, 508] on span "Update quote" at bounding box center [1060, 513] width 59 height 10
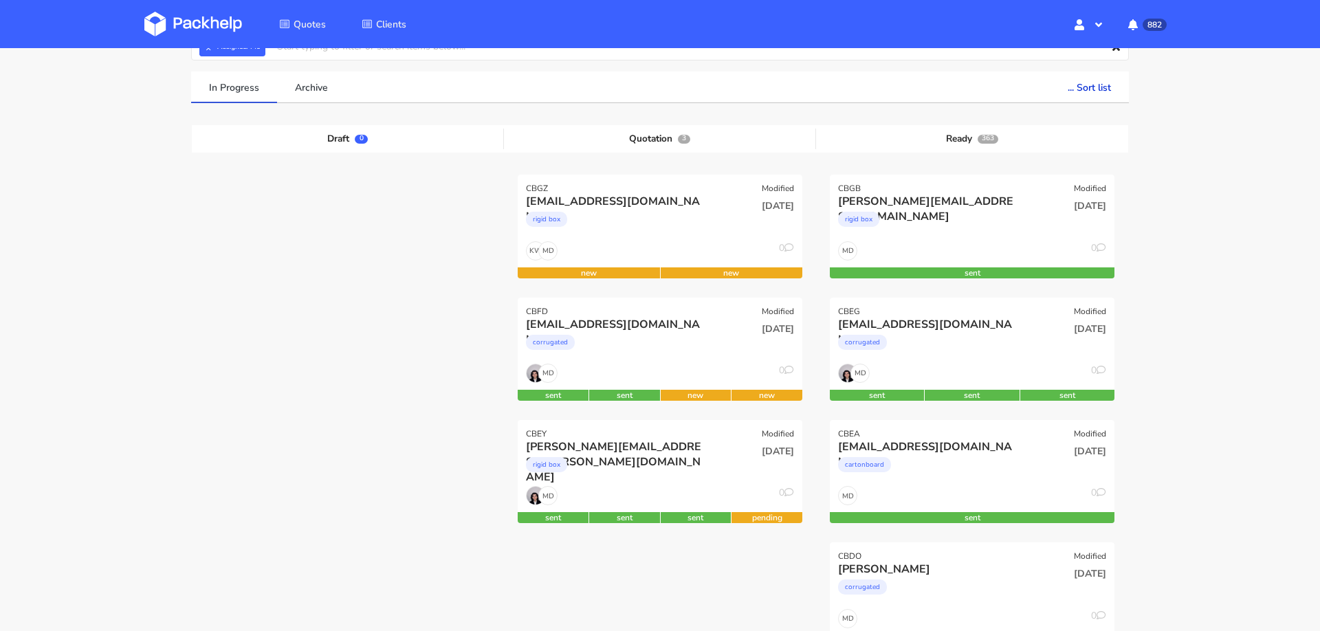
scroll to position [83, 0]
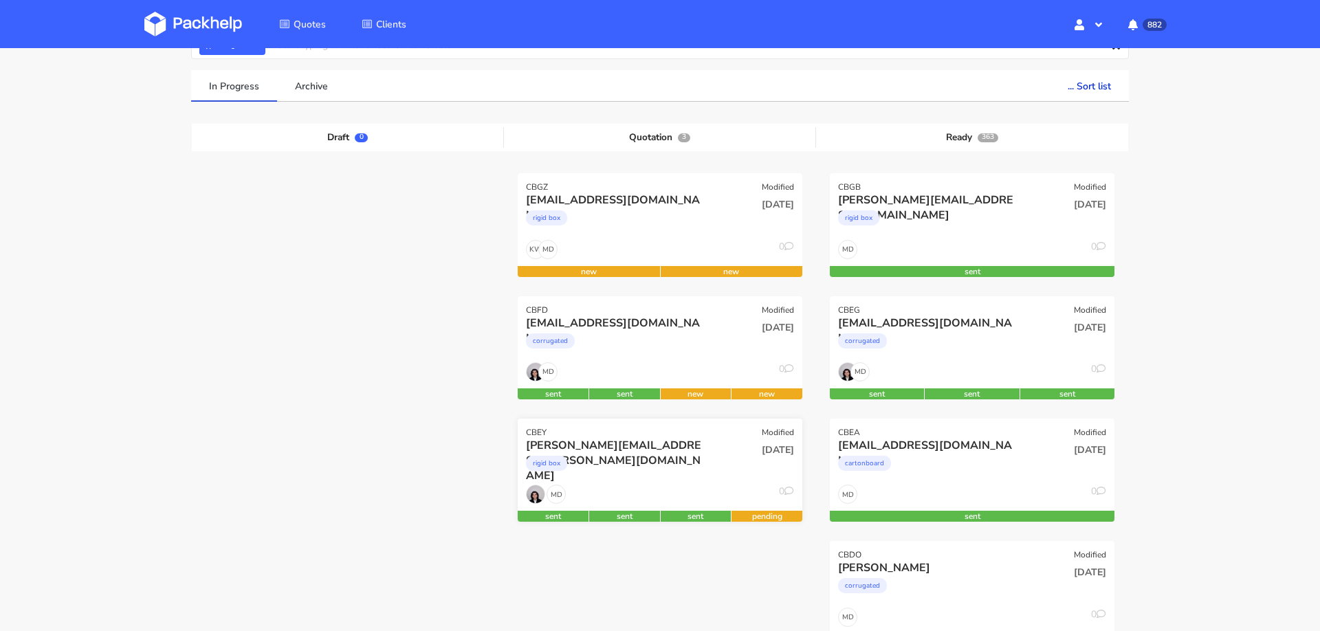
click at [601, 492] on div "MD 0" at bounding box center [660, 498] width 285 height 26
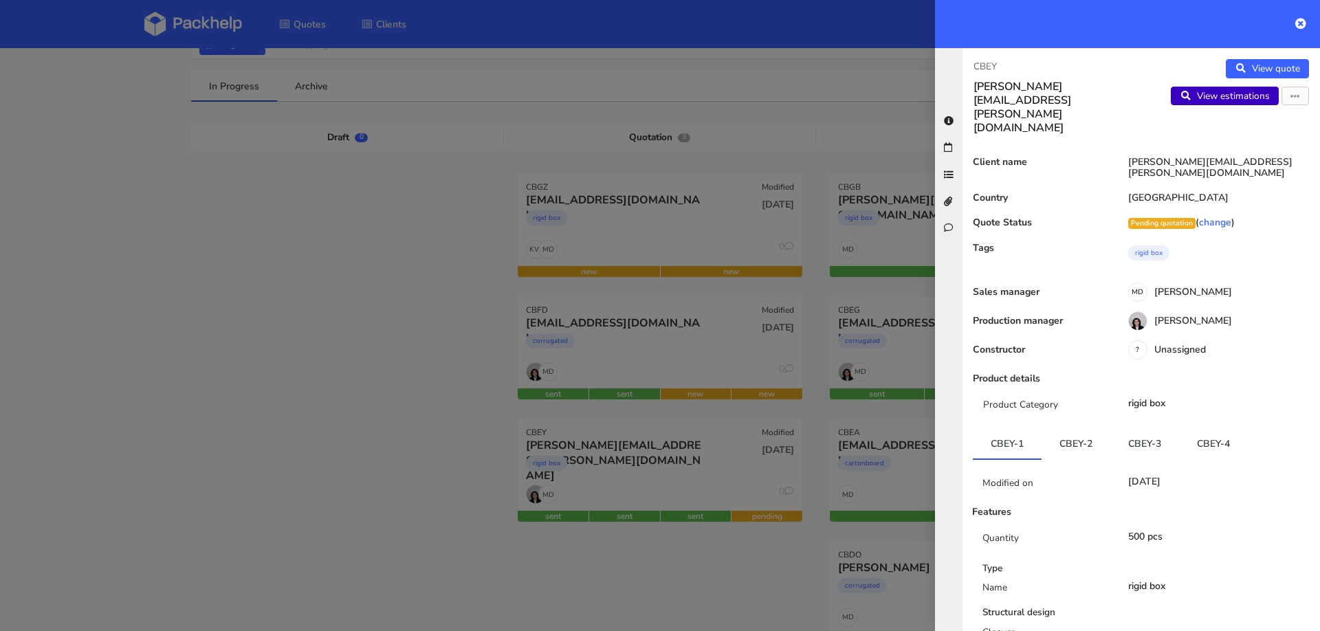
click at [1189, 88] on link "View estimations" at bounding box center [1225, 96] width 108 height 19
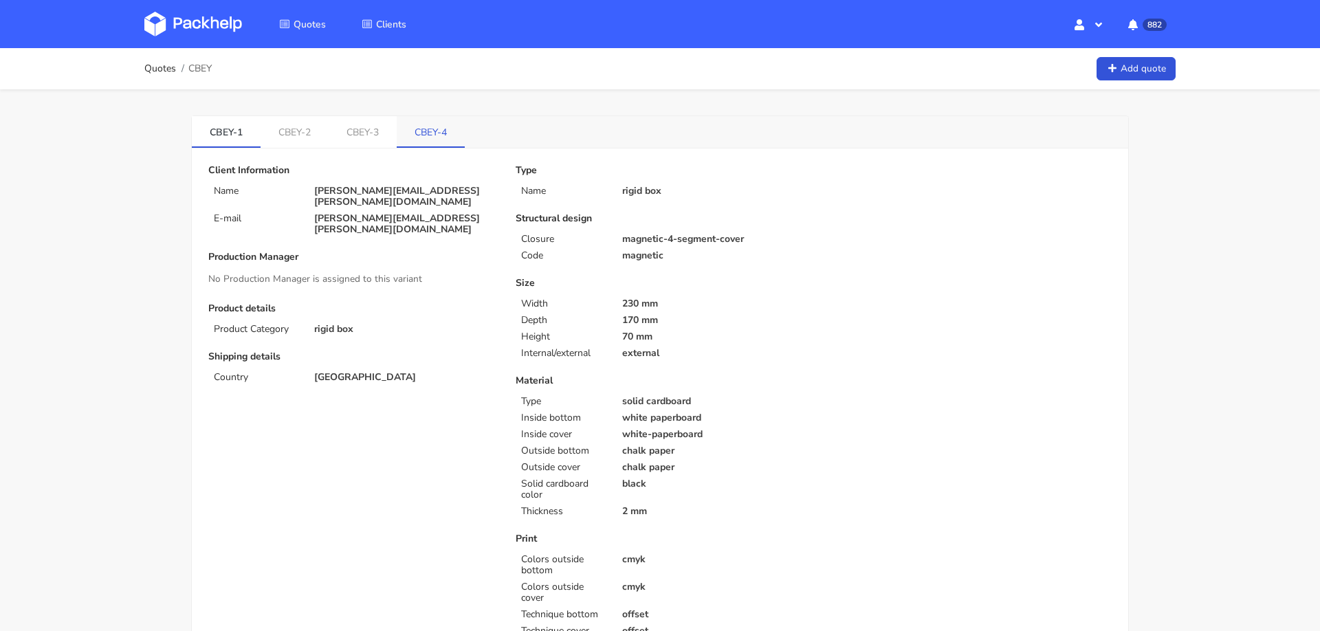
click at [418, 134] on link "CBEY-4" at bounding box center [431, 131] width 68 height 30
click at [359, 129] on link "CBEY-3" at bounding box center [363, 131] width 69 height 30
click at [419, 129] on link "CBEY-4" at bounding box center [432, 131] width 69 height 30
click at [311, 136] on link "CBEY-2" at bounding box center [295, 131] width 69 height 30
click at [239, 142] on link "CBEY-1" at bounding box center [226, 131] width 69 height 30
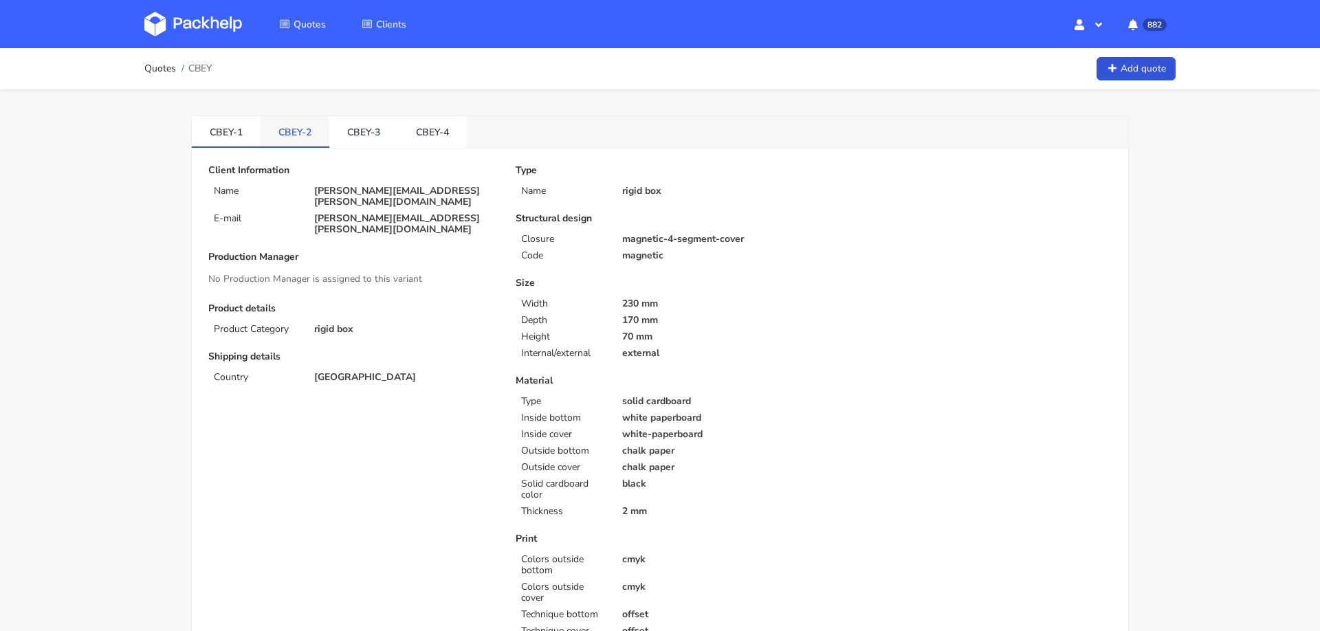
click at [320, 136] on link "CBEY-2" at bounding box center [295, 131] width 69 height 30
click at [381, 131] on link "CBEY-3" at bounding box center [363, 131] width 69 height 30
click at [423, 123] on link "CBEY-4" at bounding box center [432, 131] width 69 height 30
click at [370, 134] on link "CBEY-3" at bounding box center [363, 131] width 69 height 30
click at [347, 189] on p "[PERSON_NAME][EMAIL_ADDRESS][PERSON_NAME][DOMAIN_NAME]" at bounding box center [405, 197] width 182 height 22
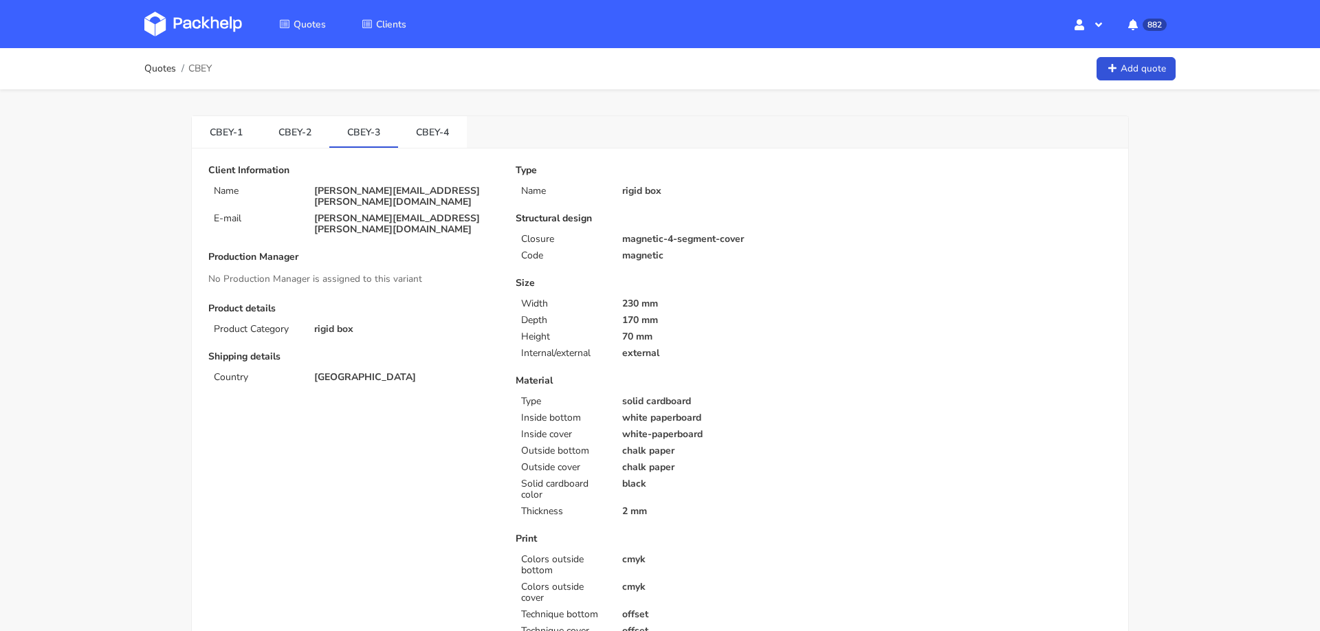
click at [347, 189] on p "[PERSON_NAME][EMAIL_ADDRESS][PERSON_NAME][DOMAIN_NAME]" at bounding box center [405, 197] width 182 height 22
copy div "[PERSON_NAME][EMAIL_ADDRESS][PERSON_NAME][DOMAIN_NAME]"
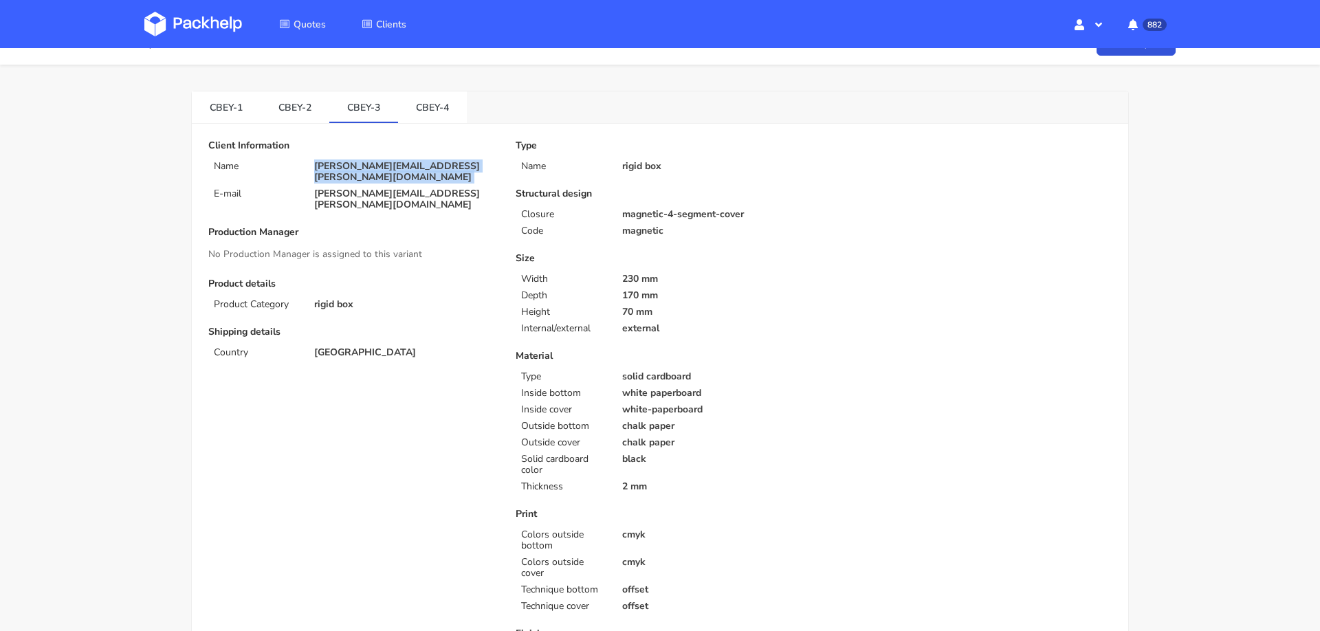
scroll to position [31, 0]
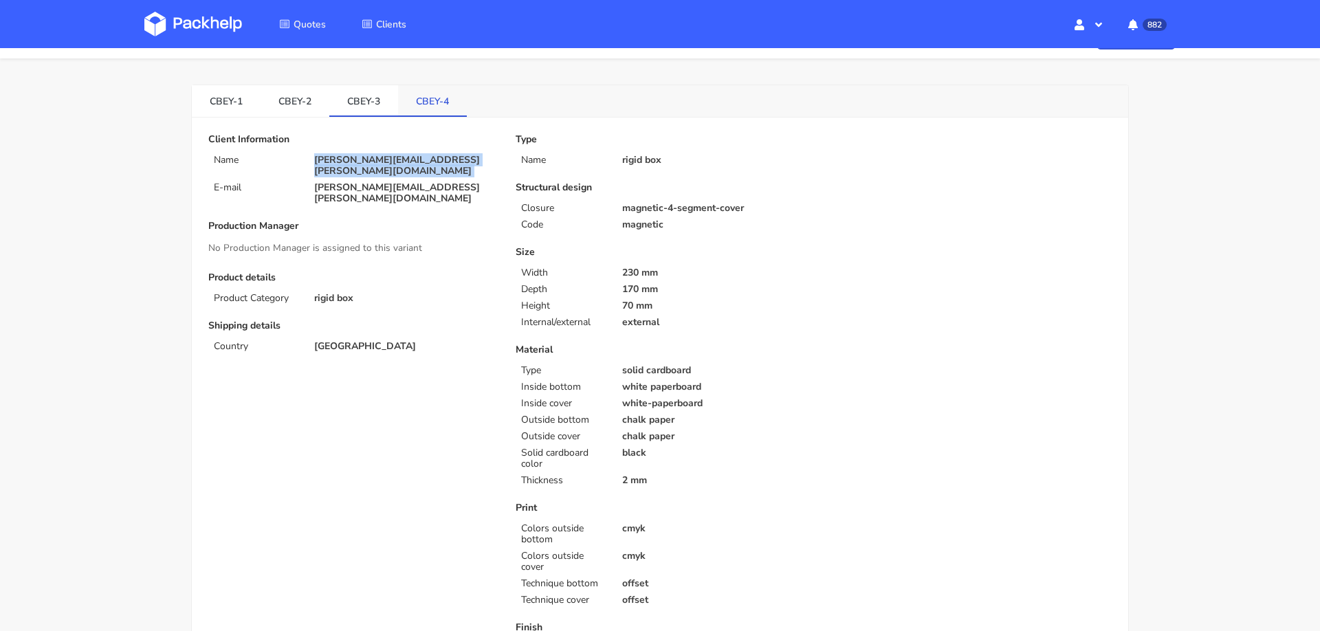
click at [410, 107] on link "CBEY-4" at bounding box center [432, 100] width 69 height 30
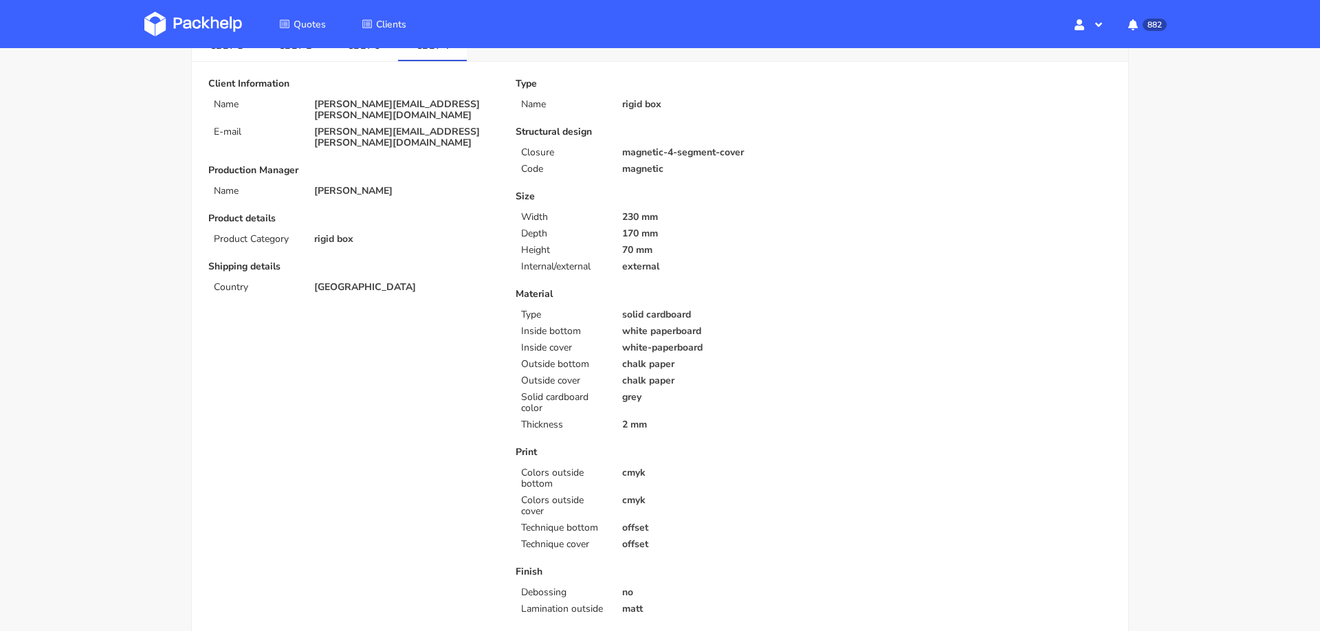
scroll to position [0, 0]
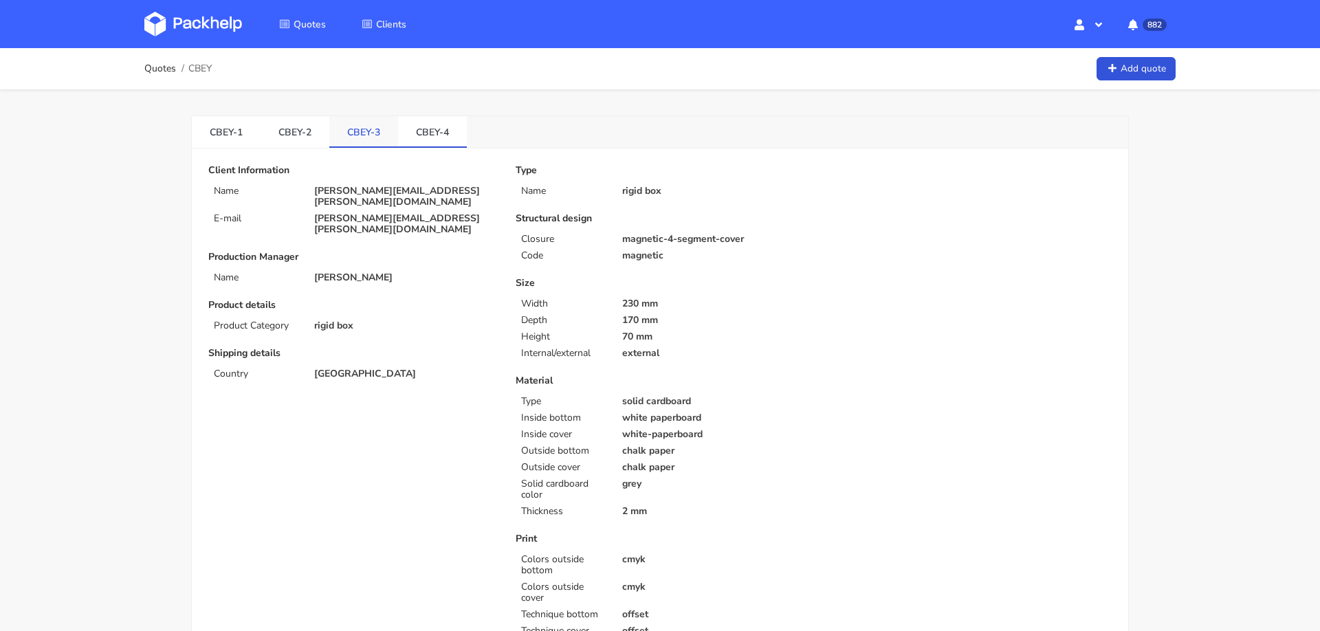
click at [362, 126] on link "CBEY-3" at bounding box center [363, 131] width 69 height 30
click at [205, 67] on span "CBEY" at bounding box center [199, 68] width 23 height 11
copy span "CBEY"
click at [435, 191] on p "[PERSON_NAME][EMAIL_ADDRESS][PERSON_NAME][DOMAIN_NAME]" at bounding box center [405, 197] width 182 height 22
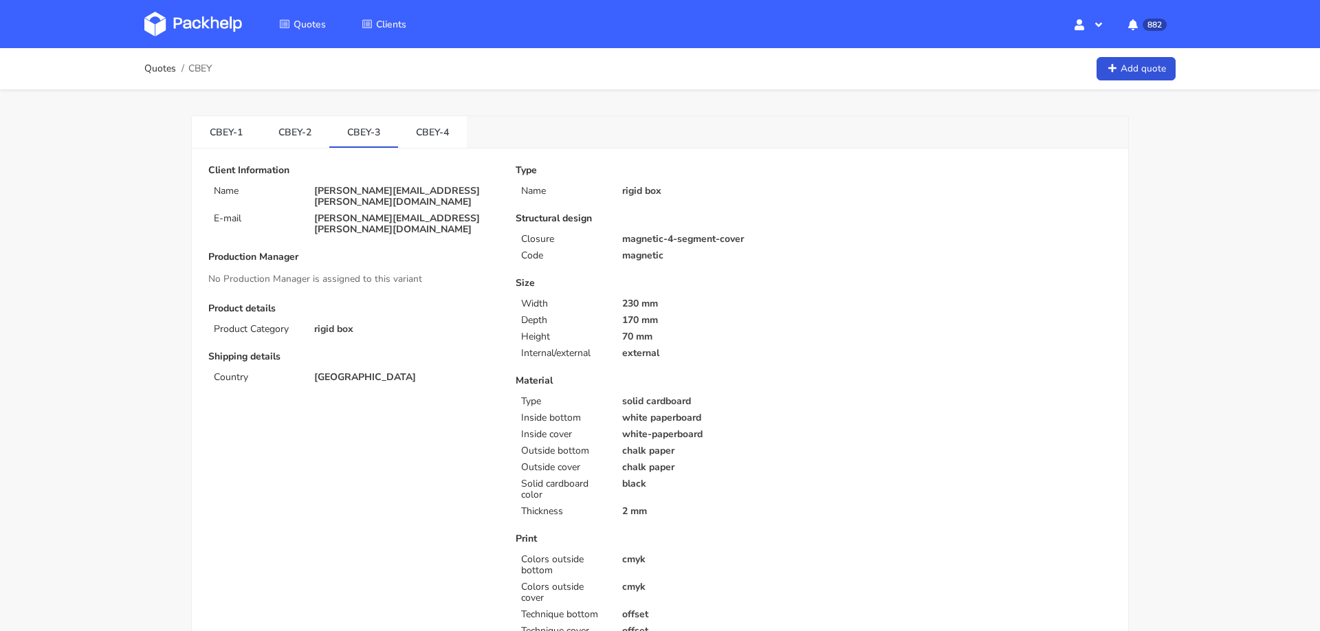
click at [435, 191] on p "[PERSON_NAME][EMAIL_ADDRESS][PERSON_NAME][DOMAIN_NAME]" at bounding box center [405, 197] width 182 height 22
copy div "[PERSON_NAME][EMAIL_ADDRESS][PERSON_NAME][DOMAIN_NAME]"
click at [197, 72] on span "CBEY" at bounding box center [199, 68] width 23 height 11
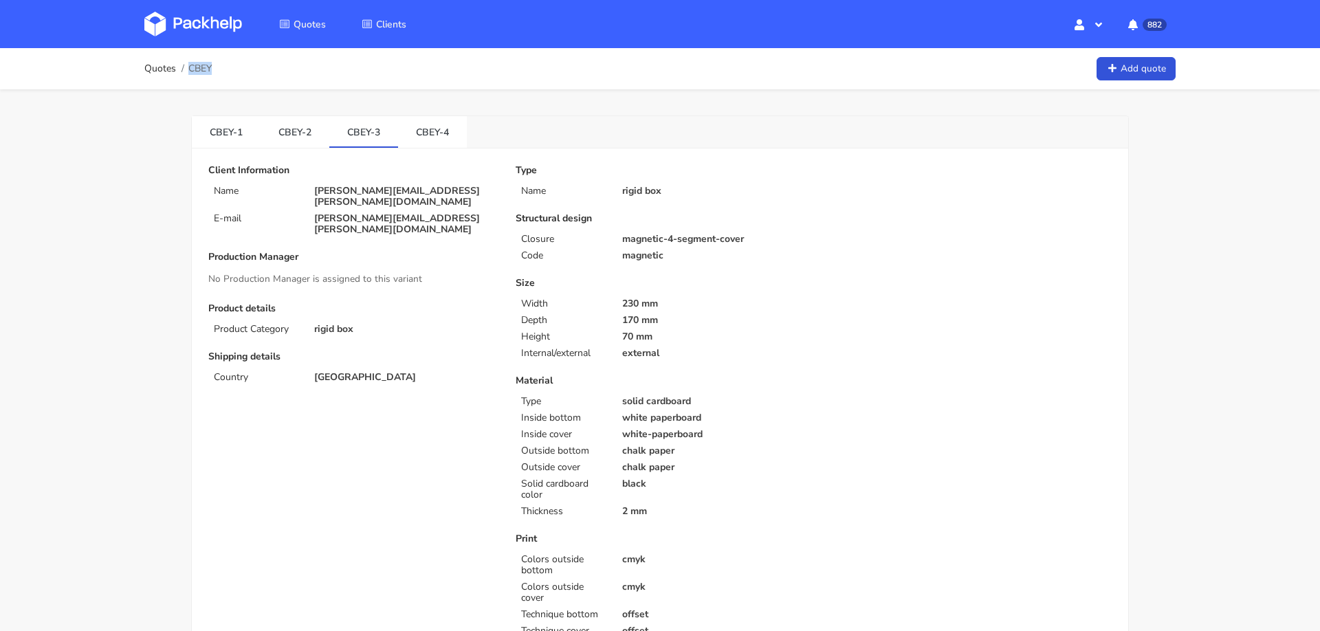
click at [197, 72] on span "CBEY" at bounding box center [199, 68] width 23 height 11
copy span "CBEY"
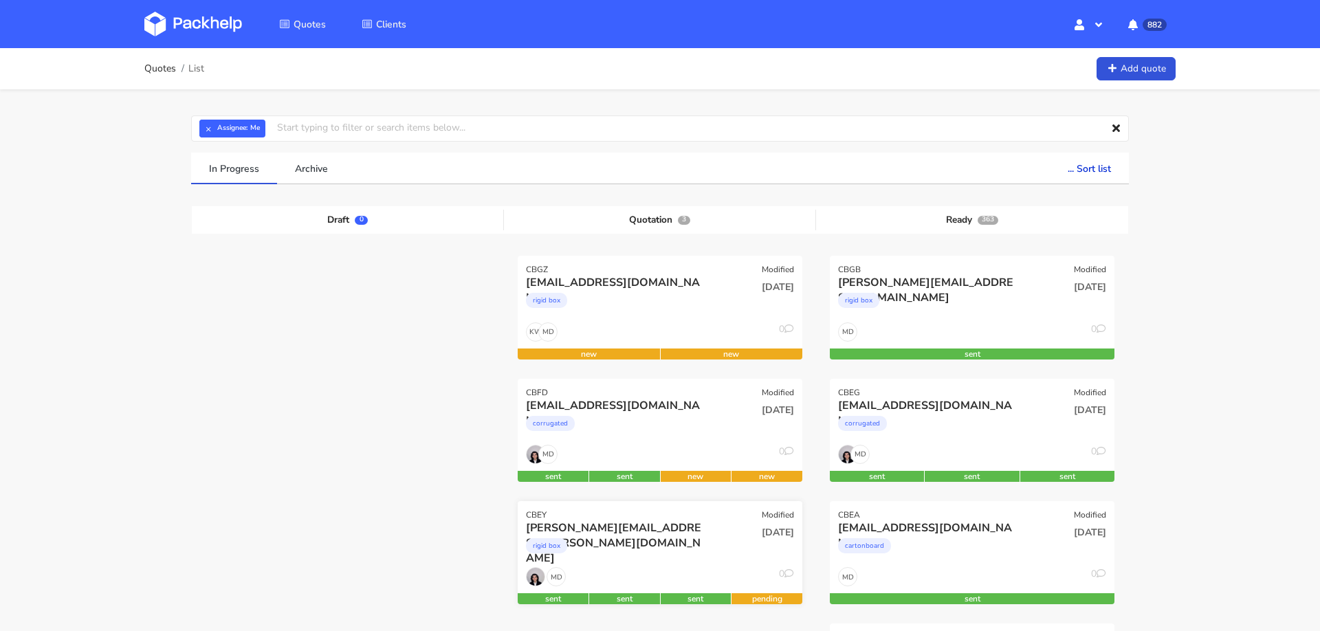
click at [593, 520] on div "[PERSON_NAME][EMAIL_ADDRESS][PERSON_NAME][DOMAIN_NAME]" at bounding box center [617, 527] width 182 height 15
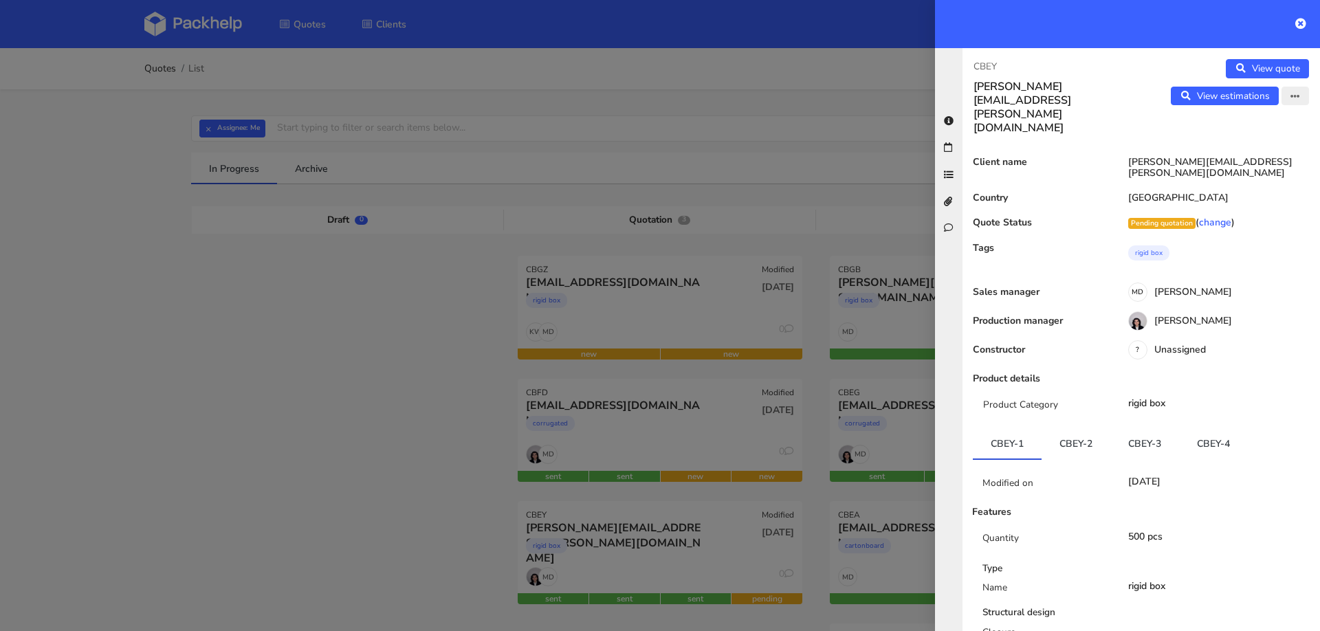
click at [1293, 94] on icon "button" at bounding box center [1295, 97] width 10 height 10
click at [1229, 120] on link "Edit quote" at bounding box center [1249, 124] width 121 height 23
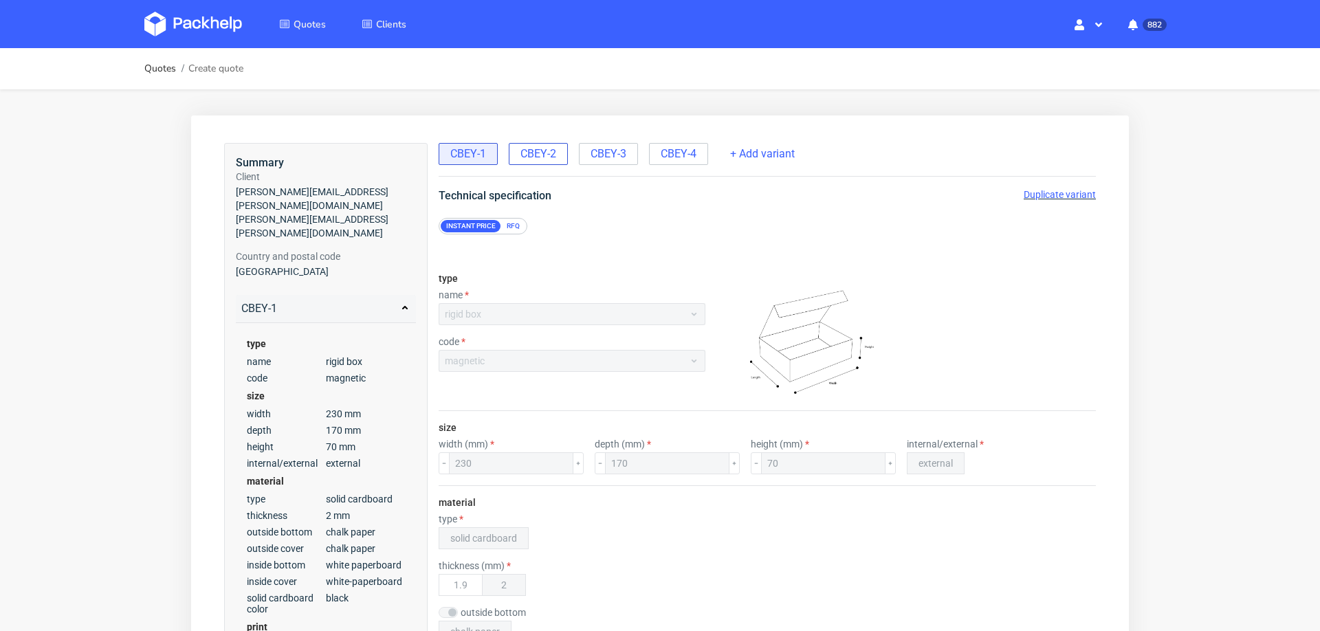
click at [529, 153] on span "CBEY-2" at bounding box center [538, 153] width 36 height 15
click at [610, 155] on span "CBEY-3" at bounding box center [609, 153] width 36 height 15
click at [464, 147] on span "CBEY-1" at bounding box center [468, 153] width 36 height 15
click at [537, 154] on span "CBEY-2" at bounding box center [538, 153] width 36 height 15
click at [695, 149] on div "CBEY-4" at bounding box center [678, 154] width 59 height 22
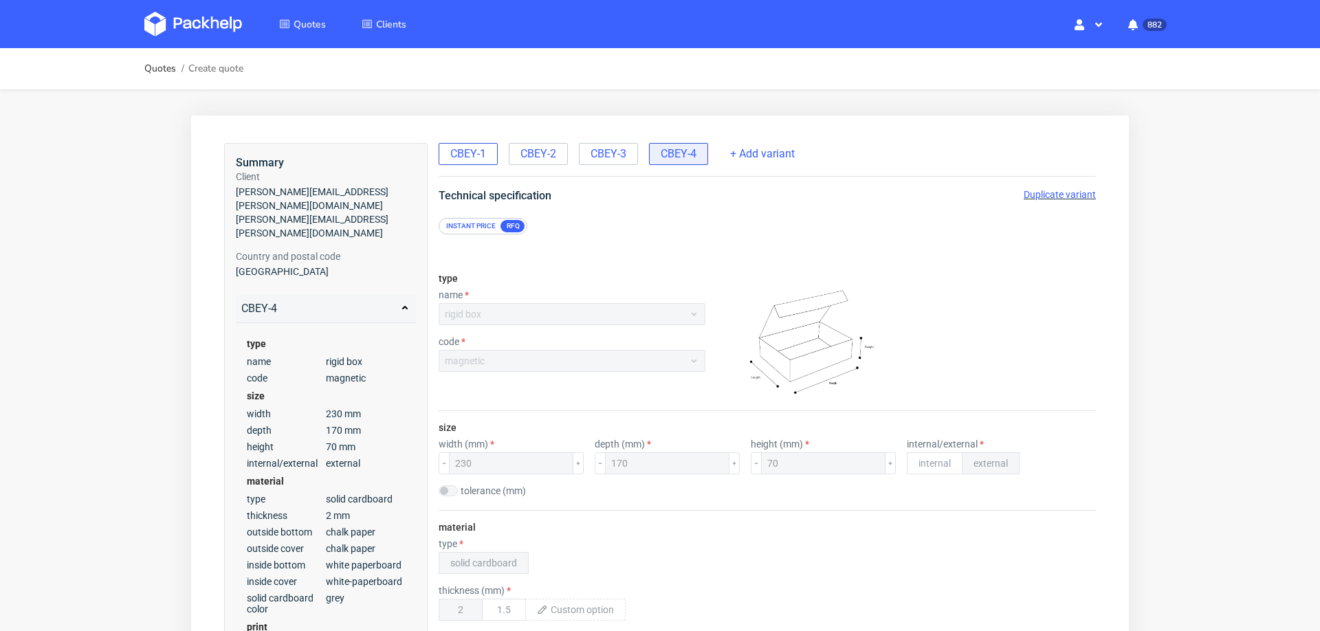
click at [472, 163] on div "CBEY-1" at bounding box center [468, 154] width 59 height 22
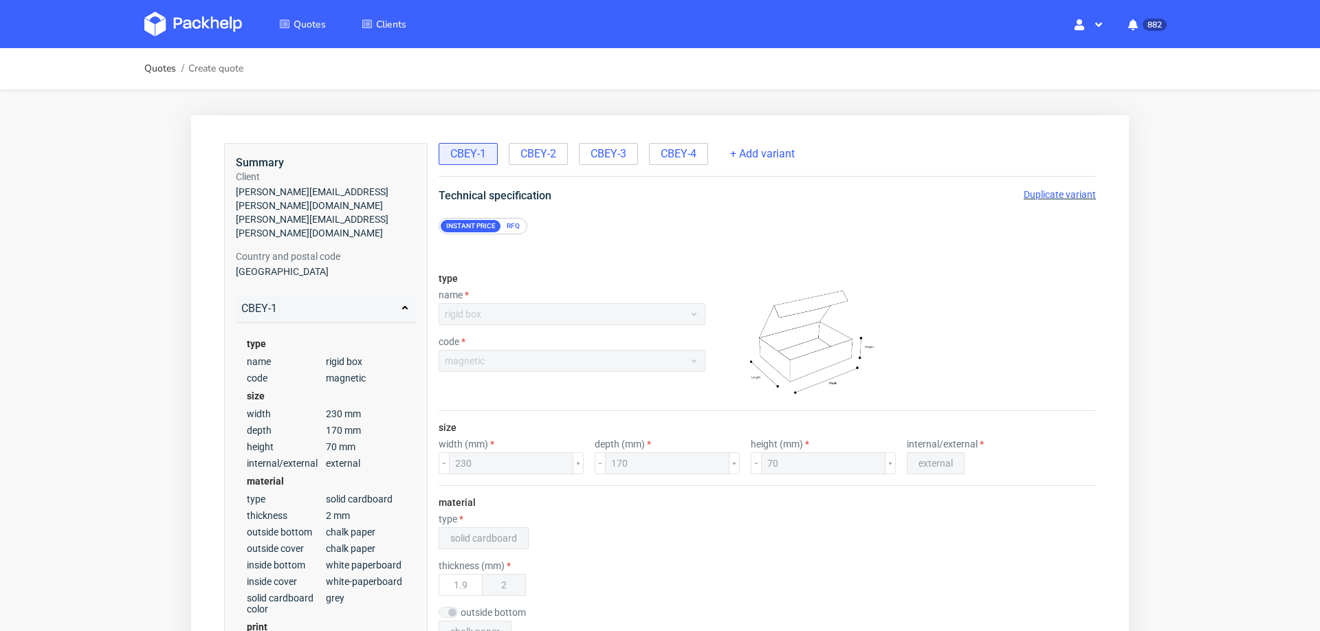
click at [473, 155] on span "CBEY-1" at bounding box center [468, 153] width 36 height 15
click at [1044, 198] on span "Duplicate variant" at bounding box center [1060, 194] width 72 height 11
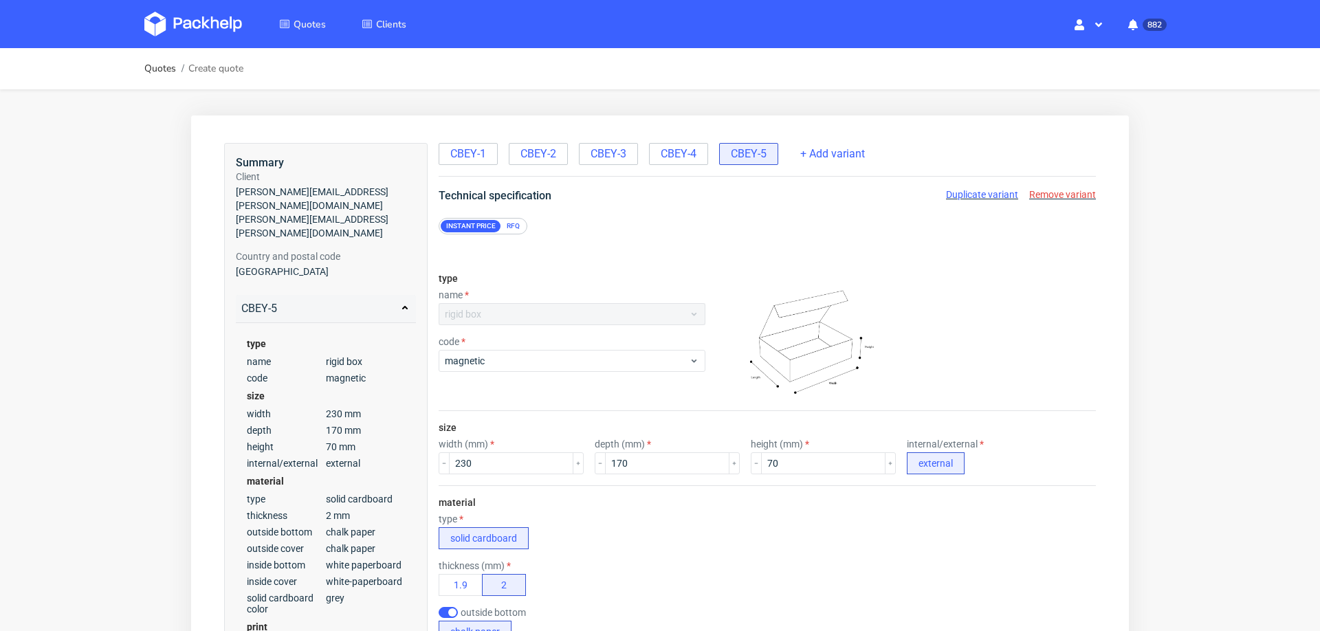
click at [1051, 197] on span "Remove variant" at bounding box center [1062, 194] width 67 height 11
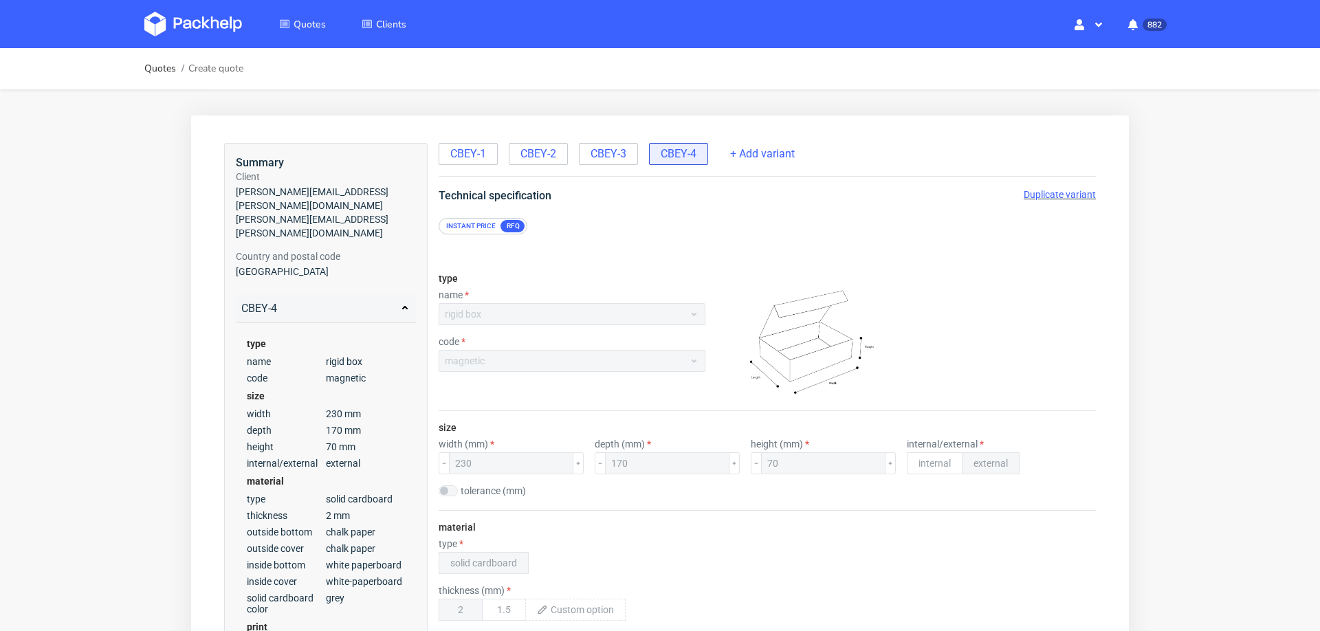
scroll to position [5, 0]
click at [459, 149] on span "CBEY-1" at bounding box center [468, 153] width 36 height 15
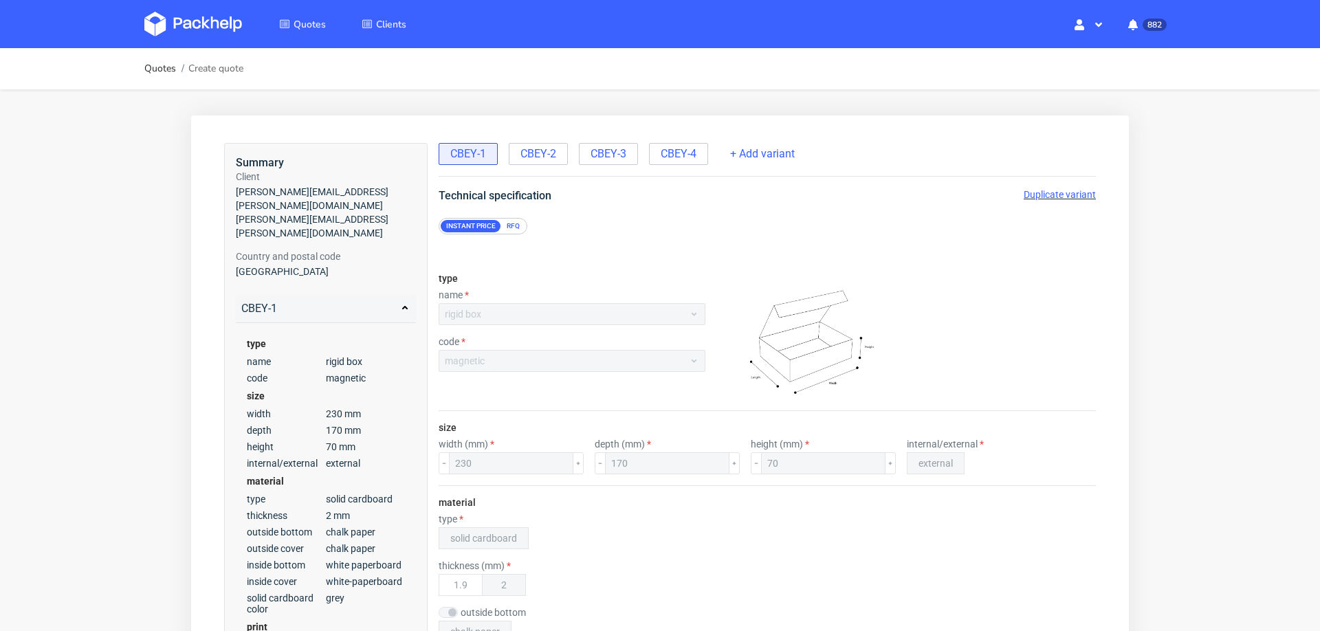
click at [1040, 194] on span "Duplicate variant" at bounding box center [1060, 194] width 72 height 11
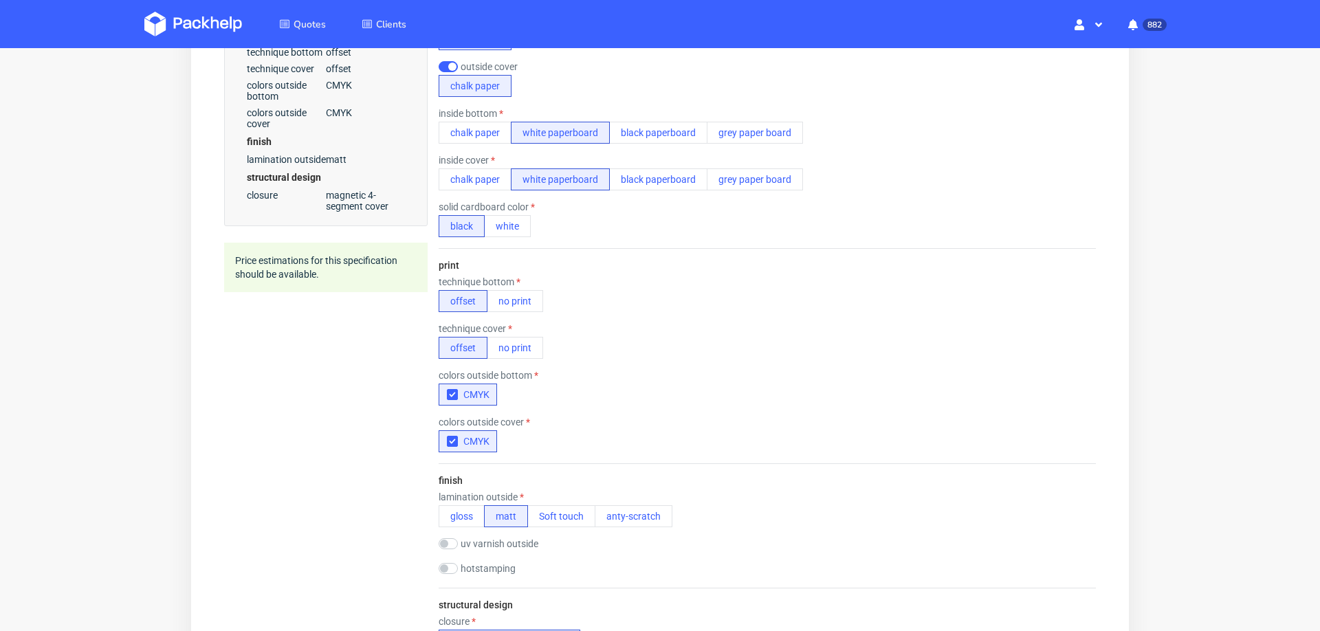
scroll to position [596, 0]
click at [506, 212] on button "white" at bounding box center [507, 223] width 47 height 22
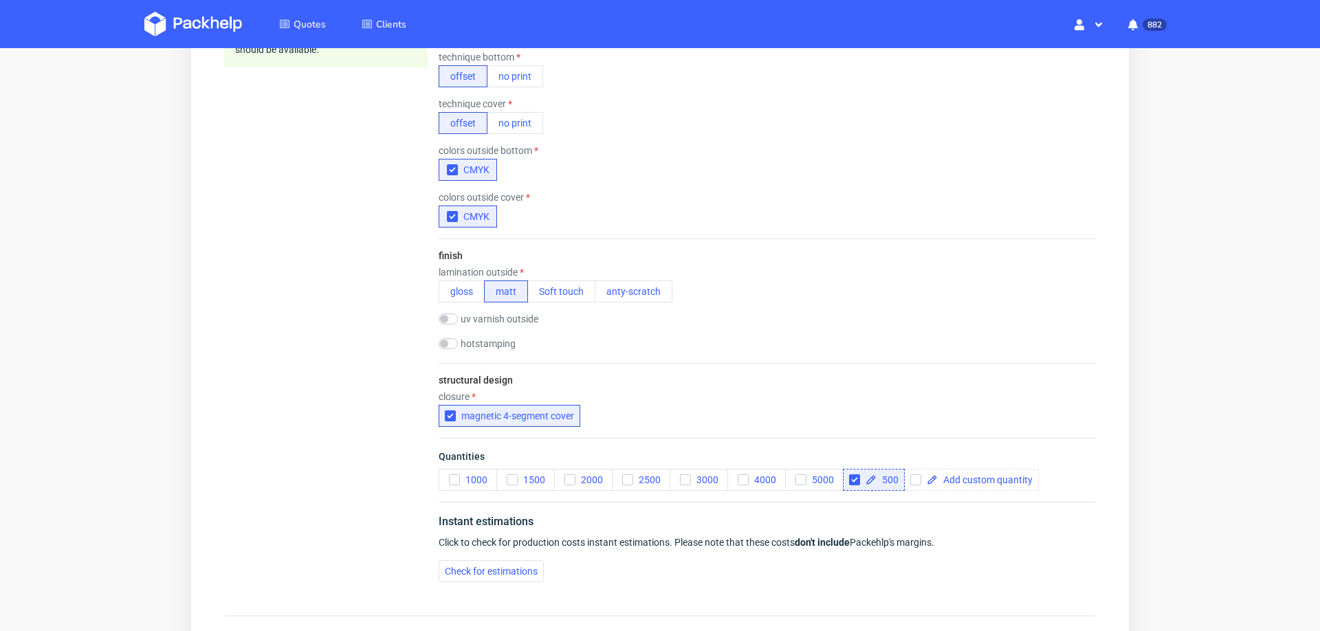
scroll to position [820, 0]
click at [459, 564] on span "Check for estimations" at bounding box center [491, 569] width 93 height 10
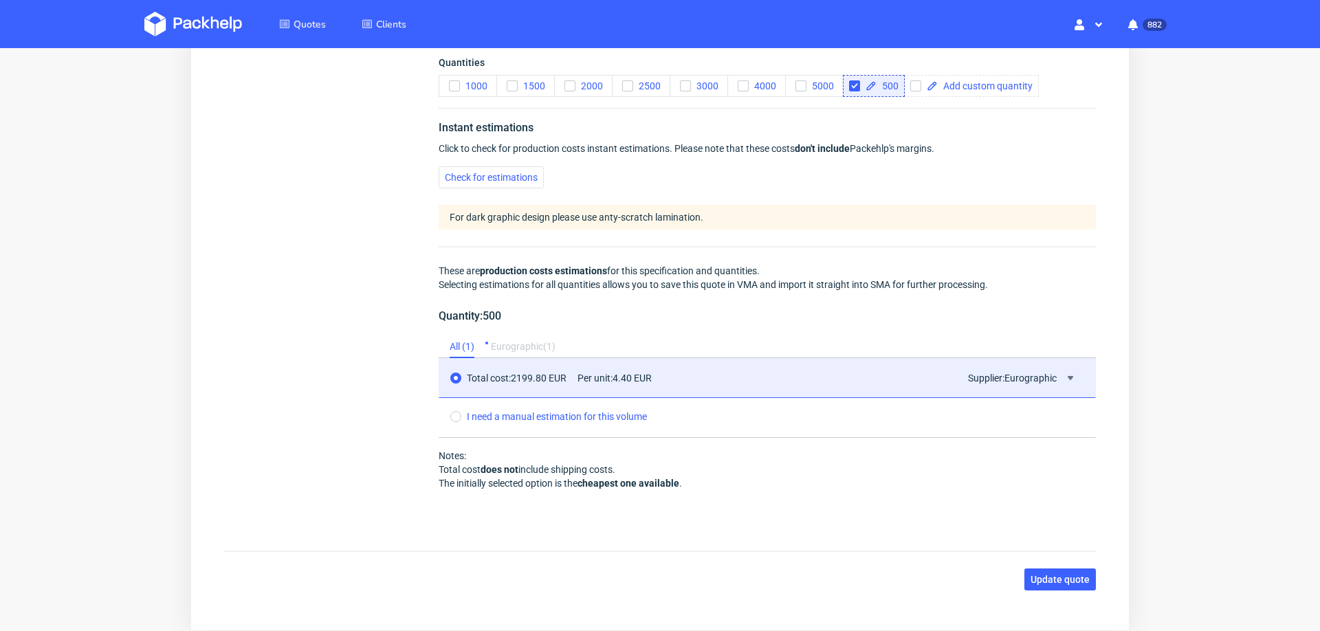
scroll to position [1225, 0]
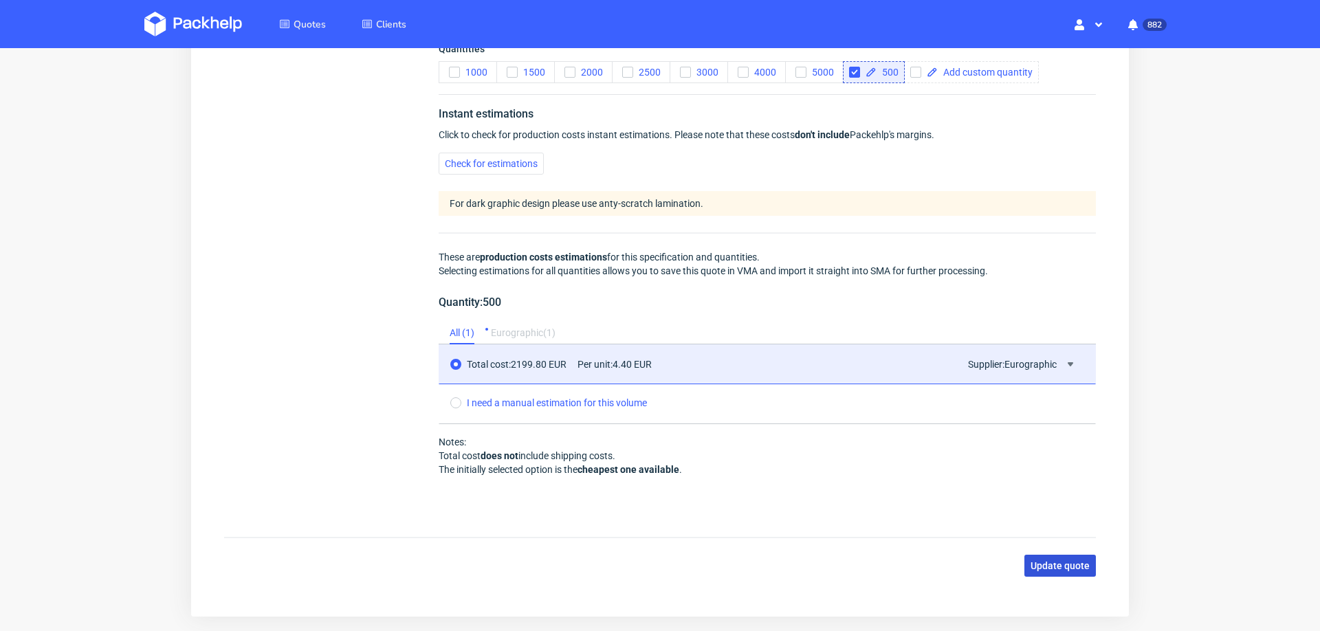
click at [1040, 561] on span "Update quote" at bounding box center [1060, 566] width 59 height 10
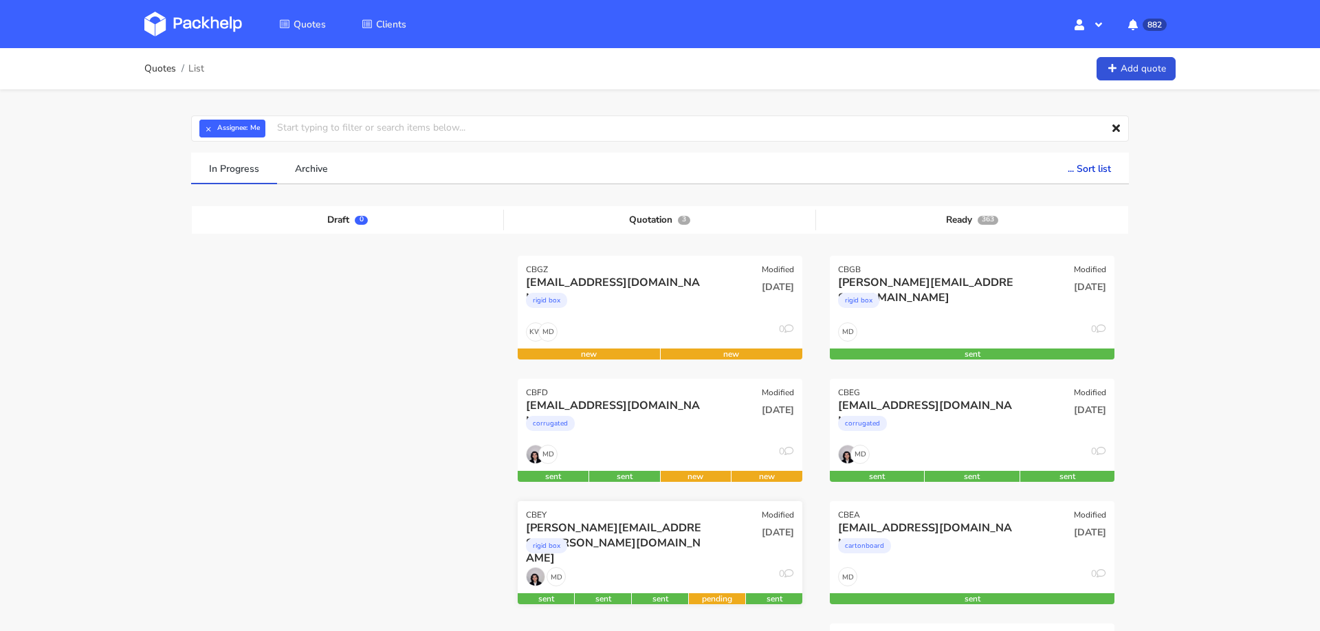
click at [653, 560] on div "rigid box" at bounding box center [617, 550] width 182 height 28
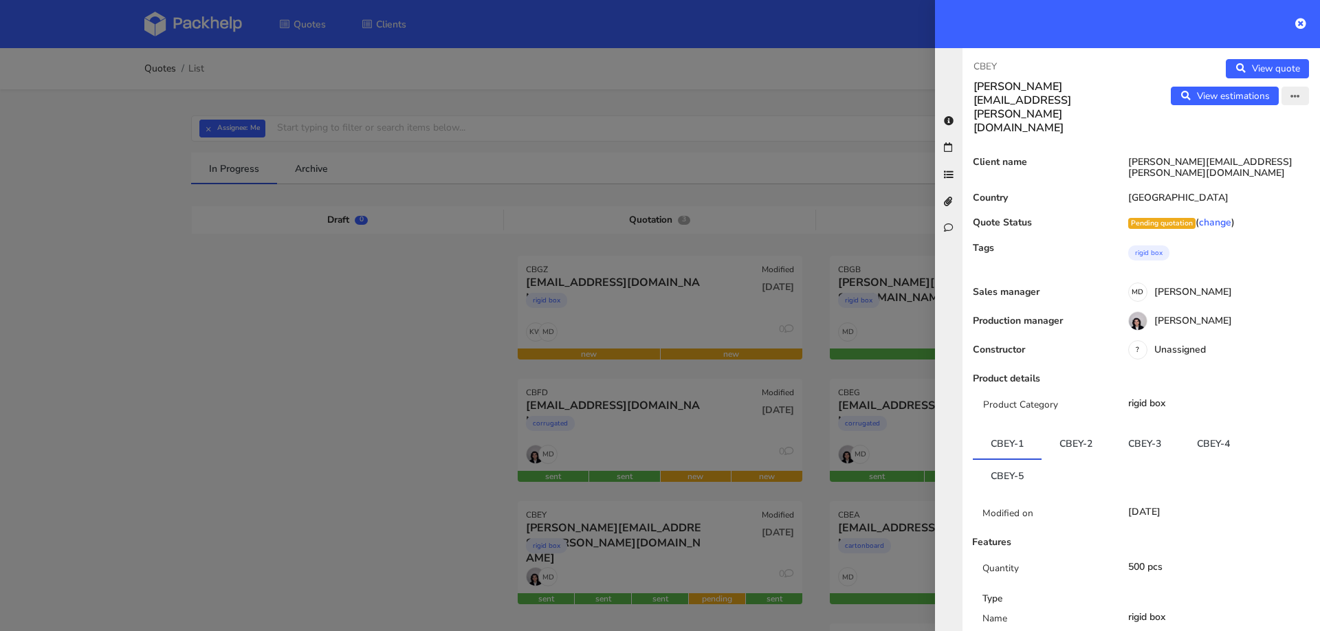
click at [1294, 99] on icon "button" at bounding box center [1295, 97] width 10 height 10
click at [1222, 87] on link "View estimations" at bounding box center [1225, 96] width 108 height 19
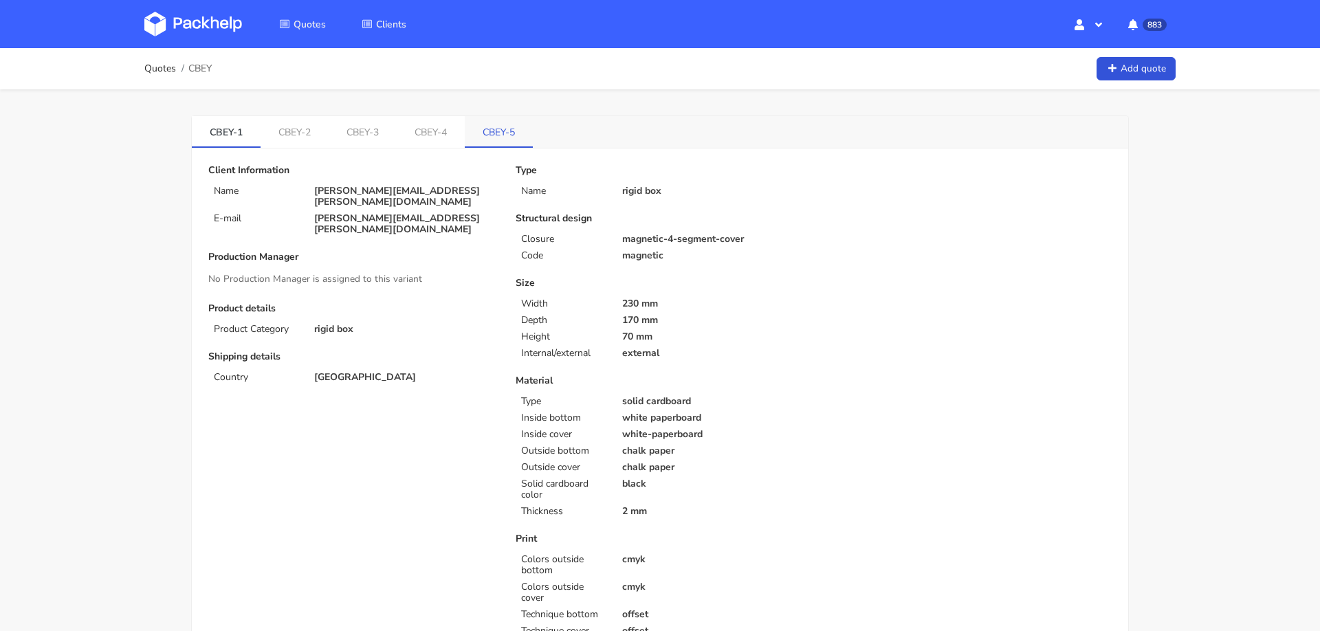
click at [496, 133] on link "CBEY-5" at bounding box center [499, 131] width 68 height 30
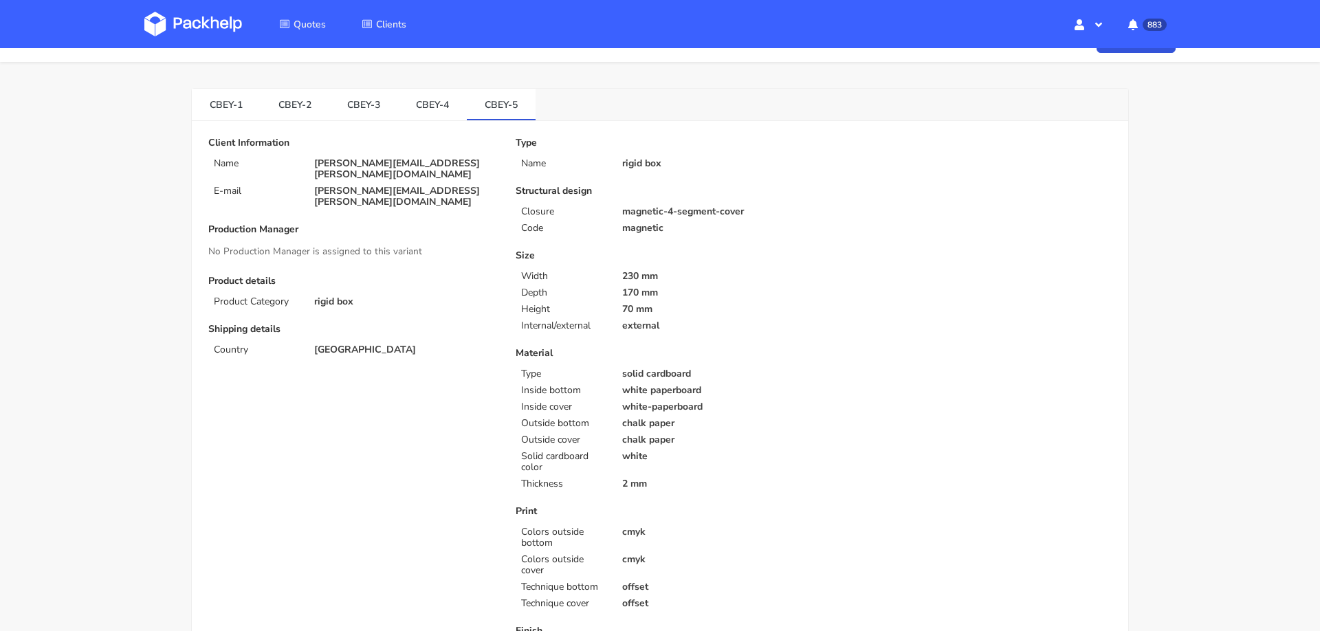
scroll to position [758, 0]
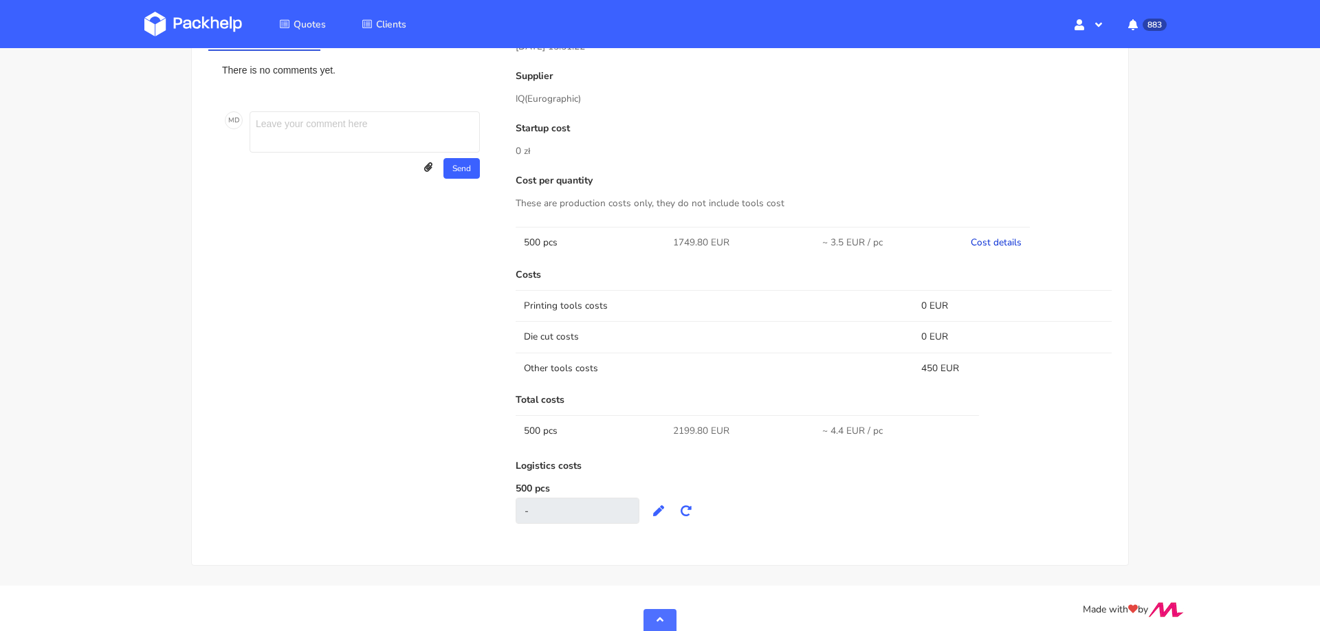
click at [1002, 241] on link "Cost details" at bounding box center [996, 242] width 51 height 13
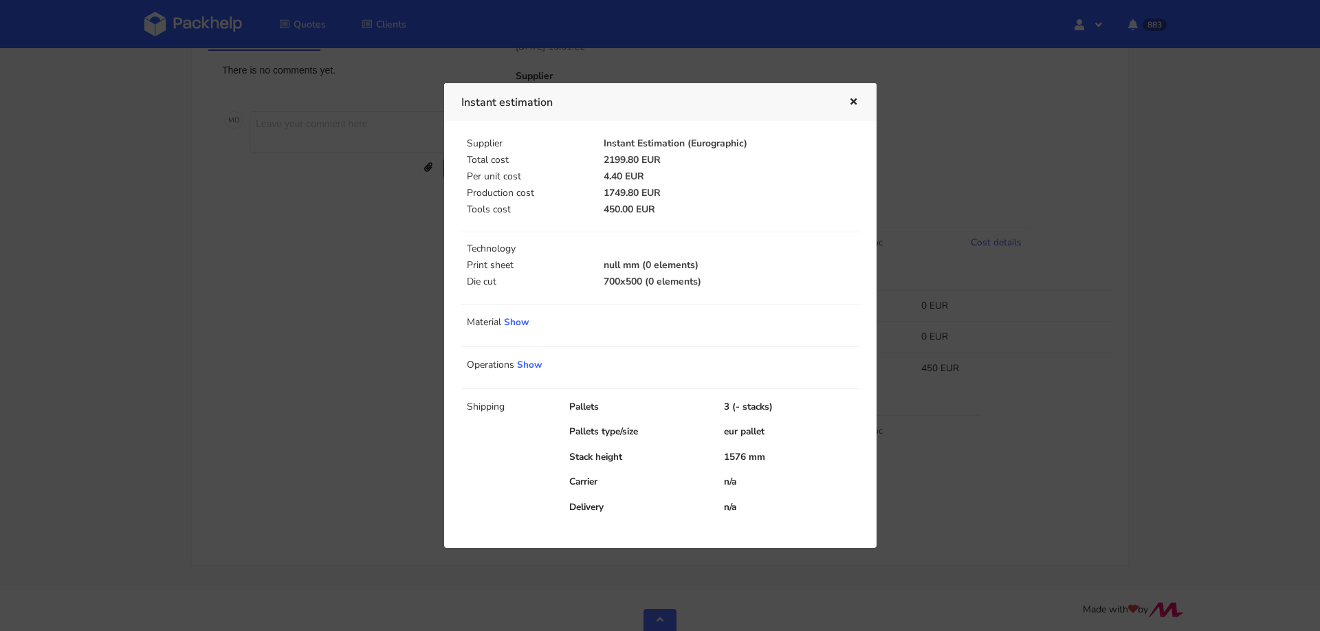
click at [853, 99] on icon "button" at bounding box center [854, 103] width 12 height 10
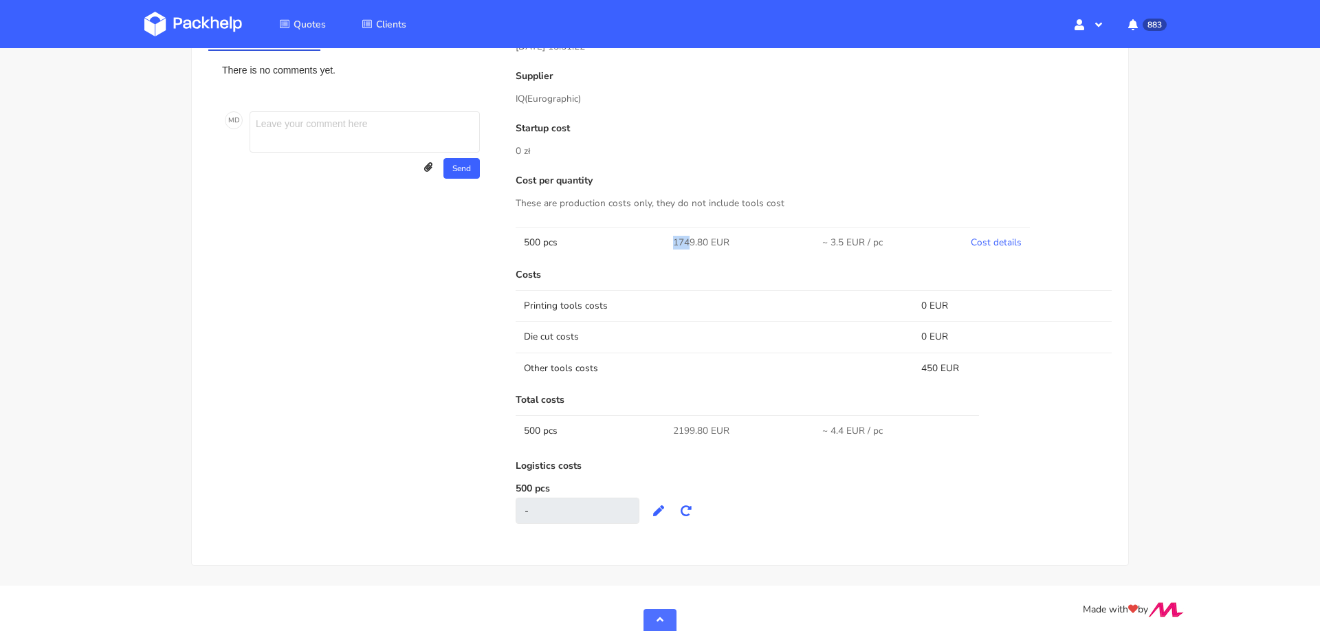
drag, startPoint x: 670, startPoint y: 239, endPoint x: 690, endPoint y: 243, distance: 20.4
click at [690, 243] on td "1749.80 EUR" at bounding box center [739, 242] width 149 height 31
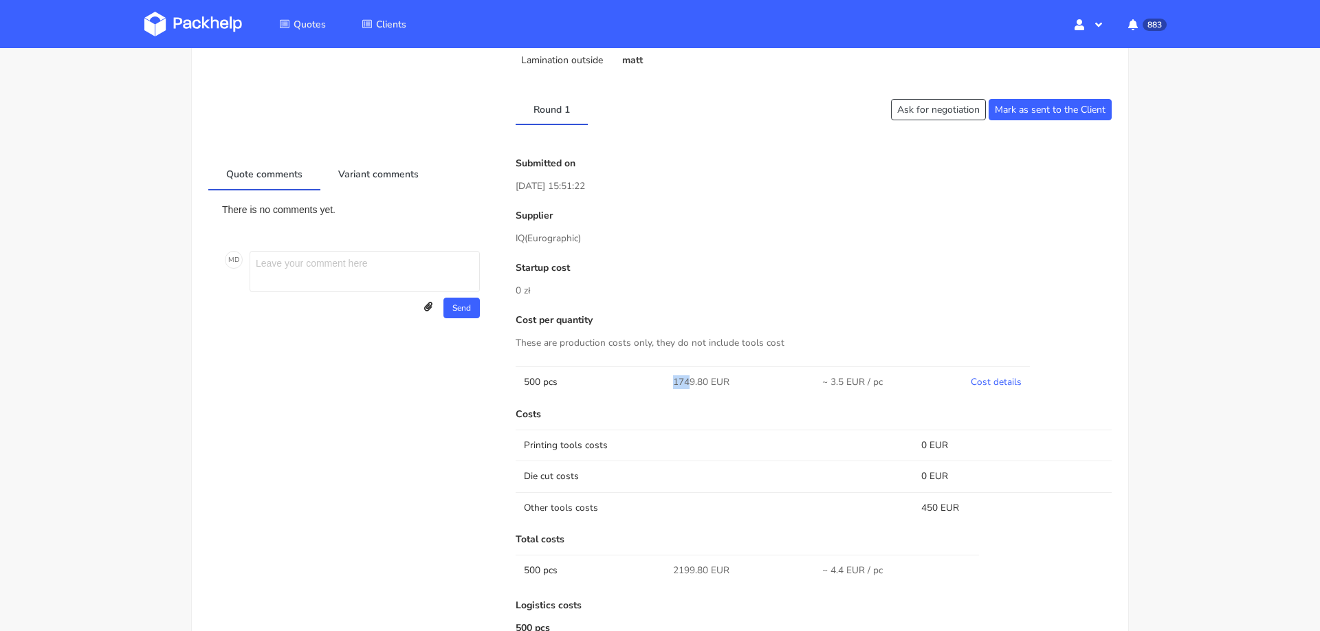
scroll to position [0, 0]
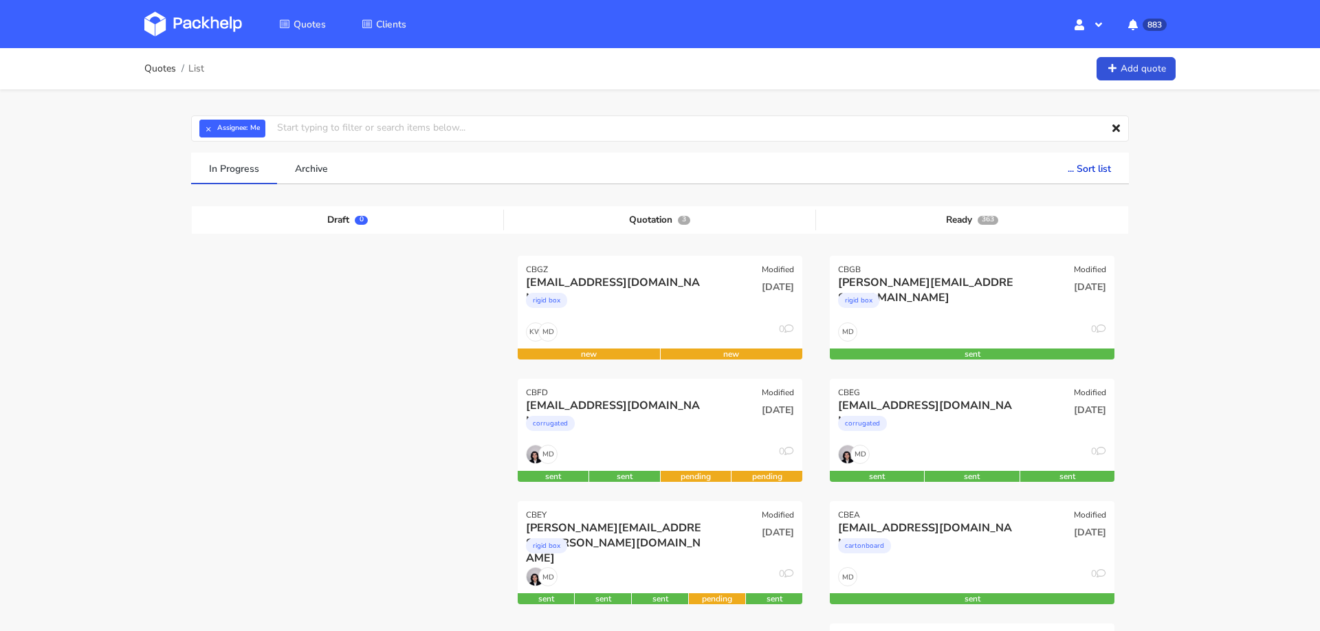
scroll to position [25, 0]
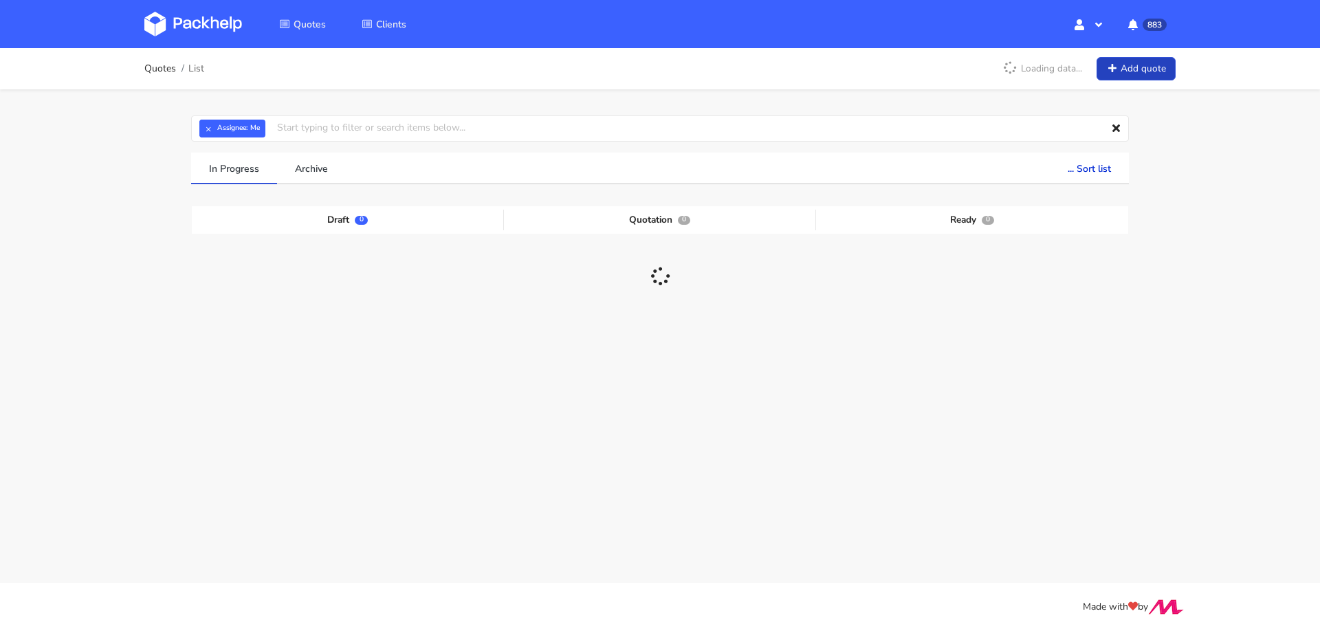
click at [1108, 67] on icon at bounding box center [1112, 69] width 12 height 10
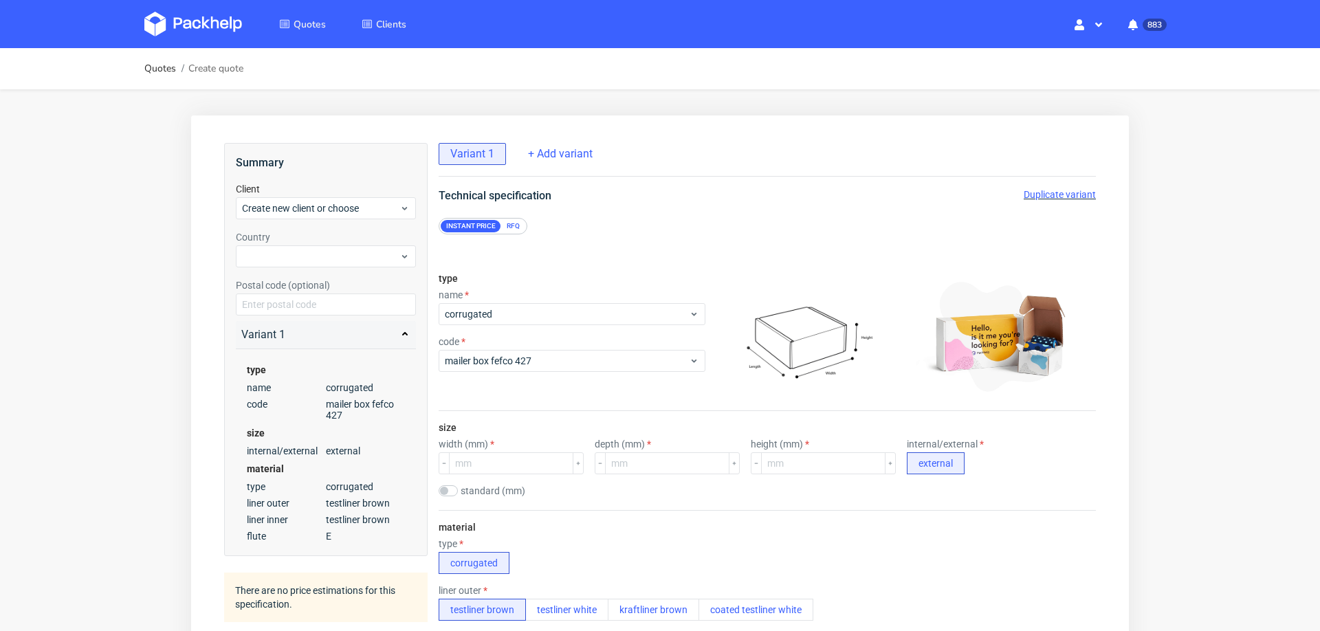
scroll to position [5, 0]
click at [487, 455] on input "number" at bounding box center [511, 463] width 124 height 22
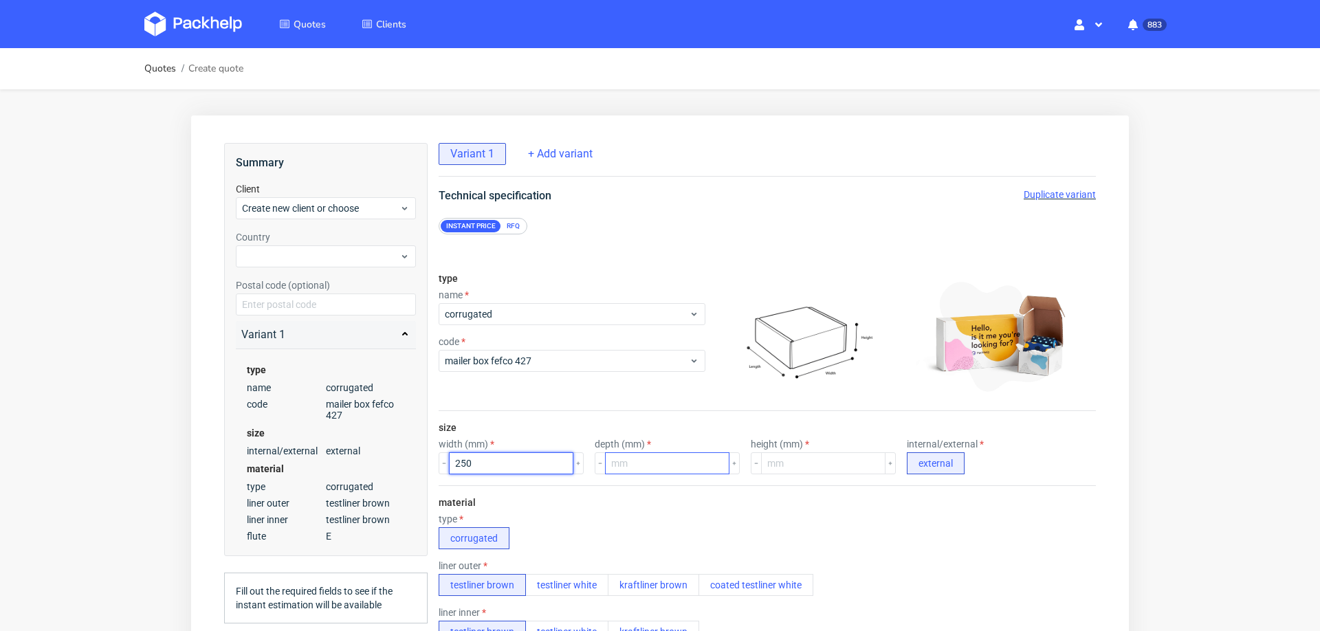
type input "250"
click at [633, 464] on input "number" at bounding box center [667, 463] width 124 height 22
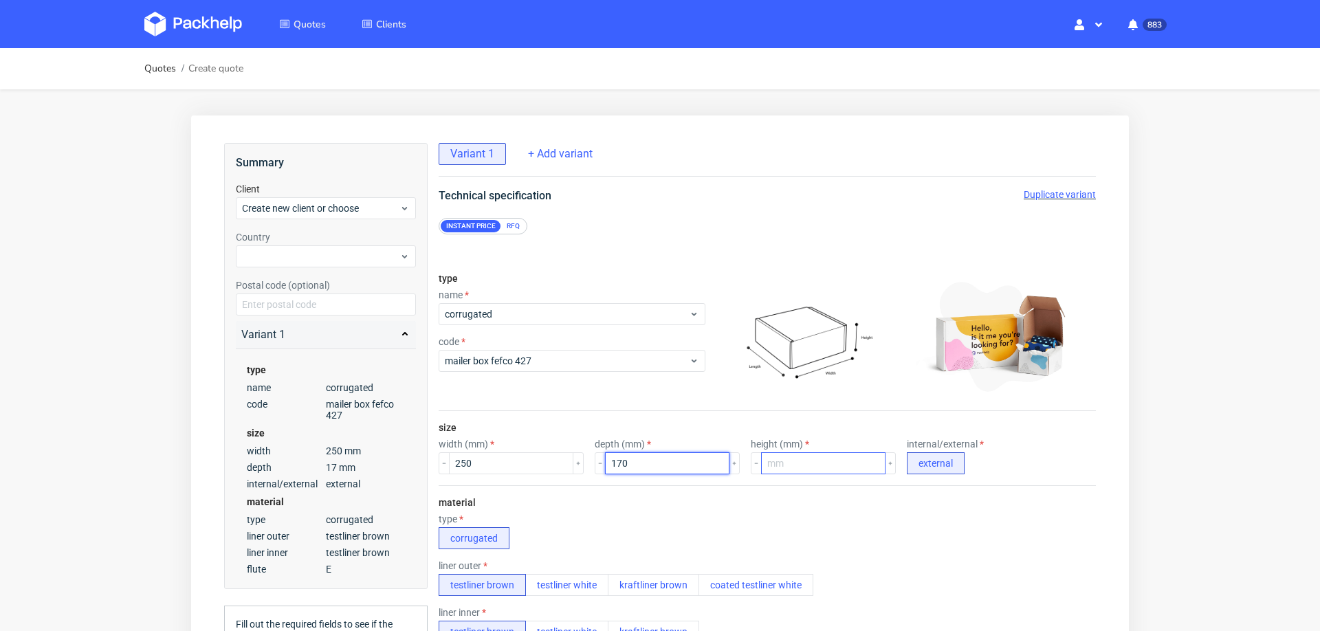
type input "170"
type input "60"
click at [1017, 538] on div "type corrugated" at bounding box center [767, 532] width 657 height 36
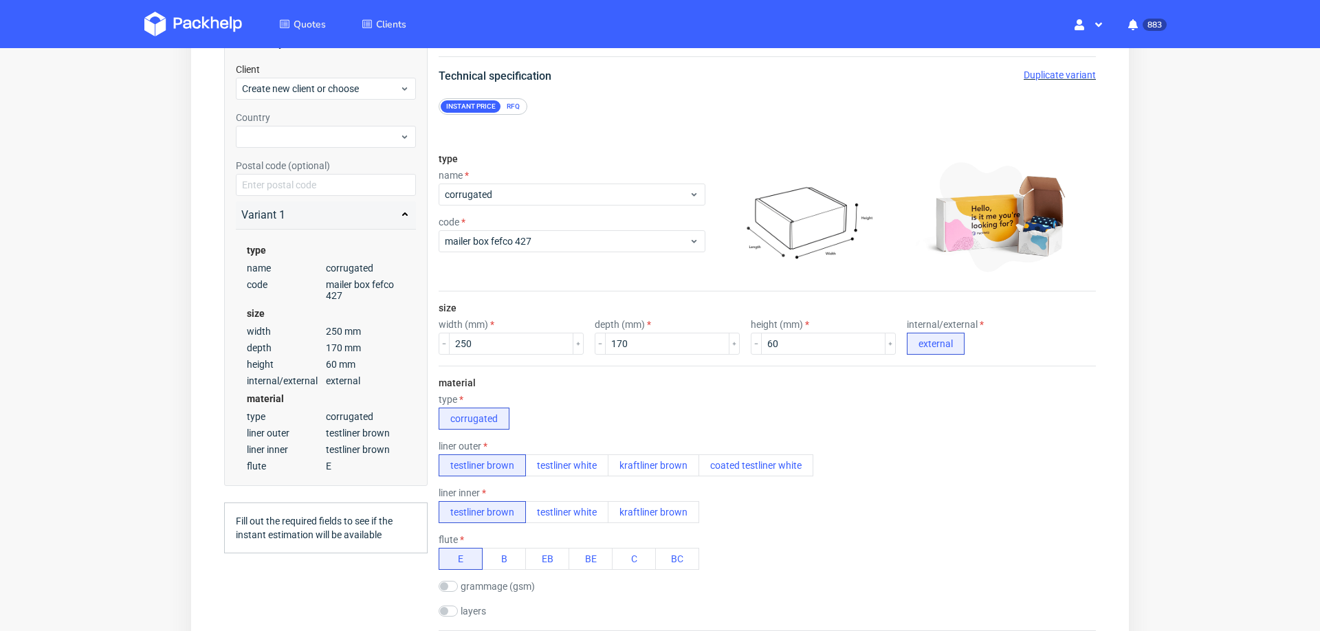
scroll to position [118, 0]
click at [582, 512] on button "testliner white" at bounding box center [566, 514] width 83 height 22
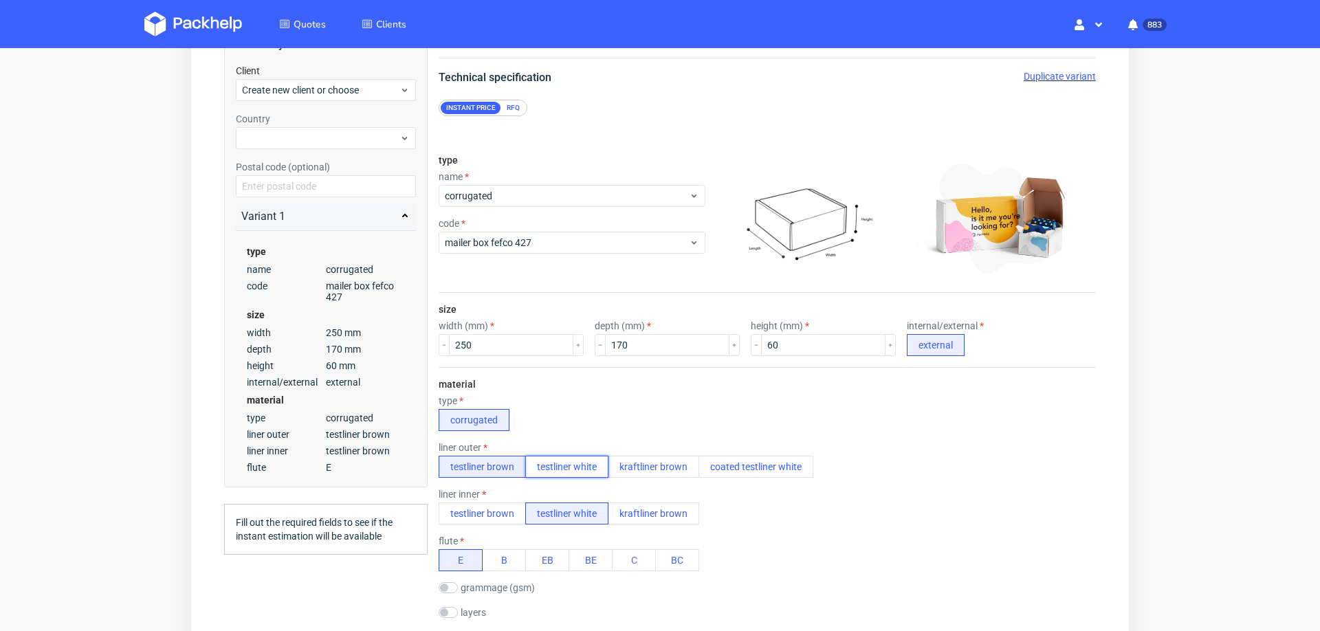
click at [578, 463] on button "testliner white" at bounding box center [566, 467] width 83 height 22
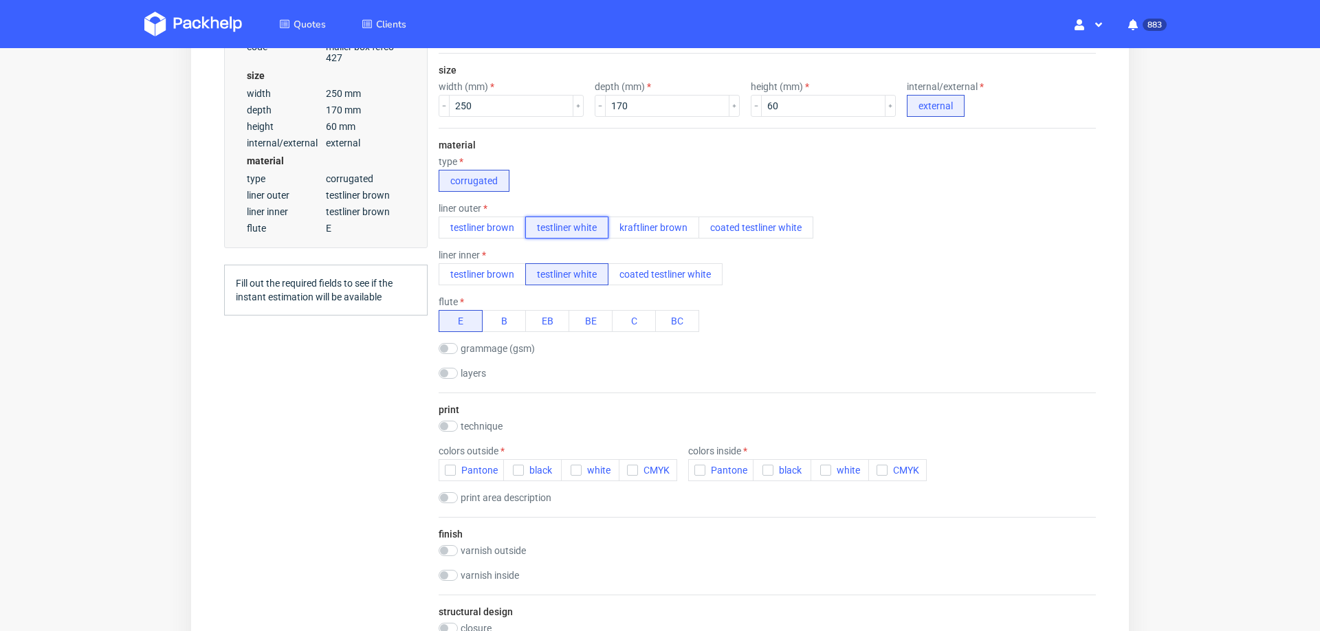
scroll to position [386, 0]
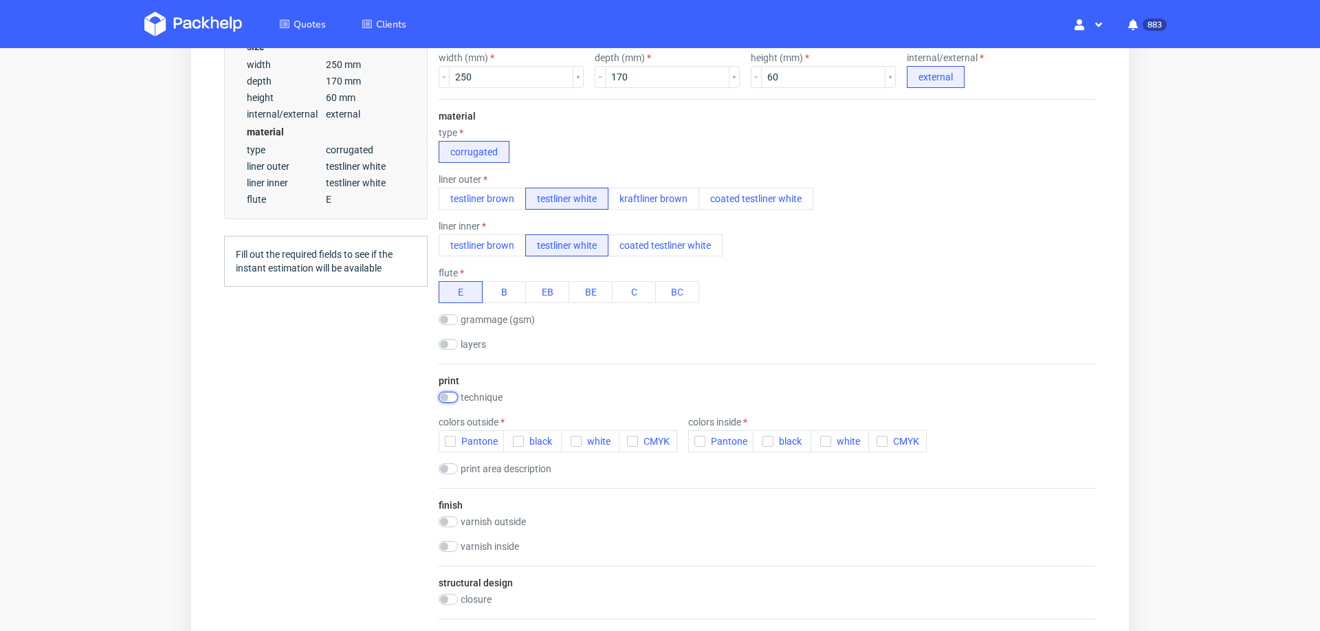
click at [453, 392] on input "checkbox" at bounding box center [448, 397] width 19 height 11
checkbox input "true"
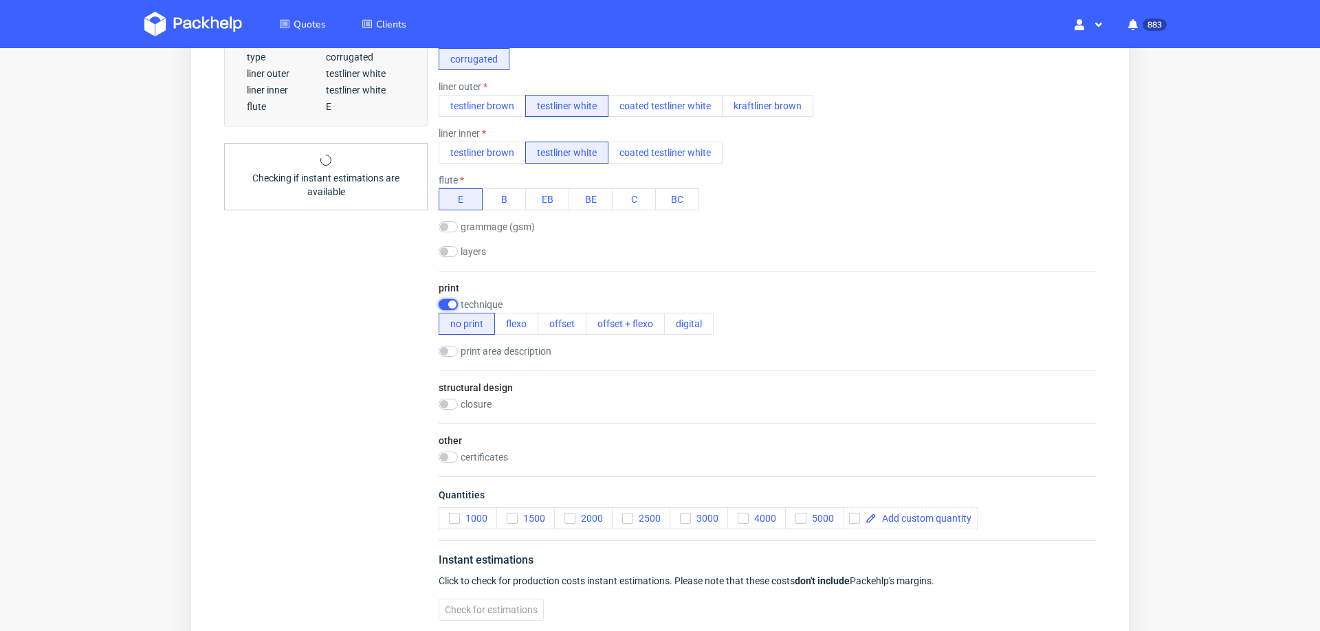
scroll to position [487, 0]
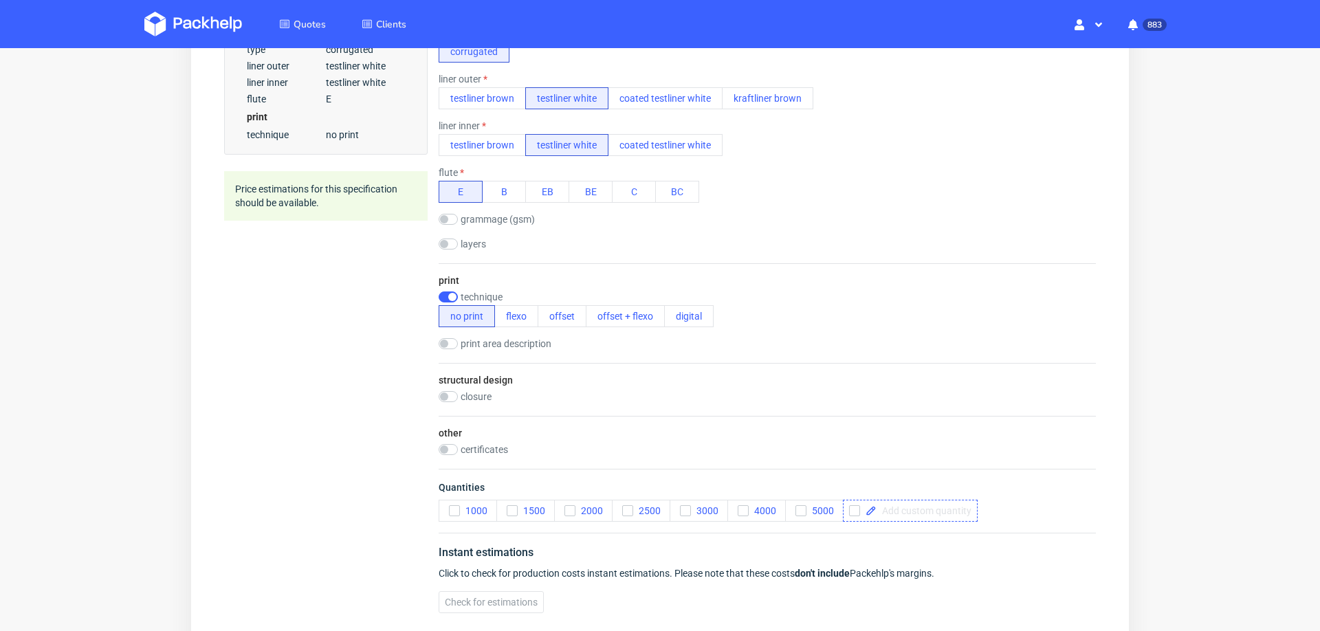
click at [899, 506] on span at bounding box center [924, 511] width 95 height 10
click at [254, 494] on div "Summary Client Create new client or choose Country Postal code (optional) Varia…" at bounding box center [326, 140] width 204 height 968
checkbox input "true"
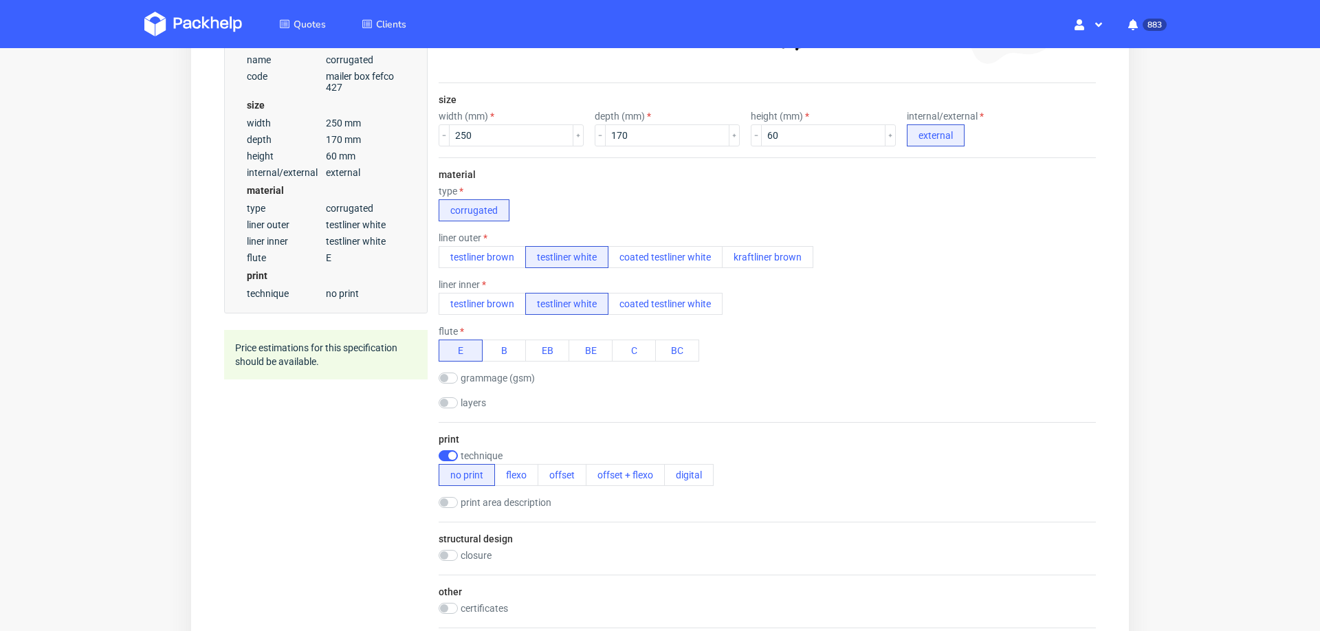
scroll to position [0, 0]
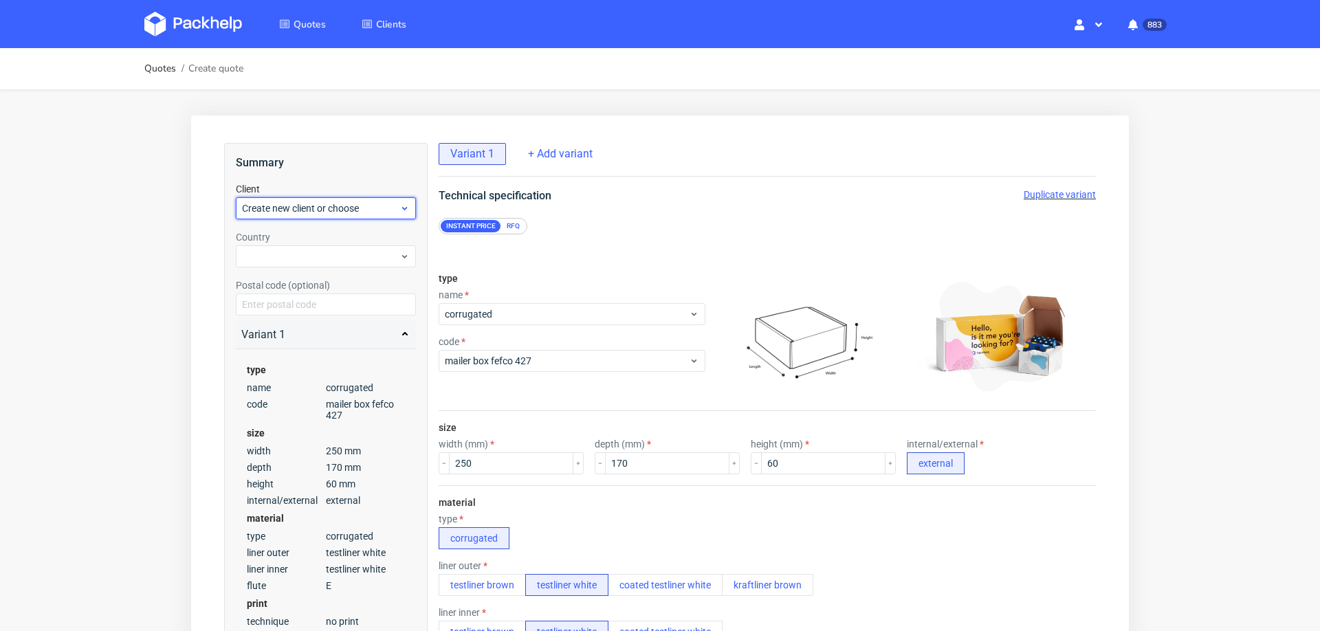
click at [325, 206] on span "Create new client or choose" at bounding box center [320, 208] width 157 height 14
type input "[PERSON_NAME][EMAIL_ADDRESS][DOMAIN_NAME]"
click at [289, 243] on div "Add new client" at bounding box center [326, 240] width 170 height 25
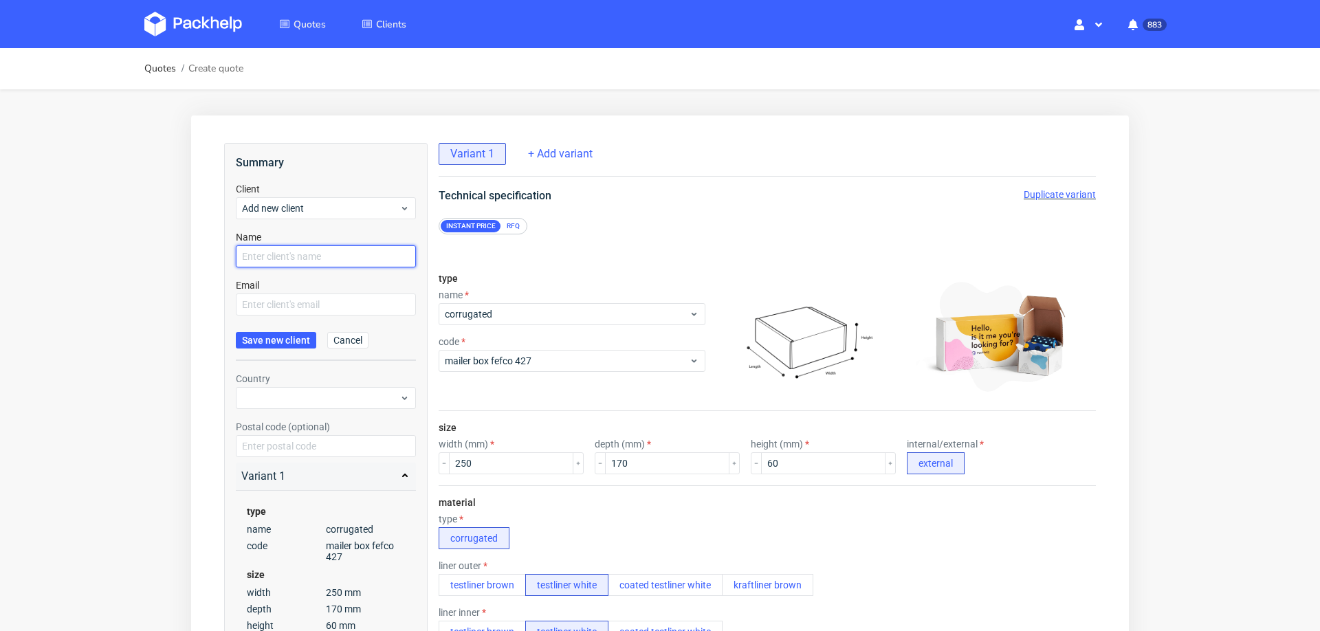
click at [289, 257] on input "text" at bounding box center [326, 256] width 180 height 22
paste input "[PERSON_NAME][EMAIL_ADDRESS][DOMAIN_NAME]"
type input "[PERSON_NAME][EMAIL_ADDRESS][DOMAIN_NAME]"
click at [266, 305] on input "text" at bounding box center [326, 305] width 180 height 22
paste input "[PERSON_NAME][EMAIL_ADDRESS][DOMAIN_NAME]"
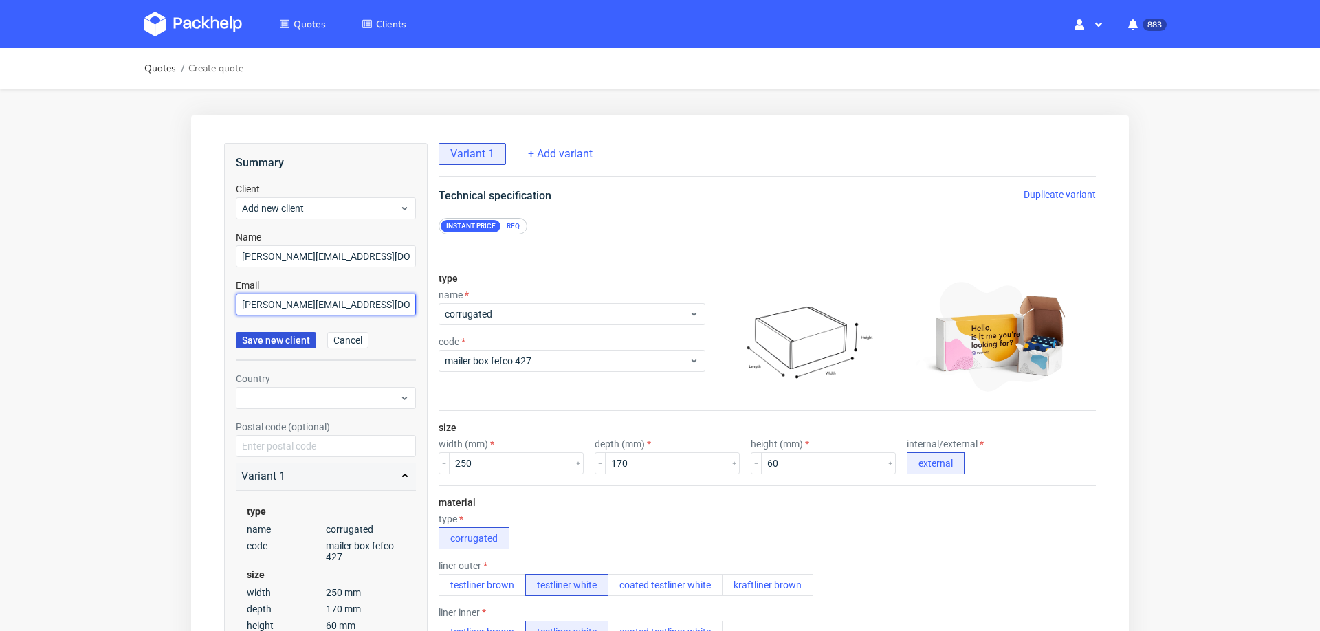
type input "[PERSON_NAME][EMAIL_ADDRESS][DOMAIN_NAME]"
click at [259, 332] on button "Save new client" at bounding box center [276, 340] width 80 height 17
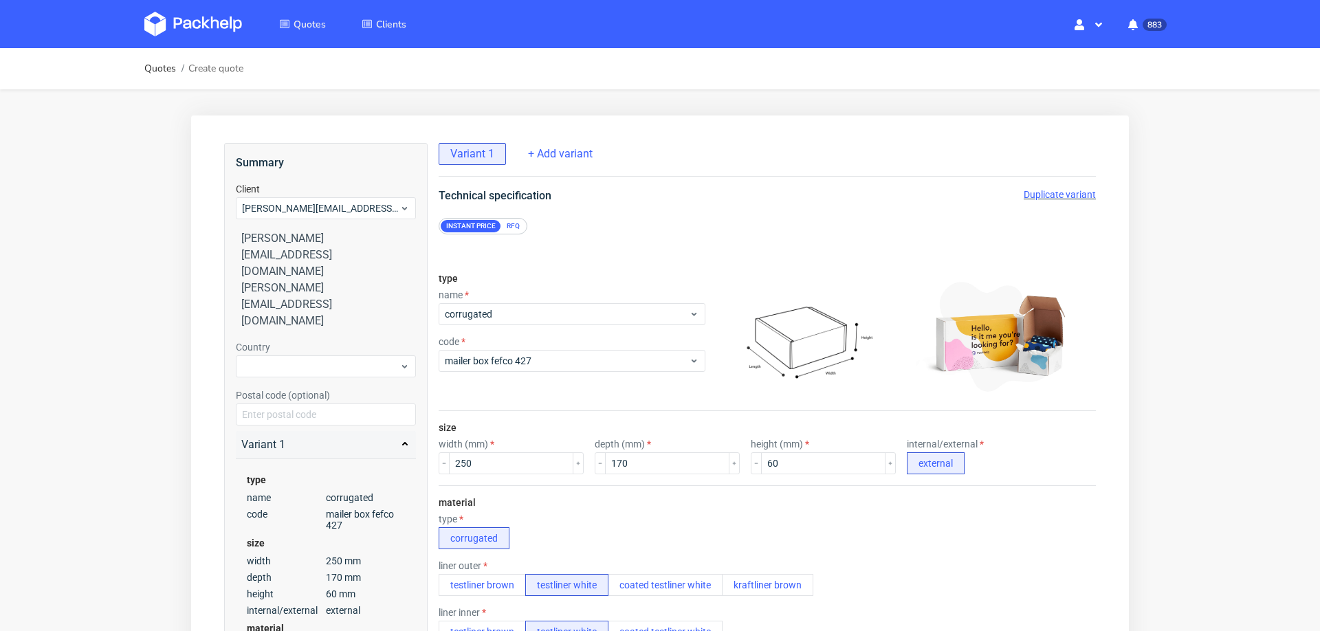
click at [293, 340] on div "Country Postal code (optional)" at bounding box center [326, 382] width 180 height 85
click at [295, 355] on div at bounding box center [326, 366] width 180 height 22
type input "germa"
click at [292, 340] on div "[GEOGRAPHIC_DATA]" at bounding box center [326, 332] width 170 height 25
click at [292, 404] on input "text" at bounding box center [326, 415] width 180 height 22
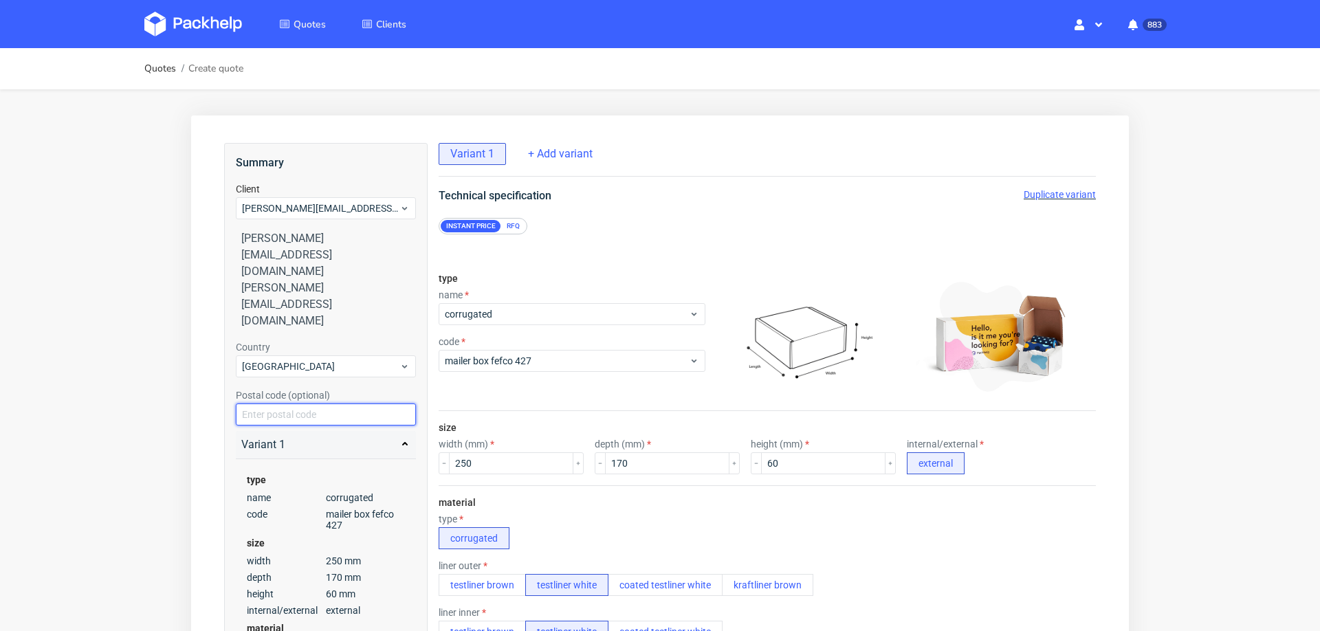
click at [292, 404] on input "text" at bounding box center [326, 415] width 180 height 22
click at [159, 394] on div "Quotes Create quote Your browser does not support iframes." at bounding box center [660, 640] width 1320 height 1185
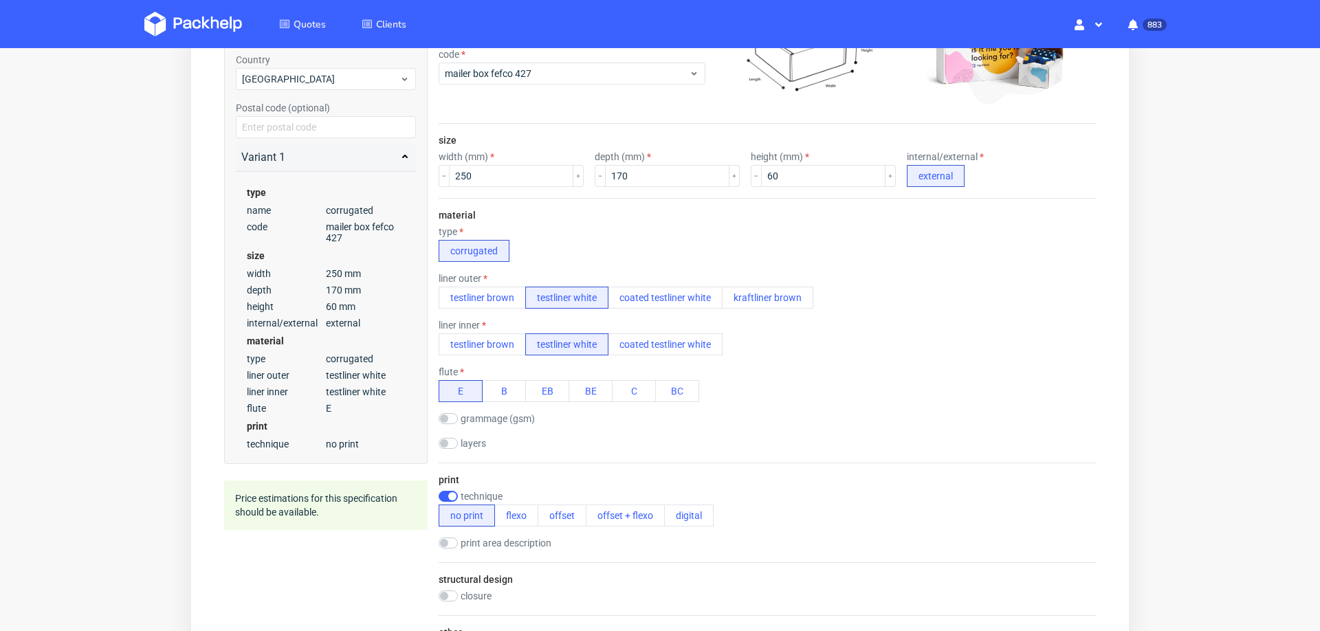
scroll to position [650, 0]
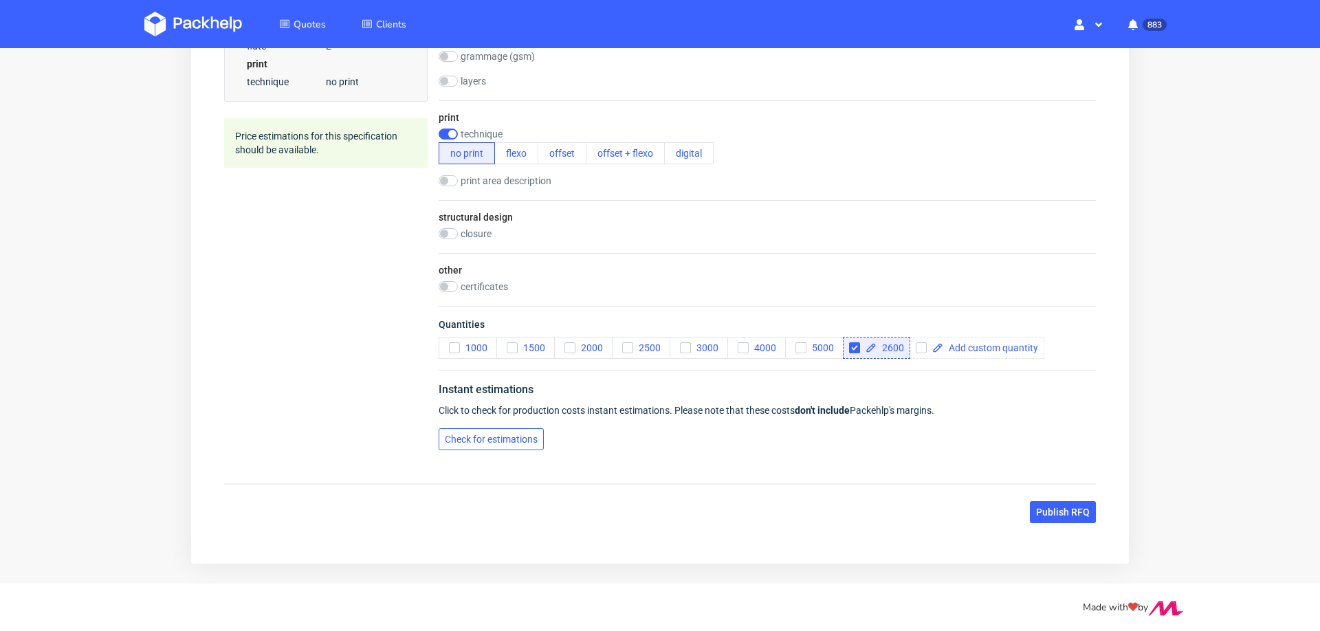
click at [469, 440] on span "Check for estimations" at bounding box center [491, 440] width 93 height 10
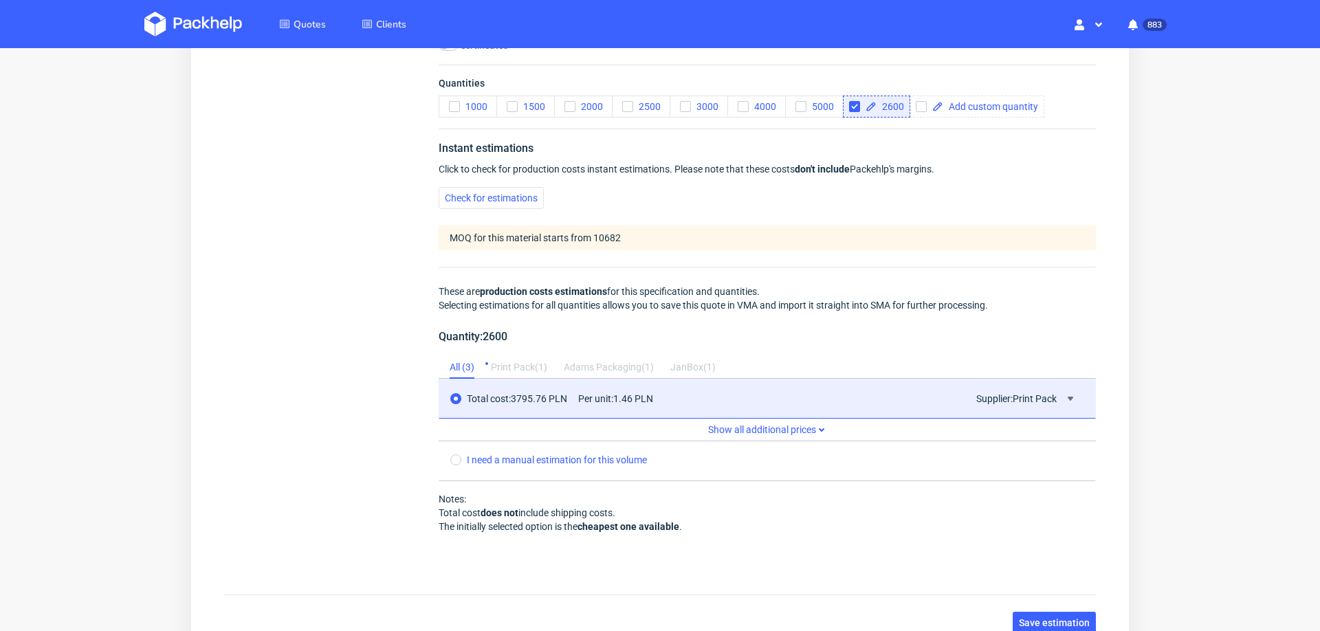
scroll to position [0, 0]
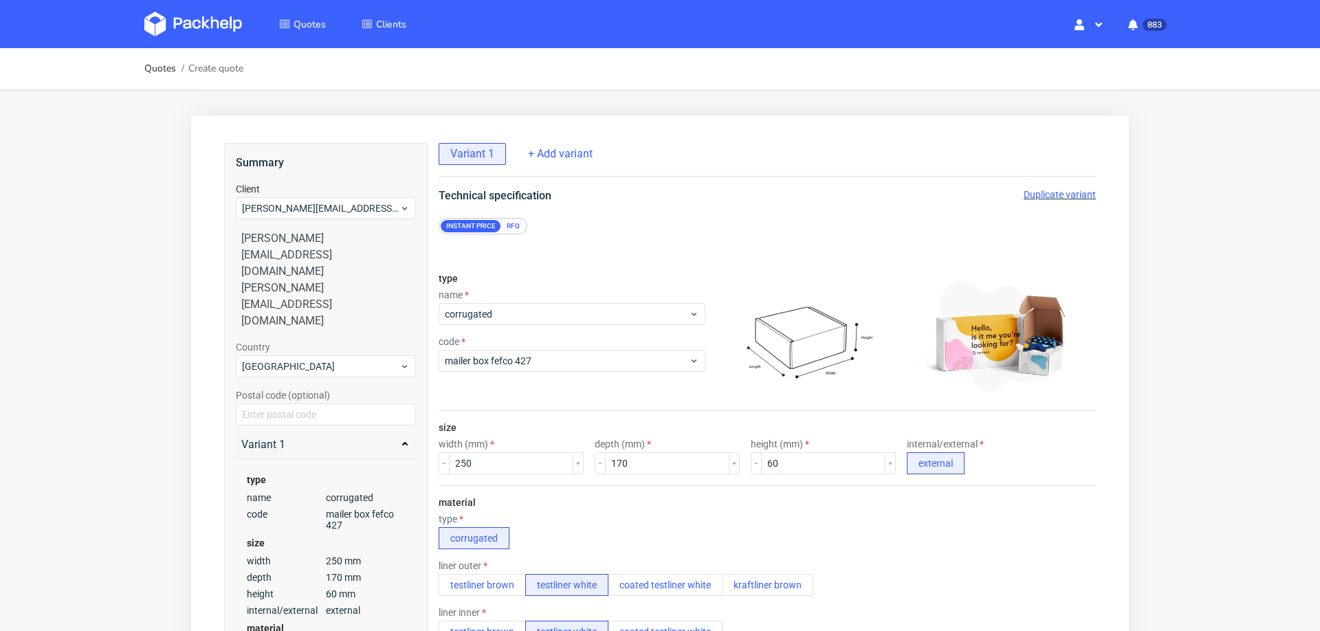
click at [1058, 192] on span "Duplicate variant" at bounding box center [1060, 194] width 72 height 11
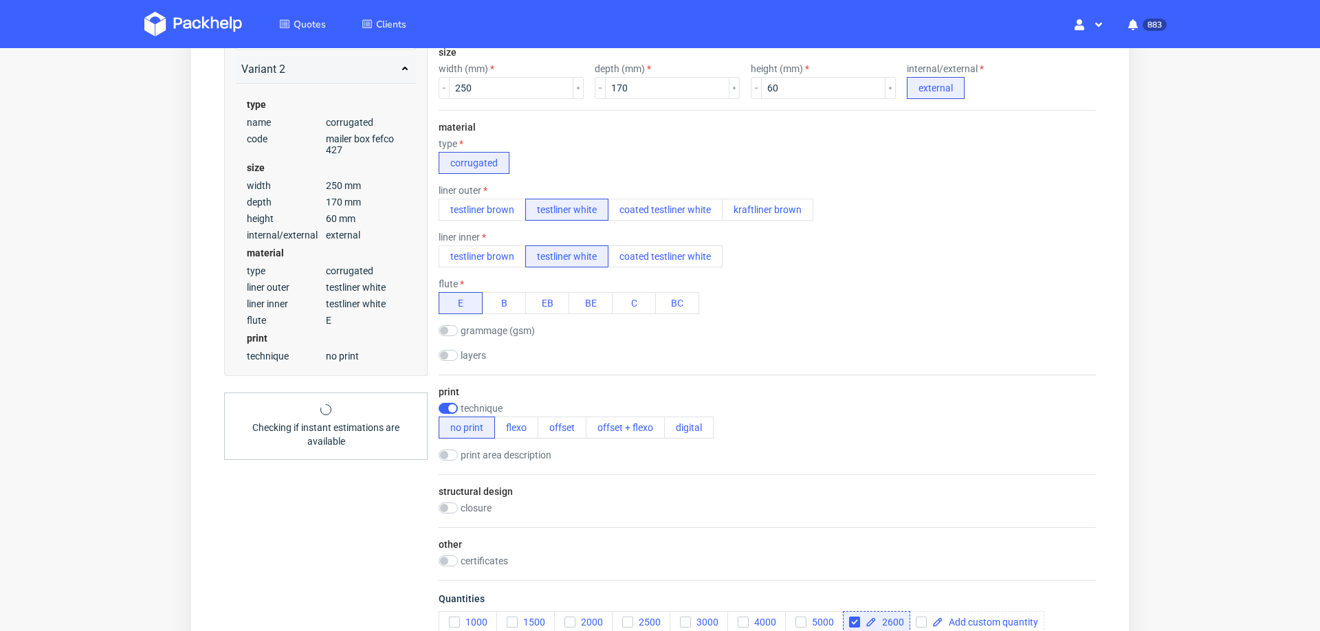
scroll to position [384, 0]
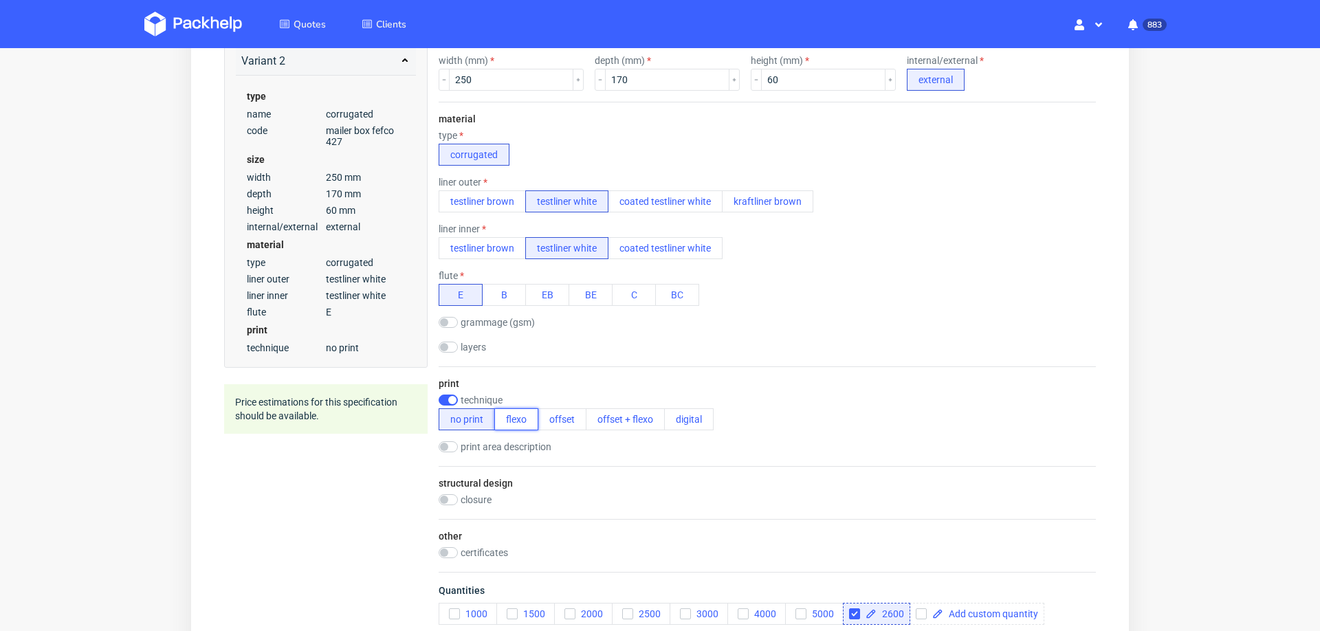
click at [500, 410] on button "flexo" at bounding box center [516, 419] width 44 height 22
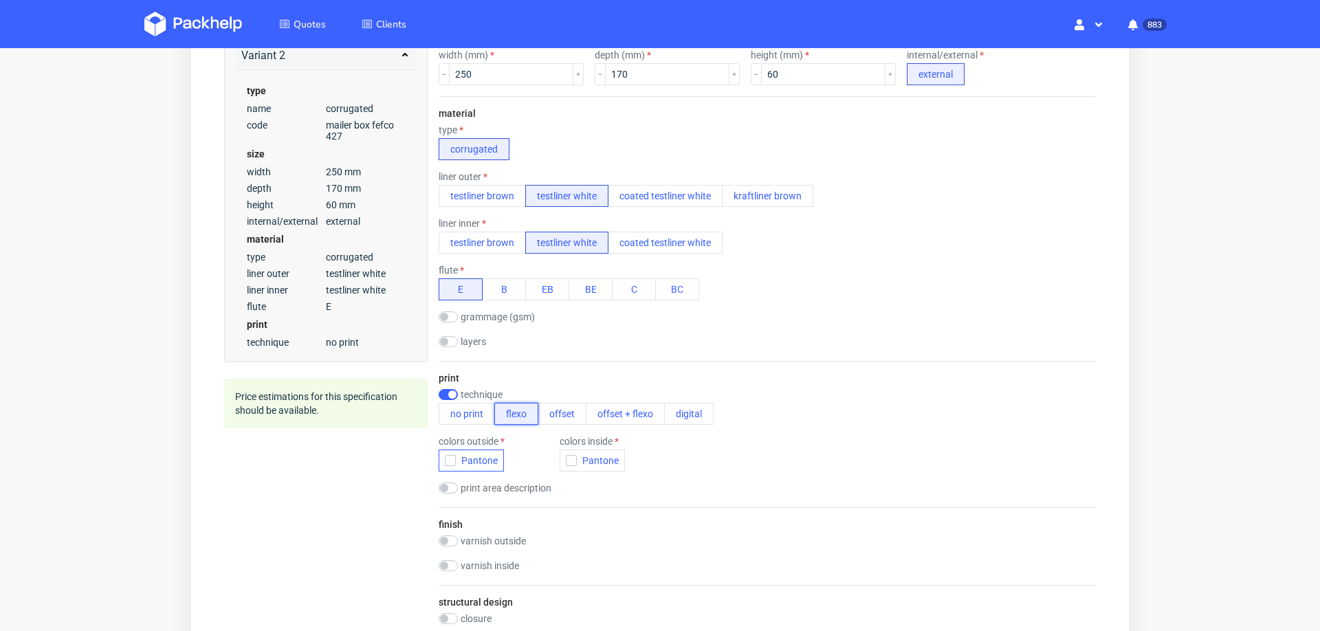
scroll to position [5, 0]
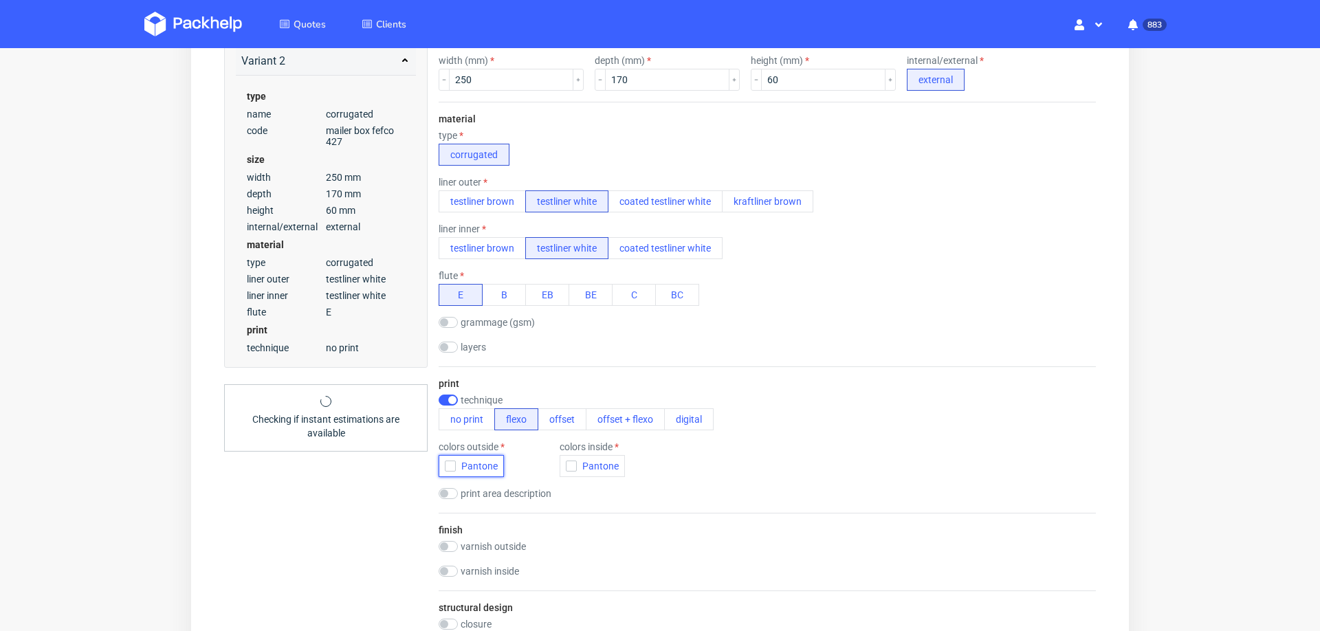
click at [446, 463] on icon "button" at bounding box center [451, 466] width 10 height 10
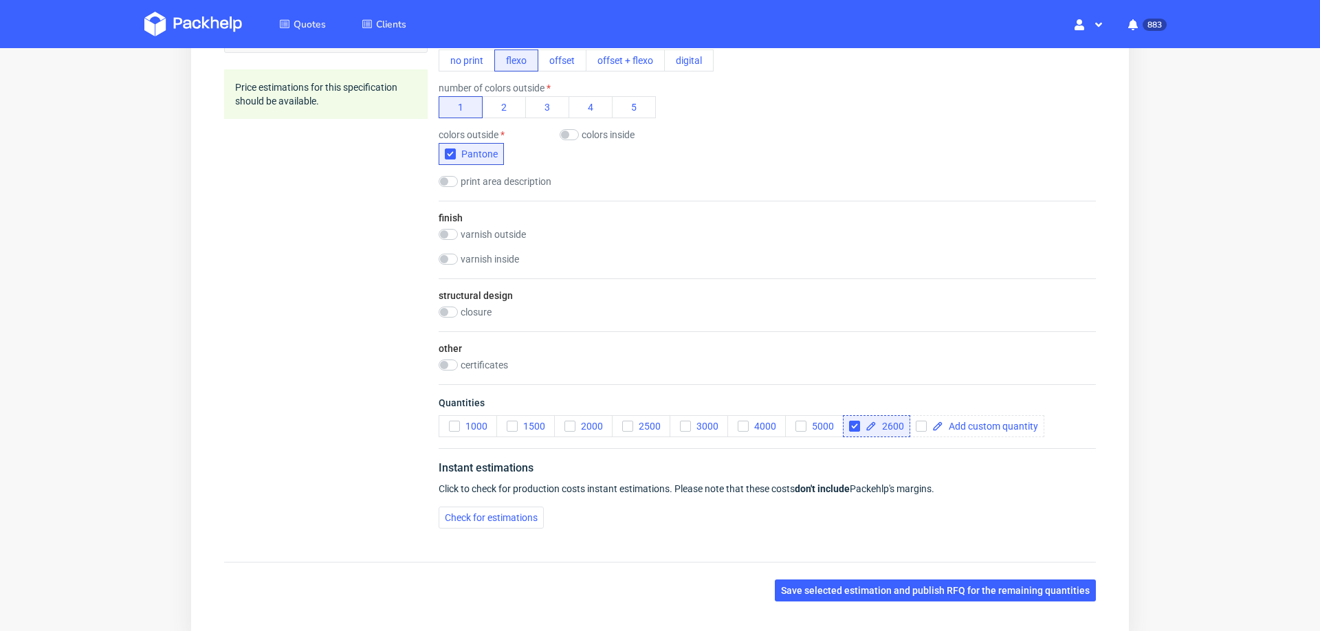
scroll to position [821, 0]
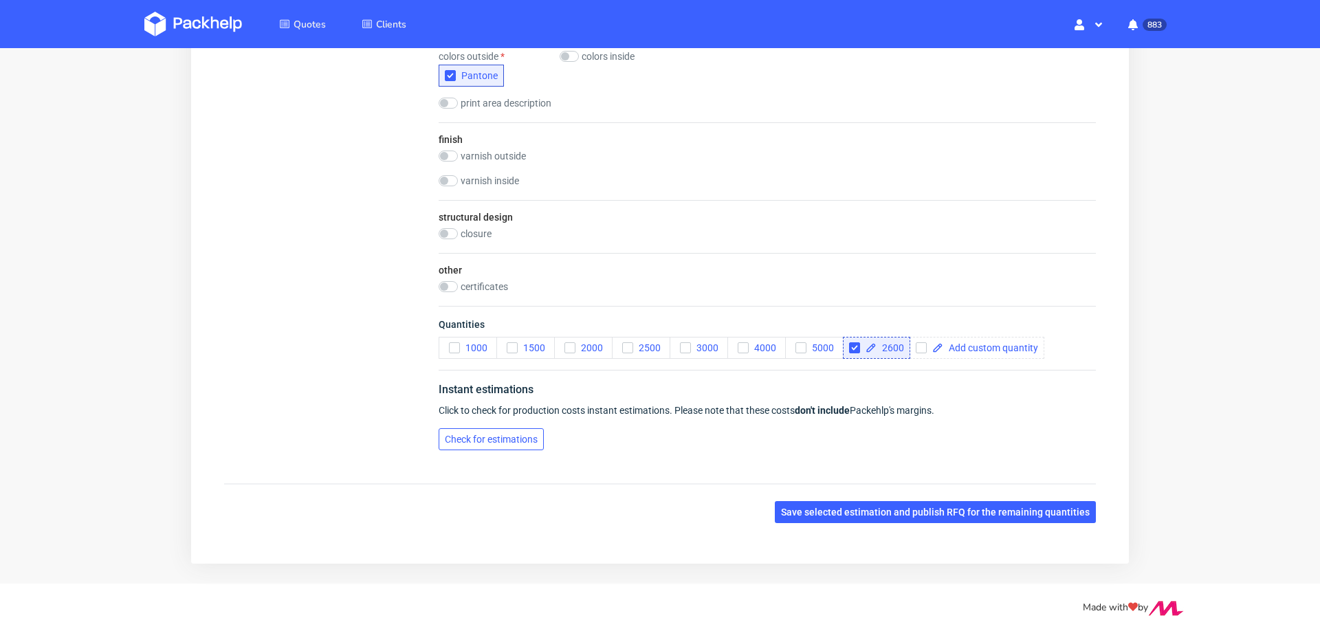
click at [492, 435] on span "Check for estimations" at bounding box center [491, 440] width 93 height 10
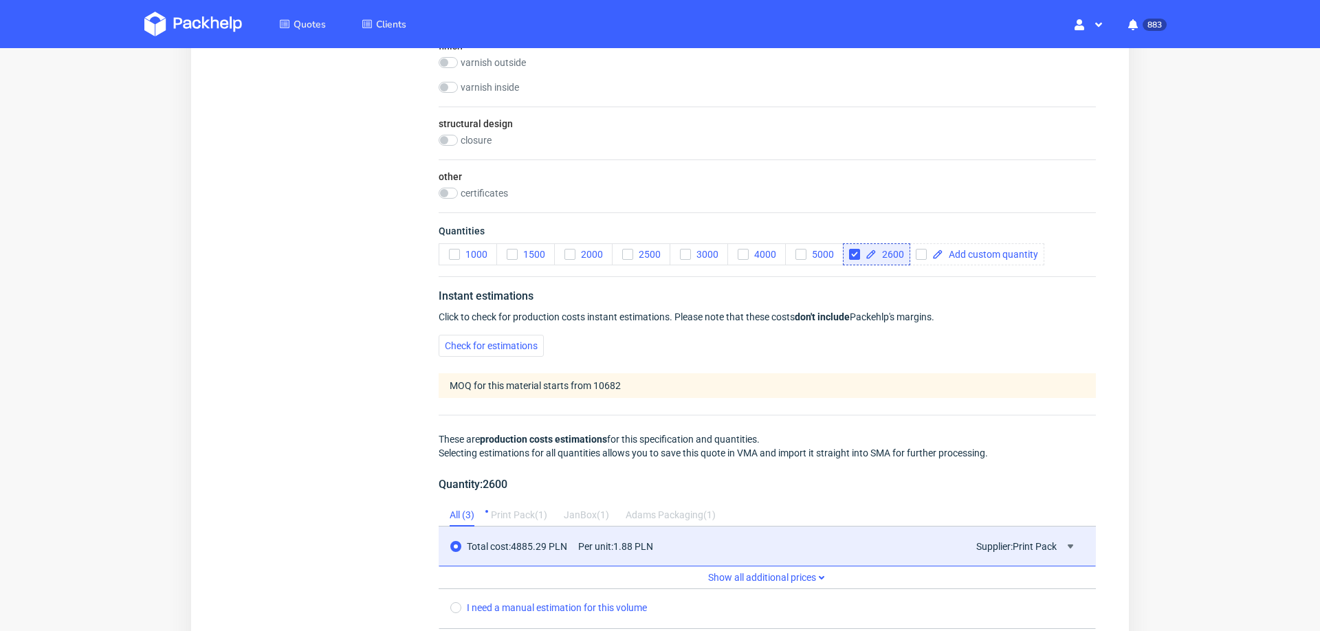
scroll to position [1173, 0]
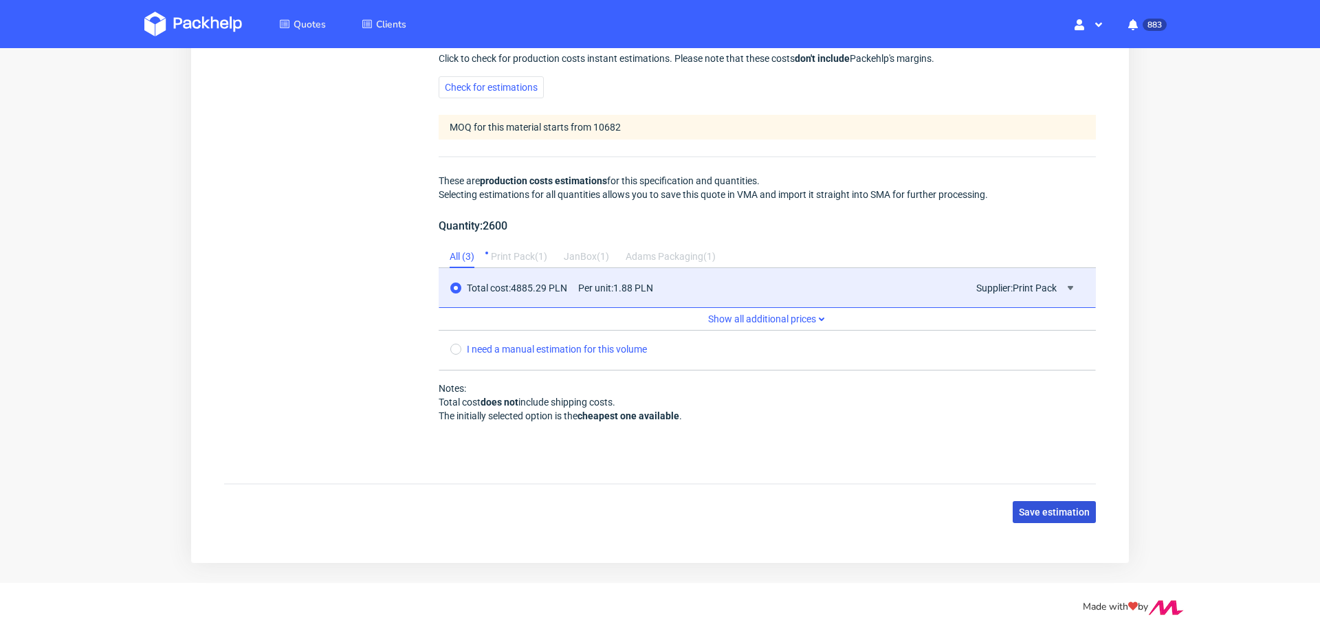
click at [1032, 507] on span "Save estimation" at bounding box center [1054, 512] width 71 height 10
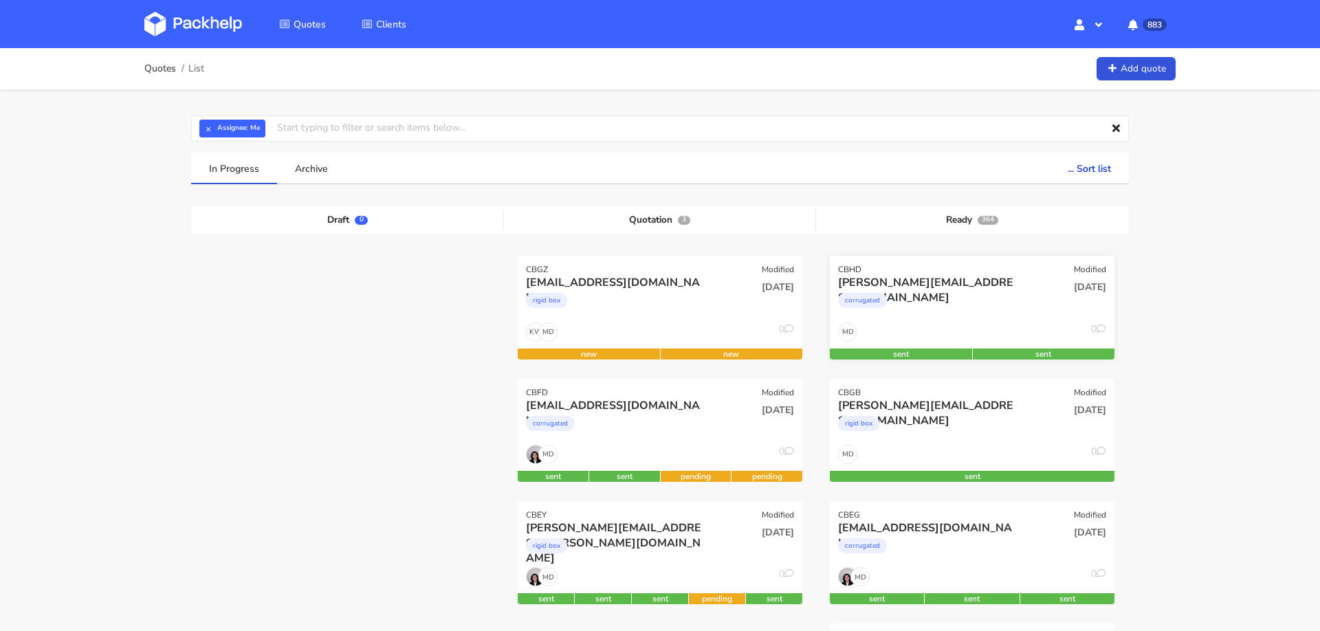
click at [967, 298] on div "corrugated" at bounding box center [929, 304] width 182 height 28
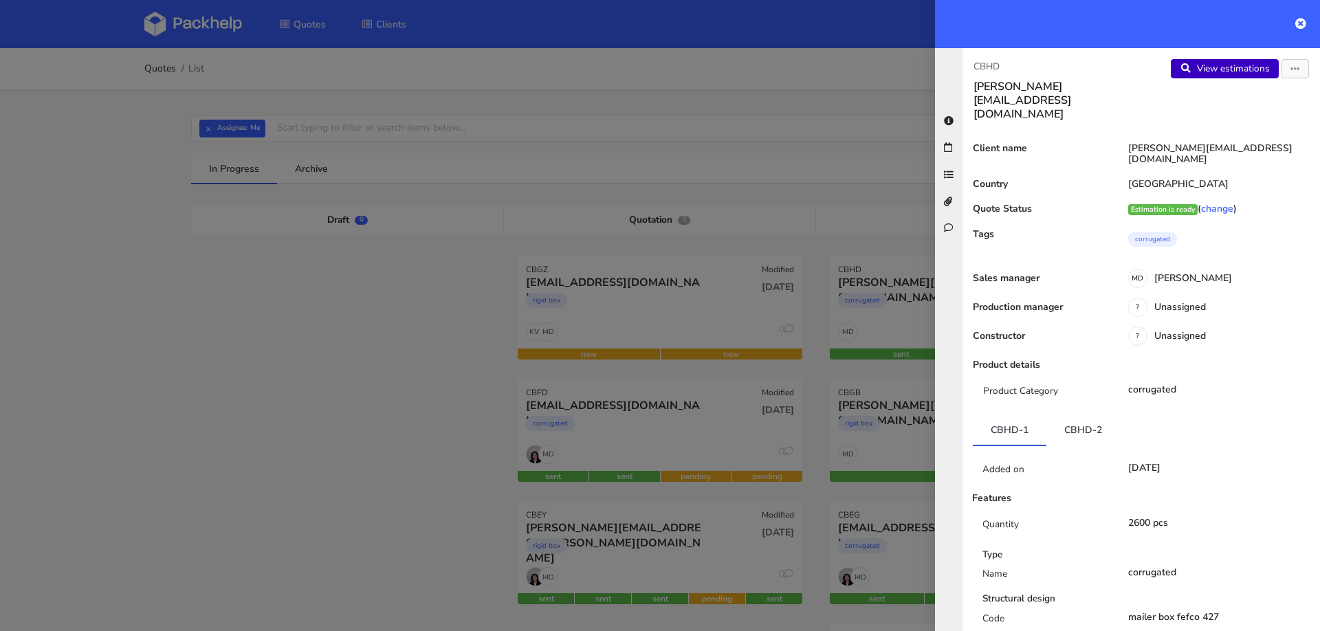
click at [1202, 69] on link "View estimations" at bounding box center [1225, 68] width 108 height 19
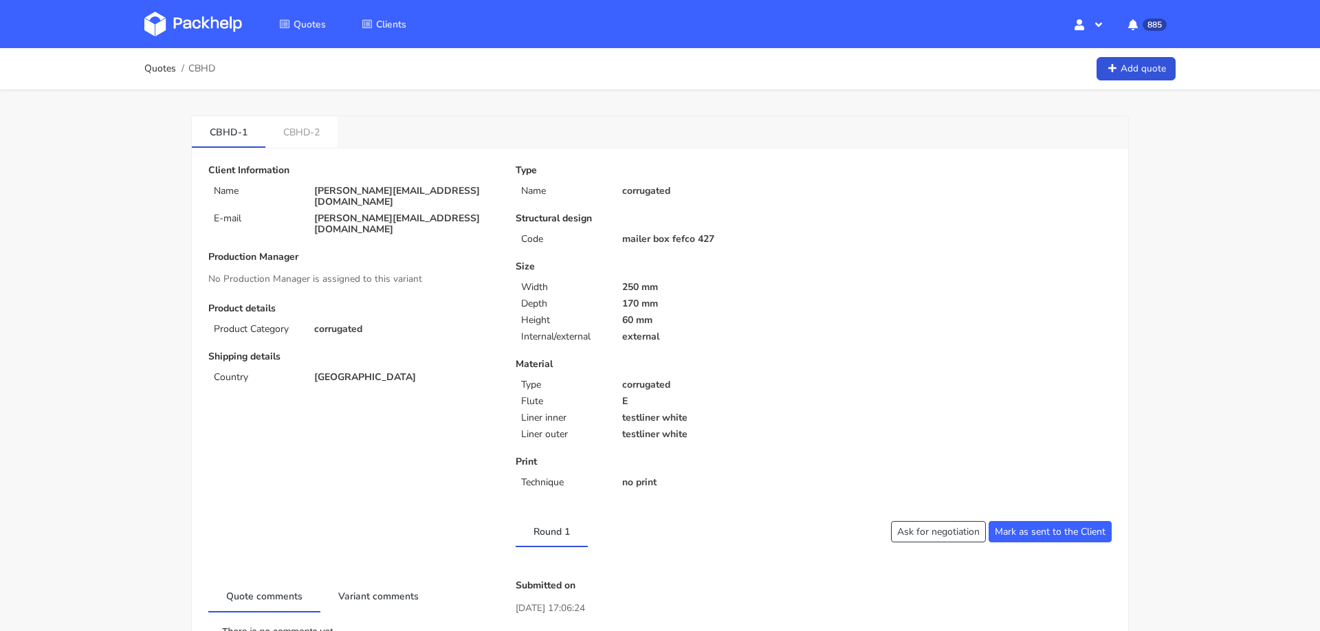
click at [203, 70] on span "CBHD" at bounding box center [201, 68] width 27 height 11
copy span "CBHD"
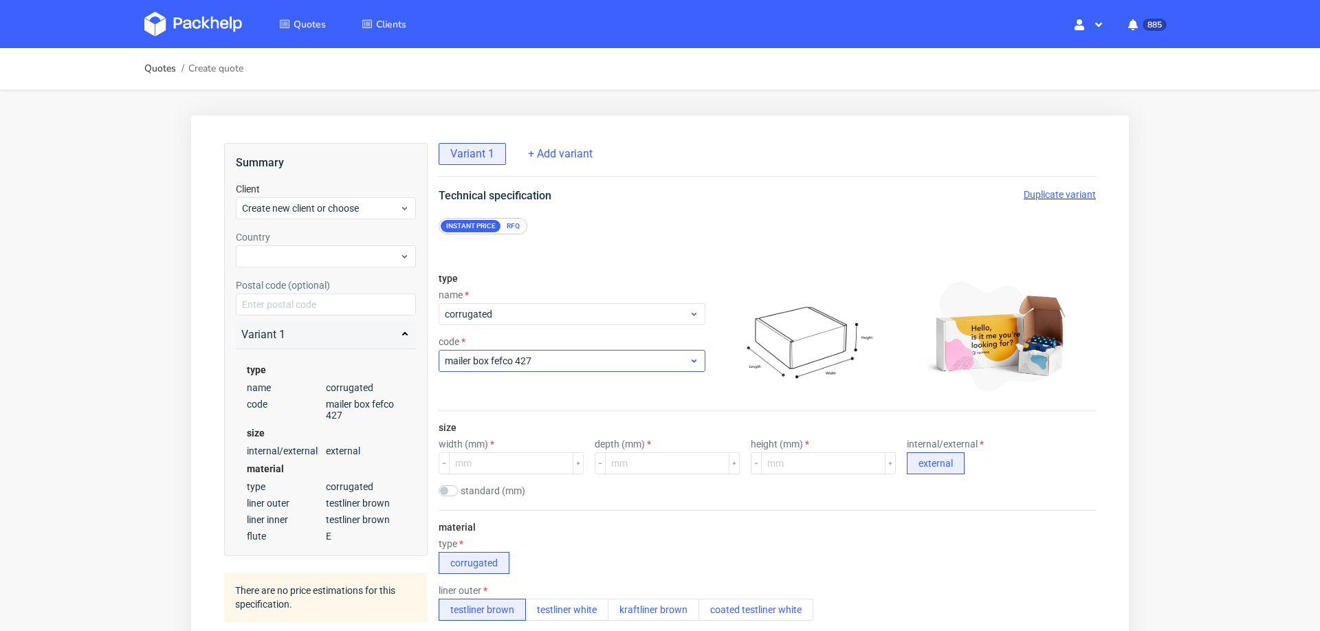
scroll to position [5, 0]
click at [525, 457] on input "number" at bounding box center [511, 463] width 124 height 22
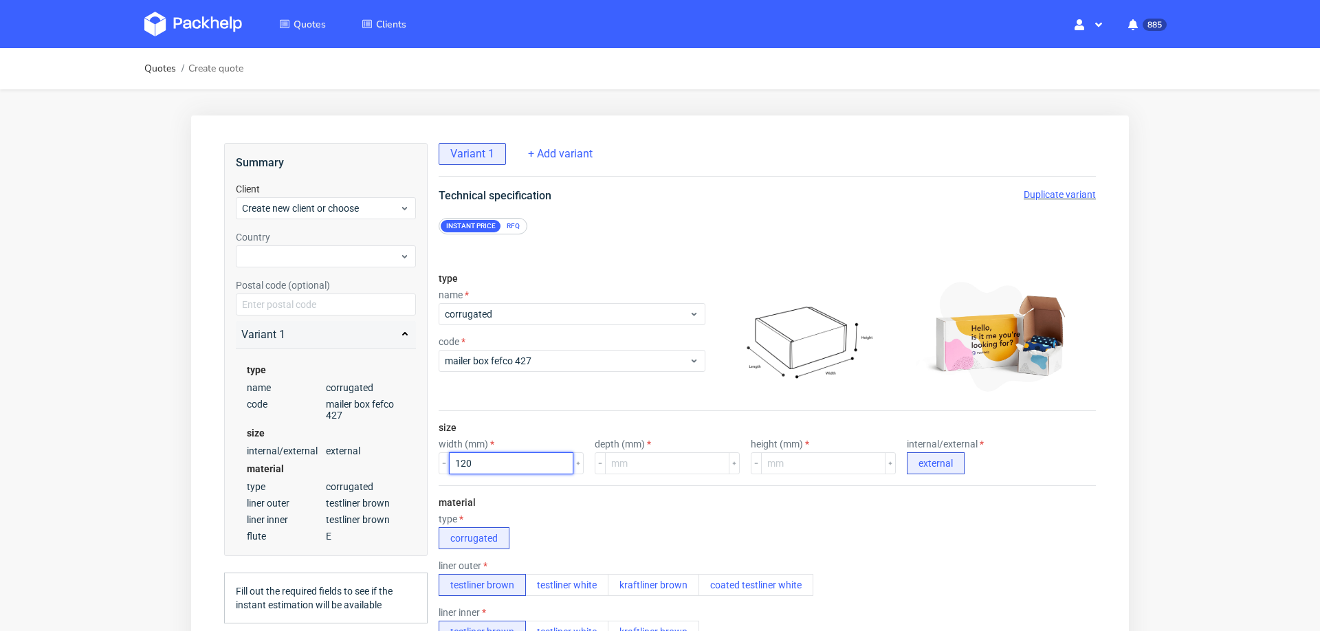
type input "120"
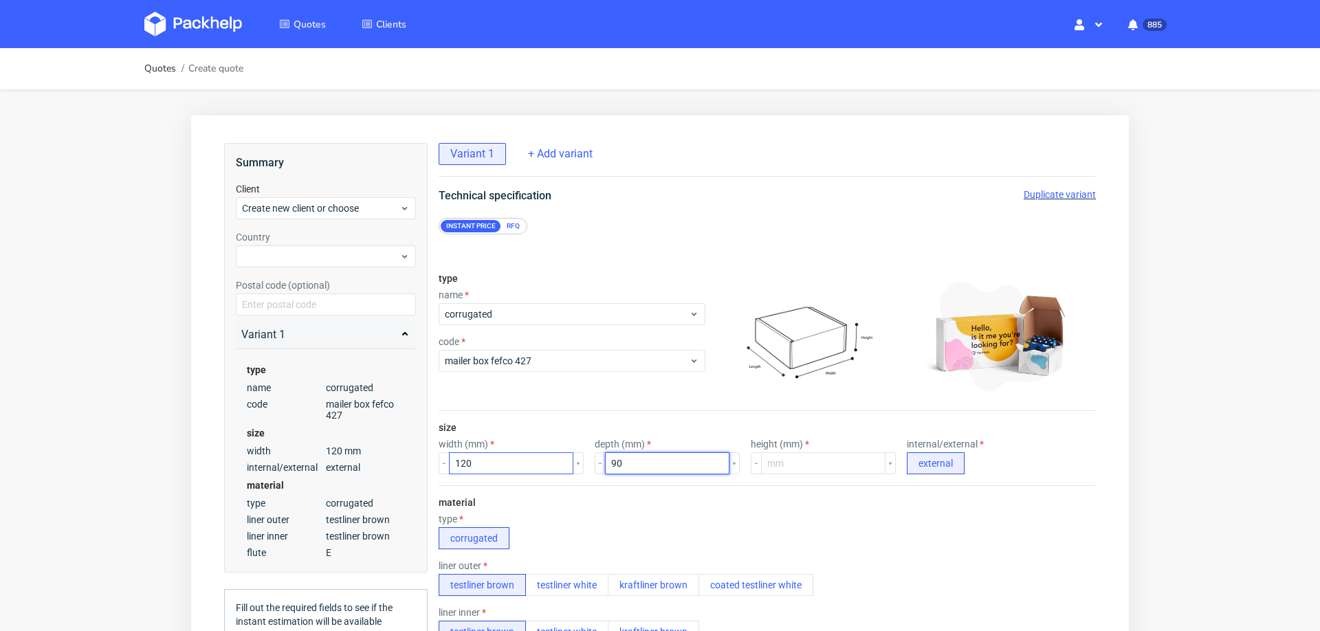
type input "90"
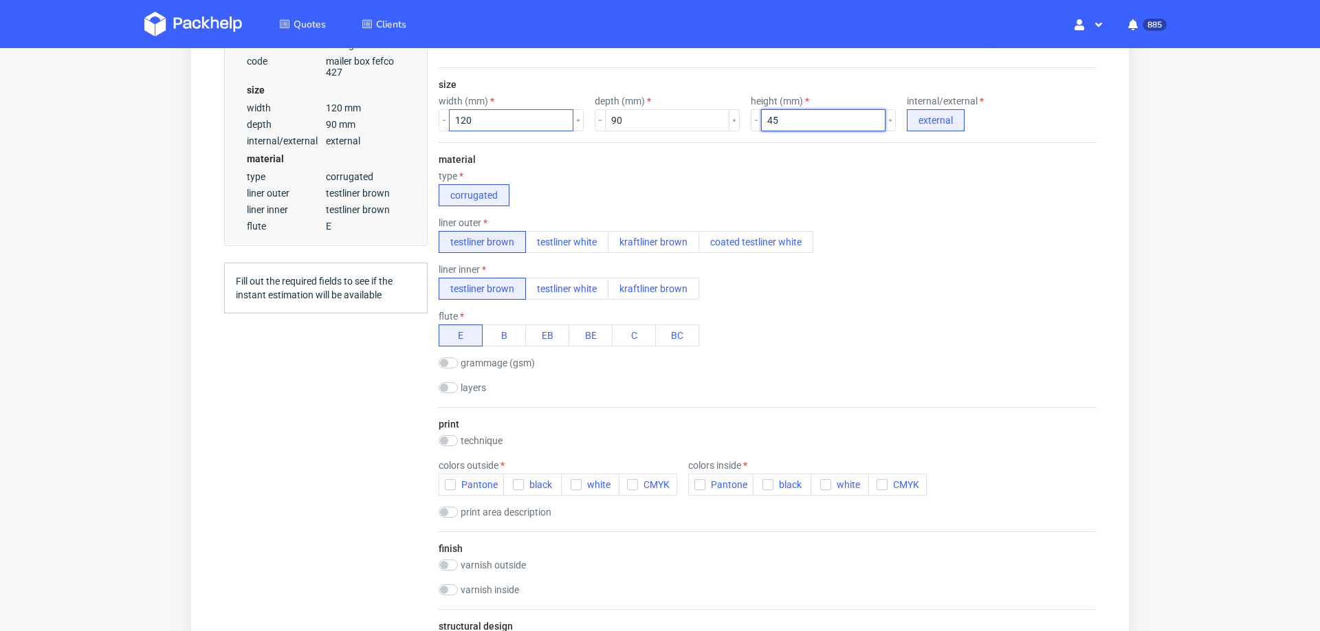
scroll to position [347, 0]
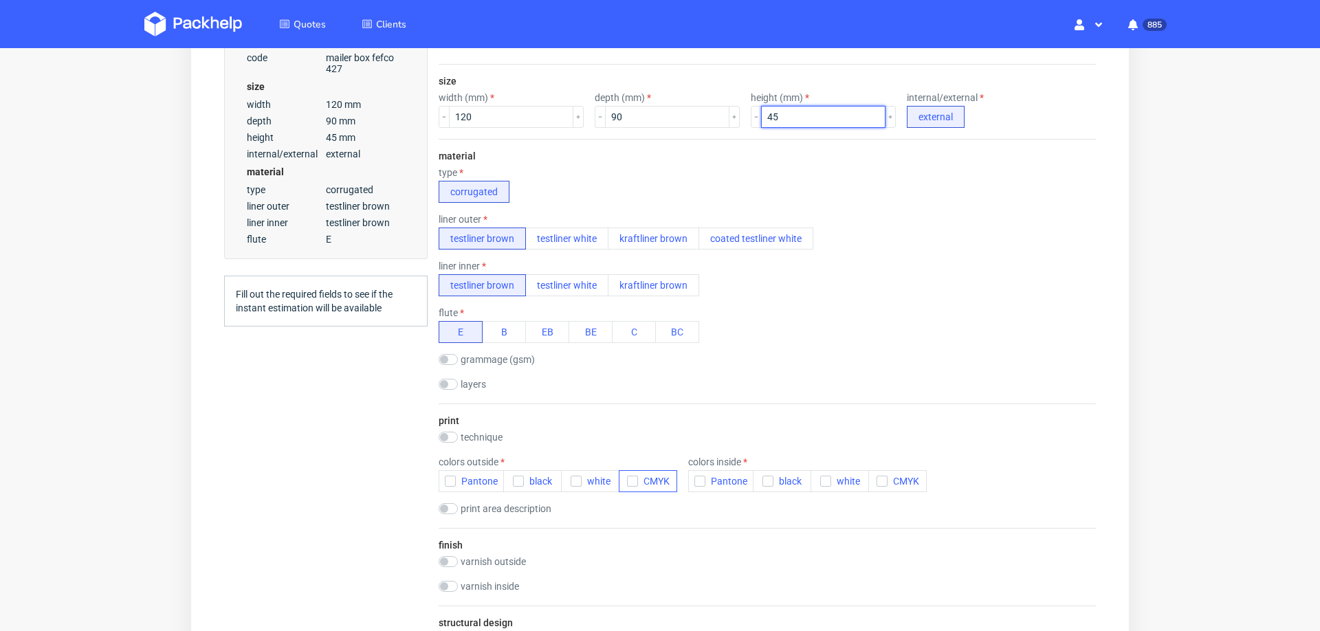
type input "45"
click at [638, 476] on span "CMYK" at bounding box center [654, 481] width 32 height 11
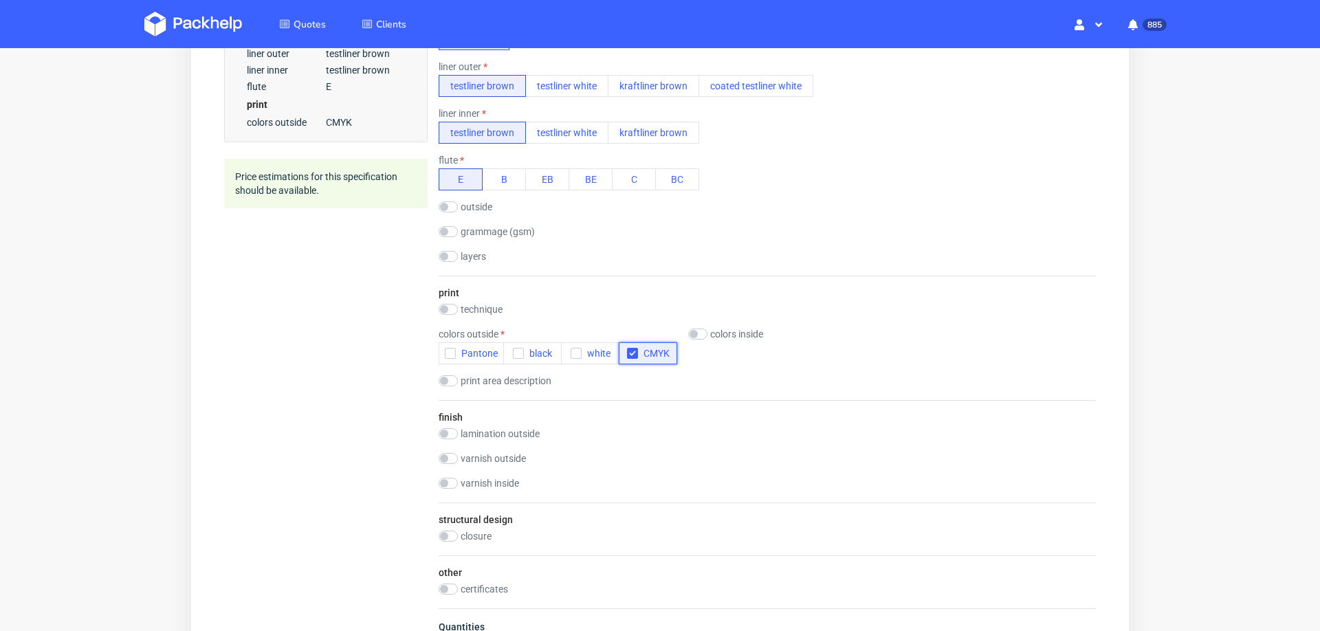
scroll to position [582, 0]
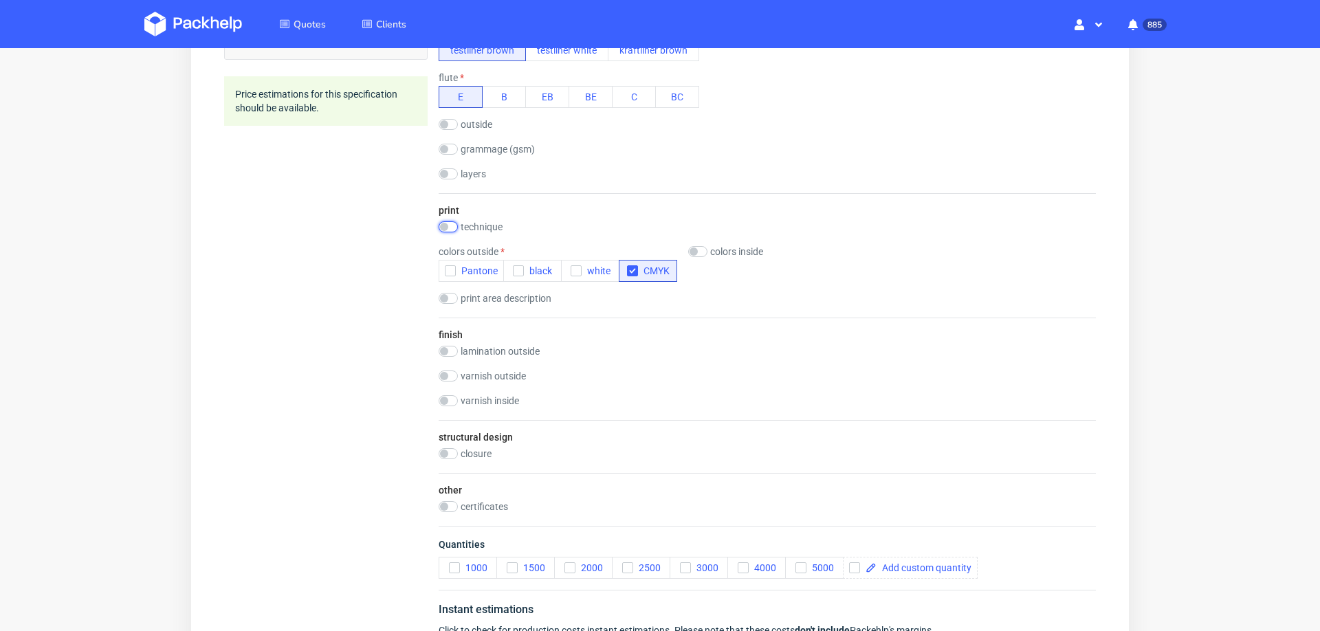
click at [448, 223] on input "checkbox" at bounding box center [448, 226] width 19 height 11
checkbox input "true"
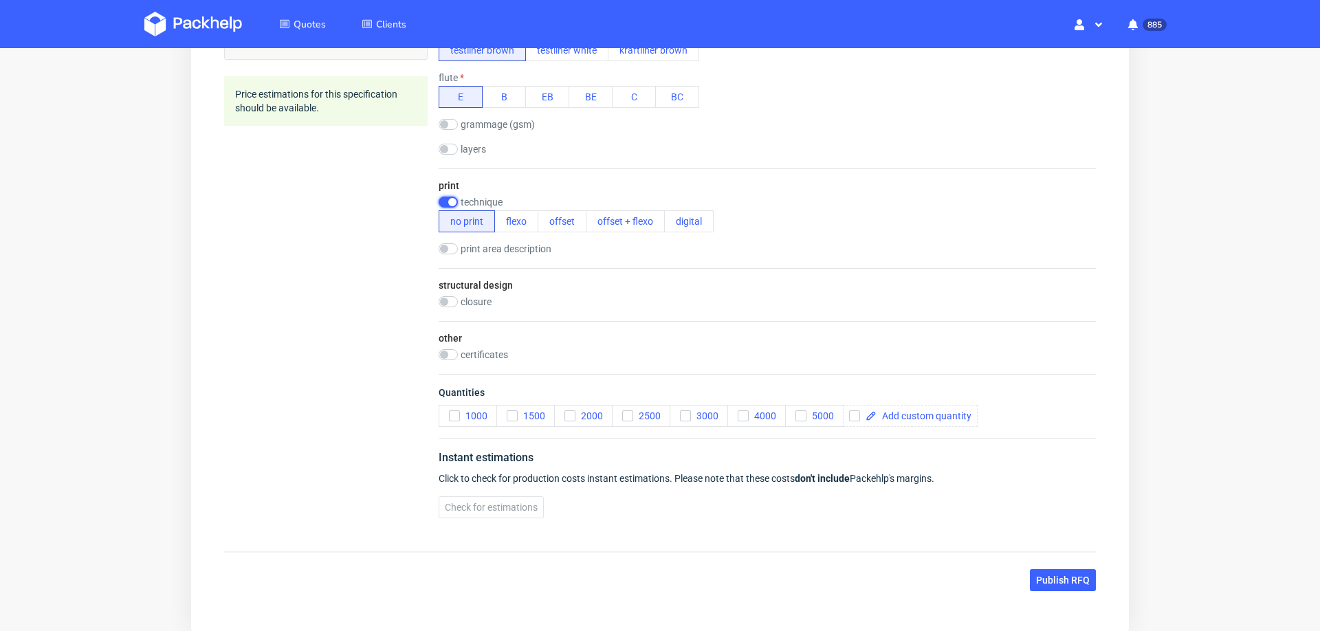
scroll to position [0, 0]
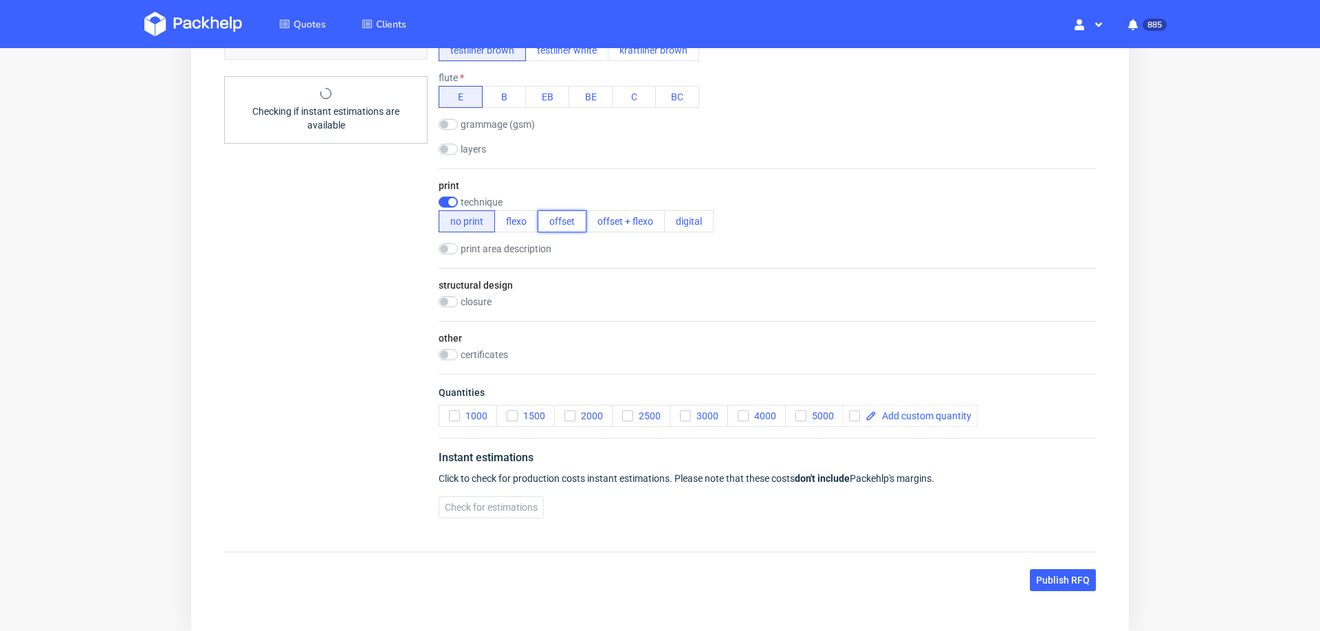
click at [554, 226] on button "offset" at bounding box center [562, 221] width 49 height 22
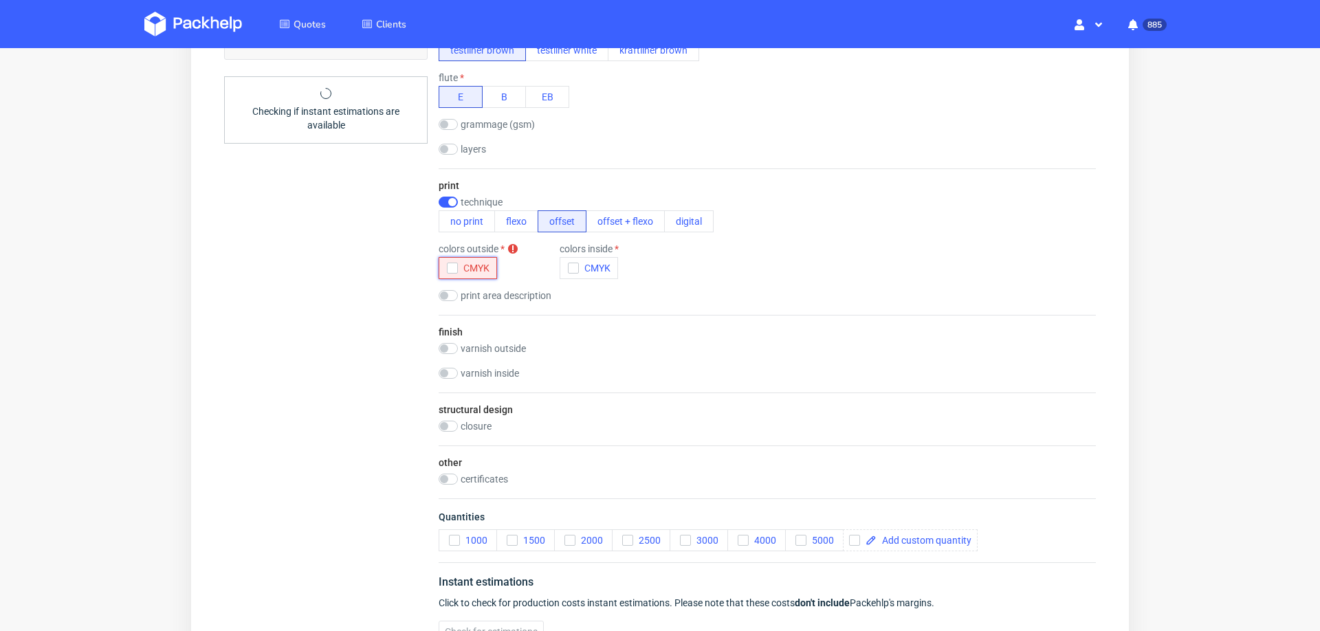
click at [453, 268] on icon "button" at bounding box center [453, 268] width 10 height 10
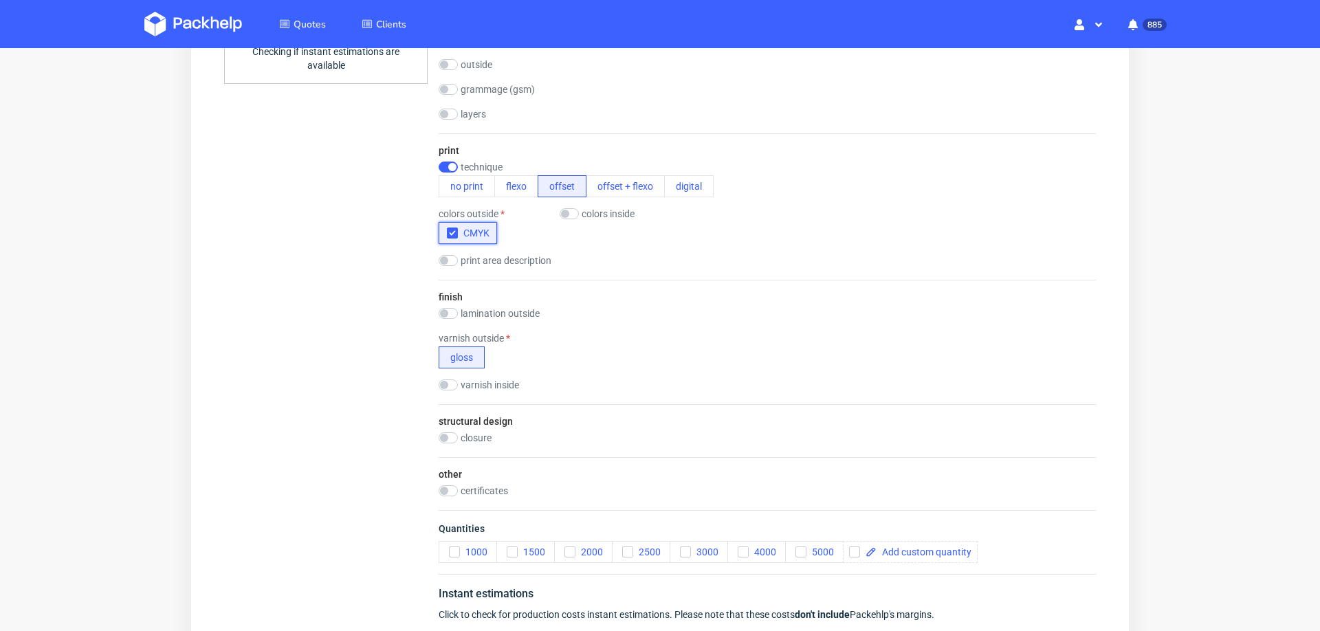
scroll to position [642, 0]
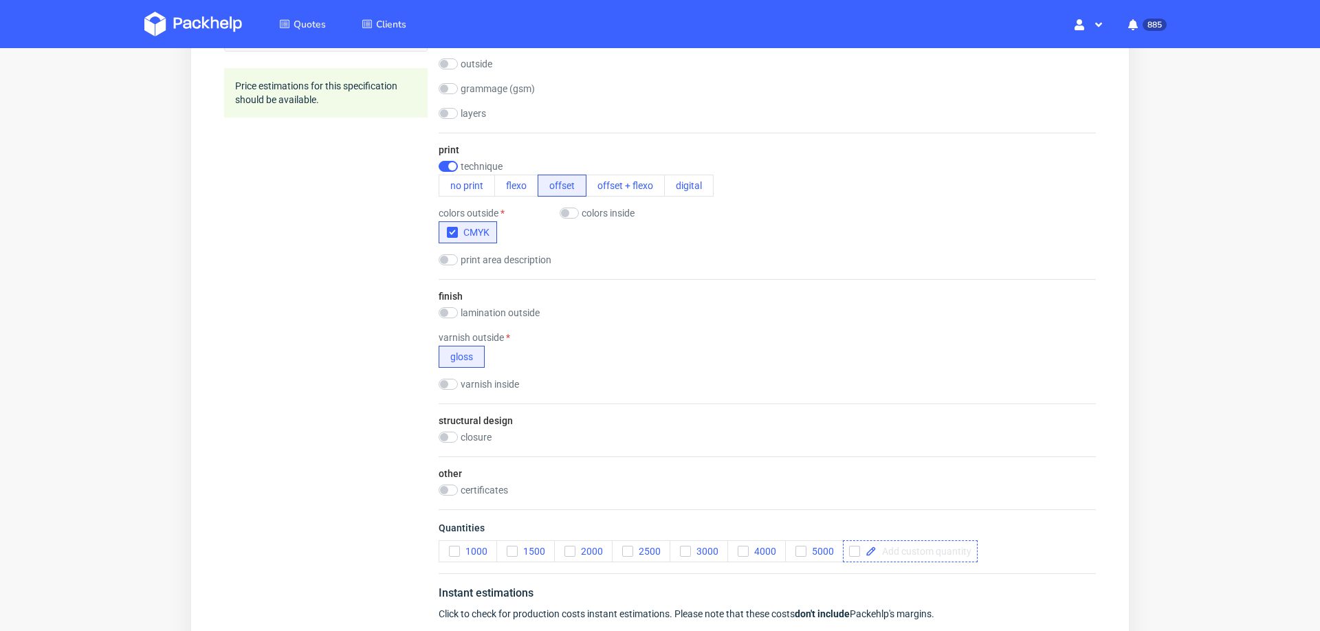
click at [934, 548] on span at bounding box center [924, 552] width 95 height 10
click at [945, 547] on span at bounding box center [924, 552] width 95 height 10
click at [320, 521] on div "Summary Client Create new client or choose Country Postal code (optional) Varia…" at bounding box center [326, 83] width 204 height 1164
checkbox input "true"
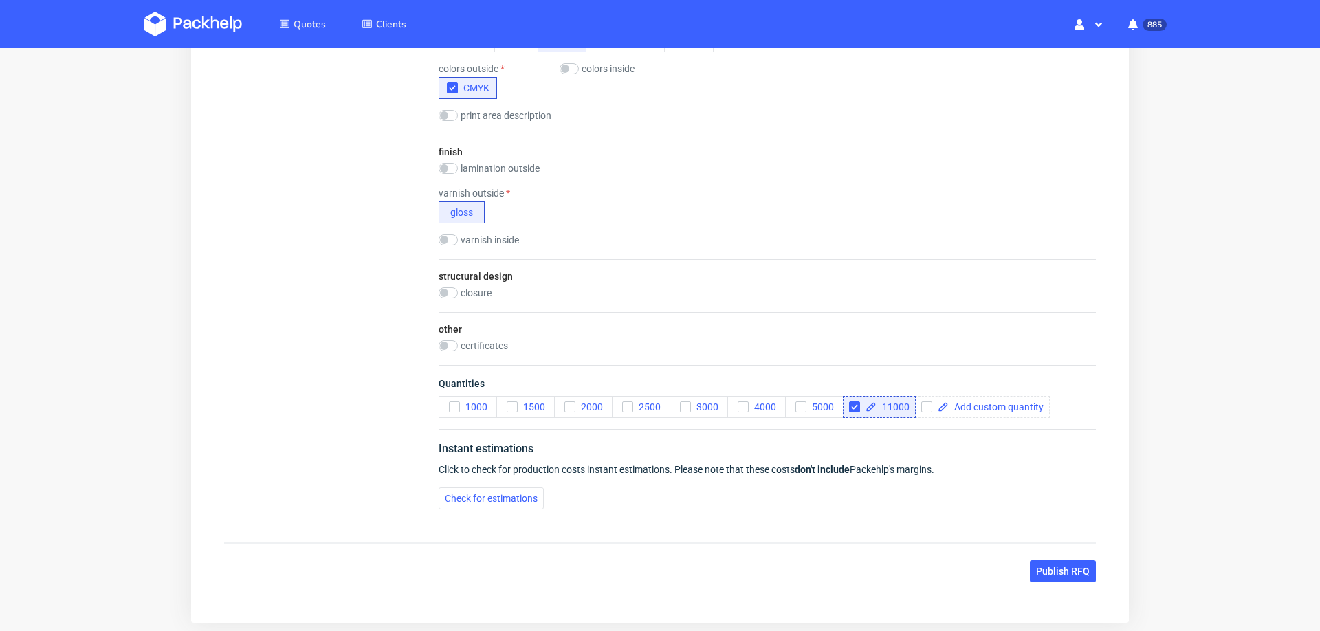
scroll to position [672, 0]
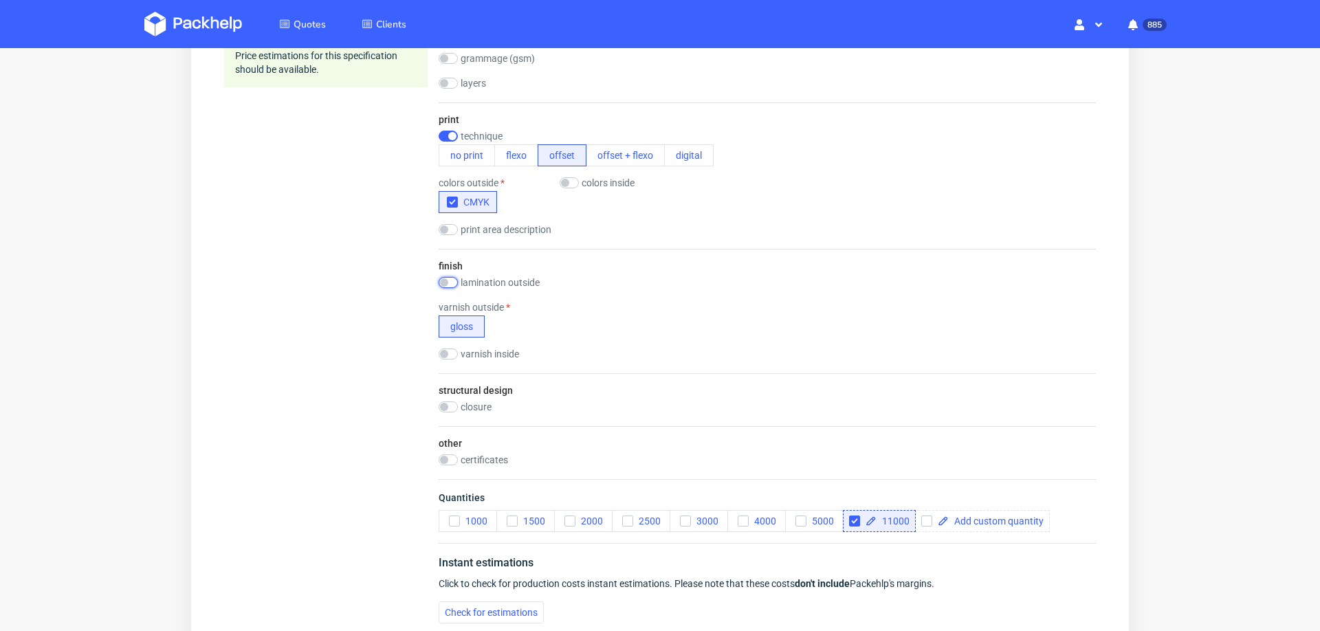
click at [452, 283] on input "checkbox" at bounding box center [448, 282] width 19 height 11
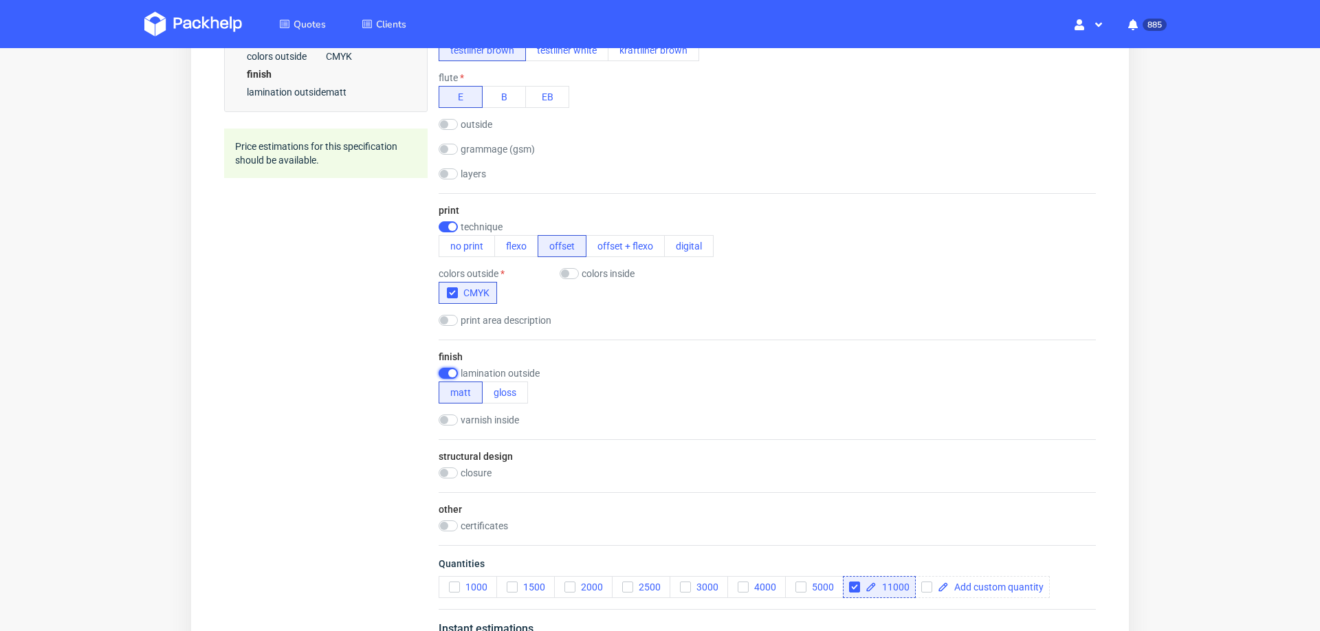
scroll to position [602, 0]
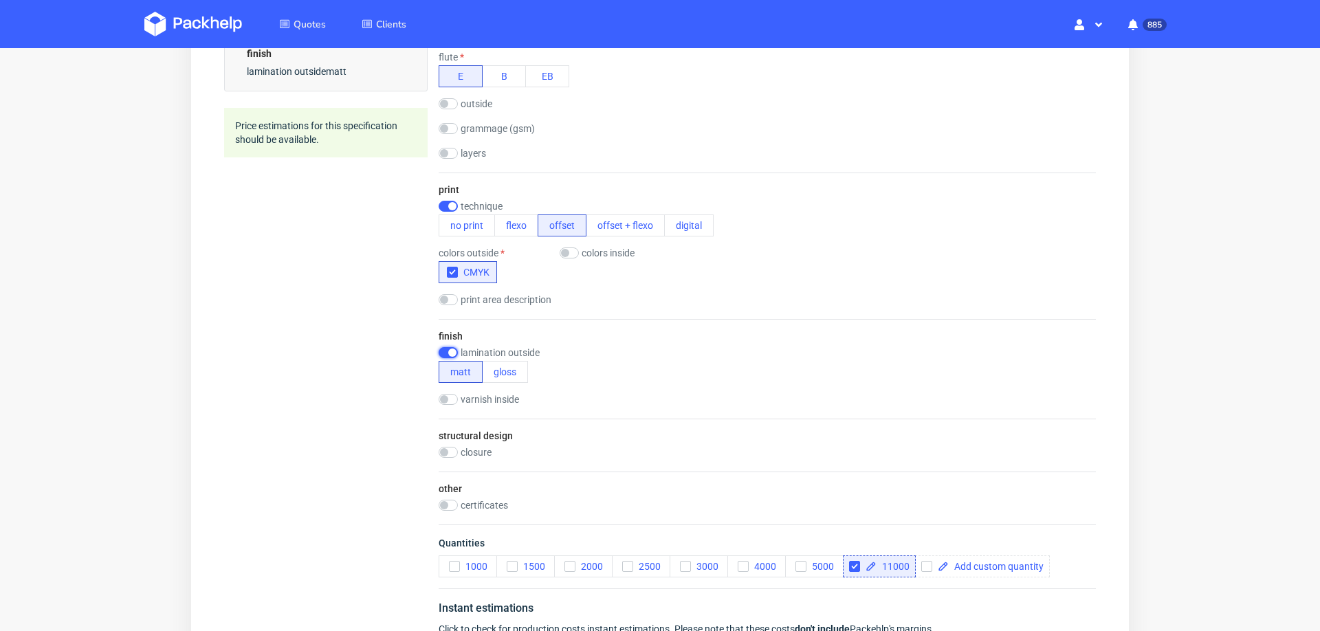
click at [443, 347] on input "checkbox" at bounding box center [448, 352] width 19 height 11
checkbox input "false"
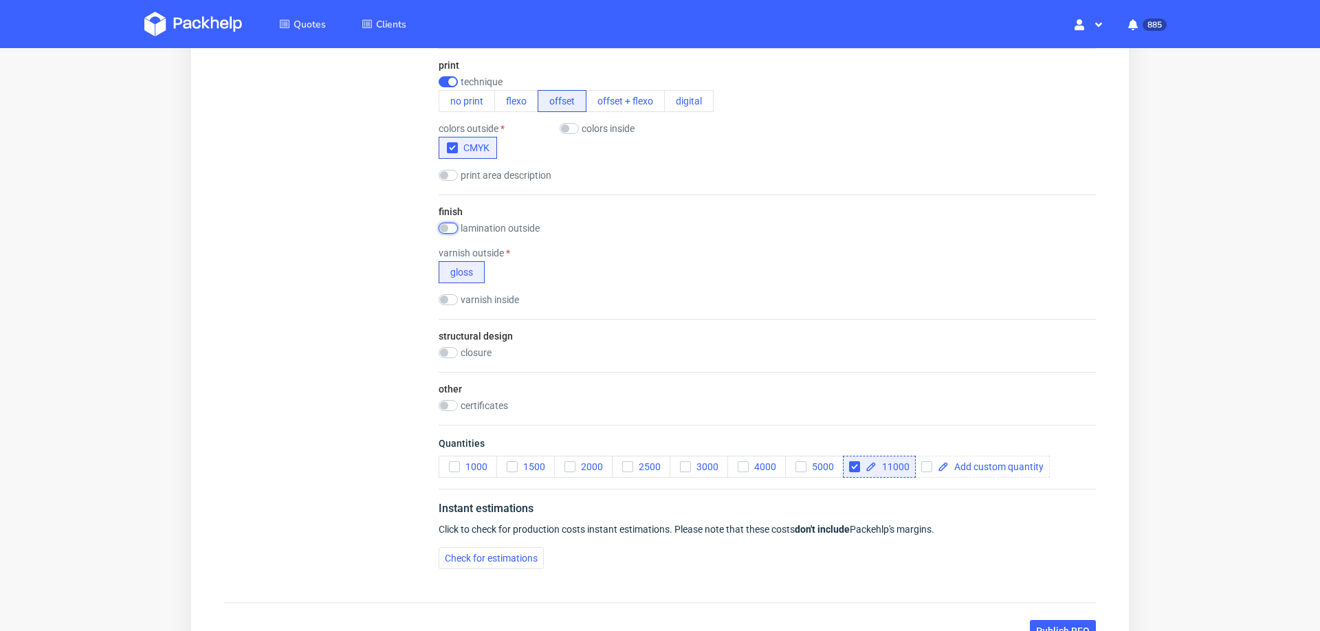
scroll to position [745, 0]
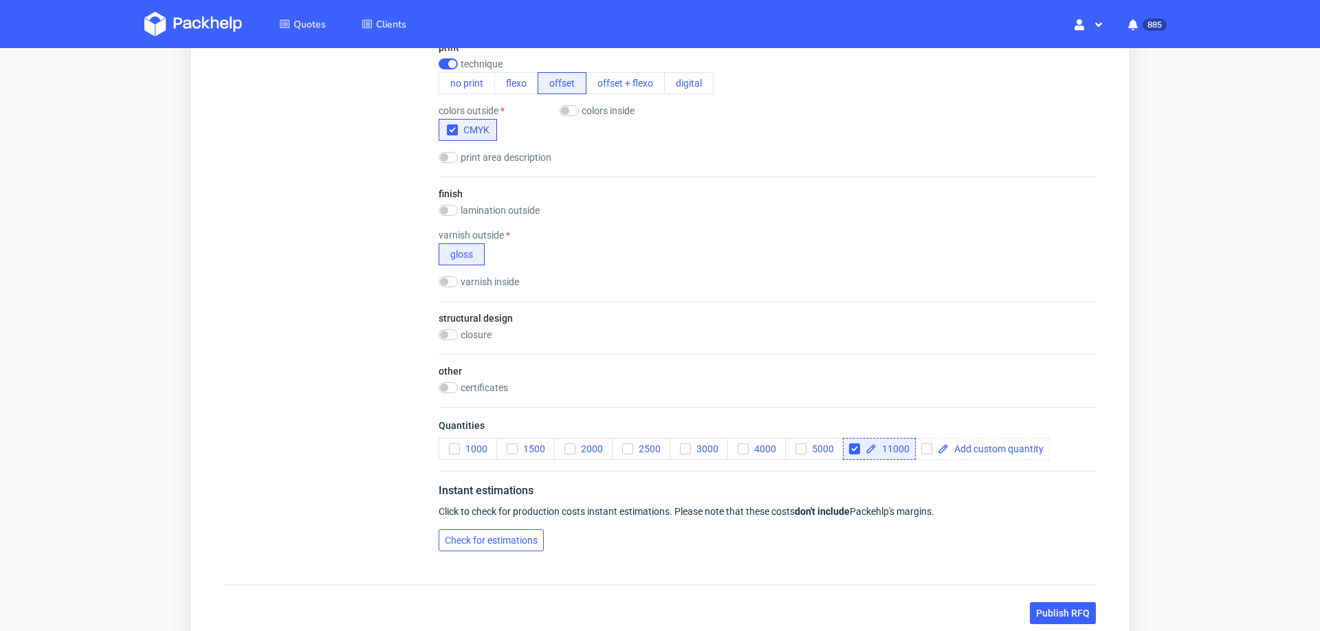
click at [469, 529] on button "Check for estimations" at bounding box center [491, 540] width 105 height 22
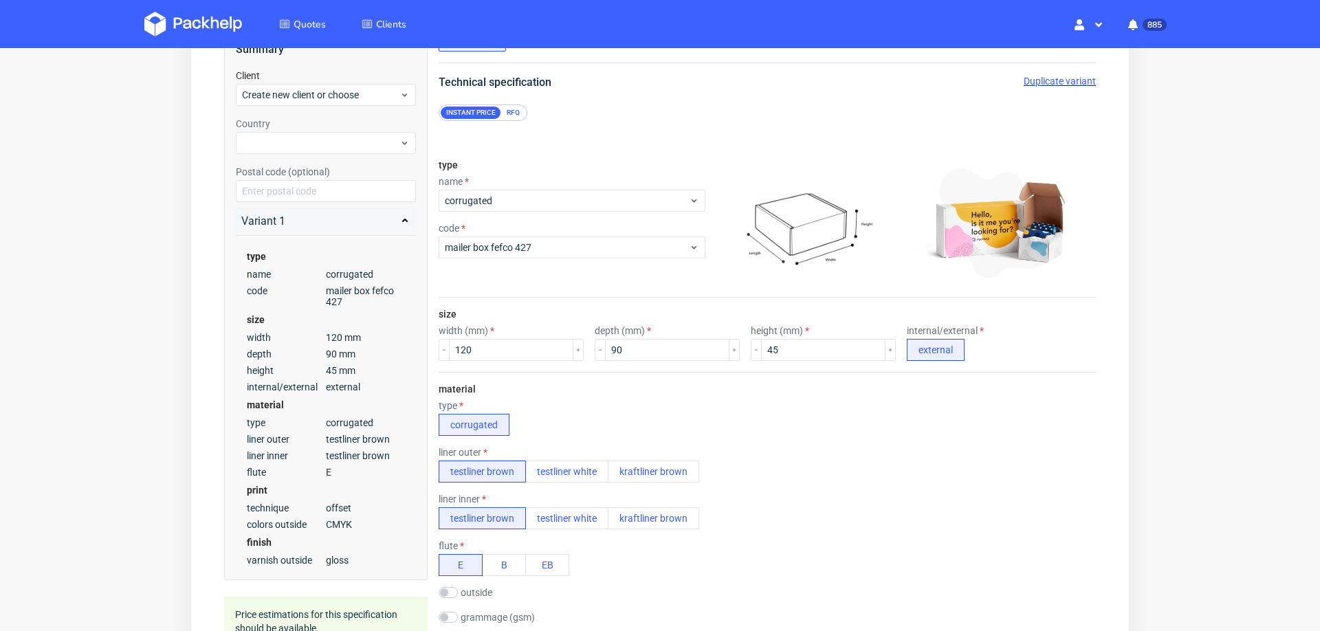
scroll to position [111, 0]
click at [343, 96] on span "Create new client or choose" at bounding box center [320, 97] width 157 height 14
click at [320, 135] on div "Add new client" at bounding box center [326, 128] width 170 height 25
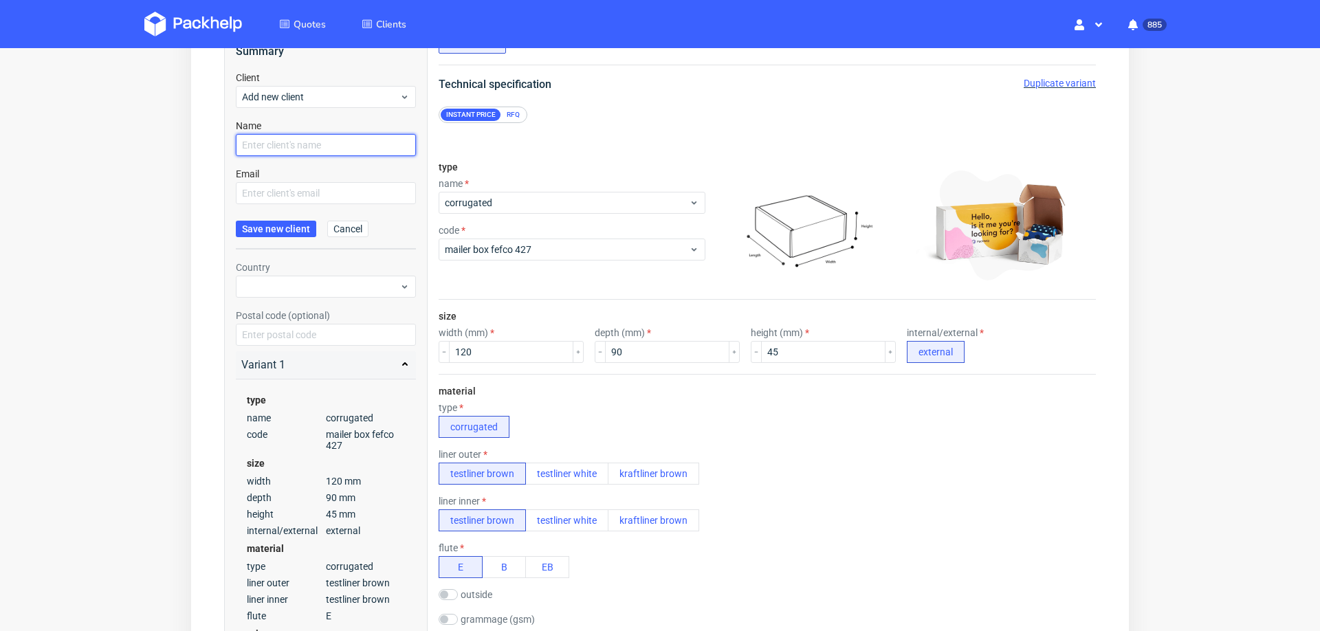
click at [306, 151] on input "text" at bounding box center [326, 145] width 180 height 22
paste input "[EMAIL_ADDRESS][DOMAIN_NAME]"
type input "[EMAIL_ADDRESS][DOMAIN_NAME]"
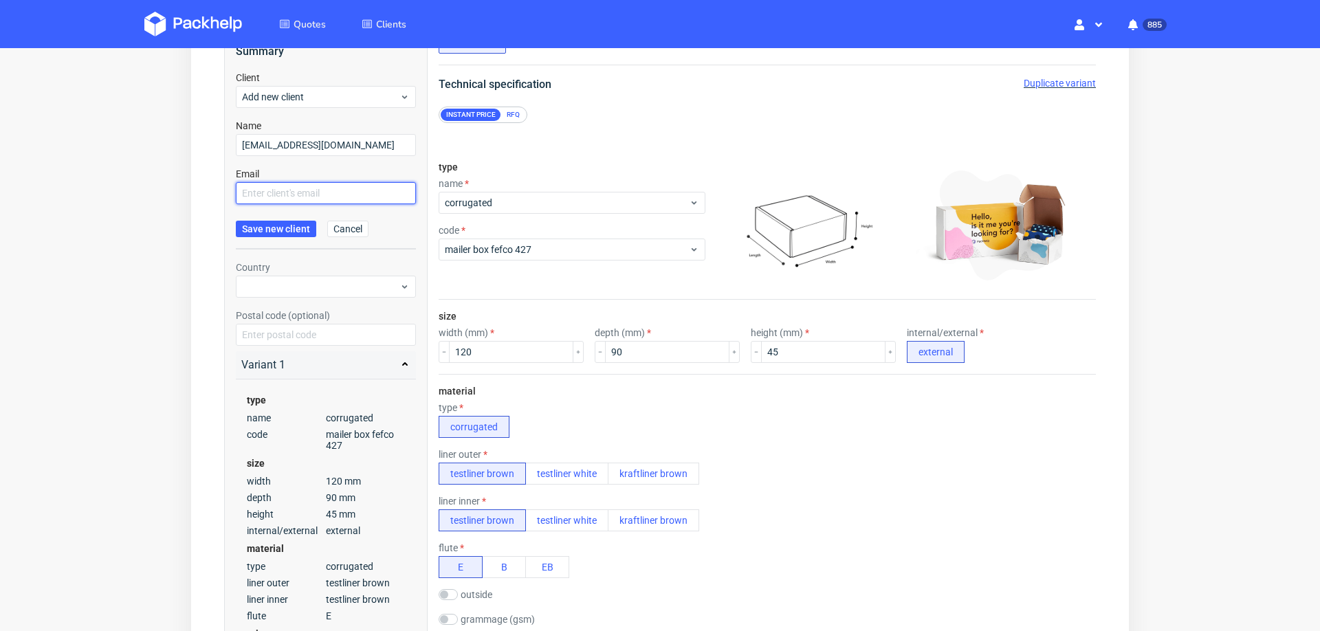
click at [287, 186] on input "text" at bounding box center [326, 193] width 180 height 22
paste input "[EMAIL_ADDRESS][DOMAIN_NAME]"
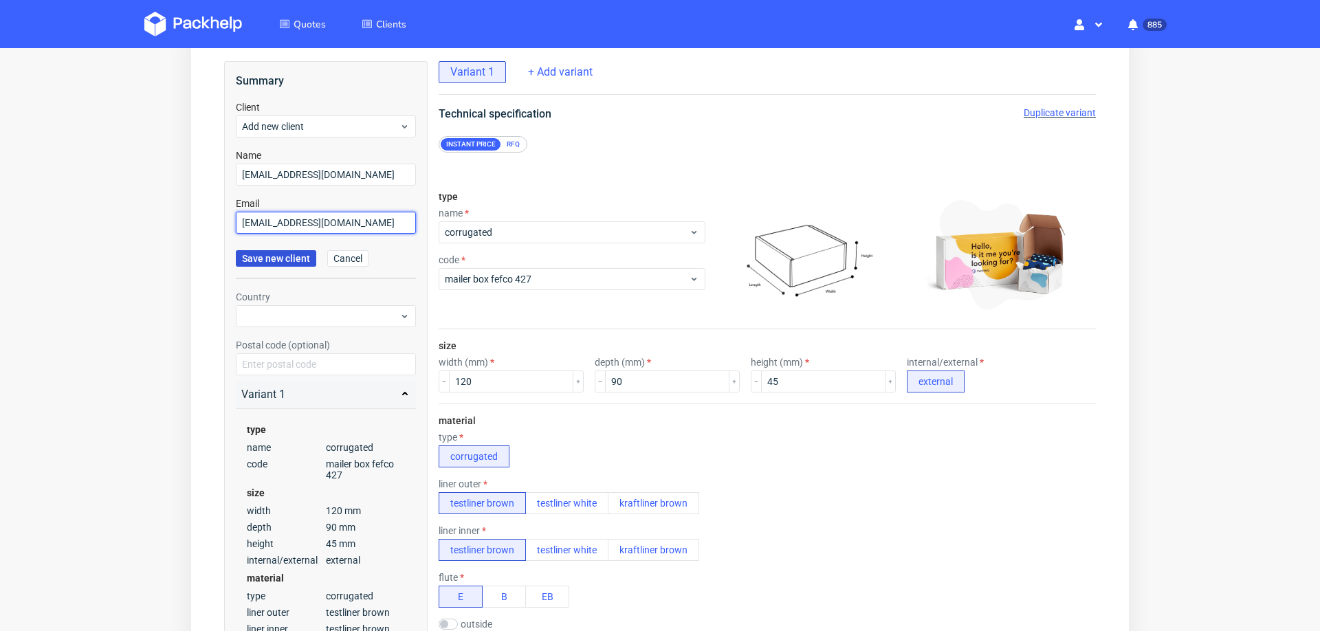
type input "[EMAIL_ADDRESS][DOMAIN_NAME]"
click at [263, 254] on span "Save new client" at bounding box center [276, 259] width 68 height 10
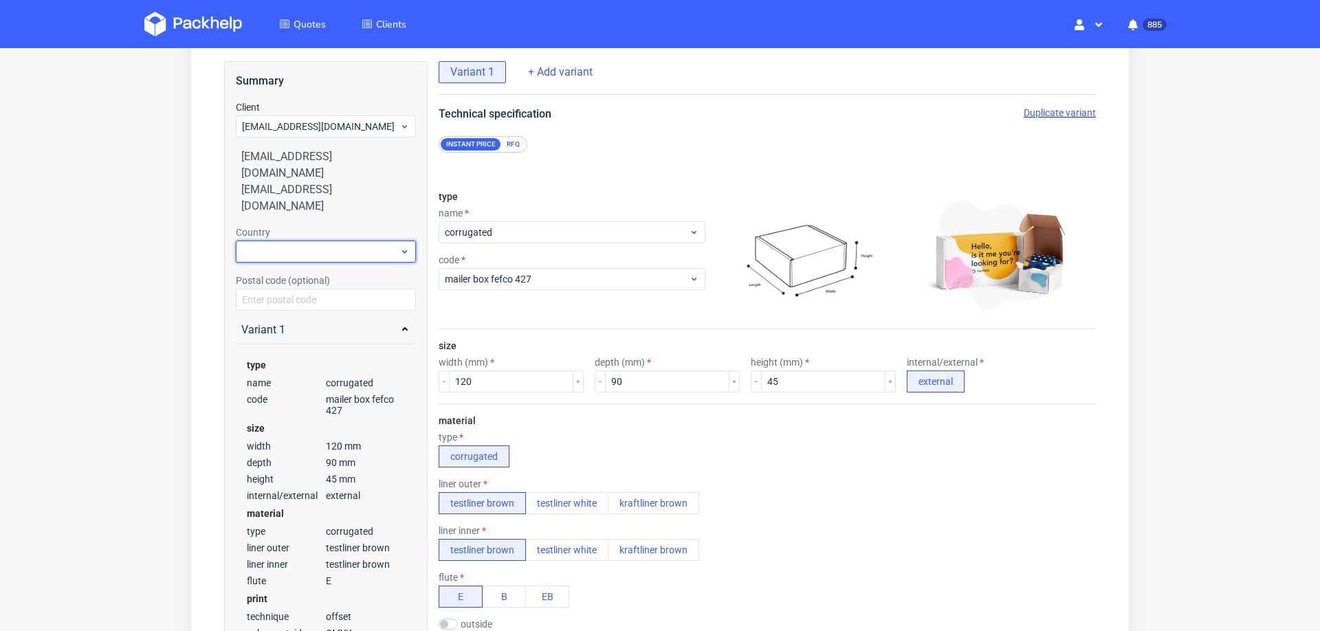
click at [293, 241] on div at bounding box center [326, 252] width 180 height 22
type input "spa"
click at [272, 252] on div "Spain" at bounding box center [326, 251] width 170 height 25
click at [272, 275] on label "Postal code (optional)" at bounding box center [283, 280] width 94 height 11
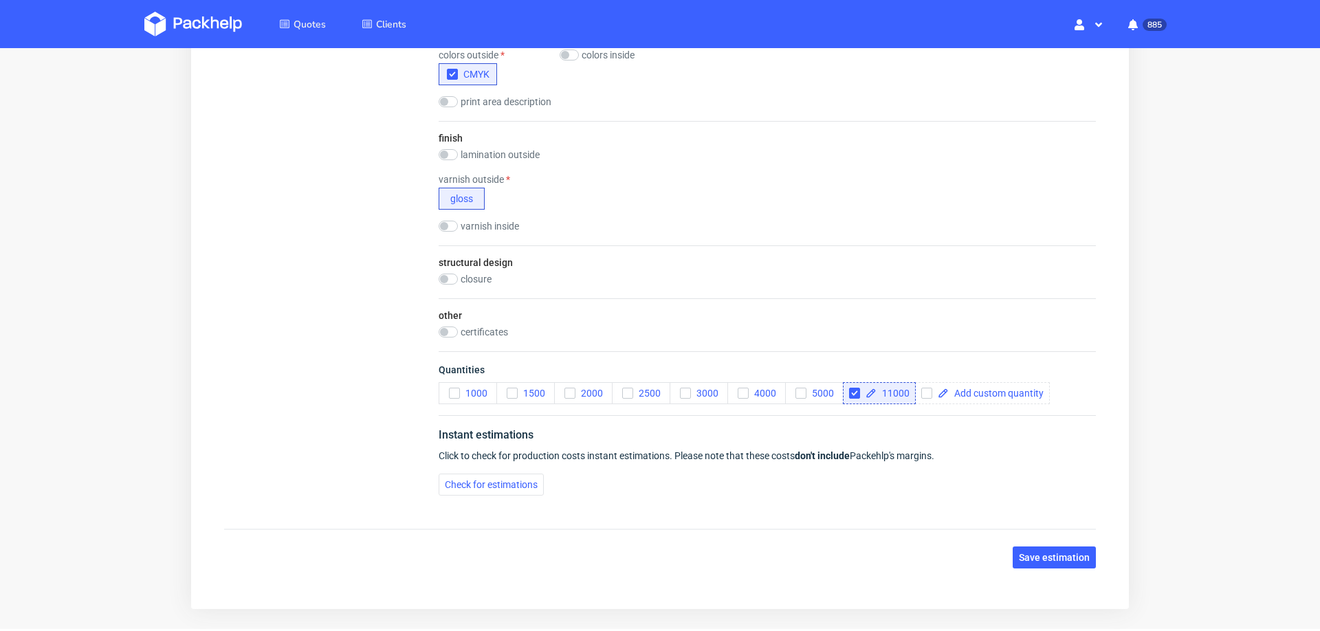
scroll to position [846, 0]
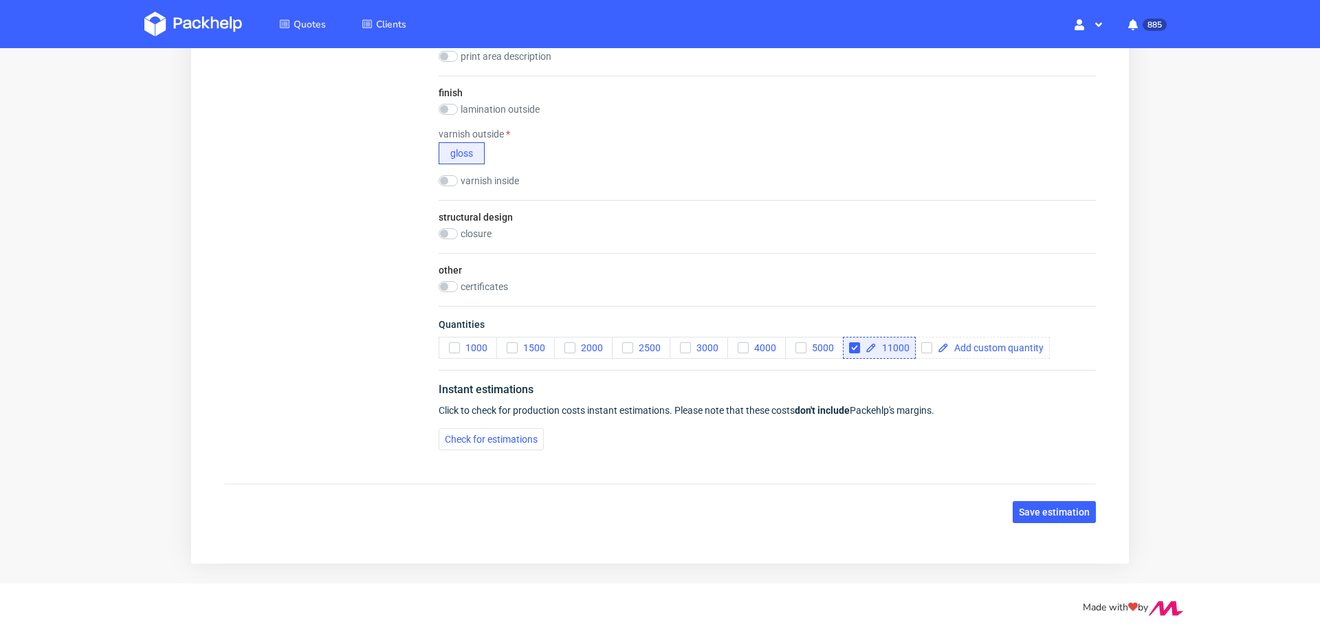
click at [448, 406] on span "Click to check for production costs instant estimations. Please note that these…" at bounding box center [687, 410] width 496 height 11
click at [459, 444] on button "Check for estimations" at bounding box center [491, 439] width 105 height 22
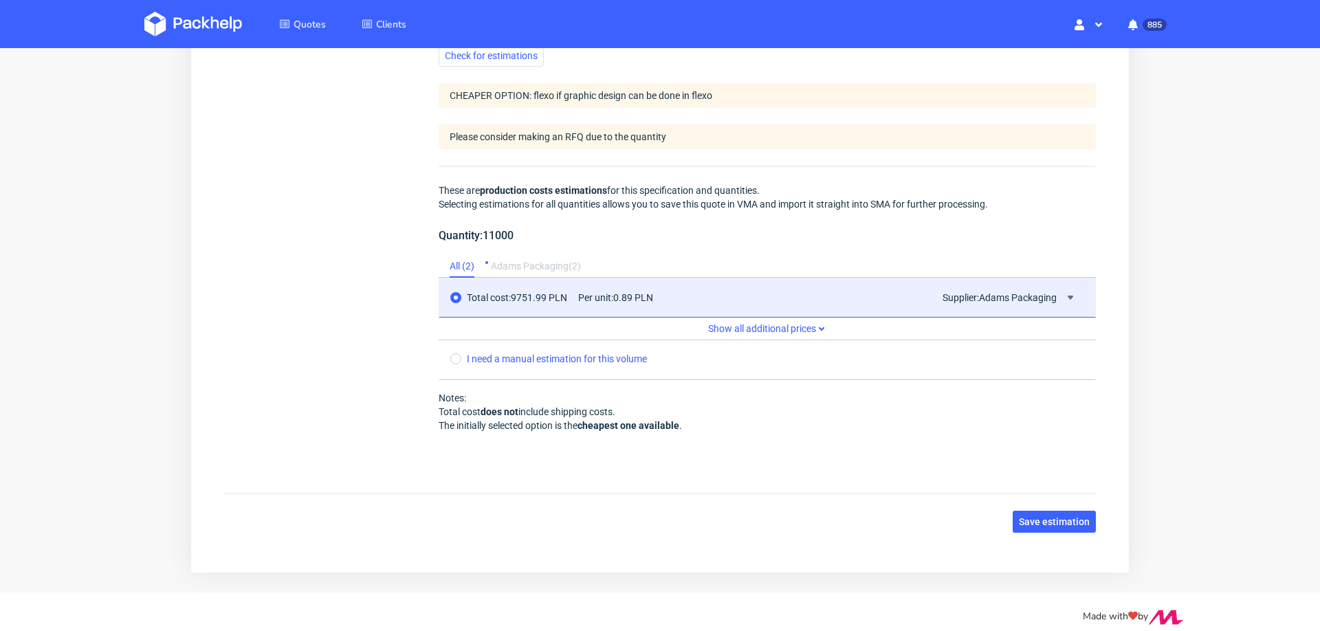
scroll to position [1239, 0]
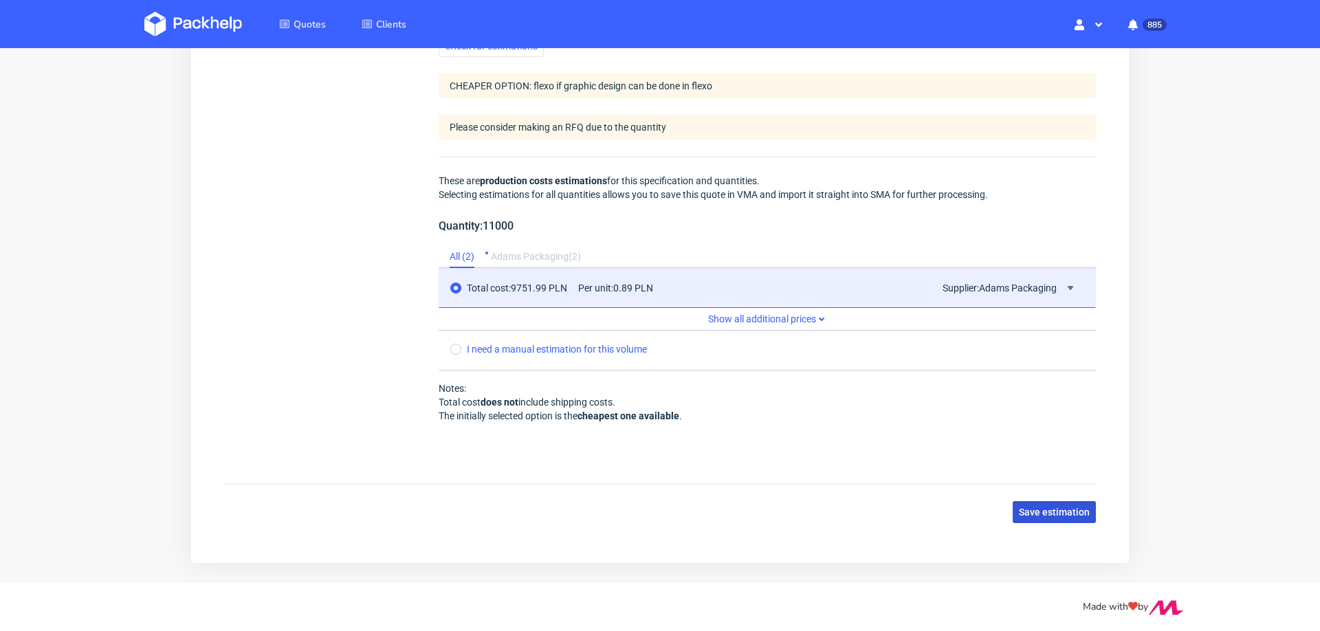
click at [1024, 507] on span "Save estimation" at bounding box center [1054, 512] width 71 height 10
